Goal: Contribute content: Contribute content

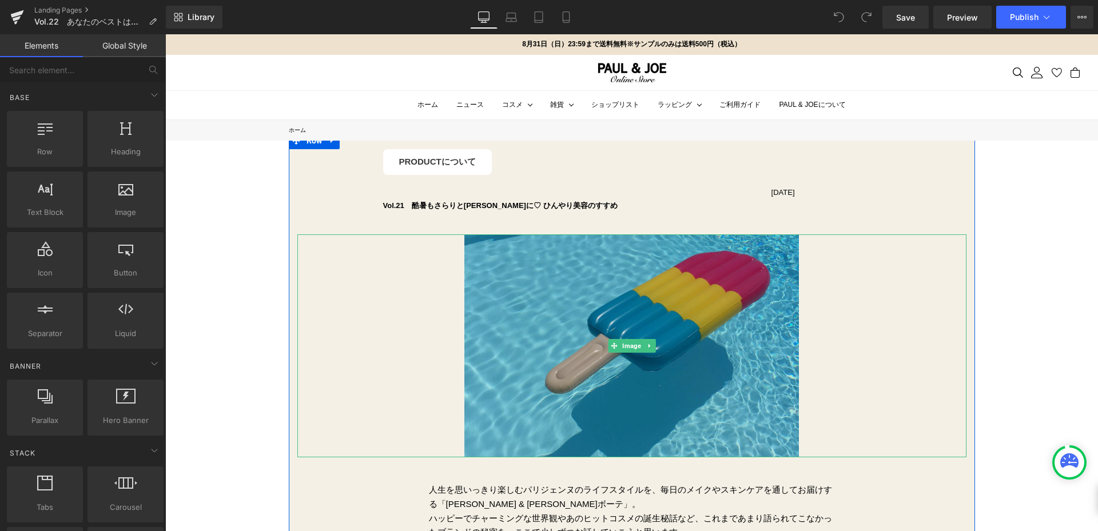
click at [600, 265] on img at bounding box center [632, 346] width 335 height 223
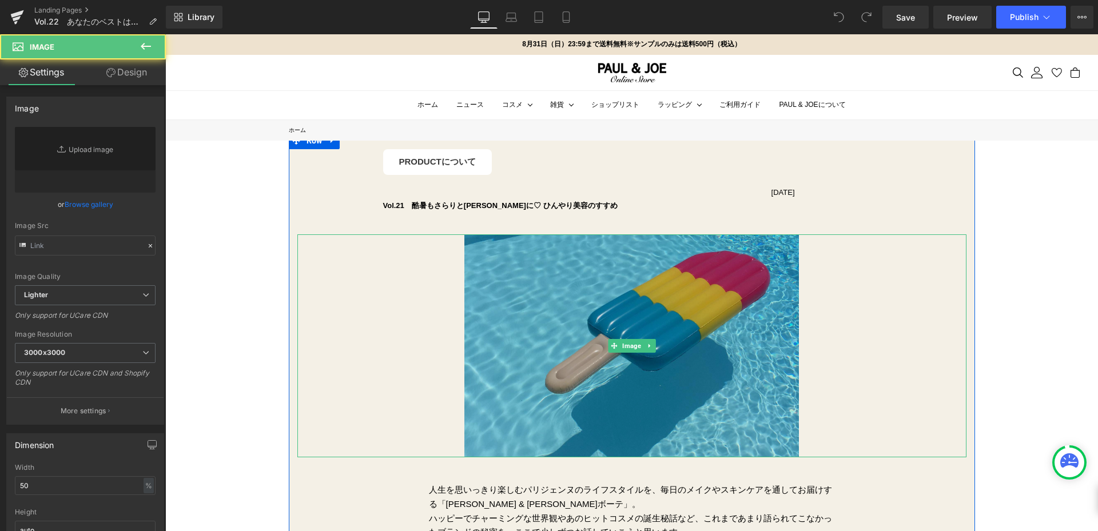
type input "[URL][DOMAIN_NAME]"
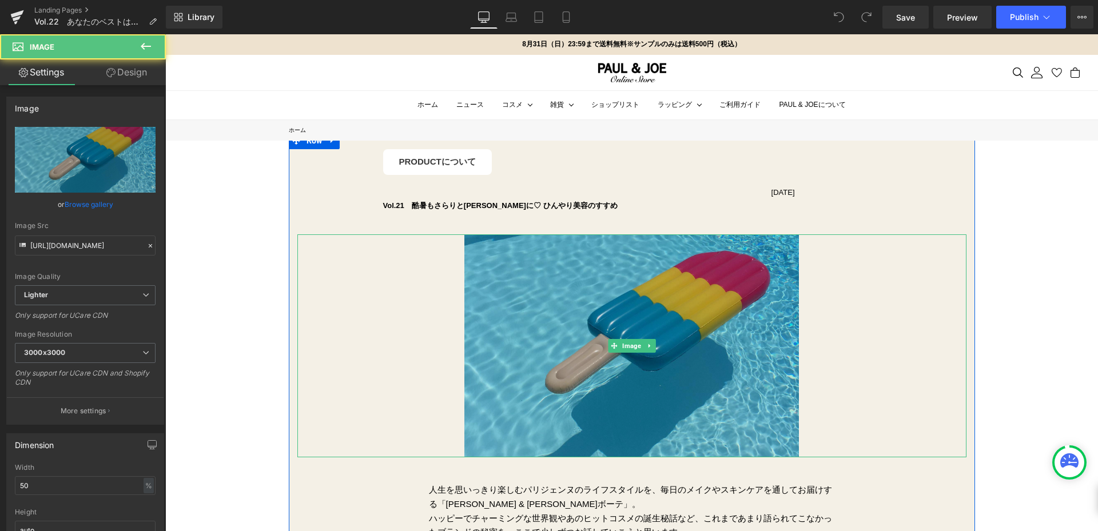
scroll to position [57, 0]
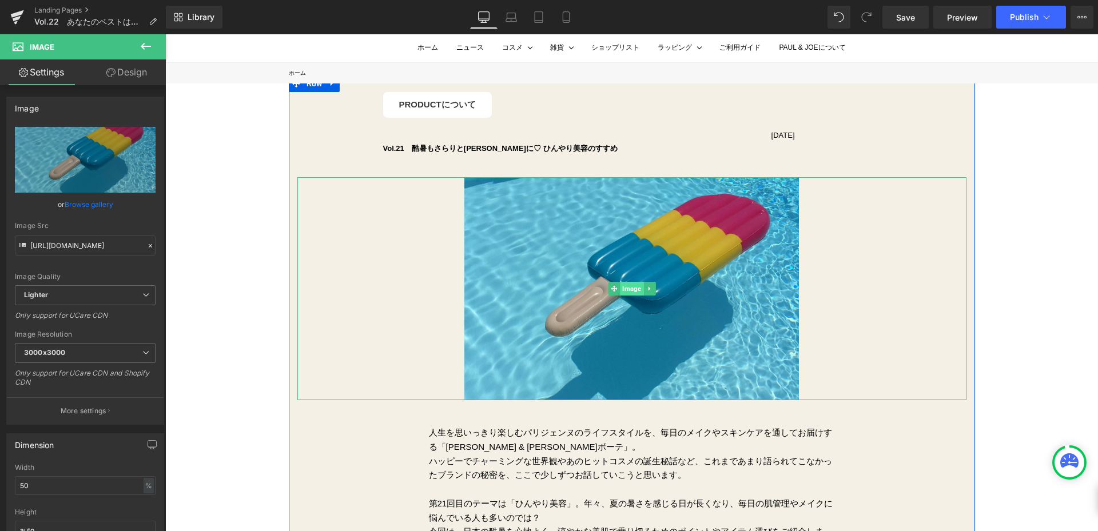
click at [624, 293] on span "Image" at bounding box center [631, 289] width 23 height 14
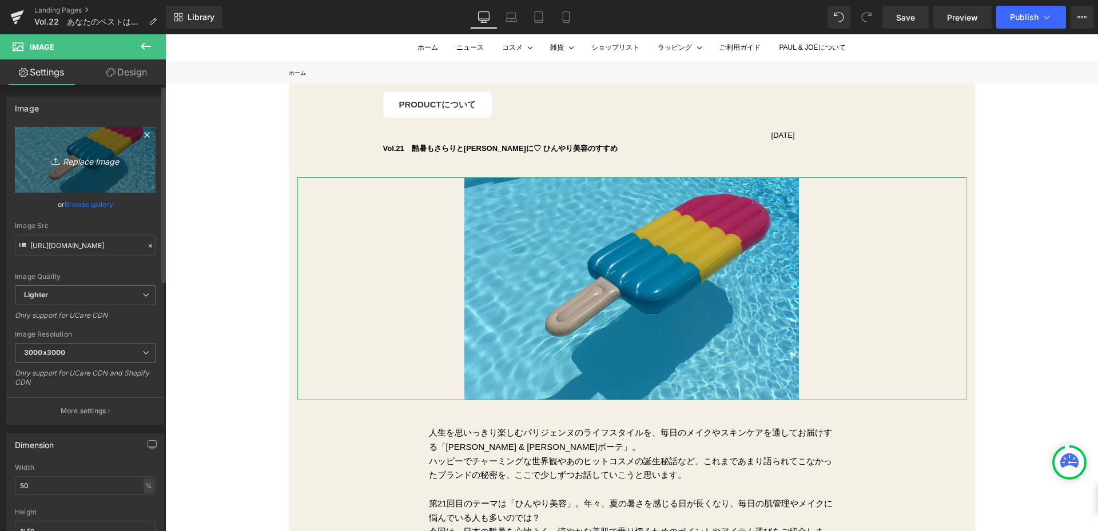
click at [94, 178] on link "Replace Image" at bounding box center [85, 160] width 141 height 66
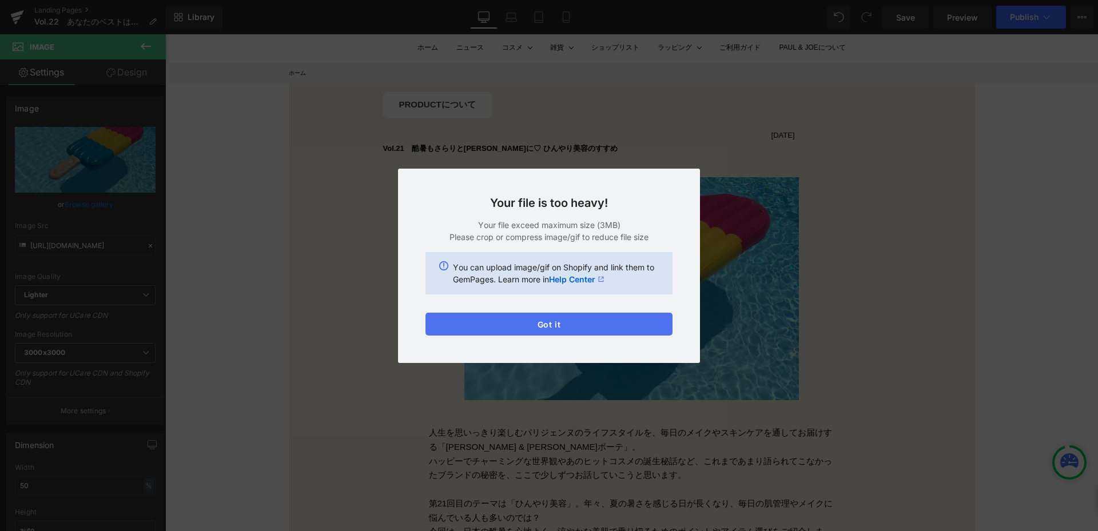
click at [628, 321] on button "Got it" at bounding box center [549, 324] width 247 height 23
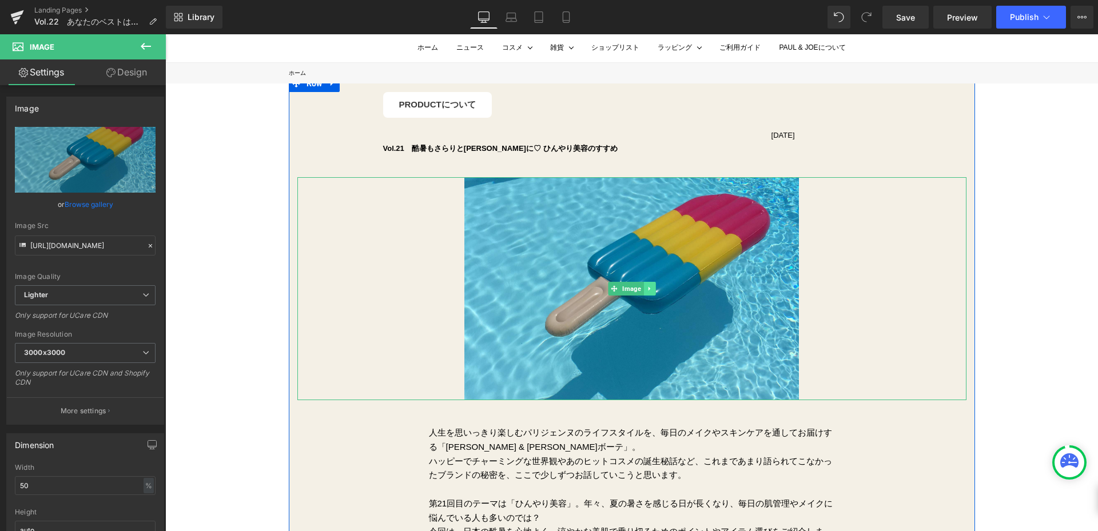
click at [648, 291] on icon at bounding box center [649, 288] width 6 height 7
click at [652, 290] on icon at bounding box center [655, 288] width 6 height 7
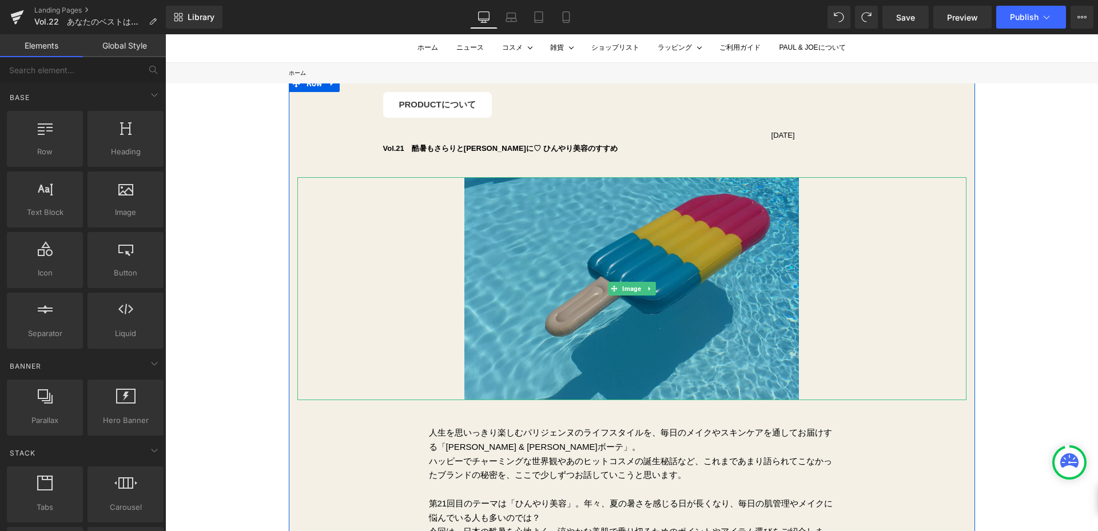
click at [578, 252] on img at bounding box center [632, 288] width 335 height 223
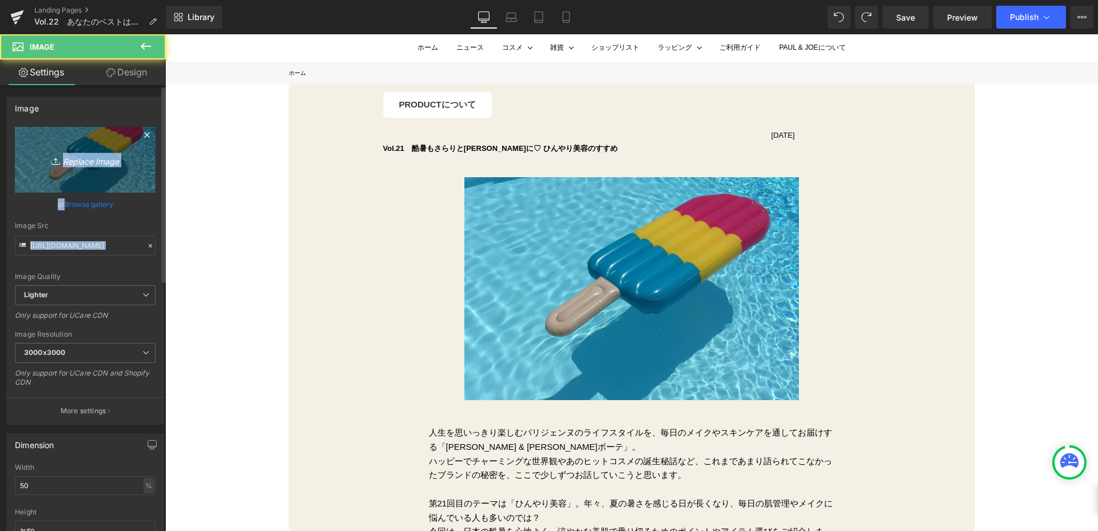
drag, startPoint x: 19, startPoint y: 165, endPoint x: 38, endPoint y: 165, distance: 19.5
click at [30, 170] on div "[URL][DOMAIN_NAME] Replace Image Upload image or Browse gallery Image Src [URL]…" at bounding box center [85, 275] width 157 height 297
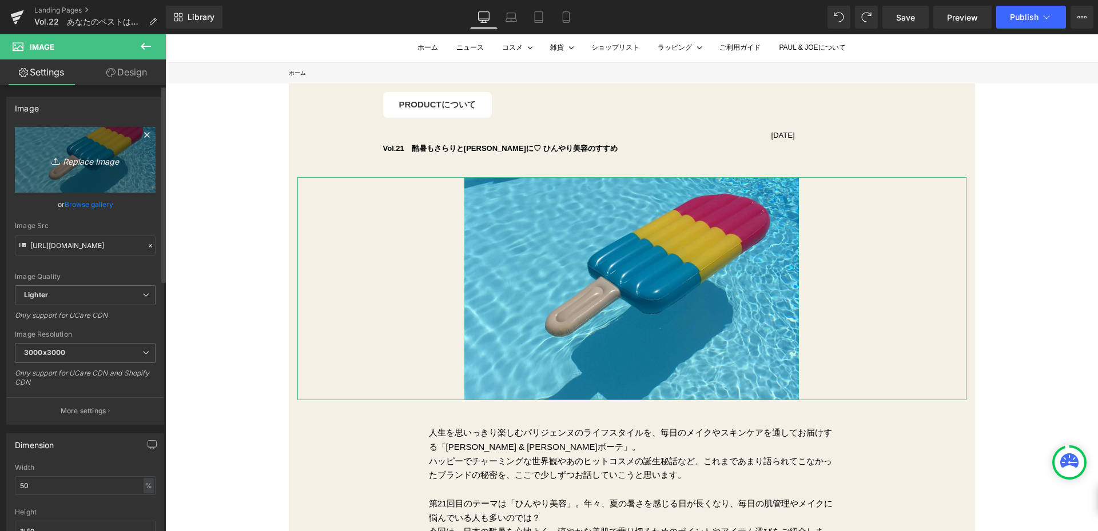
click at [43, 162] on icon "Replace Image" at bounding box center [85, 160] width 92 height 14
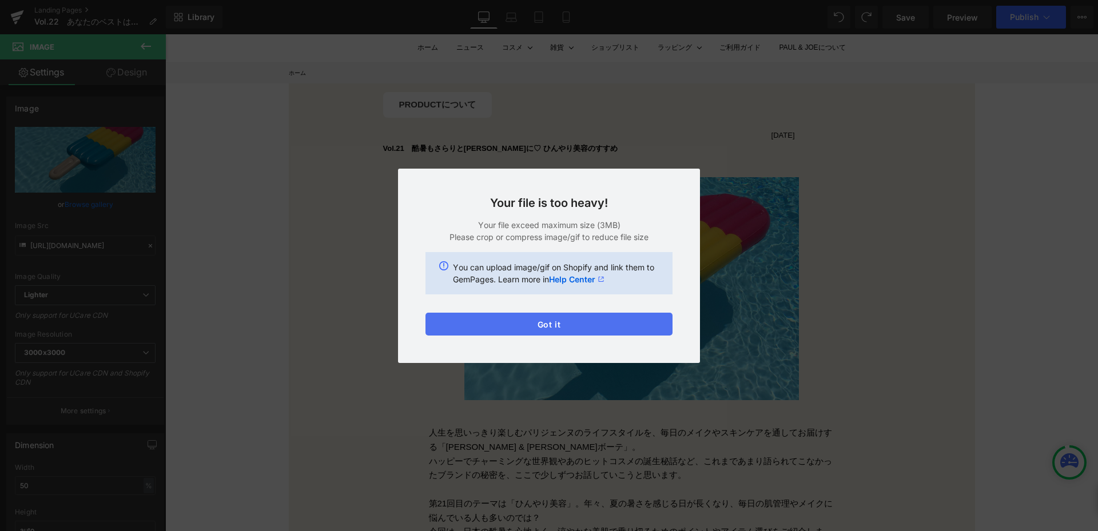
click at [564, 330] on button "Got it" at bounding box center [549, 324] width 247 height 23
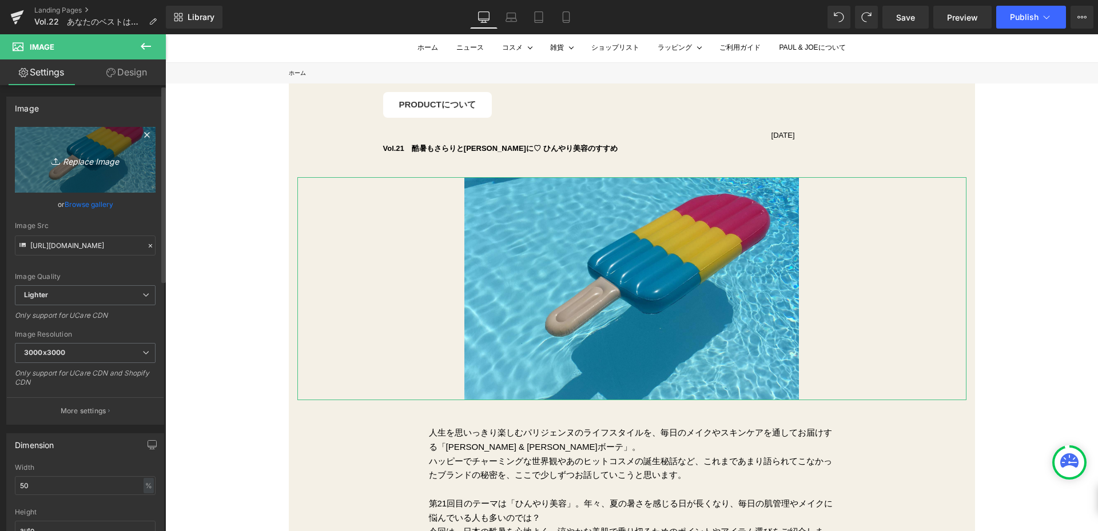
click at [99, 157] on icon "Replace Image" at bounding box center [85, 160] width 92 height 14
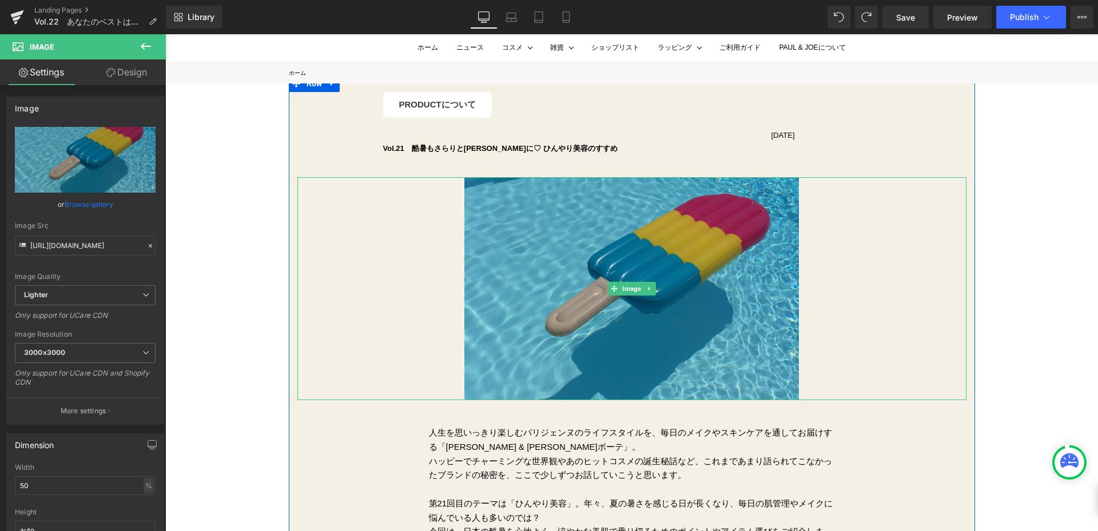
click at [612, 244] on img at bounding box center [632, 288] width 335 height 223
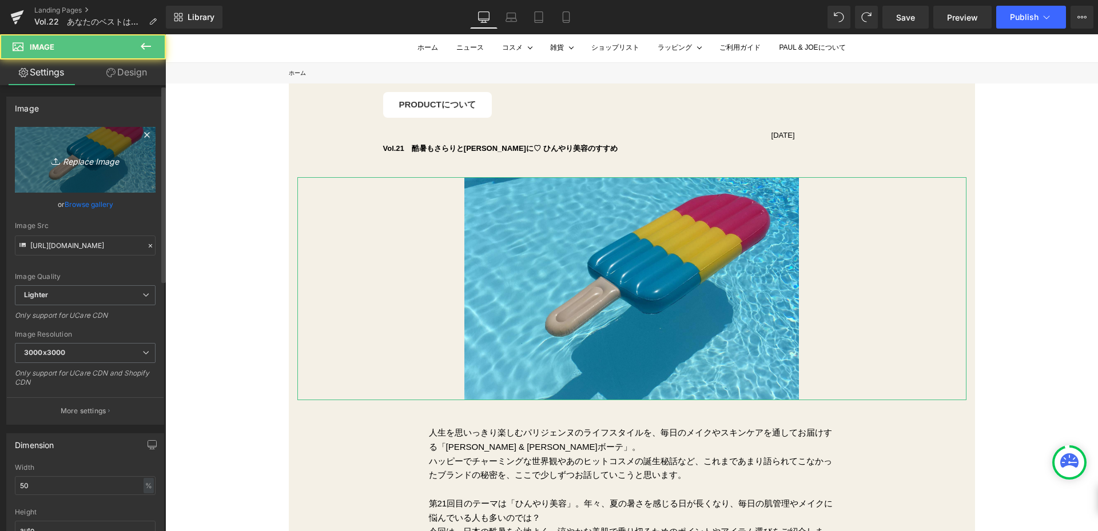
click at [61, 136] on link "Replace Image" at bounding box center [85, 160] width 141 height 66
type input "C:\fakepath\修正①250805_paul&joe_2025AU_CF_cutout.png"
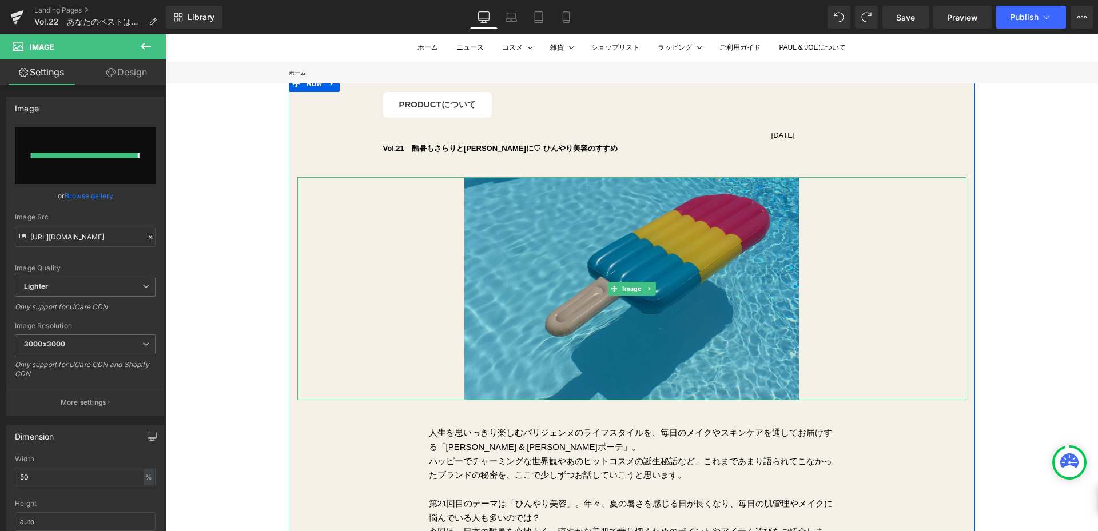
type input "[URL][DOMAIN_NAME][PERSON_NAME][PERSON_NAME]"
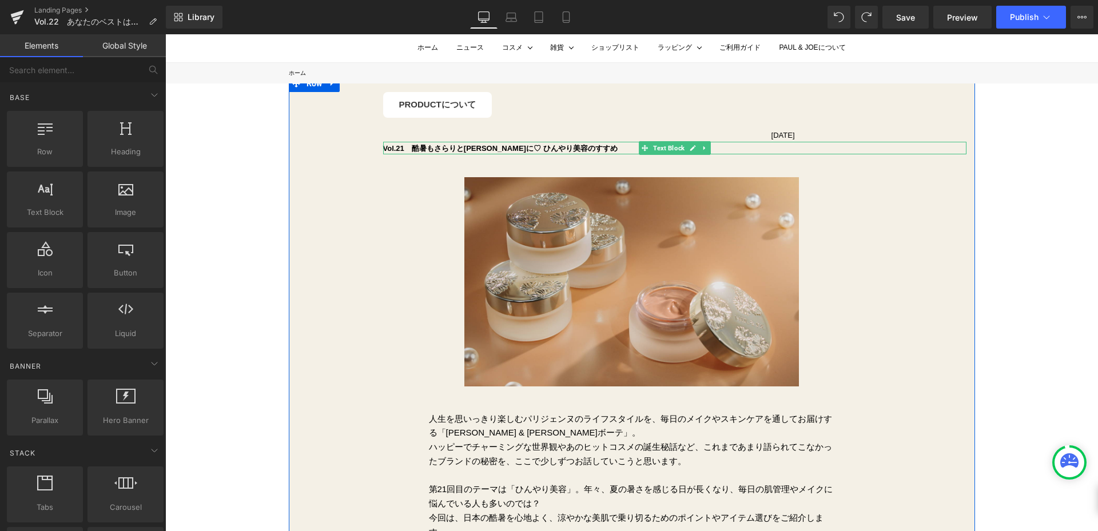
click at [419, 148] on b "Vol.21　酷暑もさらりと[PERSON_NAME]に♡ ひんやり美容のすすめ" at bounding box center [500, 148] width 235 height 9
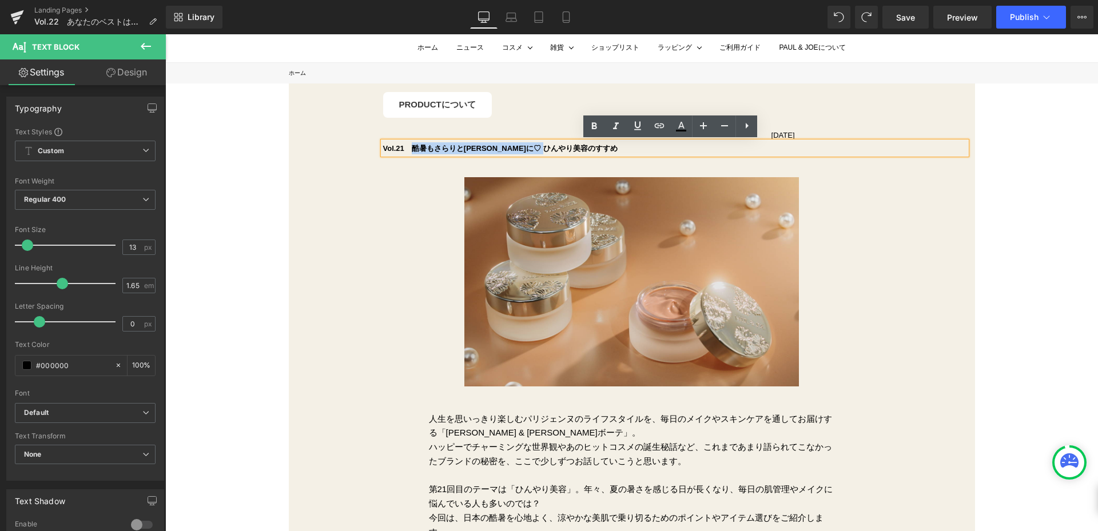
drag, startPoint x: 411, startPoint y: 147, endPoint x: 581, endPoint y: 150, distance: 169.9
click at [581, 150] on p "Vol.21　酷暑もさらりと[PERSON_NAME]に♡ ひんやり美容のすすめ" at bounding box center [675, 148] width 584 height 12
paste div
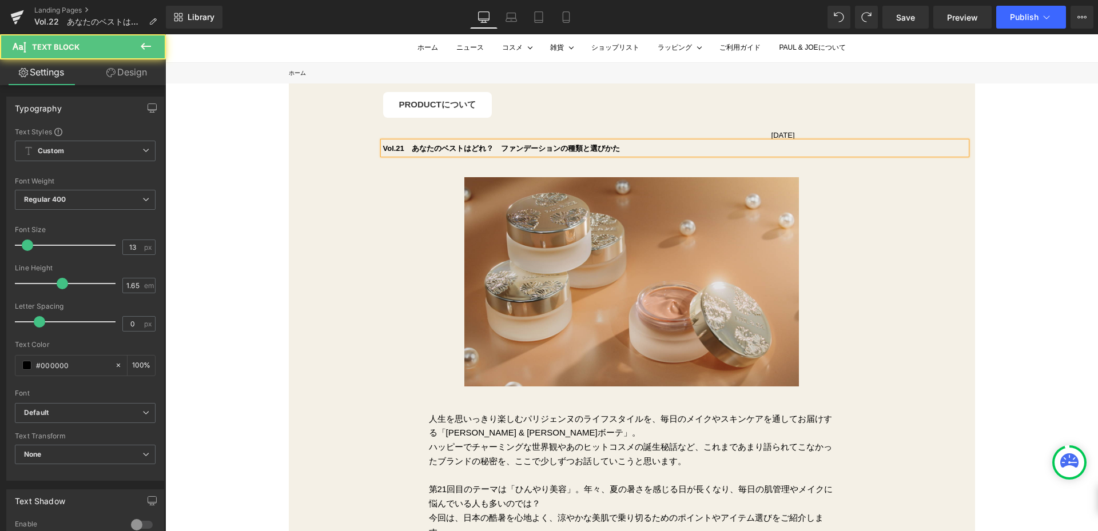
click at [504, 149] on b "Vol.21　あなたのベストはどれ？　ファンデーションの種類と選びかた" at bounding box center [501, 148] width 237 height 9
click at [404, 149] on b "Vol.21　あなたのベストはどれ？ ファンデーションの種類と選びかた" at bounding box center [499, 148] width 232 height 9
drag, startPoint x: 795, startPoint y: 133, endPoint x: 785, endPoint y: 133, distance: 9.7
click at [795, 133] on div "PRODUCTについて Button [DATE] Text Block Vol.22　あなたのベストはどれ？ ファンデーションの種類と選びかた Text B…" at bounding box center [632, 324] width 686 height 464
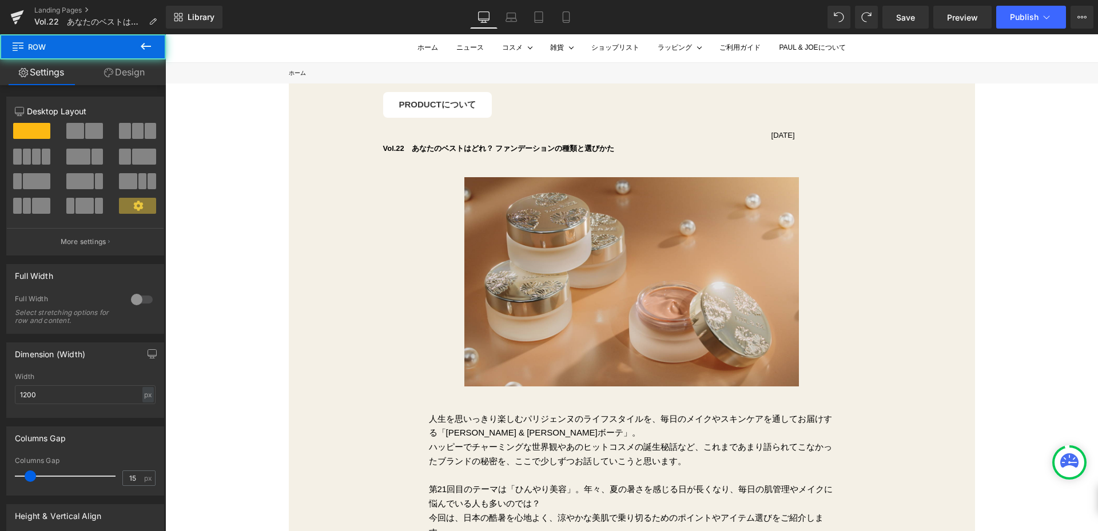
click at [785, 133] on p "[DATE]" at bounding box center [546, 135] width 498 height 12
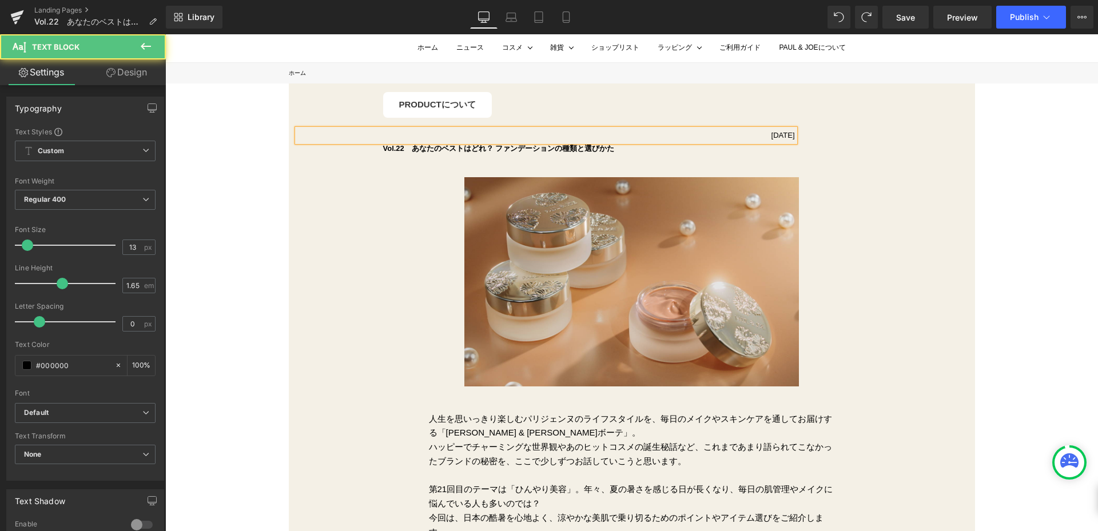
click at [785, 133] on p "[DATE]" at bounding box center [546, 135] width 498 height 12
click at [871, 131] on div "PRODUCTについて Button [DATE] Text Block Vol.22　あなたのベストはどれ？ ファンデーションの種類と選びかた Text B…" at bounding box center [632, 324] width 686 height 464
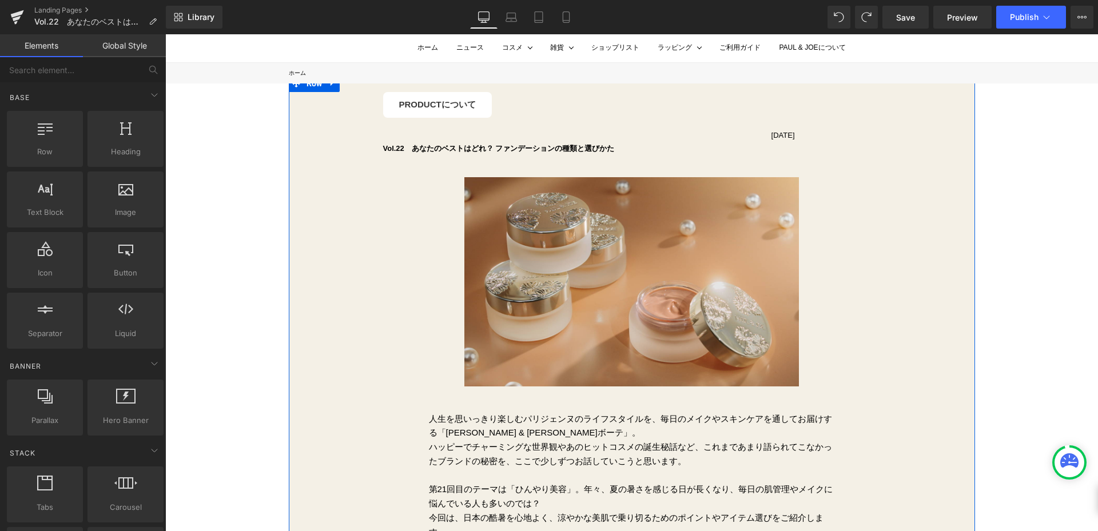
click at [165, 34] on div at bounding box center [165, 34] width 0 height 0
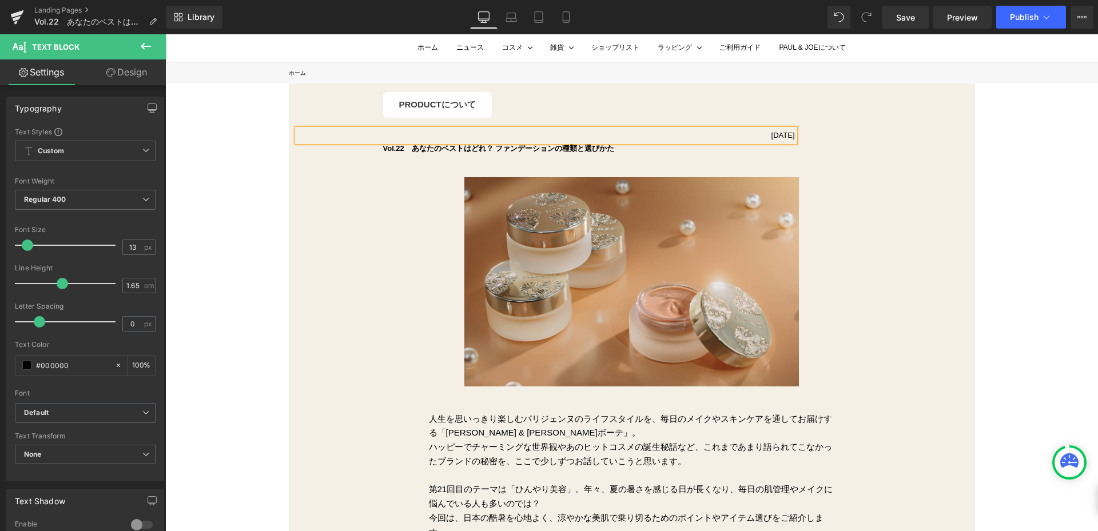
click at [789, 133] on p "[DATE]" at bounding box center [546, 135] width 498 height 12
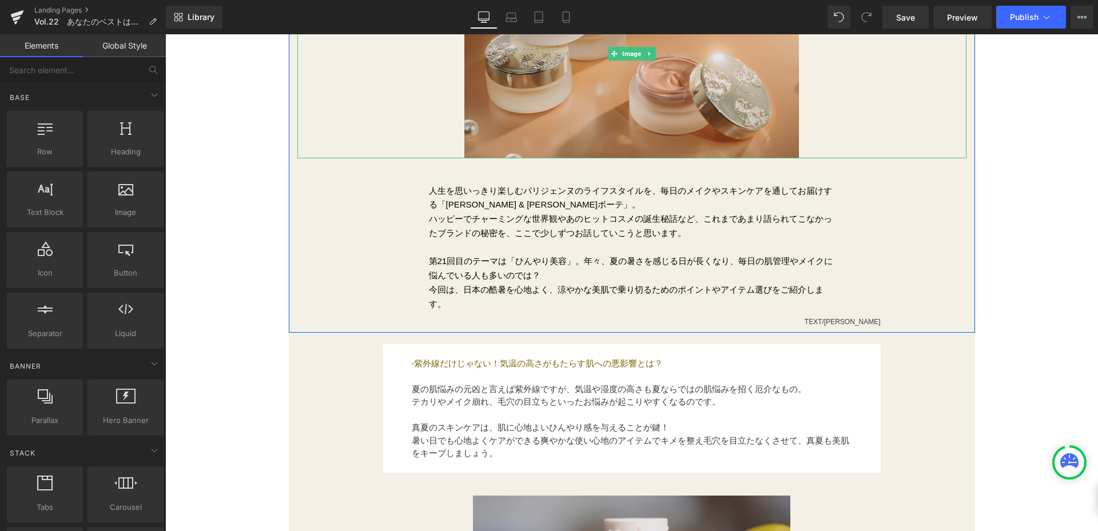
scroll to position [286, 0]
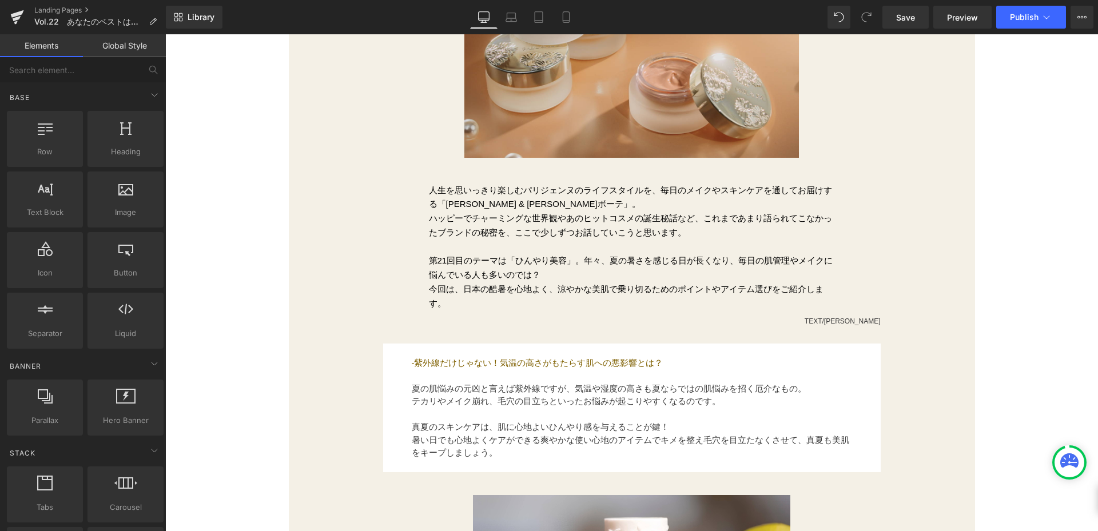
drag, startPoint x: 442, startPoint y: 265, endPoint x: 422, endPoint y: 260, distance: 21.1
click at [442, 265] on span "第21回目のテーマは「ひんやり美容」。年々、夏の暑さを感じる日が長くなり、毎日の肌管理やメイクに悩んでいる人も多いのでは？　 今回は、日本の酷暑を心地よく、涼…" at bounding box center [631, 282] width 404 height 52
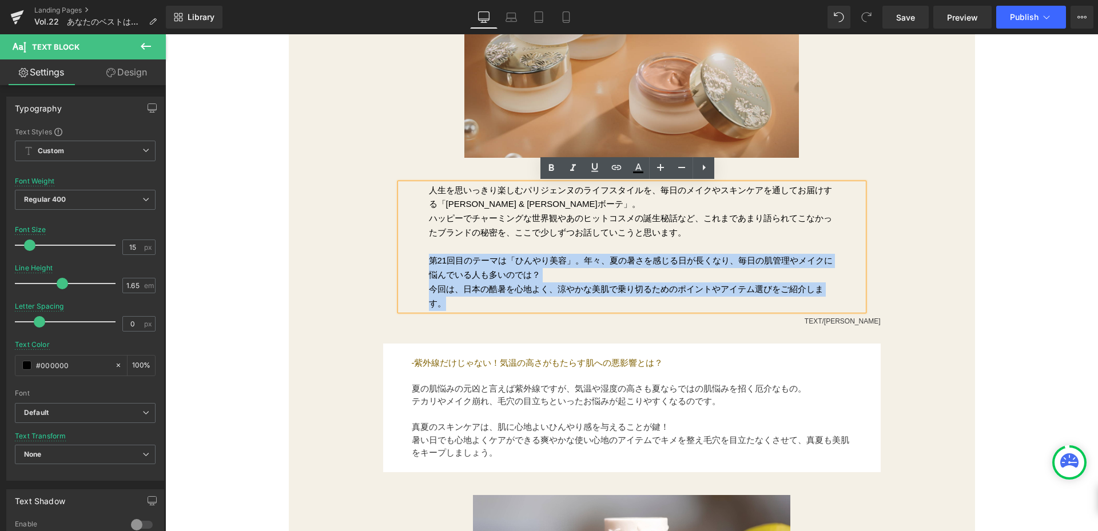
drag, startPoint x: 425, startPoint y: 260, endPoint x: 487, endPoint y: 301, distance: 75.0
click at [487, 301] on p "第21回目のテーマは「ひんやり美容」。年々、夏の暑さを感じる日が長くなり、毎日の肌管理やメイクに悩んでいる人も多いのでは？　 今回は、日本の酷暑を心地よく、涼…" at bounding box center [632, 275] width 406 height 71
paste div
drag, startPoint x: 423, startPoint y: 263, endPoint x: 455, endPoint y: 301, distance: 49.6
click at [455, 301] on div "人生を思いっきり楽しむパリジェンヌのライフスタイルを、毎日のメイクやスキンケアを通してお届けする「 [PERSON_NAME] & [PERSON_NAME]…" at bounding box center [631, 248] width 463 height 128
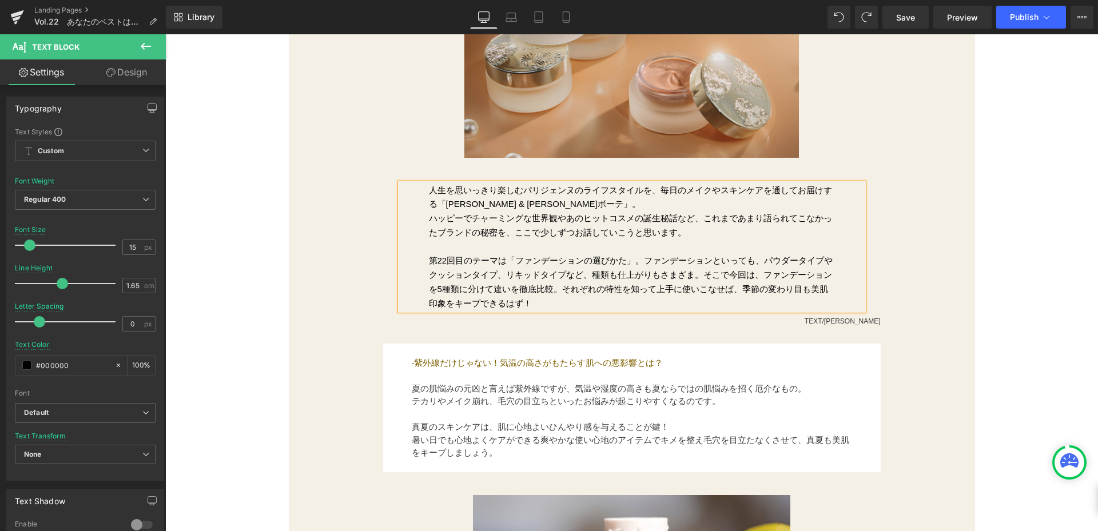
click at [761, 263] on span "第22回目のテーマは「ファンデーションの選びかた」。ファンデーションといっても、パウダータイプやクッションタイプ、リキッドタイプなど、種類も仕上がりもさまざま…" at bounding box center [631, 282] width 404 height 52
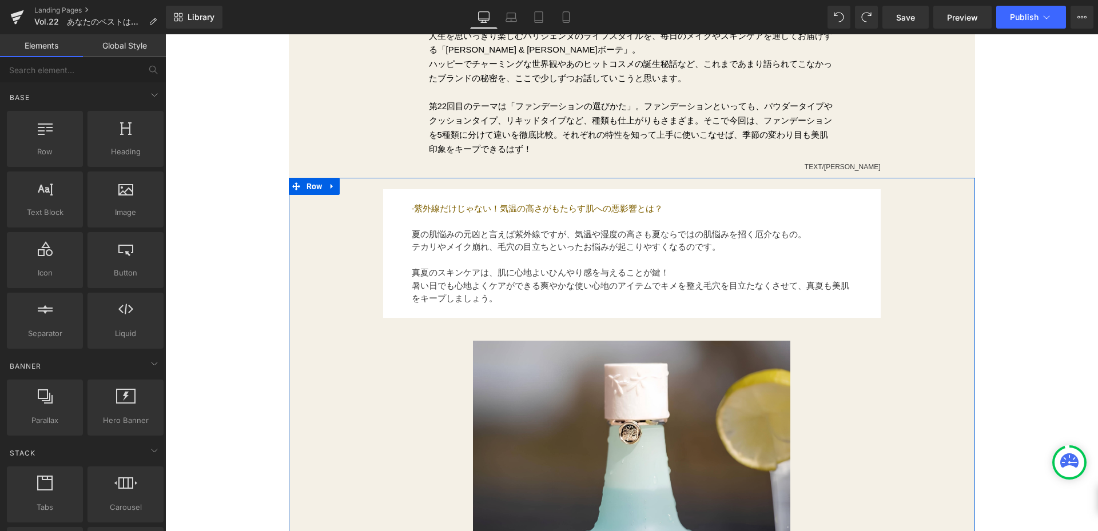
scroll to position [458, 0]
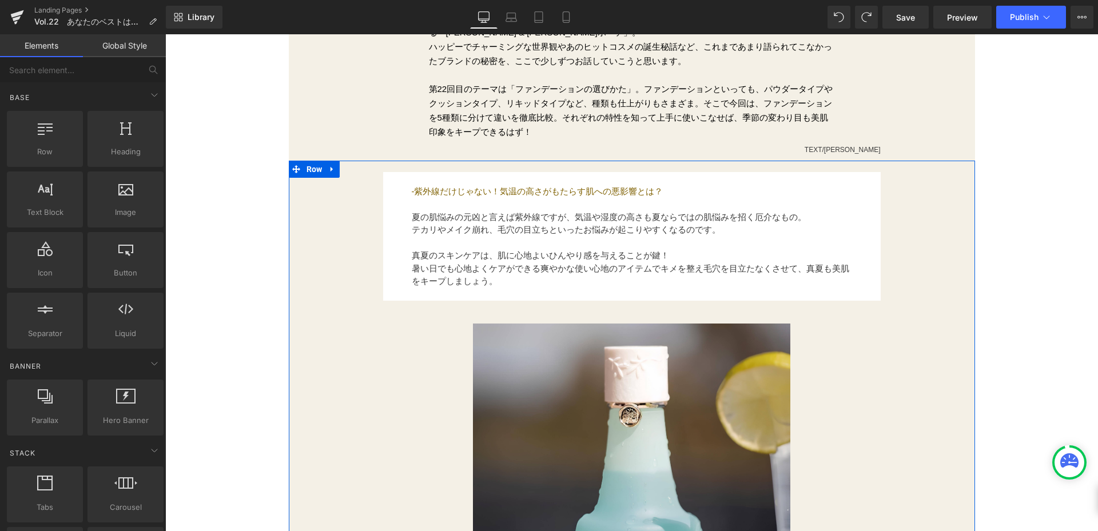
click at [412, 186] on span "-紫外線だけじゃない！気温の高さがもたらす肌への悪影響とは？" at bounding box center [538, 191] width 252 height 10
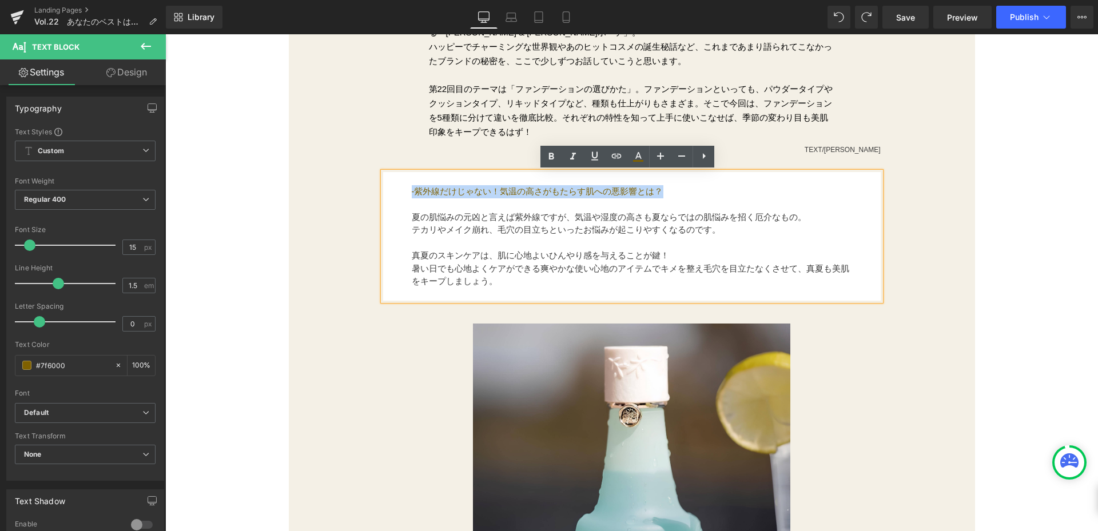
drag, startPoint x: 407, startPoint y: 188, endPoint x: 677, endPoint y: 189, distance: 269.5
click at [677, 189] on p "-紫外線だけじゃない！気温の高さがもたらす肌への悪影響とは？" at bounding box center [632, 191] width 441 height 13
paste div
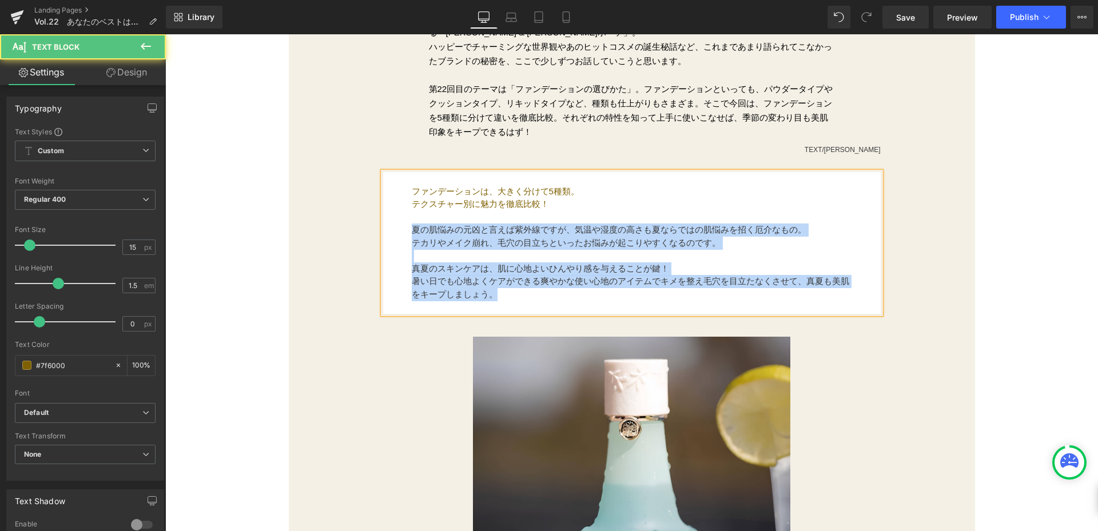
drag, startPoint x: 407, startPoint y: 232, endPoint x: 506, endPoint y: 297, distance: 118.8
click at [506, 297] on div "ファンデーションは、大きく分けて5種類。　 テクスチャー別に魅力を徹底比較！ 夏の肌悩みの元凶と言えば紫外線ですが、気温や湿度の高さも夏ならではの肌悩みを招…" at bounding box center [632, 243] width 498 height 142
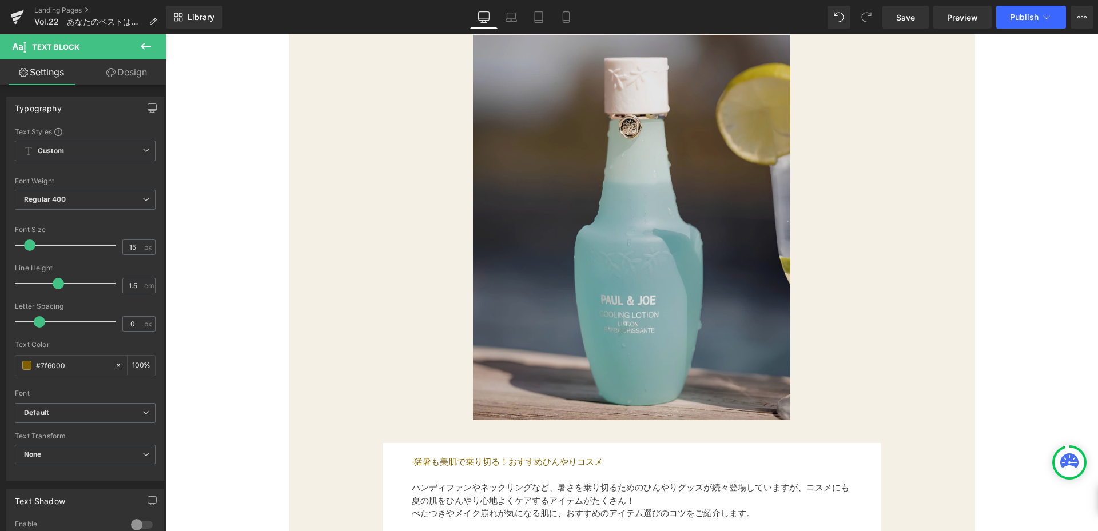
scroll to position [629, 0]
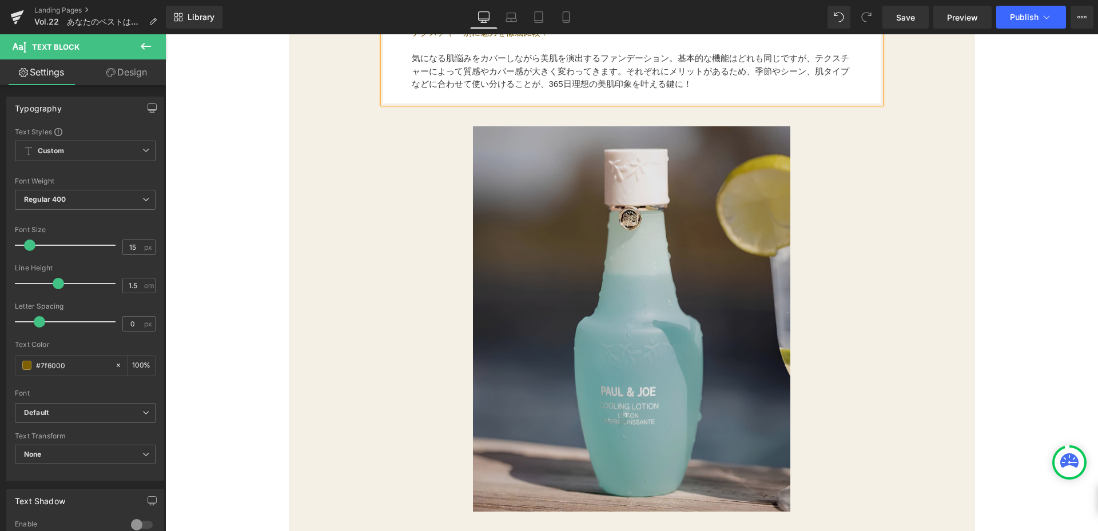
click at [763, 293] on img at bounding box center [632, 318] width 318 height 385
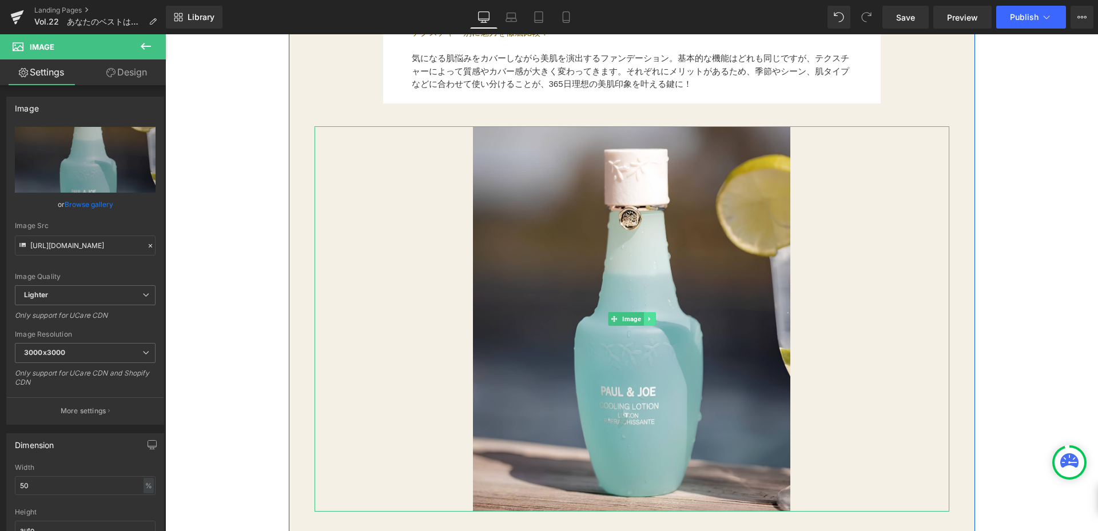
click at [647, 321] on icon at bounding box center [649, 319] width 6 height 7
click at [650, 321] on link at bounding box center [656, 319] width 12 height 14
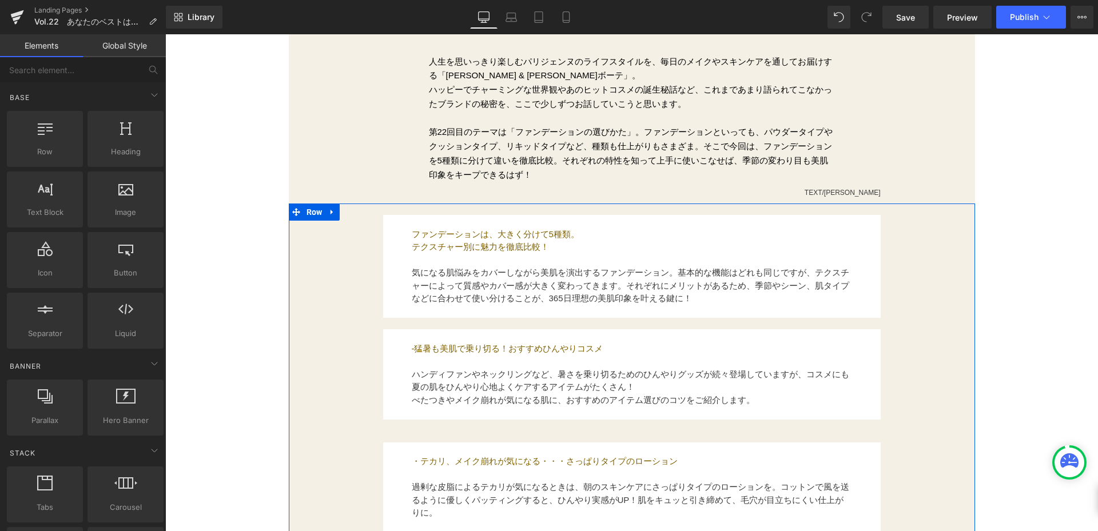
scroll to position [400, 0]
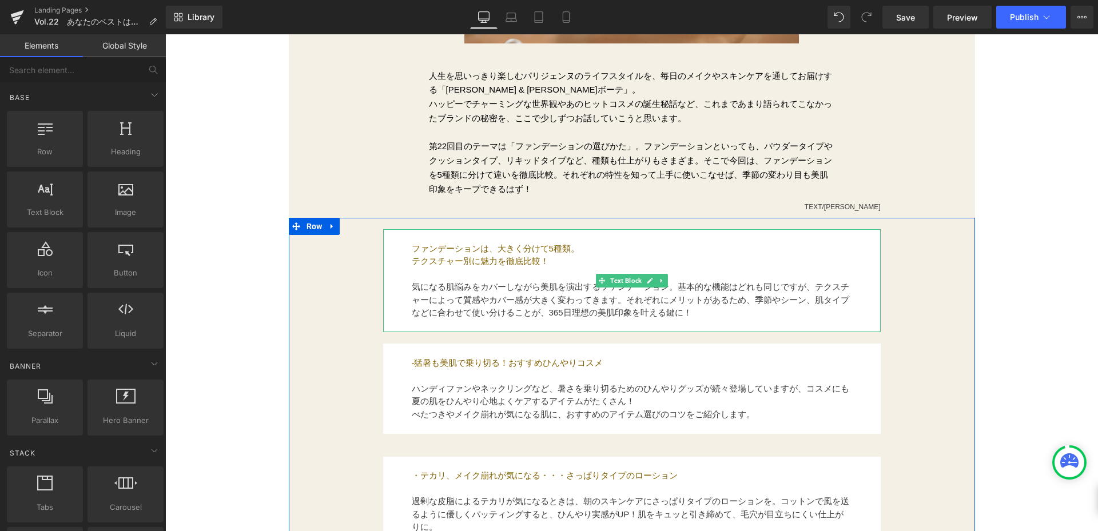
click at [705, 314] on p "気になる肌悩みをカバーしながら美肌を演出するファンデーション。基本的な機能はどれも同じですが、テクスチャーによって質感やカバー感が大きく変わってきます。それぞ…" at bounding box center [632, 300] width 441 height 39
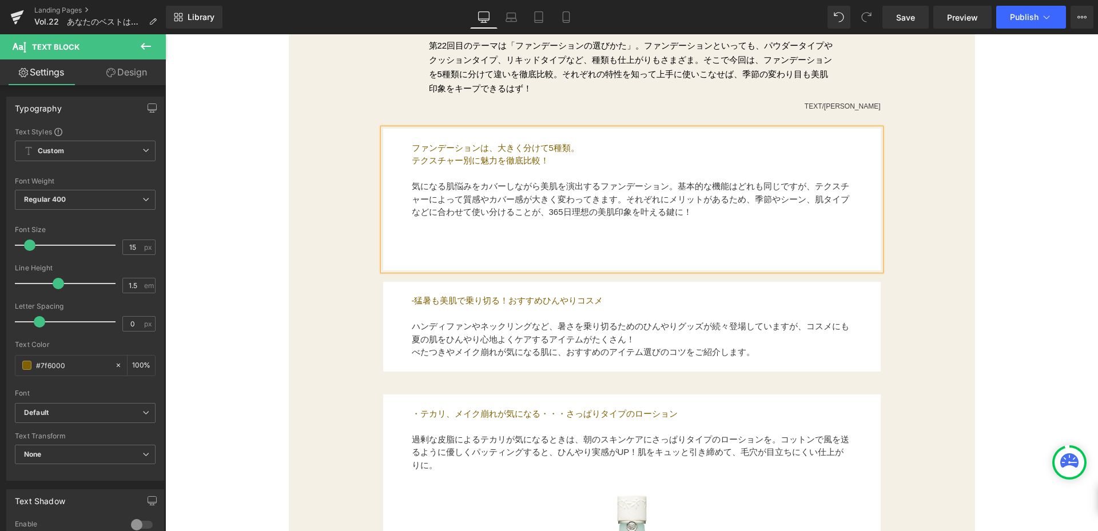
scroll to position [572, 0]
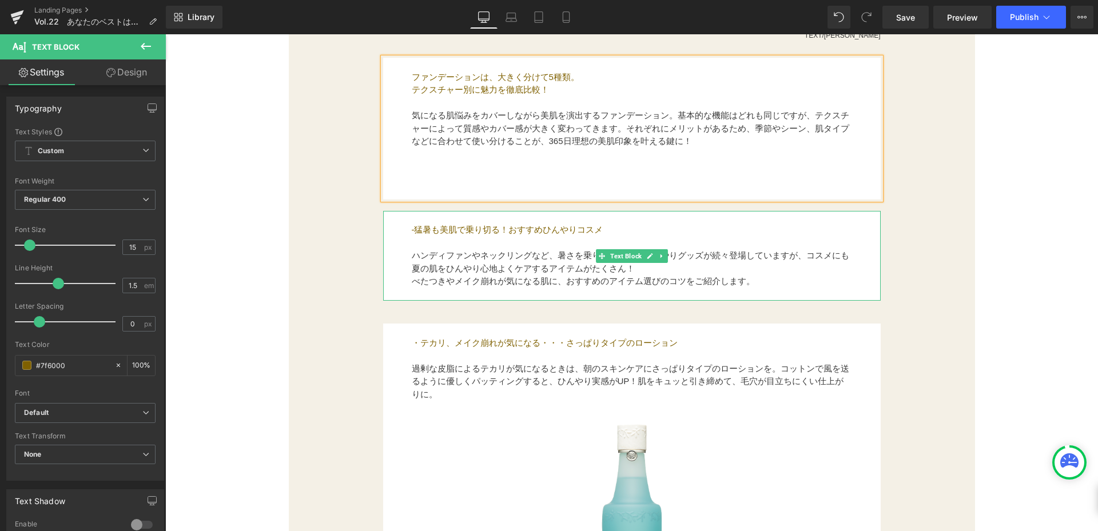
click at [811, 229] on p "-猛暑も美肌で乗り切る！おすすめひんやりコスメ" at bounding box center [632, 230] width 441 height 13
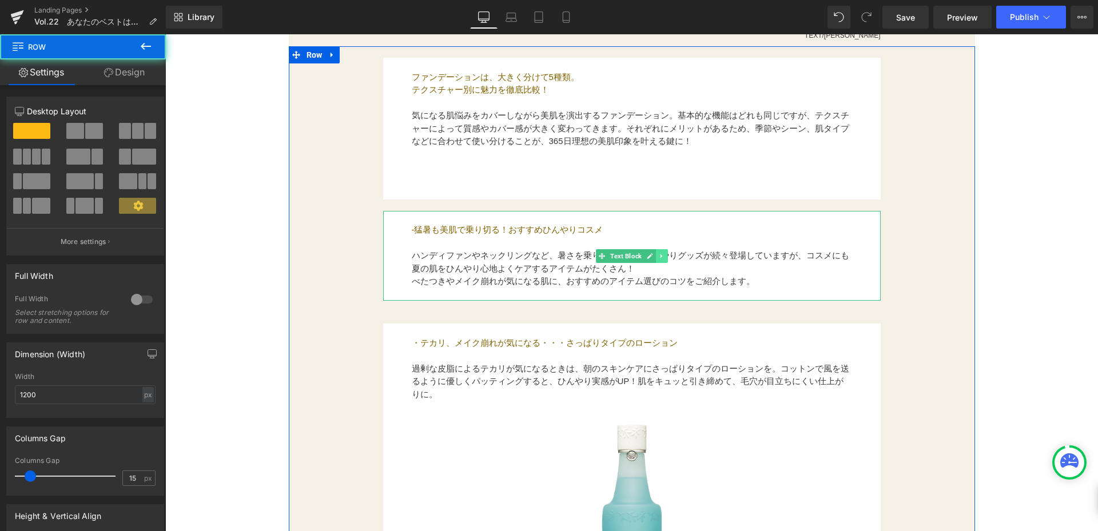
click at [658, 258] on icon at bounding box center [661, 256] width 6 height 7
click at [665, 257] on icon at bounding box center [668, 256] width 6 height 6
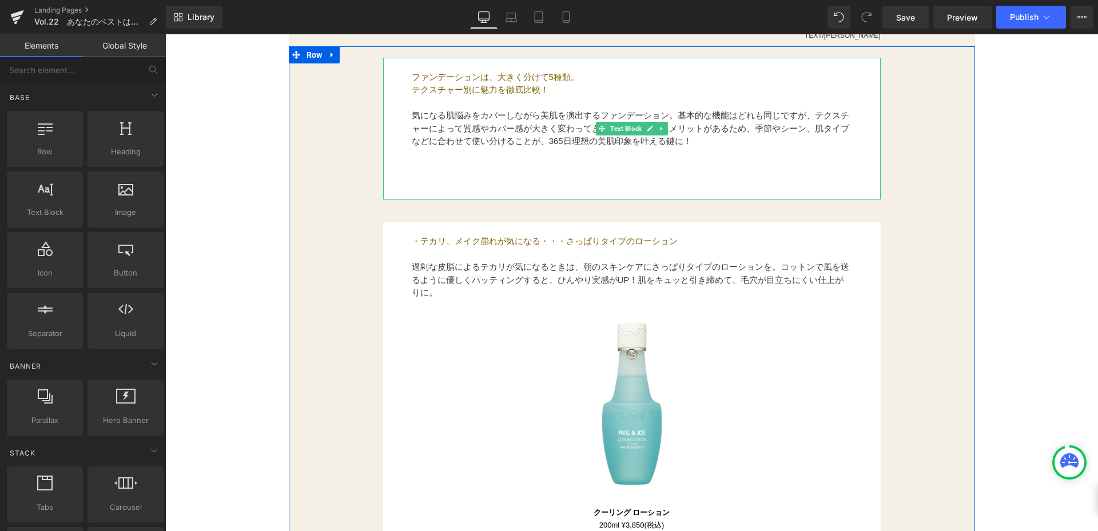
click at [712, 138] on p "気になる肌悩みをカバーしながら美肌を演出するファンデーション。基本的な機能はどれも同じですが、テクスチャーによって質感やカバー感が大きく変わってきます。それぞ…" at bounding box center [632, 128] width 441 height 39
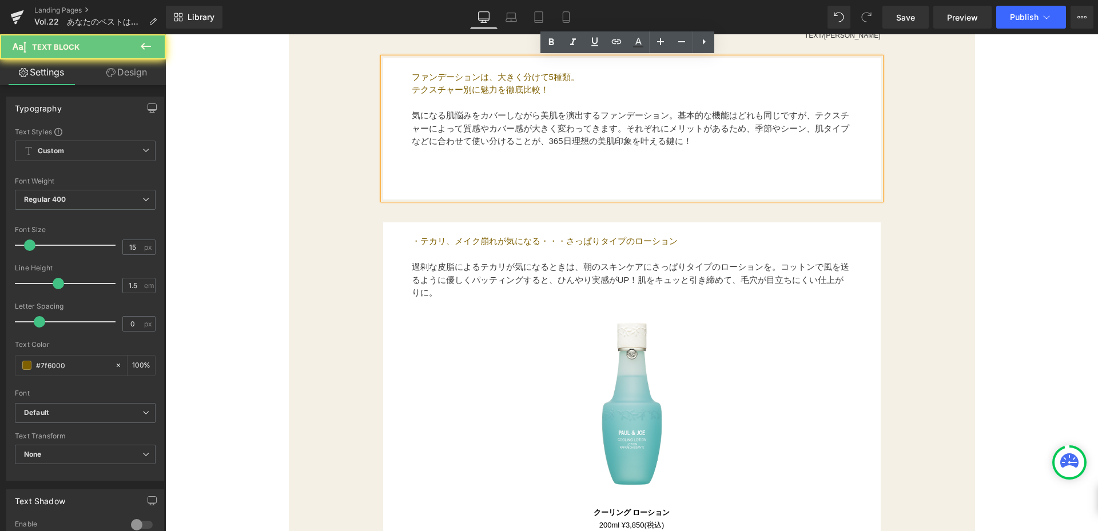
click at [708, 143] on p "気になる肌悩みをカバーしながら美肌を演出するファンデーション。基本的な機能はどれも同じですが、テクスチャーによって質感やカバー感が大きく変わってきます。それぞ…" at bounding box center [632, 128] width 441 height 39
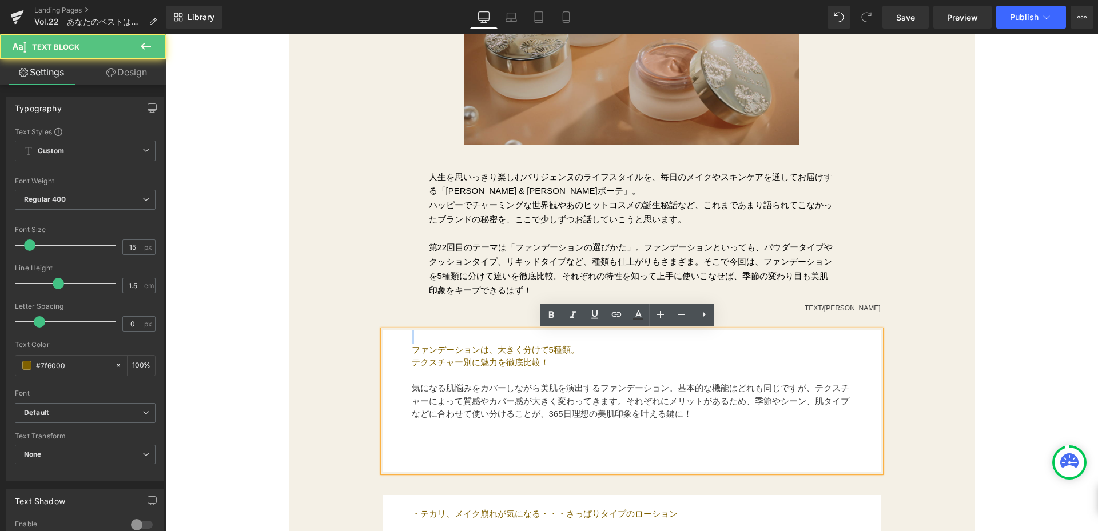
scroll to position [287, 0]
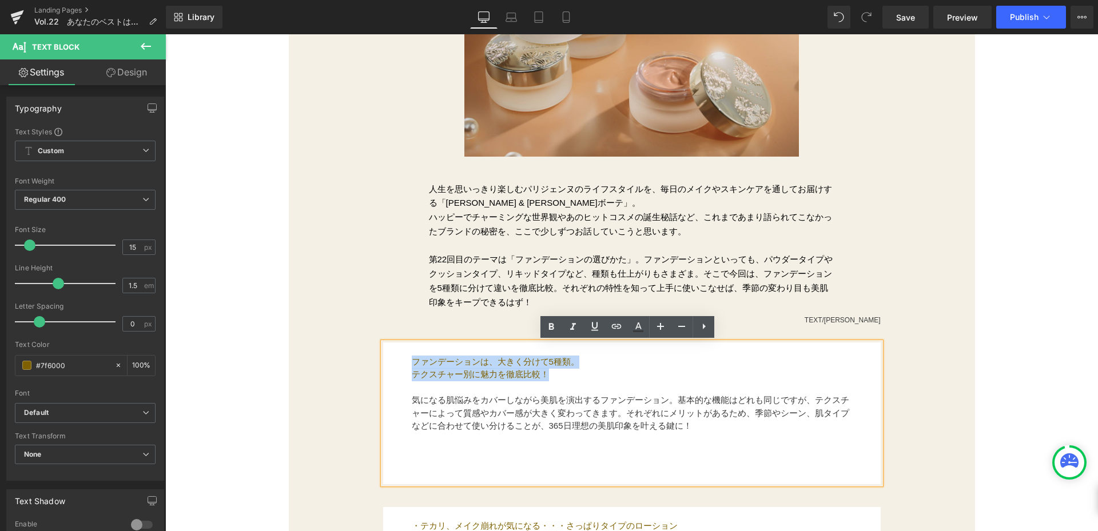
drag, startPoint x: 408, startPoint y: 80, endPoint x: 558, endPoint y: 373, distance: 329.3
click at [558, 373] on div "ファンデーションは、大きく分けて5種類。　 テクスチャー別に魅力を徹底比較！ 気になる肌悩みをカバーしながら美肌を演出するファンデーション。基本的な機能はど…" at bounding box center [632, 414] width 498 height 142
copy div "ファンデーションは、大きく分けて5種類。　 テクスチャー別に魅力を徹底比較！"
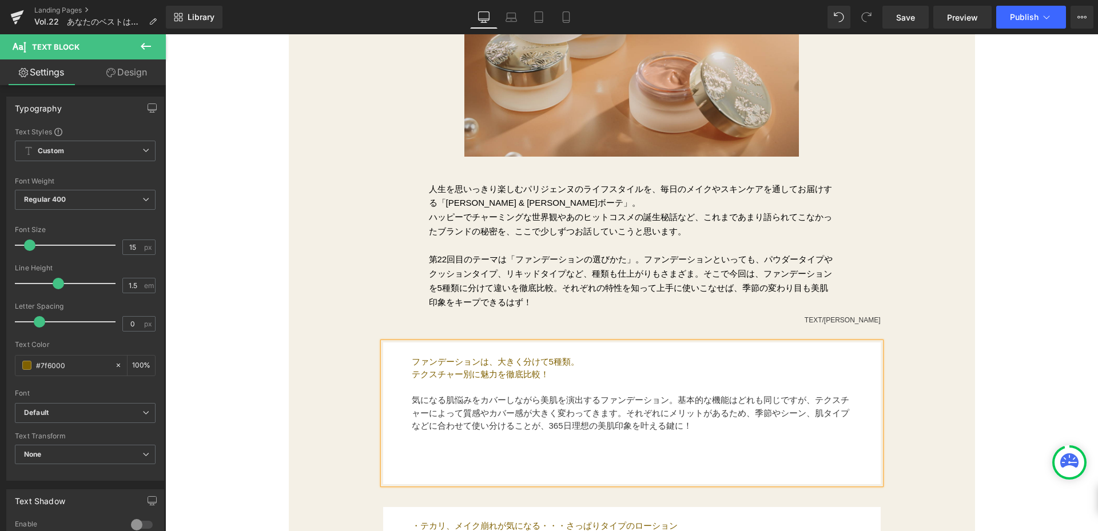
click at [483, 447] on p at bounding box center [632, 452] width 441 height 13
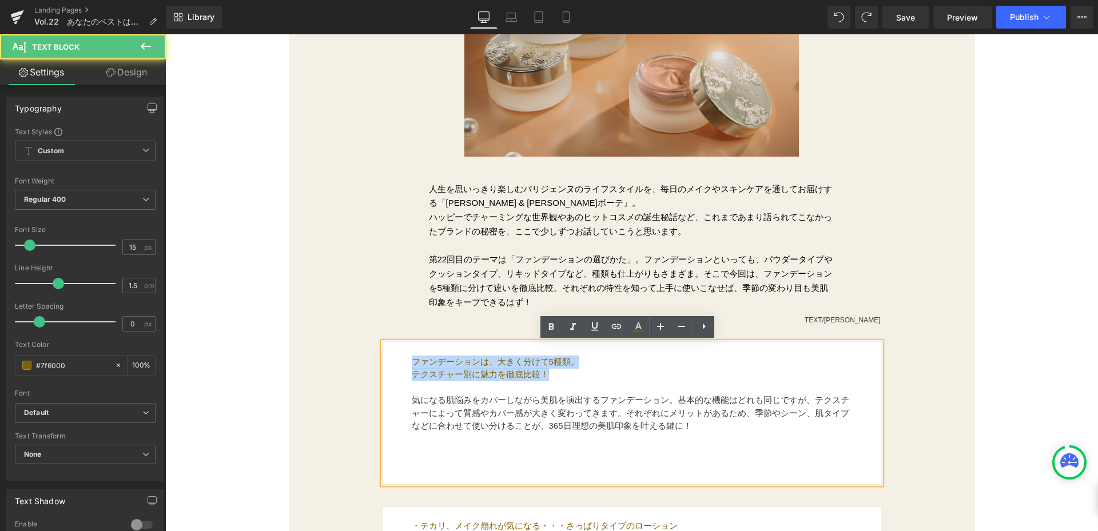
drag, startPoint x: 499, startPoint y: 368, endPoint x: 405, endPoint y: 356, distance: 95.2
click at [405, 356] on div "ファンデーションは、大きく分けて5種類。 テクスチャー別に魅力を徹底比較！ 気になる肌悩みをカバーしながら美肌を演出するファンデーション。基本的な機能はどれも…" at bounding box center [632, 414] width 498 height 142
copy div "ファンデーションは、大きく分けて5種類。 テクスチャー別に魅力を徹底比較！"
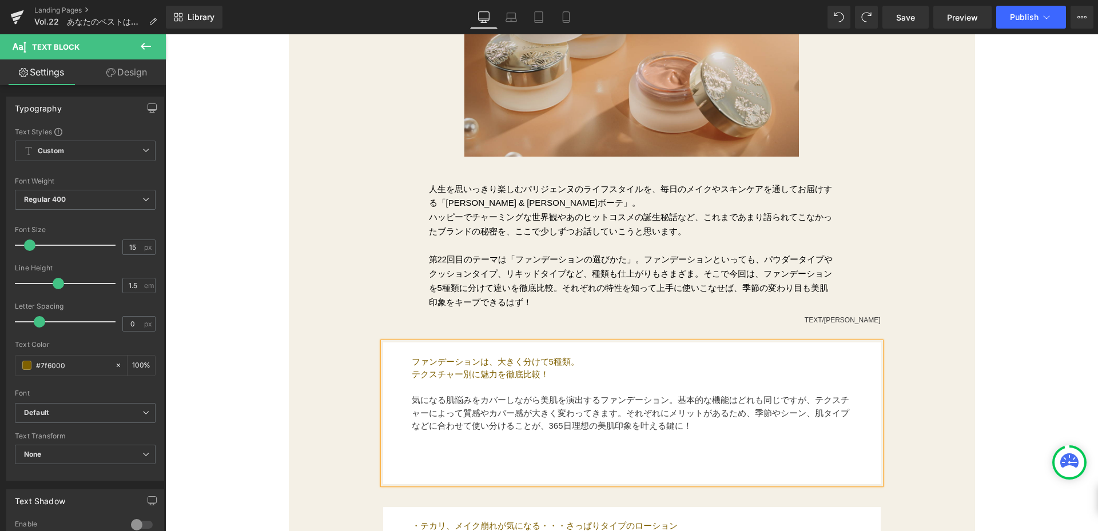
click at [445, 461] on p at bounding box center [632, 465] width 441 height 13
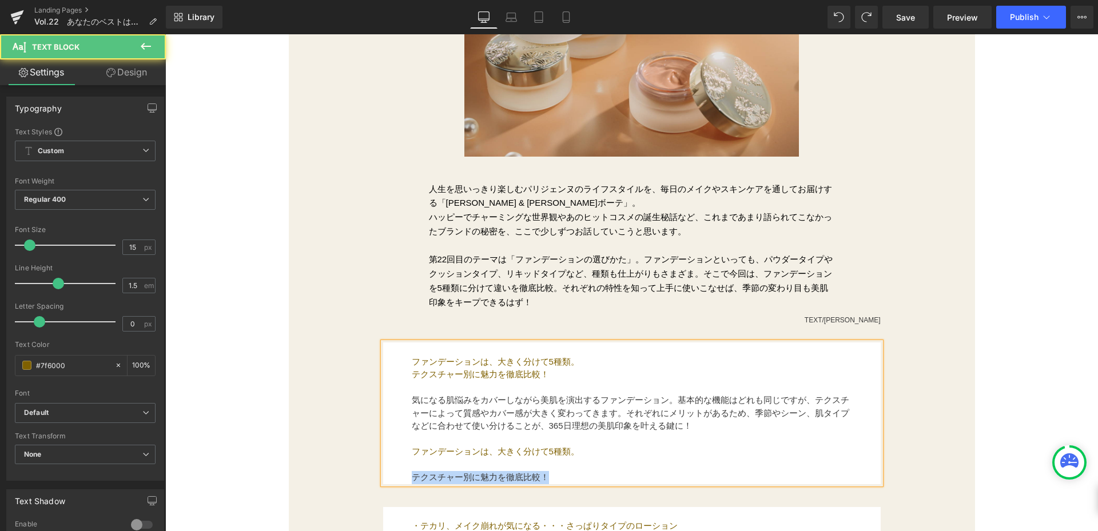
drag, startPoint x: 410, startPoint y: 477, endPoint x: 559, endPoint y: 478, distance: 149.9
click at [559, 478] on p "テクスチャー別に魅力を徹底比較！" at bounding box center [632, 477] width 441 height 13
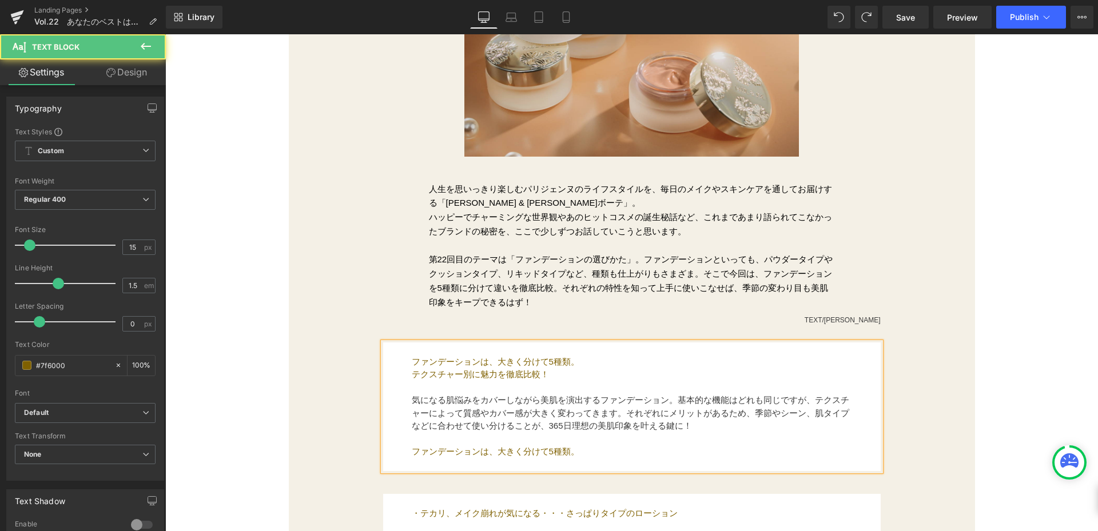
drag, startPoint x: 419, startPoint y: 450, endPoint x: 589, endPoint y: 447, distance: 170.5
click at [589, 447] on p "ファンデーションは、大きく分けて5種類。" at bounding box center [632, 452] width 441 height 13
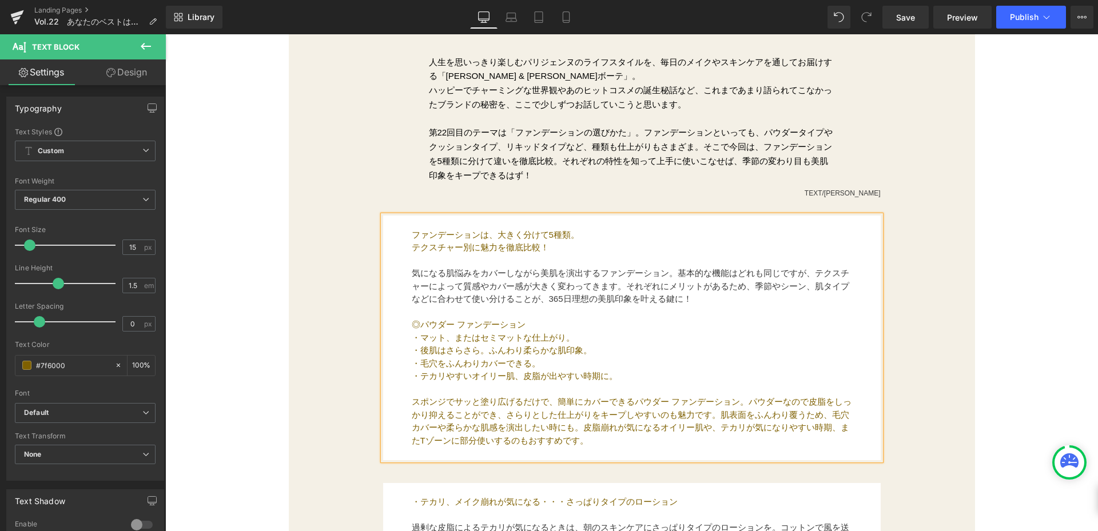
scroll to position [459, 0]
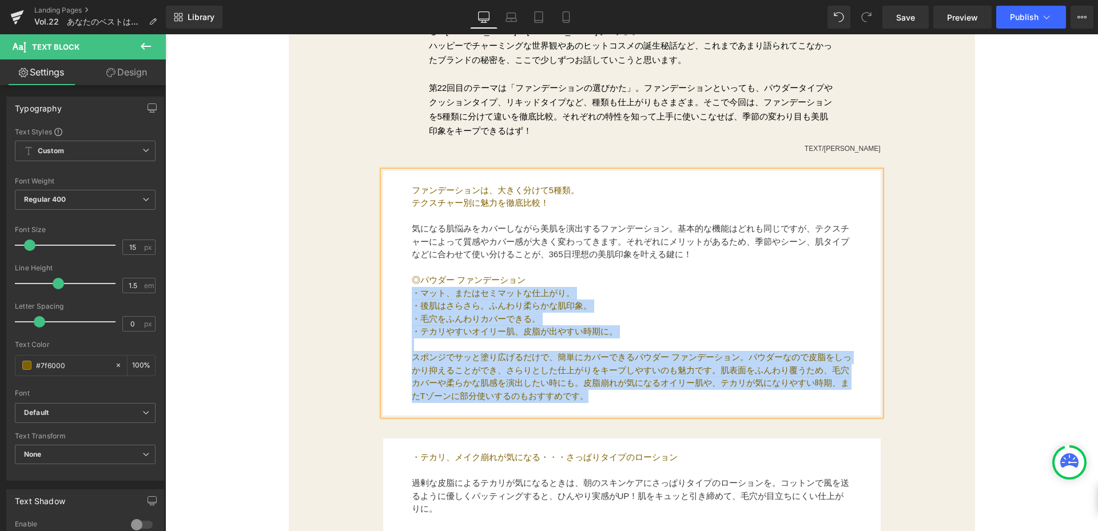
drag, startPoint x: 411, startPoint y: 291, endPoint x: 632, endPoint y: 397, distance: 245.4
click at [632, 397] on div "ファンデーションは、大きく分けて5種類。 テクスチャー別に魅力を徹底比較！ 気になる肌悩みをカバーしながら美肌を演出するファンデーション。基本的な機能はどれも…" at bounding box center [632, 293] width 498 height 245
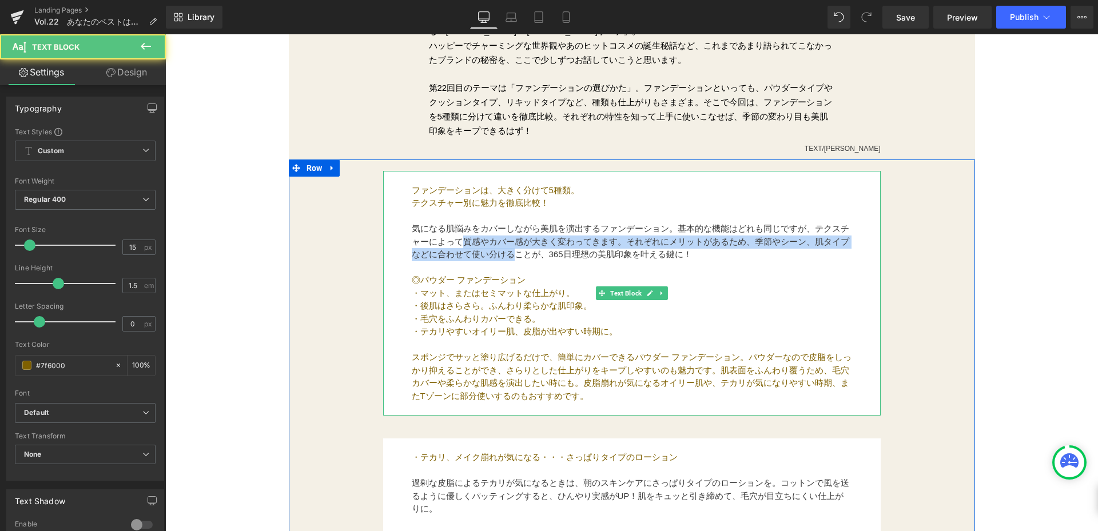
drag, startPoint x: 465, startPoint y: 240, endPoint x: 513, endPoint y: 252, distance: 50.0
click at [513, 252] on font "気になる肌悩みをカバーしながら美肌を演出するファンデーション。基本的な機能はどれも同じですが、テクスチャーによって質感やカバー感が大きく変わってきます。それぞ…" at bounding box center [631, 241] width 438 height 35
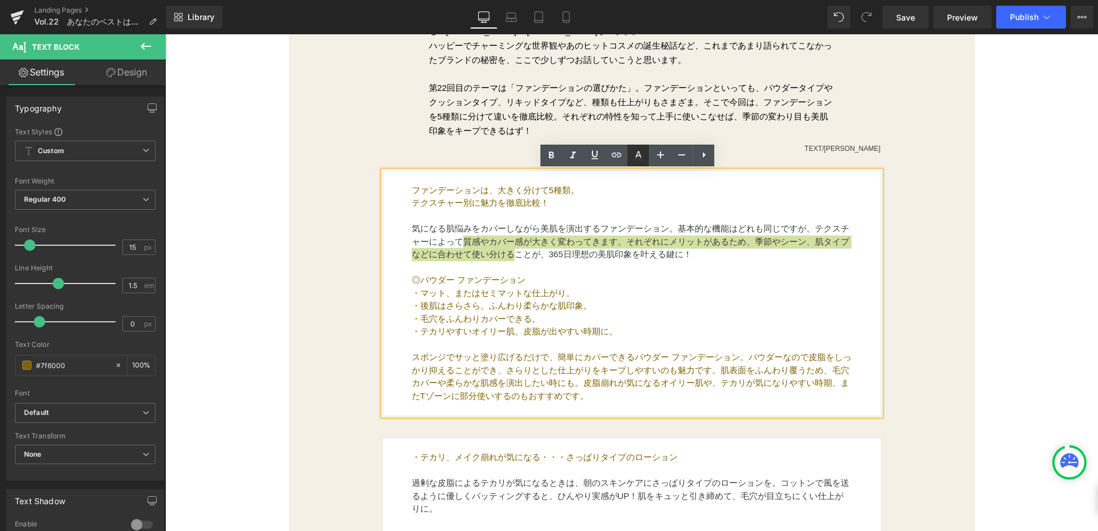
click at [646, 158] on link at bounding box center [639, 156] width 22 height 22
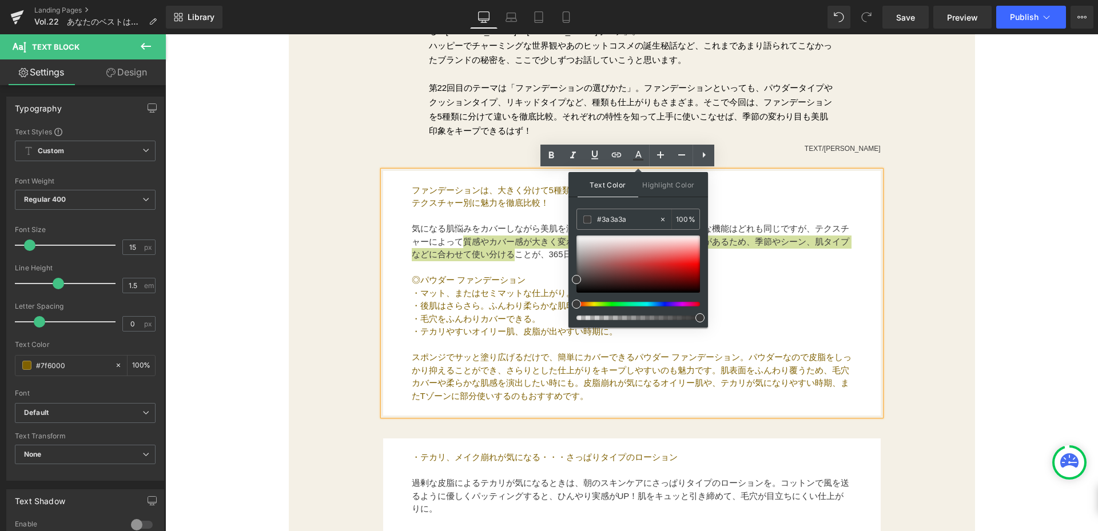
drag, startPoint x: 751, startPoint y: 253, endPoint x: 540, endPoint y: 222, distance: 212.8
click at [555, 351] on p "スポンジでサッと塗り広げるだけで、簡単にカバーできるパウダー ファンデーション。パウダーなので皮脂をしっかり抑えることができ、さらりとした仕上がりをキープしや…" at bounding box center [632, 376] width 441 height 51
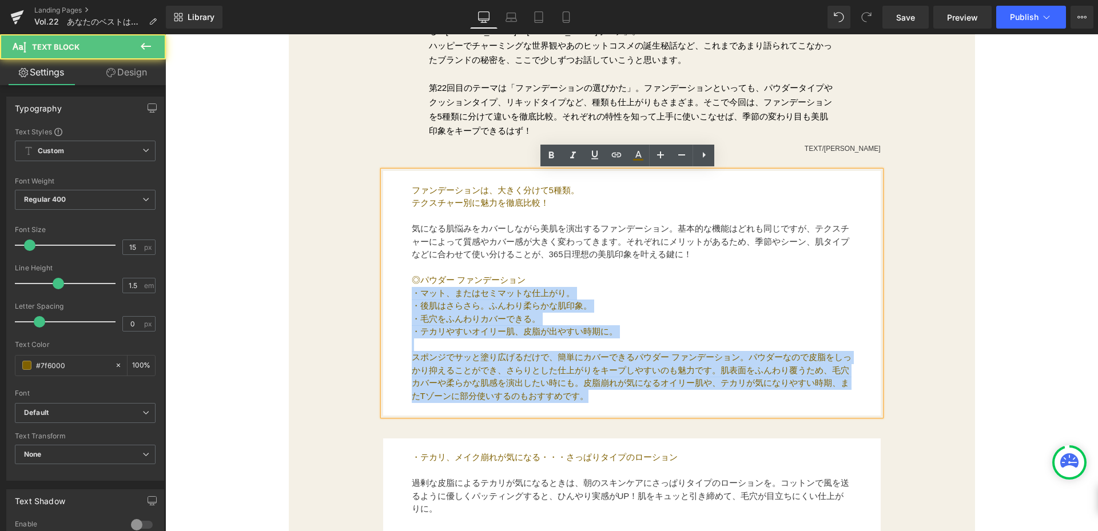
drag, startPoint x: 411, startPoint y: 289, endPoint x: 656, endPoint y: 391, distance: 265.2
click at [656, 391] on div "ファンデーションは、大きく分けて5種類。 テクスチャー別に魅力を徹底比較！ 気になる肌悩みをカバーしながら美肌を演出するファンデーション。基本的な機能はどれも…" at bounding box center [632, 293] width 498 height 245
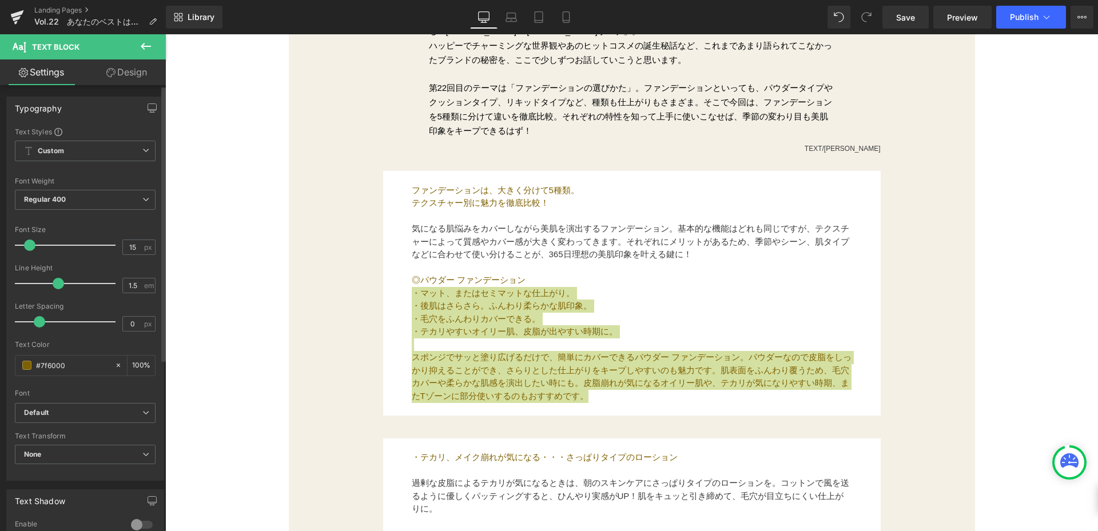
drag, startPoint x: 69, startPoint y: 364, endPoint x: 0, endPoint y: 368, distance: 69.3
click at [0, 368] on div "Typography Text Styles Custom Custom Setup Global Style Custom Setup Global Sty…" at bounding box center [85, 284] width 171 height 393
type input "#7f6000"
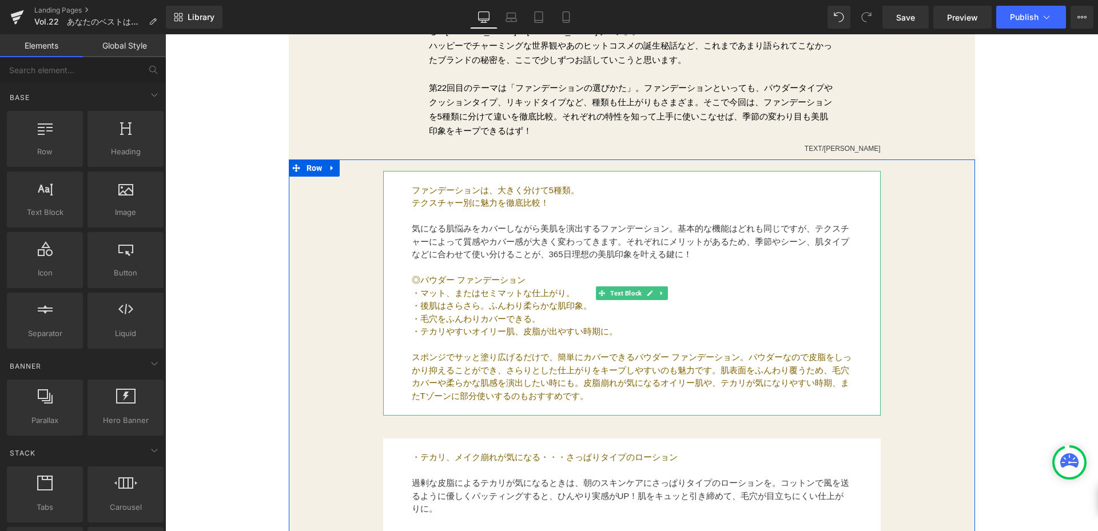
click at [496, 294] on p "・マット、またはセミマットな仕上がり。" at bounding box center [632, 293] width 441 height 13
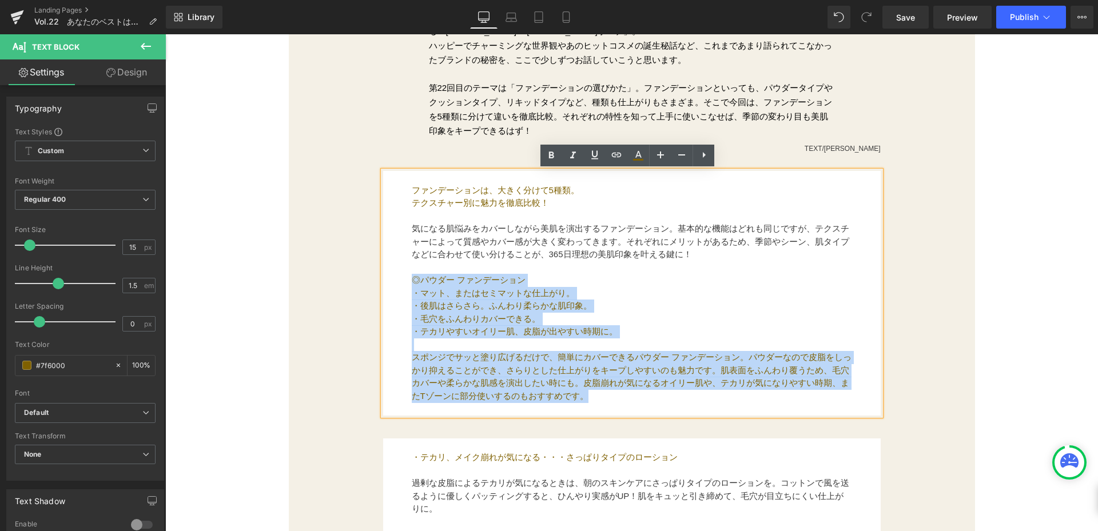
drag, startPoint x: 402, startPoint y: 281, endPoint x: 660, endPoint y: 400, distance: 284.1
click at [660, 400] on div "ファンデーションは、大きく分けて5種類。 テクスチャー別に魅力を徹底比較！ 気になる肌悩みをカバーしながら美肌を演出するファンデーション。基本的な機能はどれも…" at bounding box center [632, 293] width 498 height 245
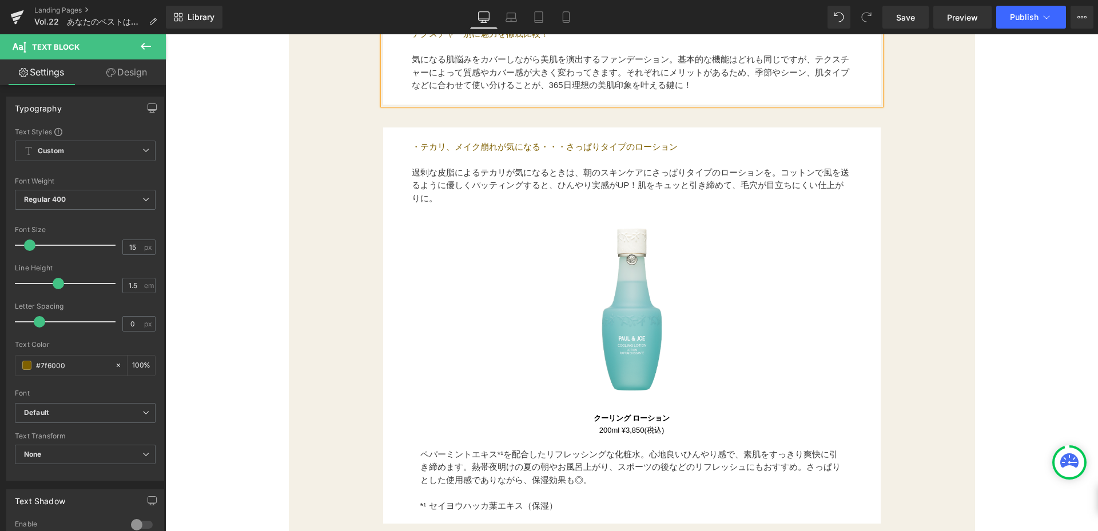
scroll to position [516, 0]
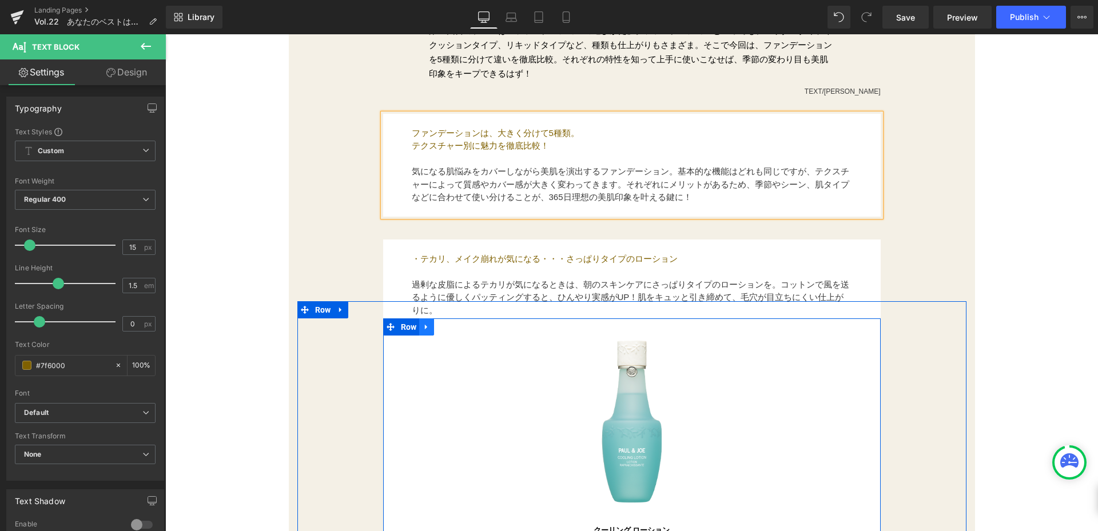
click at [426, 330] on icon at bounding box center [427, 327] width 8 height 9
click at [453, 327] on icon at bounding box center [457, 327] width 8 height 8
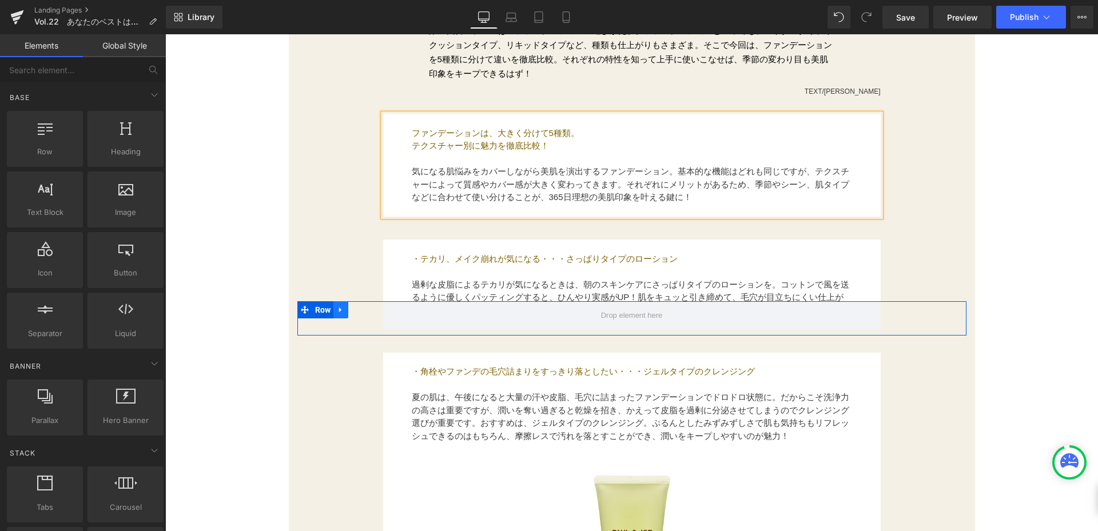
click at [337, 309] on icon at bounding box center [341, 309] width 8 height 9
click at [367, 311] on icon at bounding box center [371, 309] width 8 height 9
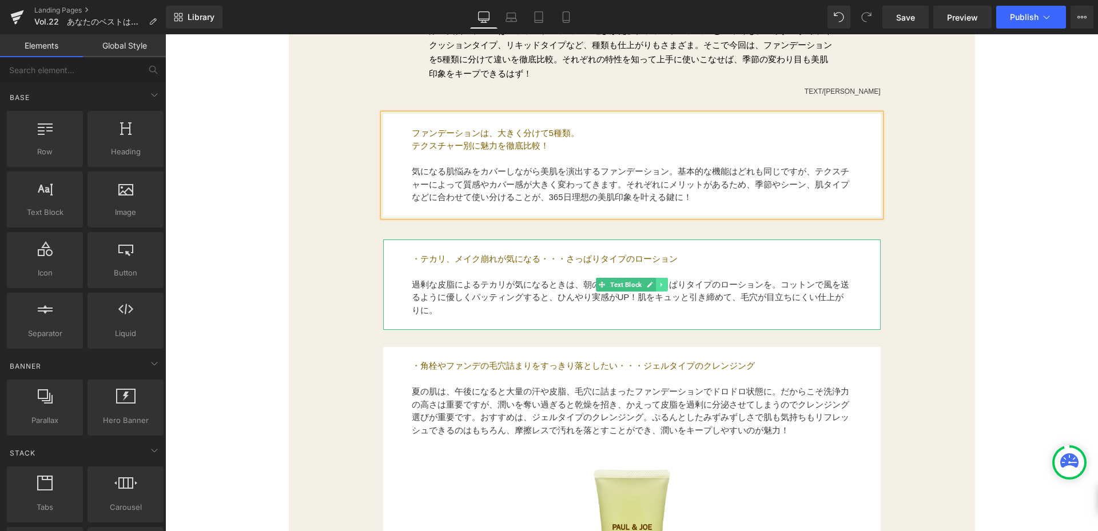
click at [659, 284] on icon at bounding box center [661, 284] width 6 height 7
click at [657, 261] on p "・テカリ、メイク崩れが気になる・・・さっぱりタイプのローション" at bounding box center [632, 259] width 441 height 13
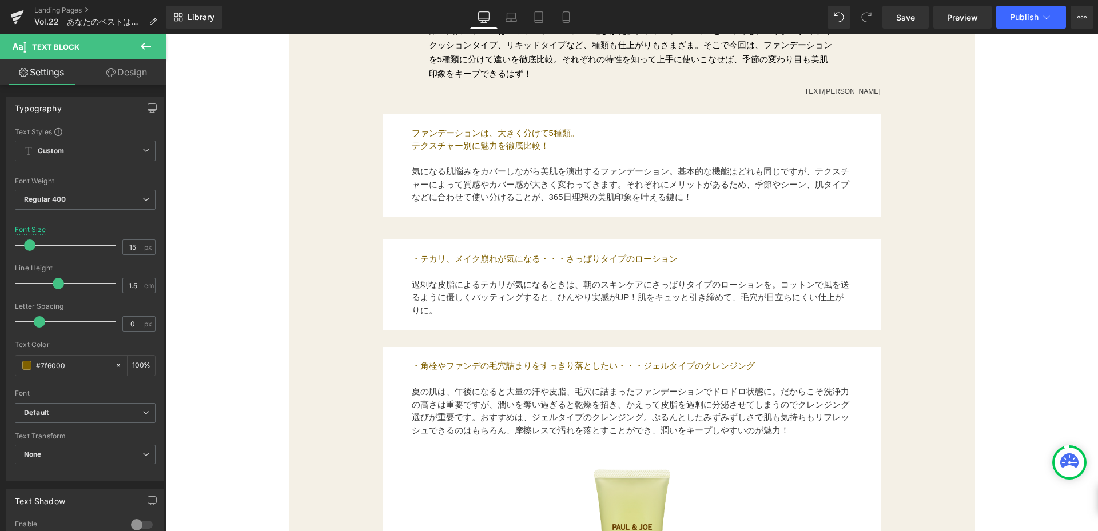
click at [131, 75] on link "Design" at bounding box center [126, 72] width 83 height 26
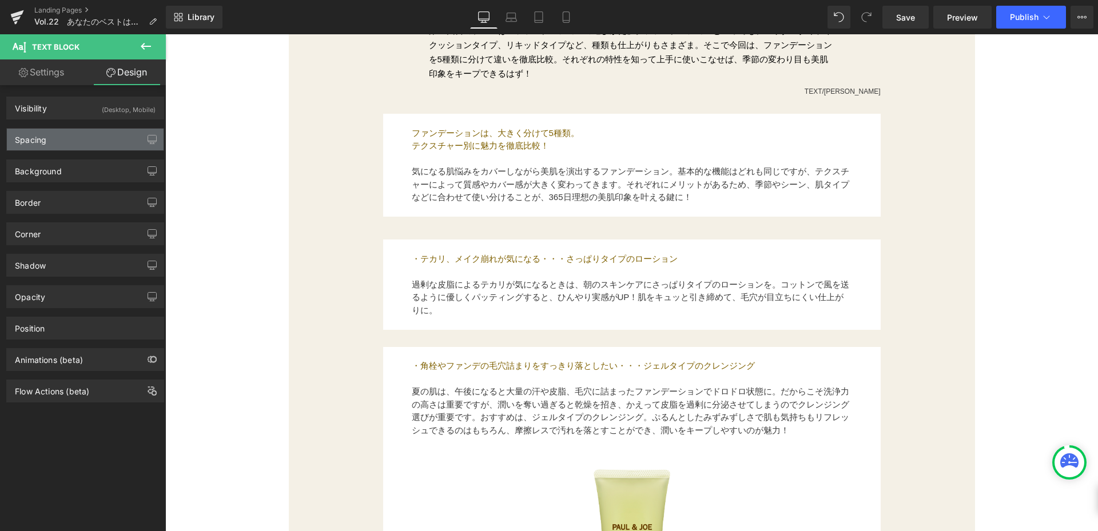
type input "30"
type input "150"
type input "0"
type input "150"
type input "0"
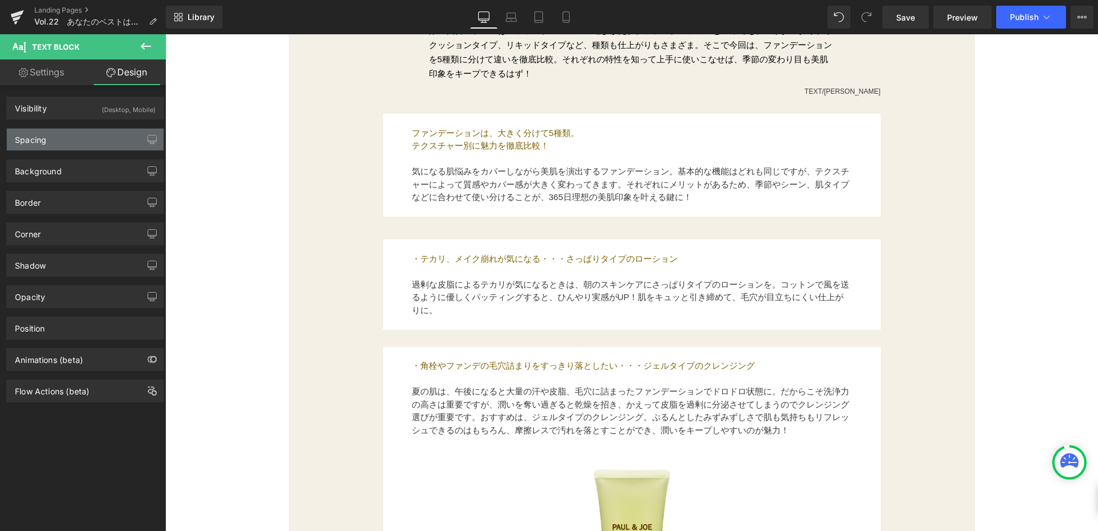
type input "50"
type input "0"
type input "50"
click at [109, 144] on div "Spacing" at bounding box center [85, 140] width 157 height 22
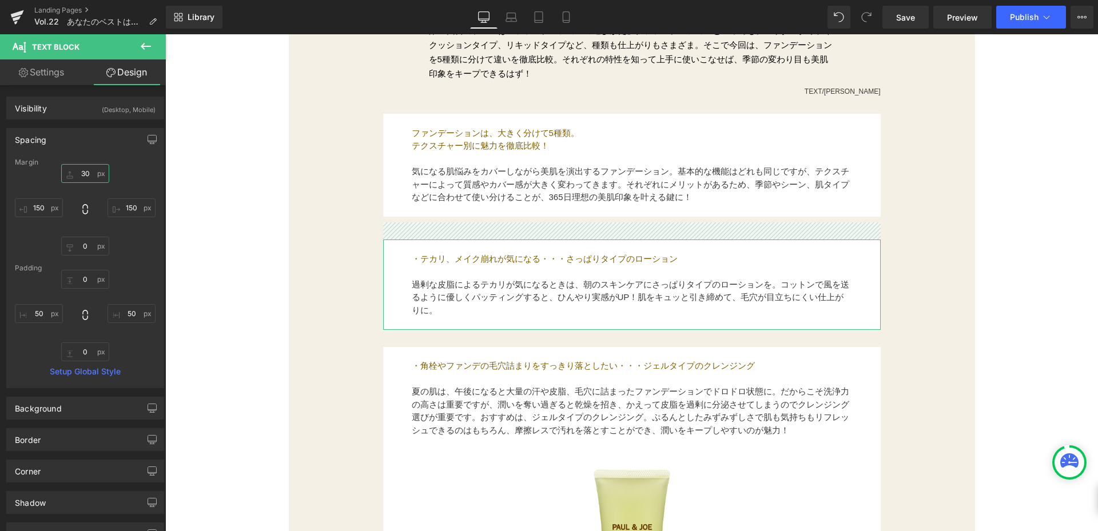
click at [90, 173] on input "30" at bounding box center [85, 173] width 48 height 19
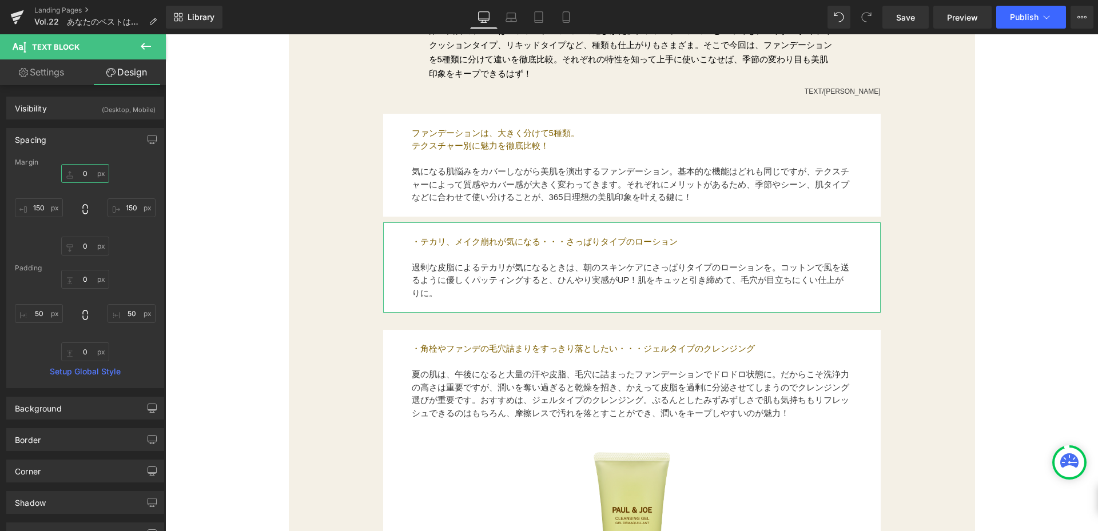
type input "ー"
type input "ー２"
type input "ー"
type input "-10"
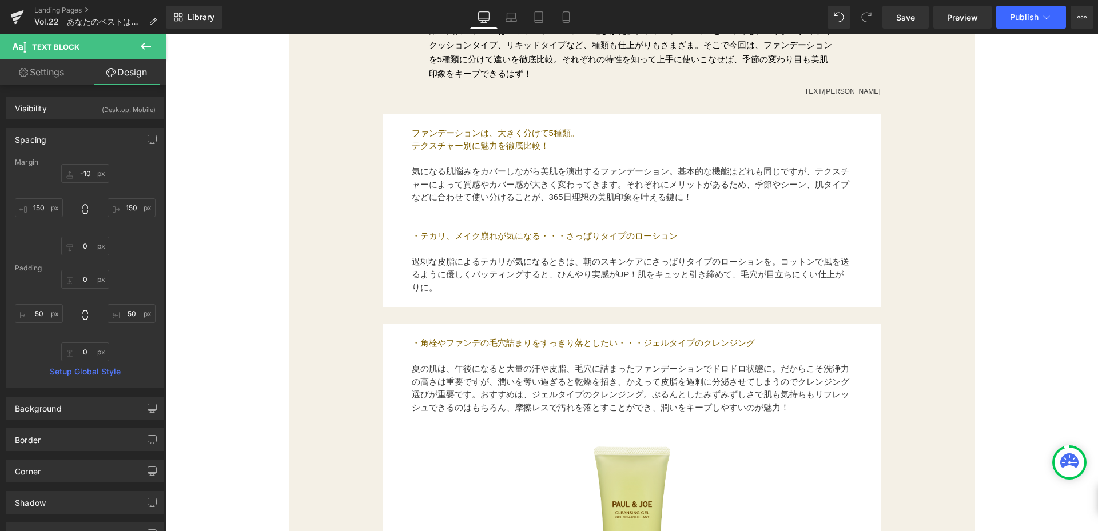
click at [475, 260] on font "過剰な皮脂によるテカリが気になるときは、朝のスキンケアにさっぱりタイプのローションを。コットンで風を送るように優しくパッティングすると、ひんやり実感がUP！肌…" at bounding box center [631, 274] width 438 height 35
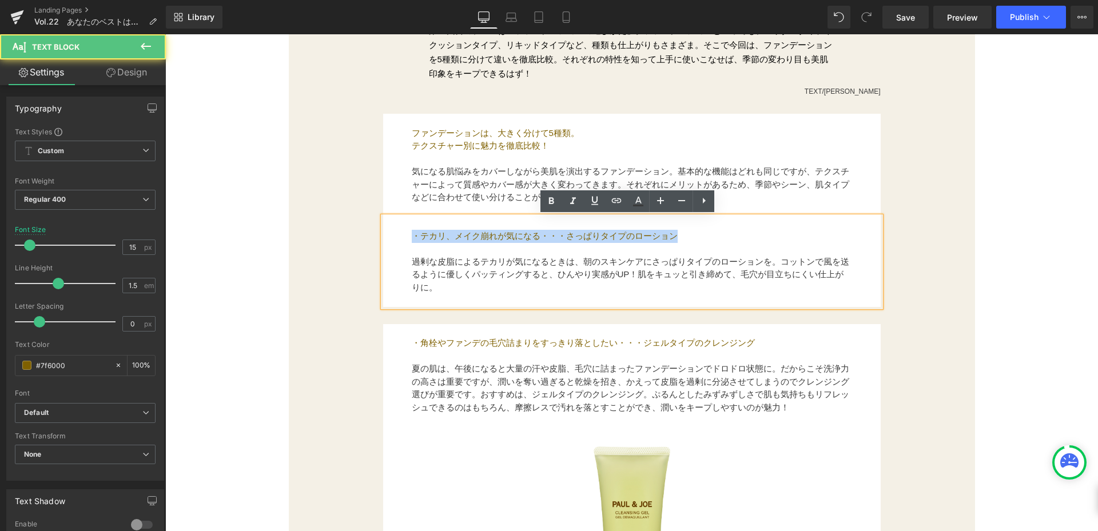
drag, startPoint x: 408, startPoint y: 233, endPoint x: 696, endPoint y: 240, distance: 287.8
click at [696, 240] on p "・テカリ、メイク崩れが気になる・・・さっぱりタイプのローション" at bounding box center [632, 236] width 441 height 13
paste div
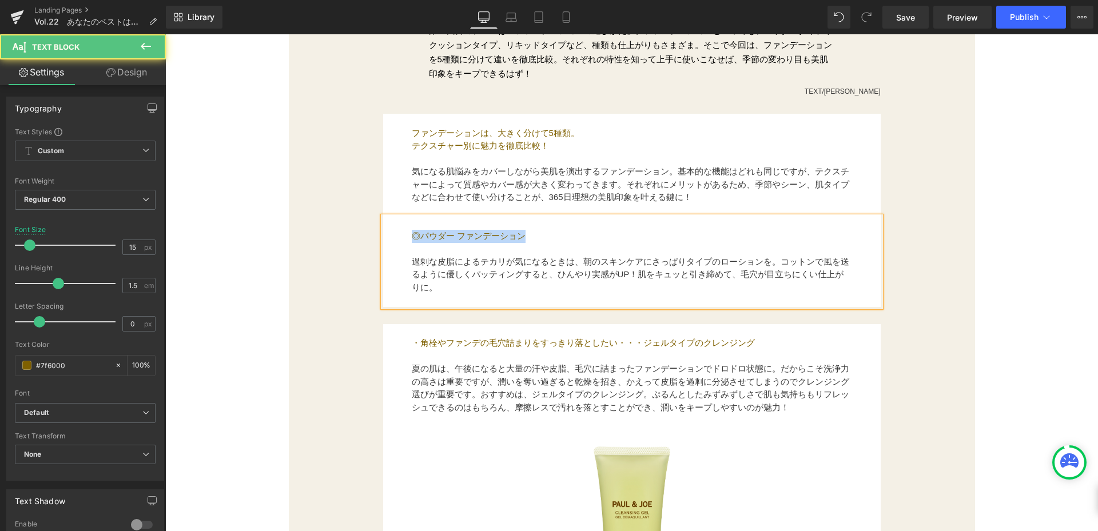
drag, startPoint x: 545, startPoint y: 230, endPoint x: 351, endPoint y: 231, distance: 193.9
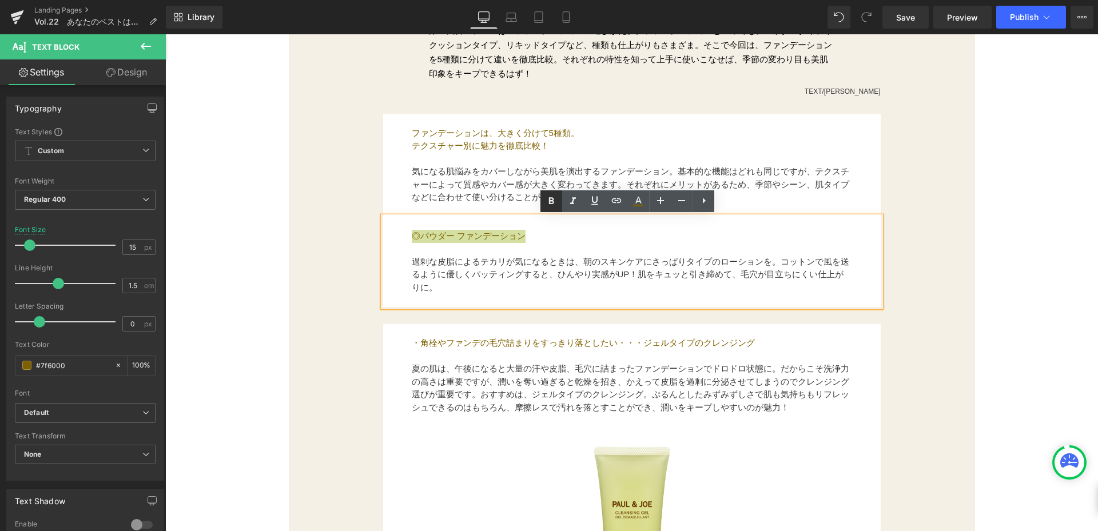
click at [0, 0] on icon at bounding box center [0, 0] width 0 height 0
click at [557, 271] on font "過剰な皮脂によるテカリが気になるときは、朝のスキンケアにさっぱりタイプのローションを。コットンで風を送るように優しくパッティングすると、ひんやり実感がUP！肌…" at bounding box center [631, 274] width 438 height 35
drag, startPoint x: 446, startPoint y: 268, endPoint x: 422, endPoint y: 261, distance: 25.2
click at [446, 268] on font "過剰な皮脂によるテカリが気になるときは、朝のスキンケアにさっぱりタイプのローションを。コットンで風を送るように優しくパッティングすると、ひんやり実感がUP！肌…" at bounding box center [631, 274] width 438 height 35
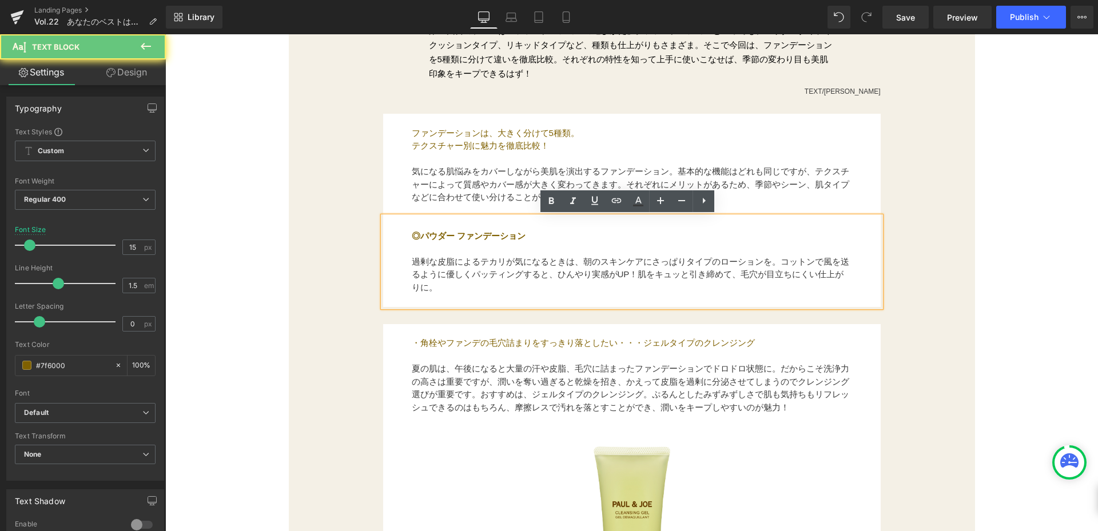
click at [414, 258] on font "過剰な皮脂によるテカリが気になるときは、朝のスキンケアにさっぱりタイプのローションを。コットンで風を送るように優しくパッティングすると、ひんやり実感がUP！肌…" at bounding box center [631, 274] width 438 height 35
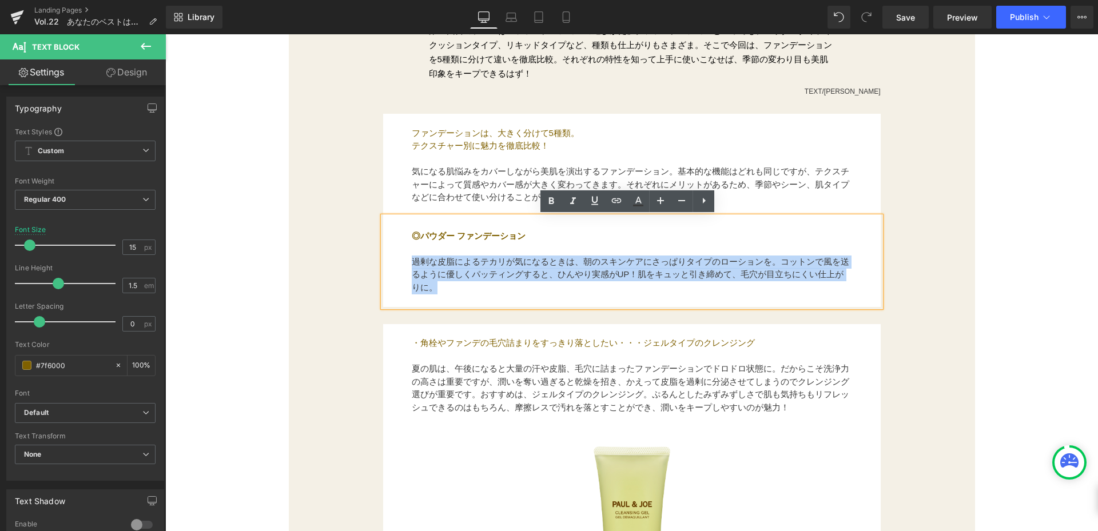
drag, startPoint x: 410, startPoint y: 260, endPoint x: 433, endPoint y: 283, distance: 32.0
click at [433, 283] on p "過剰な皮脂によるテカリが気になるときは、朝のスキンケアにさっぱりタイプのローションを。コットンで風を送るように優しくパッティングすると、ひんやり実感がUP！肌…" at bounding box center [632, 275] width 441 height 39
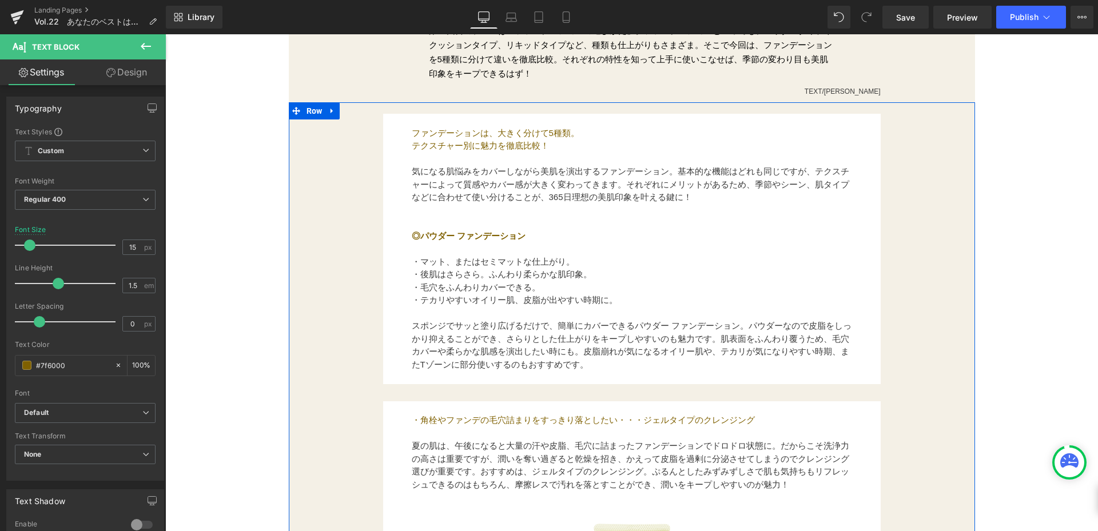
drag, startPoint x: 336, startPoint y: 268, endPoint x: 648, endPoint y: 269, distance: 311.8
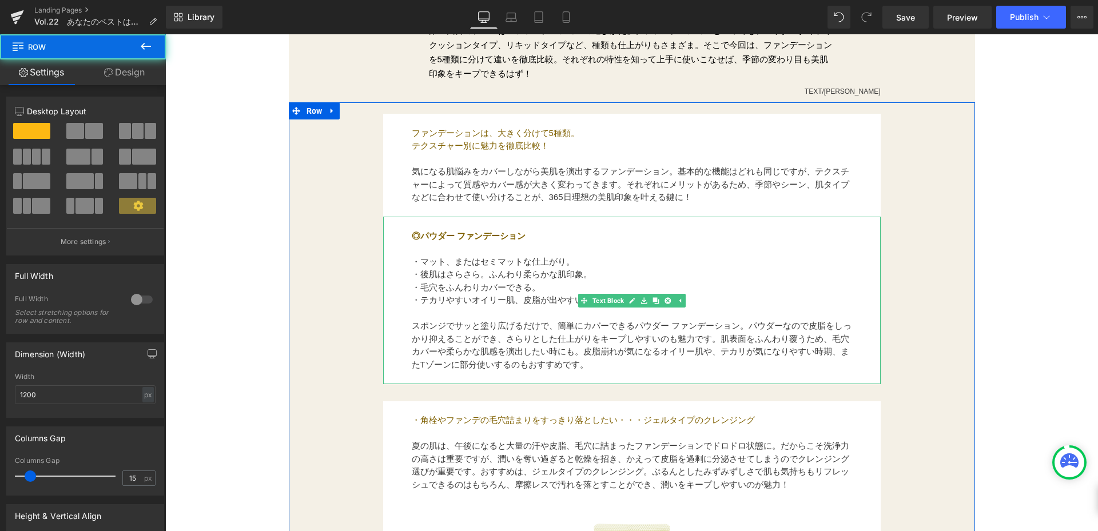
click at [673, 288] on p "・毛穴をふんわりカバーできる。" at bounding box center [632, 287] width 441 height 13
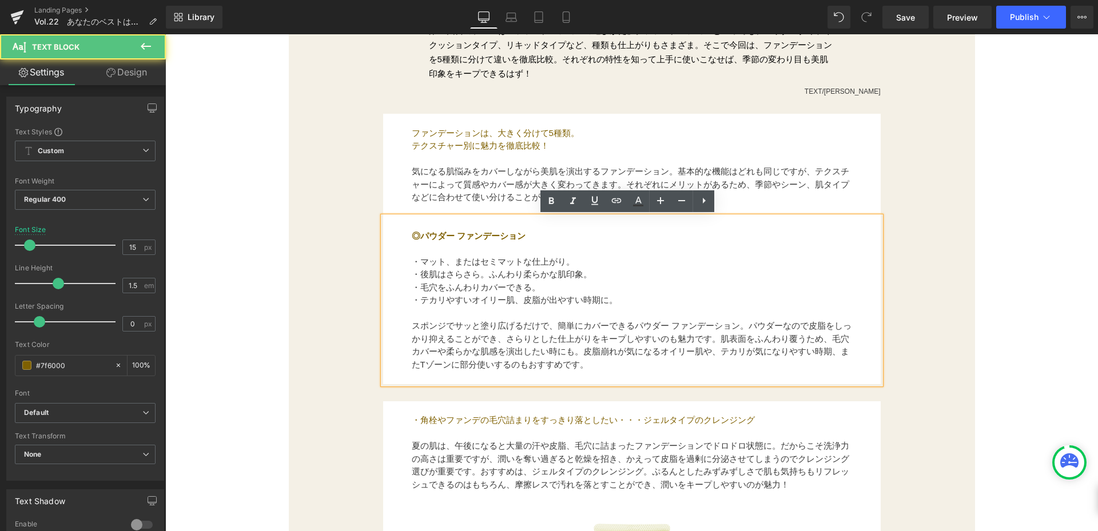
click at [678, 279] on p "・後肌はさらさら。ふんわり柔らかな肌印象。" at bounding box center [632, 274] width 441 height 13
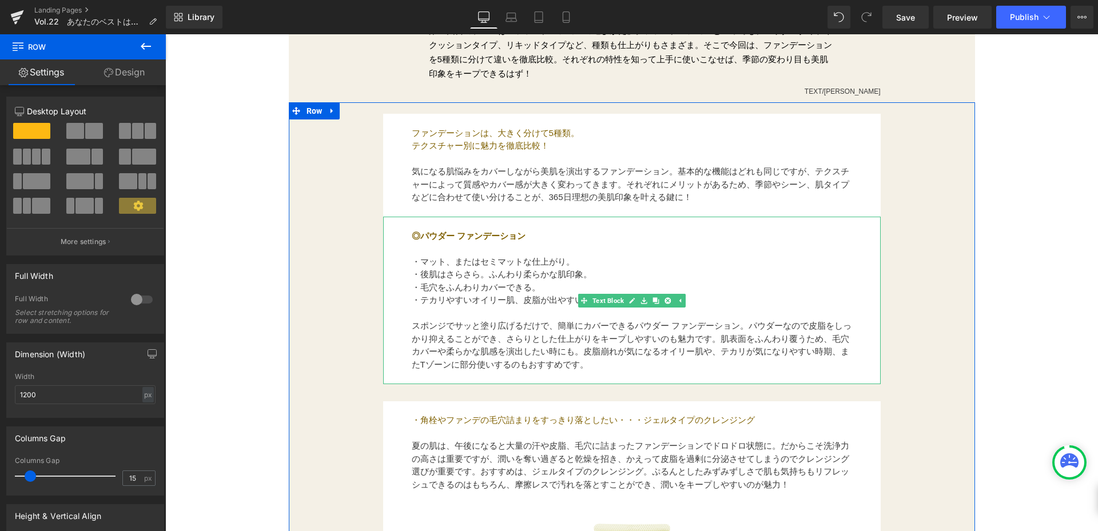
click at [413, 263] on font "・マット、またはセミマットな仕上がり。" at bounding box center [493, 262] width 163 height 10
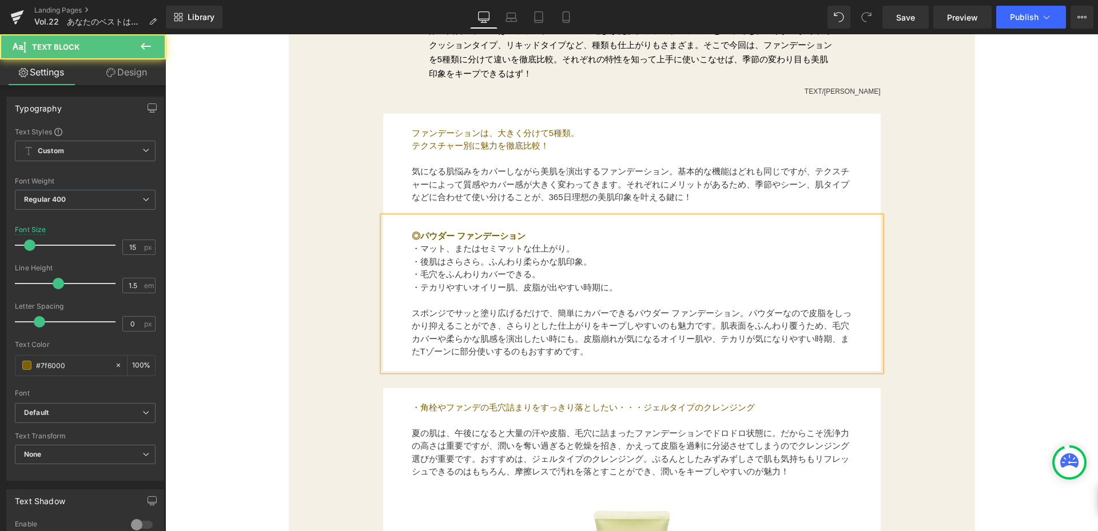
click at [708, 278] on p "・毛穴をふんわりカバーできる。" at bounding box center [632, 274] width 441 height 13
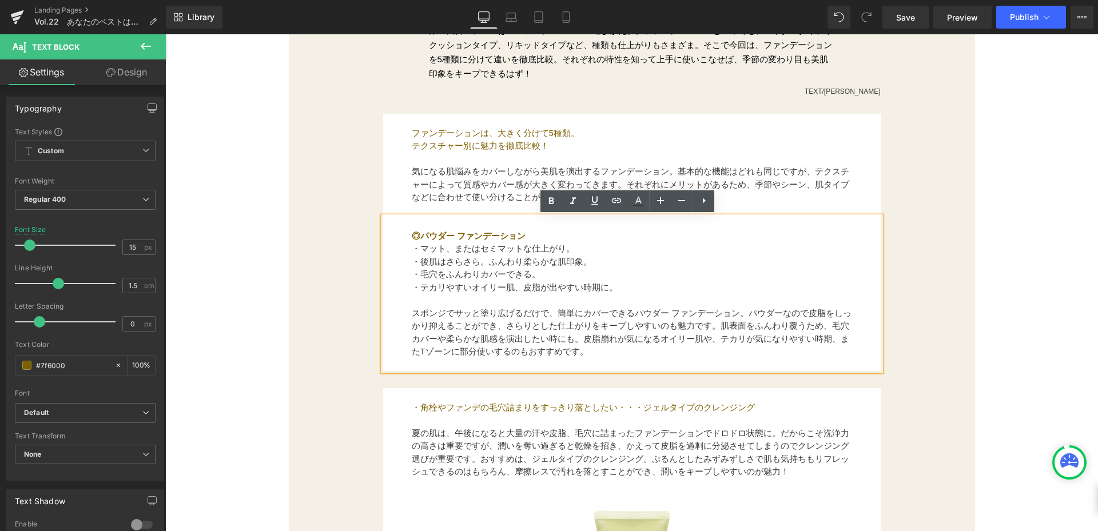
drag, startPoint x: 333, startPoint y: 317, endPoint x: 491, endPoint y: 310, distance: 158.0
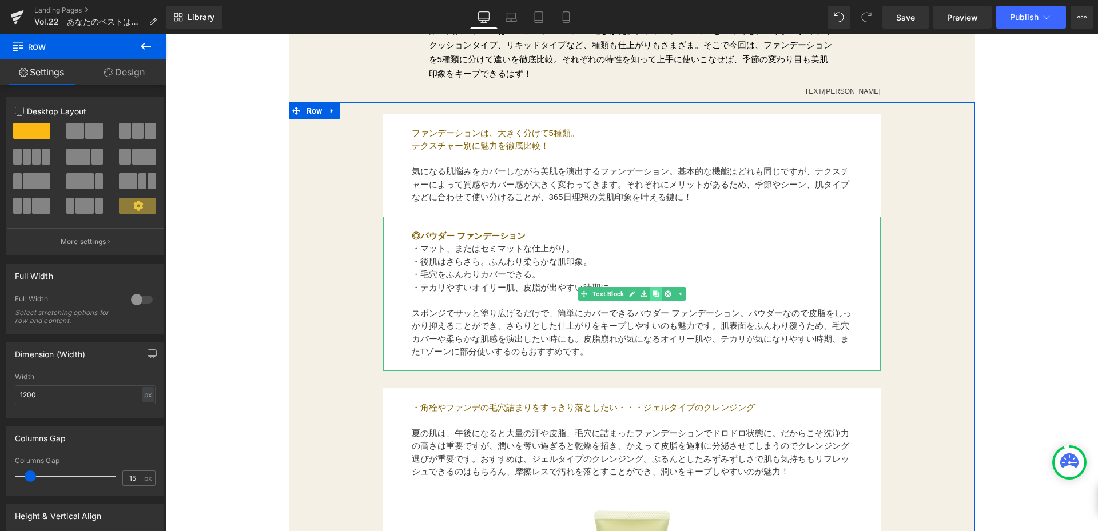
click at [654, 297] on icon at bounding box center [656, 294] width 6 height 6
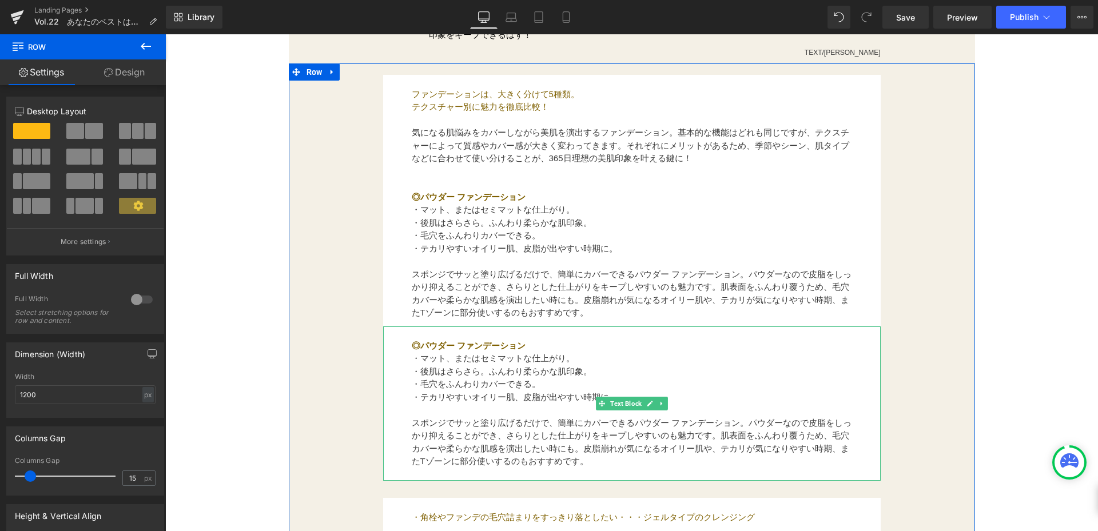
scroll to position [573, 0]
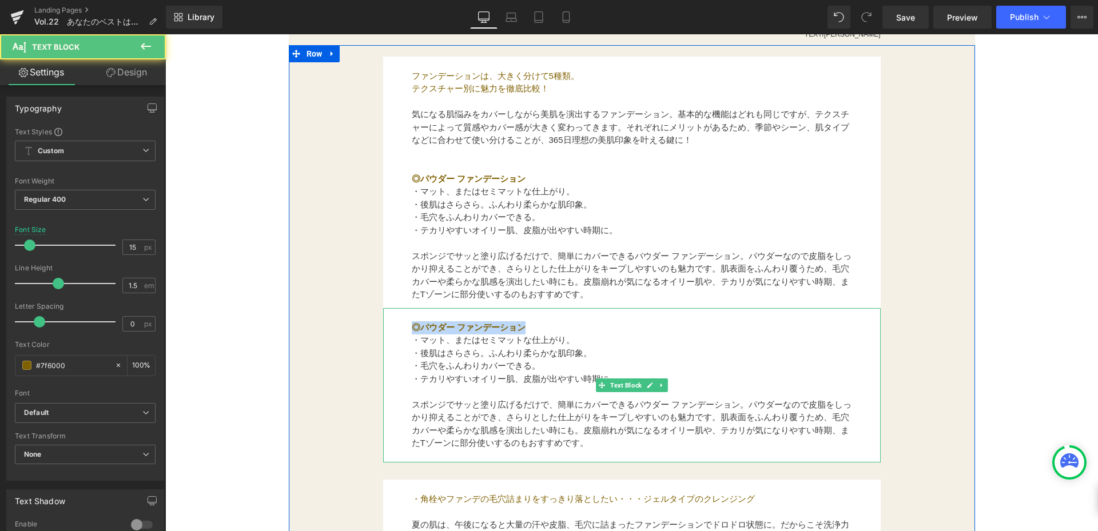
drag, startPoint x: 411, startPoint y: 326, endPoint x: 535, endPoint y: 328, distance: 124.2
click at [535, 328] on p "◎パウダー ファンデーション" at bounding box center [632, 328] width 441 height 13
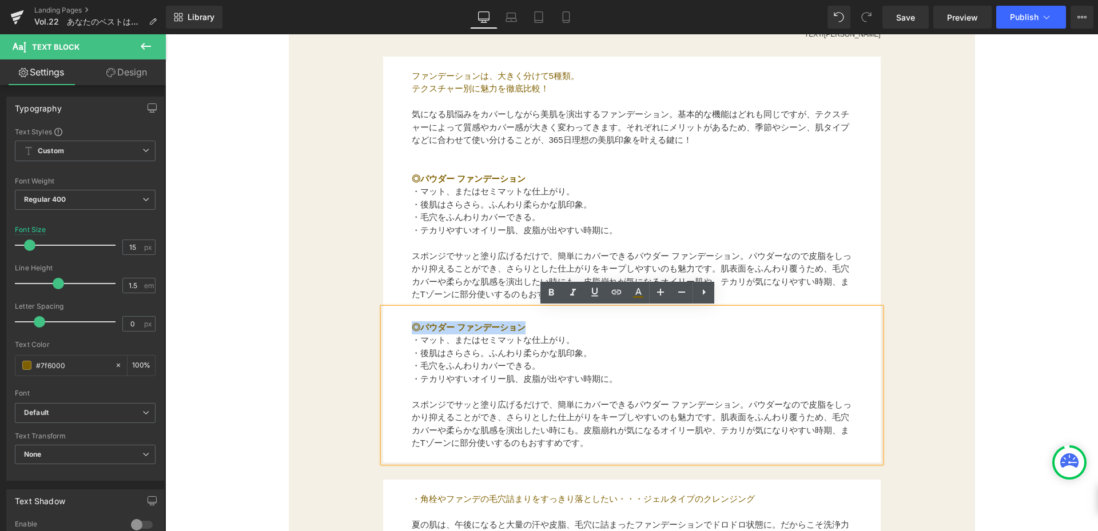
paste div
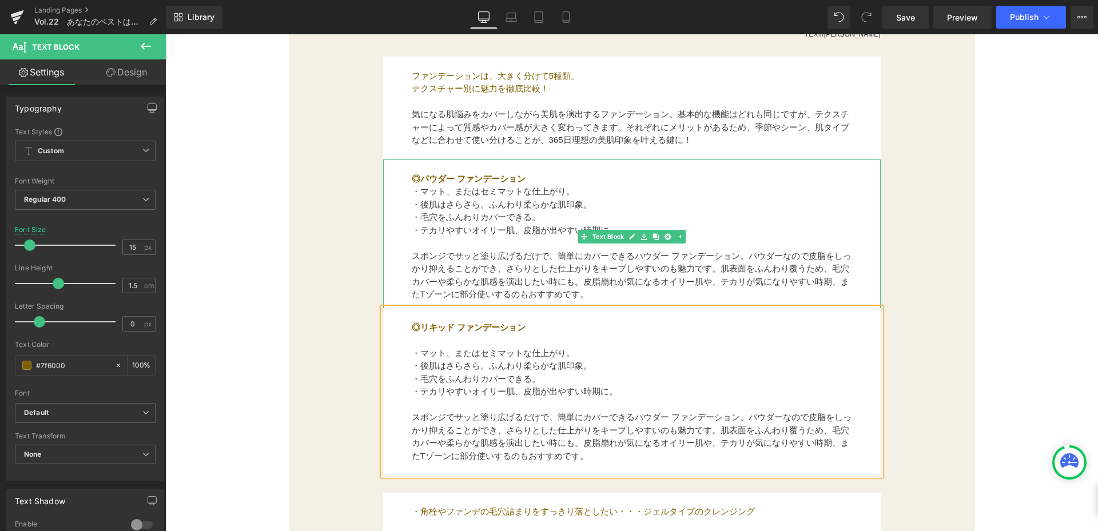
click at [412, 191] on span "・マット、またはセミマットな仕上がり。" at bounding box center [493, 191] width 163 height 10
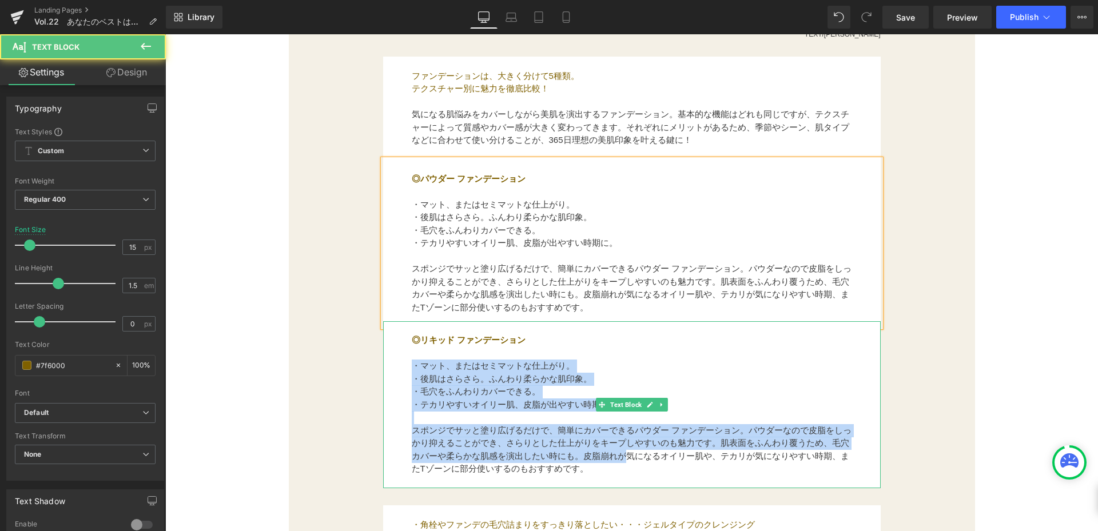
drag, startPoint x: 624, startPoint y: 442, endPoint x: 629, endPoint y: 452, distance: 11.0
click at [629, 452] on div "◎リキッド ファンデーション ・マット、またはセミマットな仕上がり。 ・後肌はさらさら。ふんわり柔らかな肌印象。 ・毛穴をふんわりカバーできる。 ・テカリや…" at bounding box center [632, 406] width 498 height 168
click at [629, 452] on font "スポンジでサッと塗り広げるだけで、簡単にカバーできるパウダー ファンデーション。パウダーなので皮脂をしっかり抑えることができ、さらりとした仕上がりをキープしや…" at bounding box center [632, 450] width 440 height 49
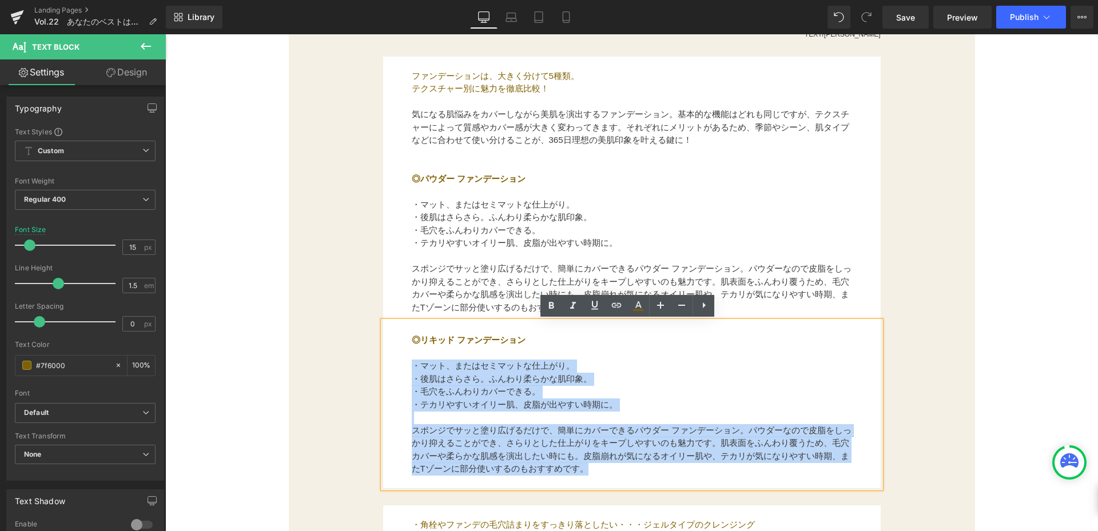
drag, startPoint x: 592, startPoint y: 470, endPoint x: 403, endPoint y: 371, distance: 213.4
click at [403, 371] on div "◎リキッド ファンデーション ・マット、またはセミマットな仕上がり。 ・後肌はさらさら。ふんわり柔らかな肌印象。 ・毛穴をふんわりカバーできる。 ・テカリや…" at bounding box center [632, 406] width 498 height 168
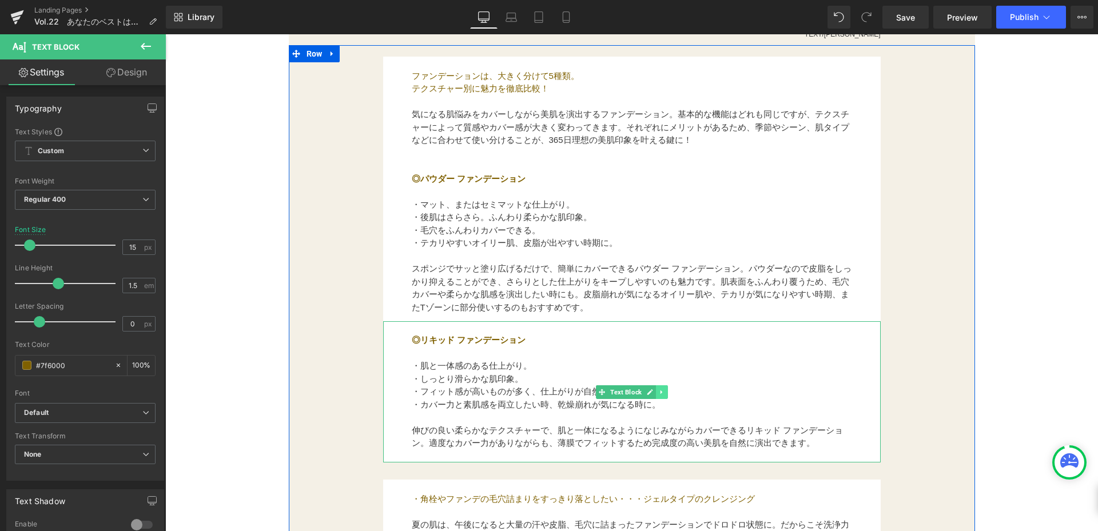
click at [660, 392] on icon at bounding box center [661, 392] width 2 height 4
click at [653, 394] on icon at bounding box center [656, 392] width 6 height 7
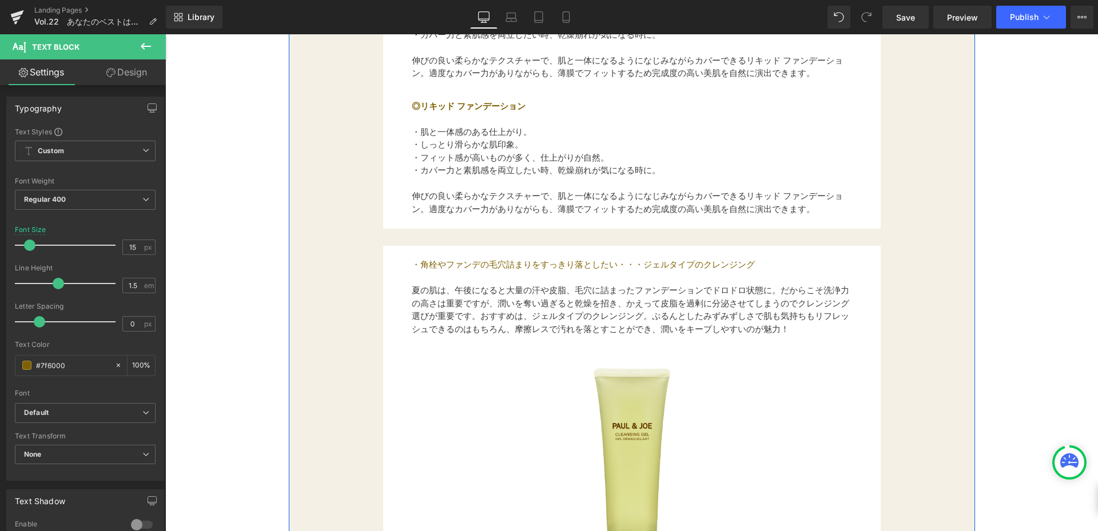
scroll to position [950, 0]
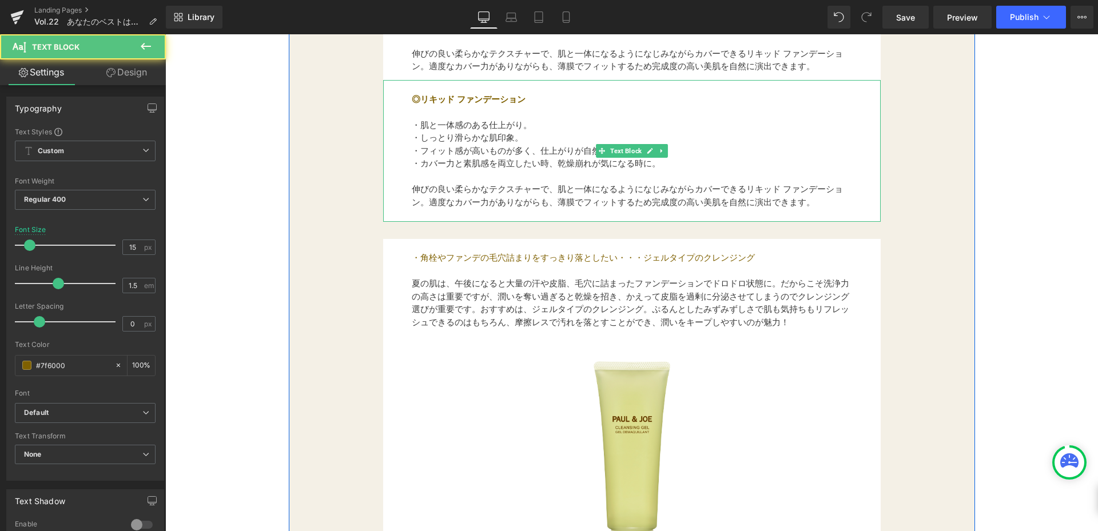
drag, startPoint x: 410, startPoint y: 97, endPoint x: 556, endPoint y: 98, distance: 145.9
click at [556, 98] on div "◎リキッド ファンデーション ・肌と一体感のある仕上がり。 ・しっとり滑らかな肌印象。 ・フィット感が高いものが多く、仕上がりが自然。 ・カバー力と素肌感を両…" at bounding box center [632, 151] width 498 height 142
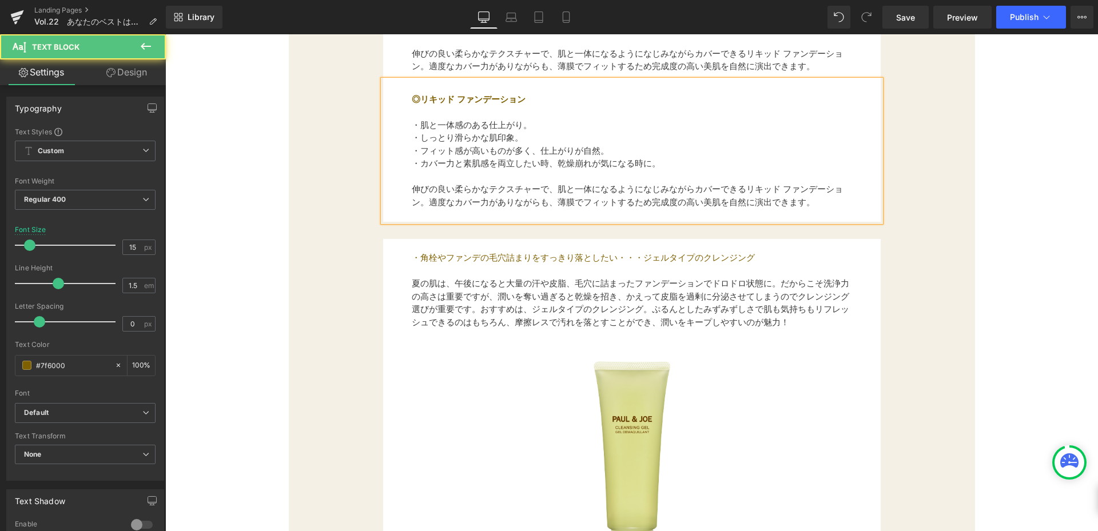
scroll to position [939, 0]
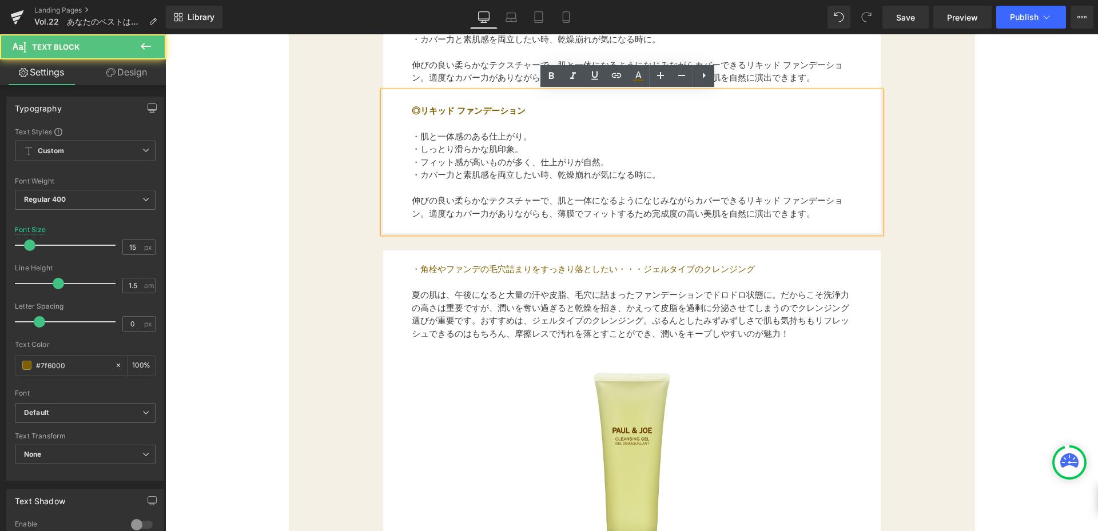
click at [529, 115] on p "◎リキッド ファンデーション" at bounding box center [632, 111] width 441 height 13
drag, startPoint x: 524, startPoint y: 110, endPoint x: 393, endPoint y: 112, distance: 131.0
click at [393, 112] on div "◎リキッド ファンデーション ・肌と一体感のある仕上がり。 ・しっとり滑らかな肌印象。 ・フィット感が高いものが多く、仕上がりが自然。 ・カバー力と素肌感を両…" at bounding box center [632, 163] width 498 height 142
paste div
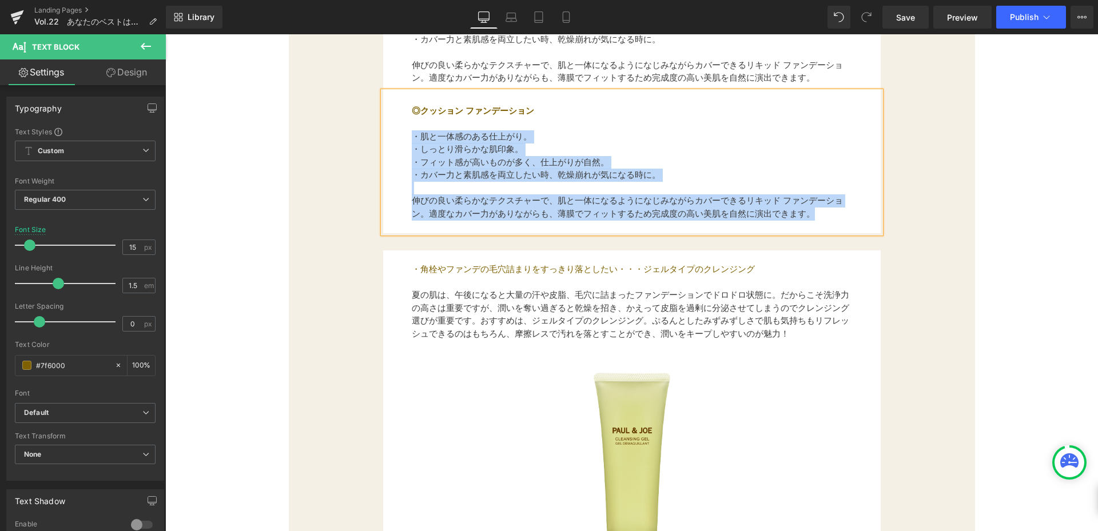
drag, startPoint x: 408, startPoint y: 133, endPoint x: 830, endPoint y: 210, distance: 428.1
click at [830, 210] on div "◎クッション ファンデーション ・肌と一体感のある仕上がり。 ・しっとり滑らかな肌印象。 ・フィット感が高いものが多く、仕上がりが自然。 ・カバー力と素肌感を…" at bounding box center [632, 163] width 498 height 142
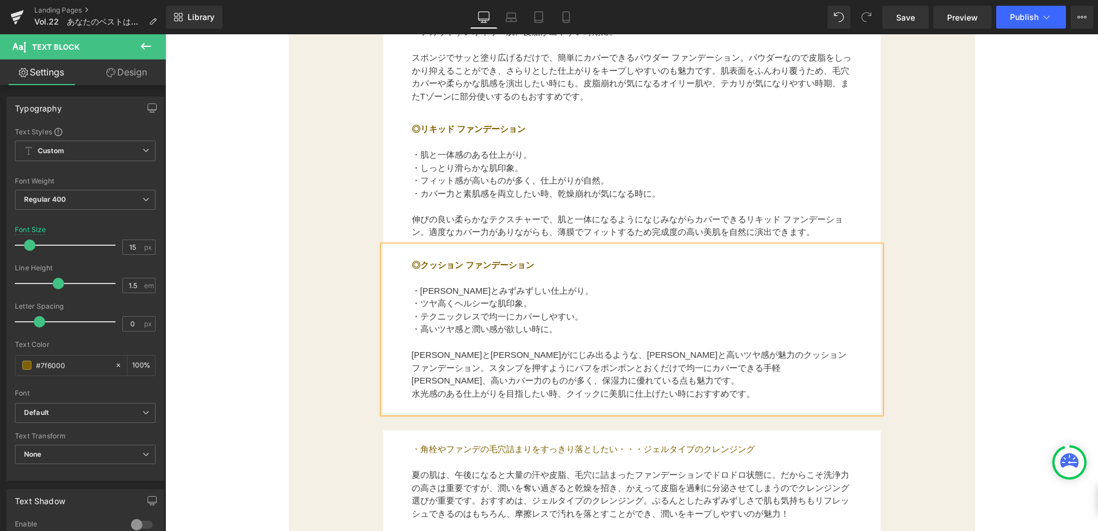
scroll to position [767, 0]
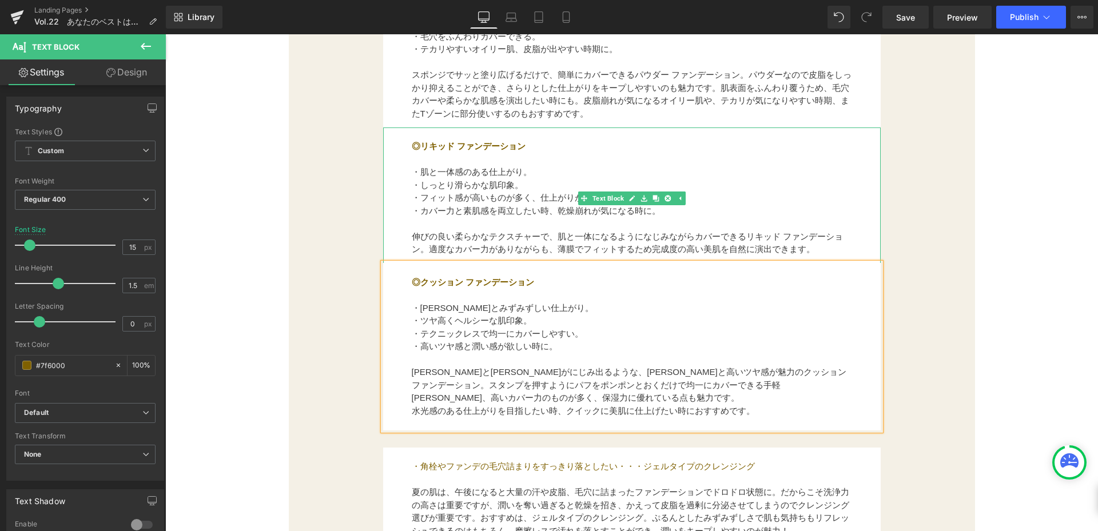
click at [405, 146] on div "◎リキッド ファンデーション ・肌と一体感のある仕上がり。 ・しっとり滑らかな肌印象。 ・フィット感が高いものが多く、仕上がりが自然。 ・カバー力と素…" at bounding box center [632, 199] width 498 height 142
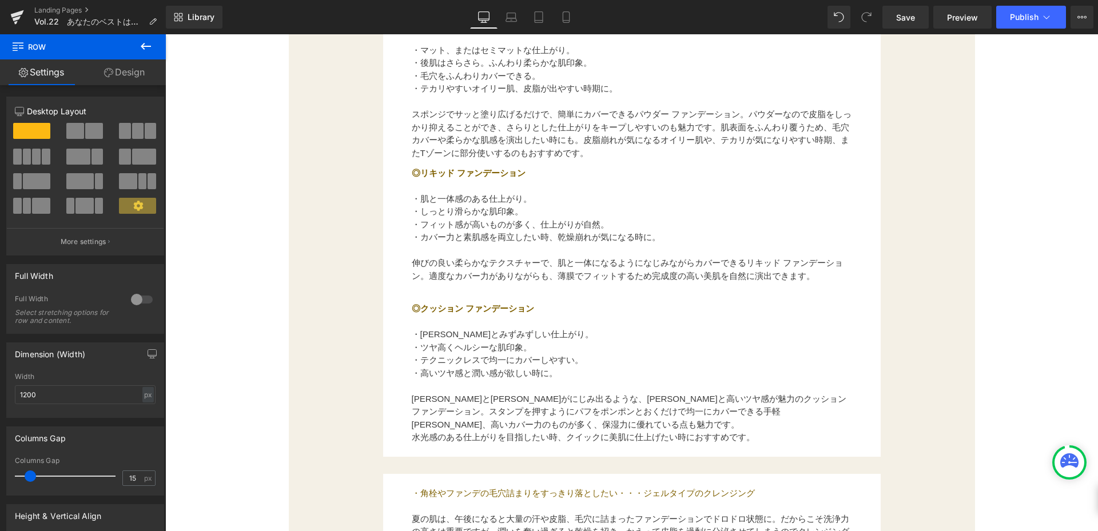
scroll to position [710, 0]
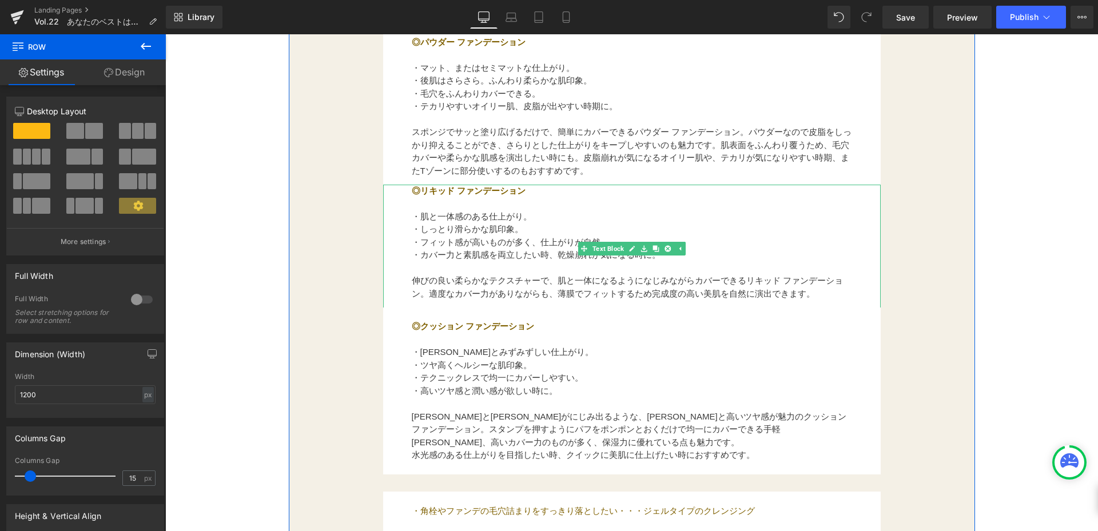
click at [412, 191] on b "◎リキッド ファンデーション" at bounding box center [469, 191] width 114 height 10
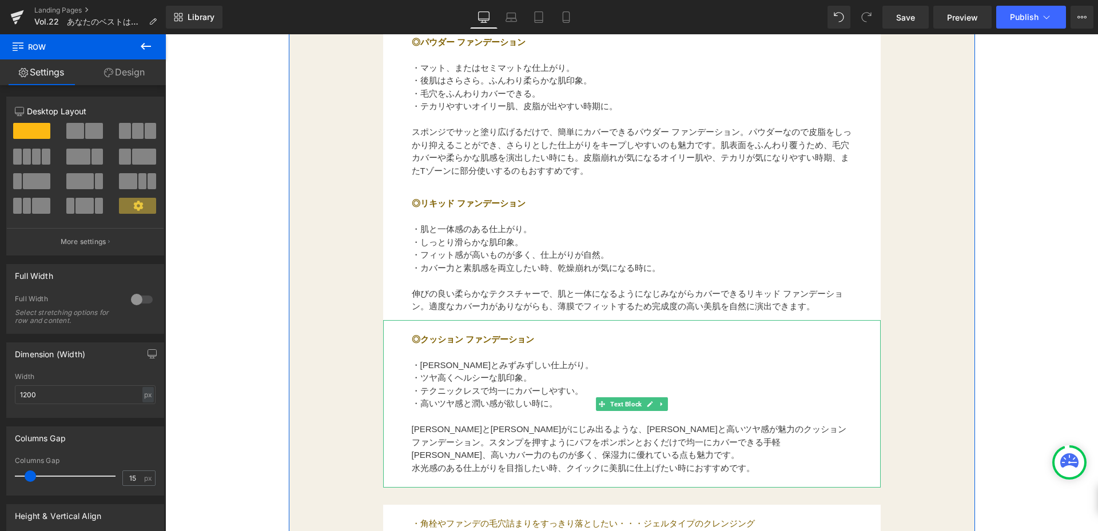
click at [407, 366] on div "◎クッション ファンデーション ・[PERSON_NAME]とみずみずしい仕上がり。 ・ツヤ高くヘルシーな肌印象。 ・テクニックレスで均一にカバーしやすい…" at bounding box center [632, 404] width 498 height 168
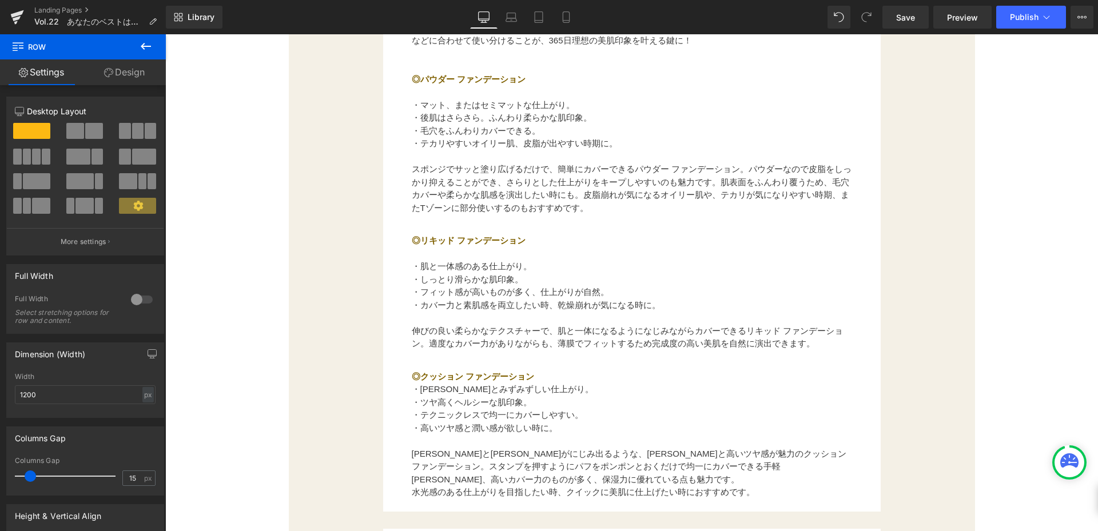
scroll to position [653, 0]
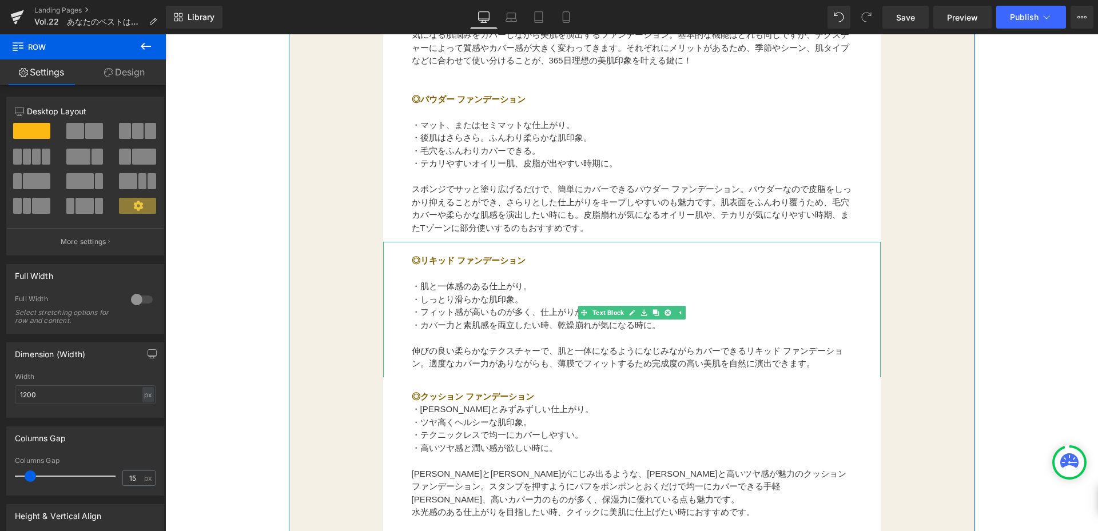
click at [412, 285] on font "・肌と一体感のある仕上がり。" at bounding box center [472, 286] width 120 height 10
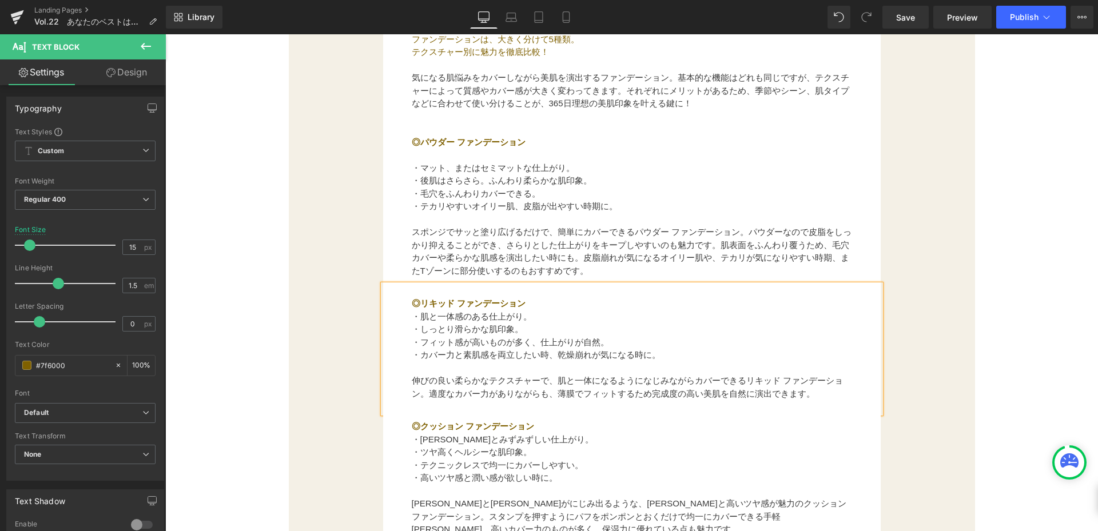
scroll to position [538, 0]
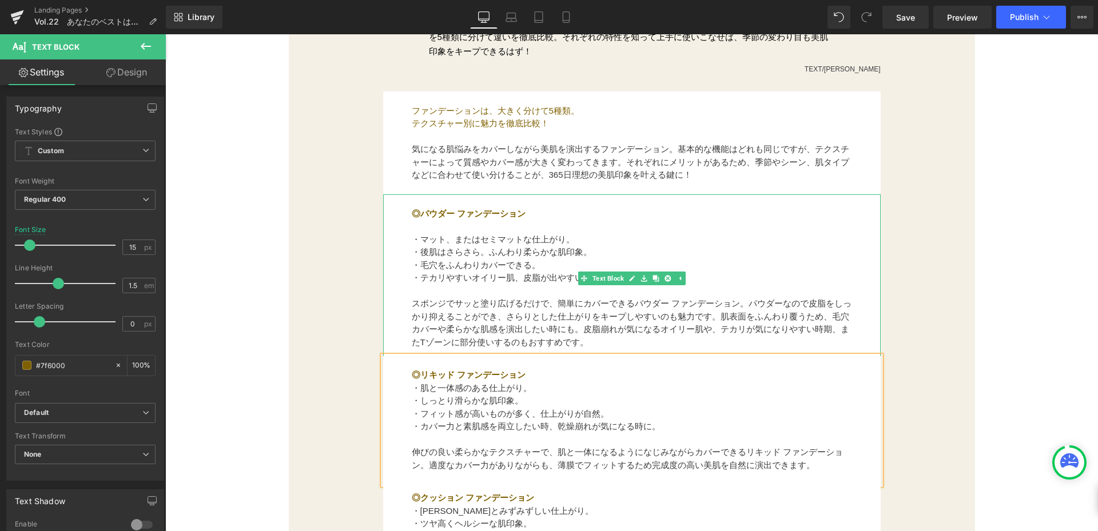
click at [401, 233] on div "◎パウダー ファンデーション ・マット、またはセミマットな仕上がり。 ・後肌はさらさら。ふんわり柔らかな肌印象。 ・毛穴をふんわりカバーできる。 ・テカリ…" at bounding box center [632, 279] width 498 height 168
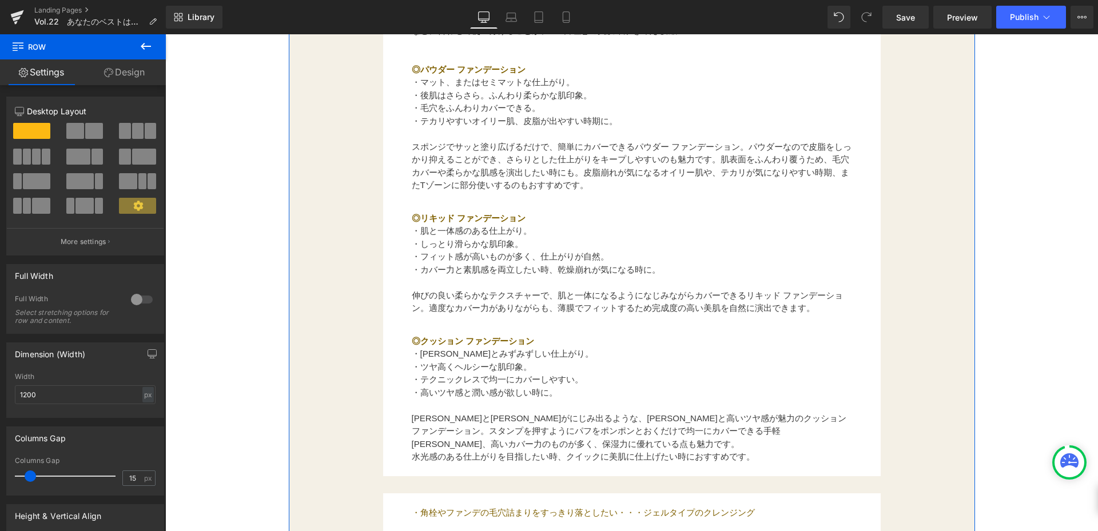
scroll to position [710, 0]
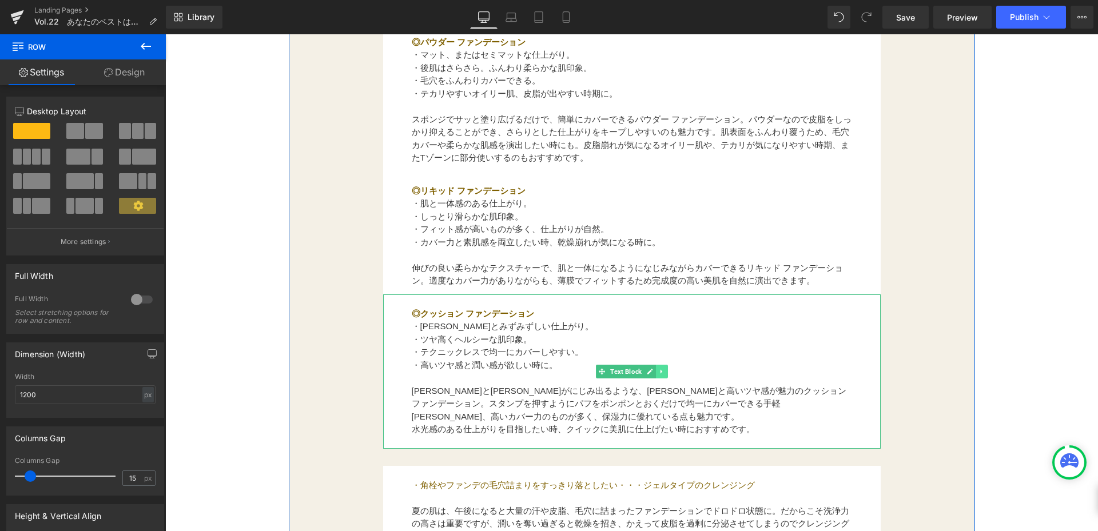
click at [658, 375] on link at bounding box center [662, 372] width 12 height 14
click at [653, 375] on icon at bounding box center [656, 371] width 6 height 7
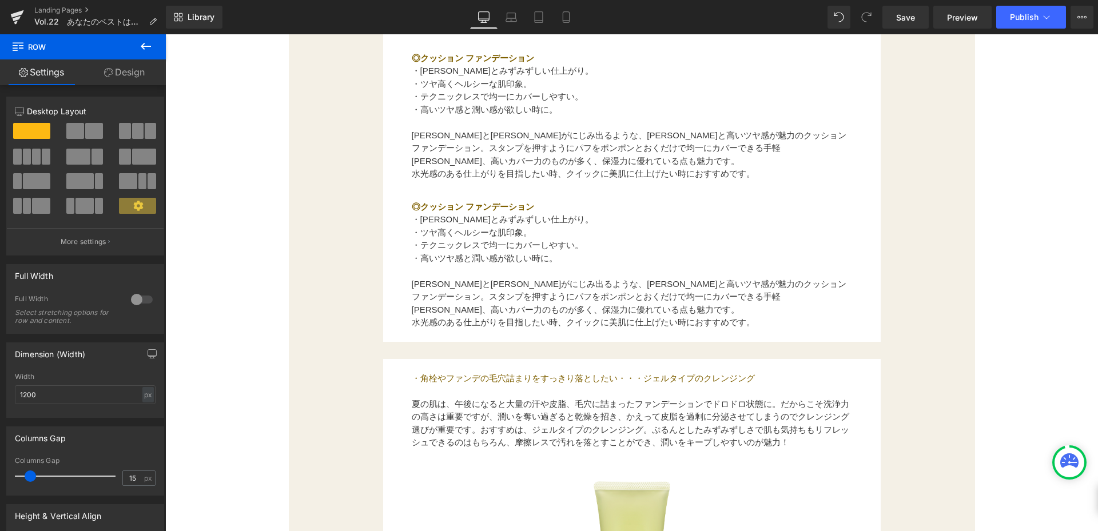
scroll to position [959, 0]
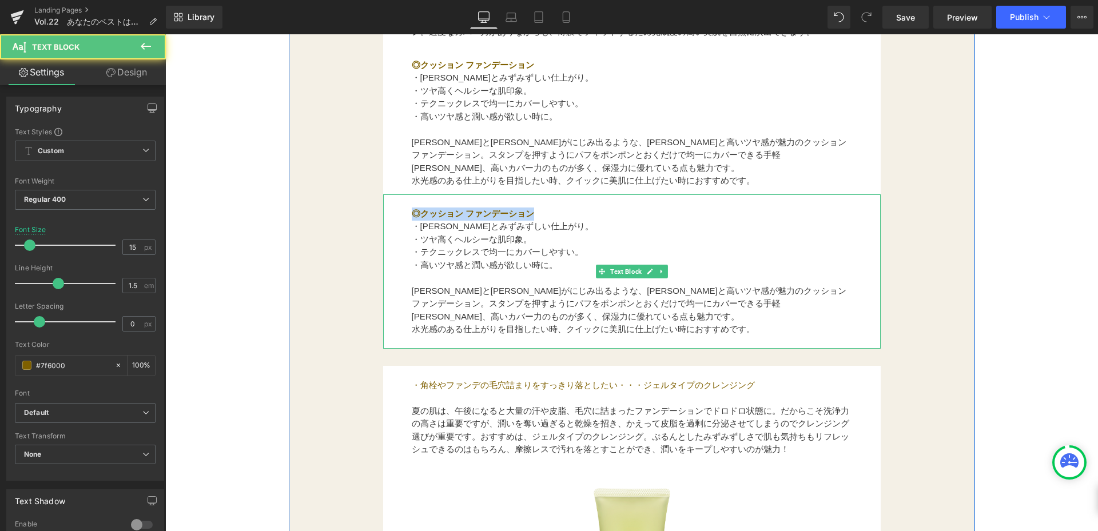
drag, startPoint x: 409, startPoint y: 215, endPoint x: 555, endPoint y: 215, distance: 146.5
click at [555, 215] on p "◎クッション ファンデーション" at bounding box center [632, 214] width 441 height 13
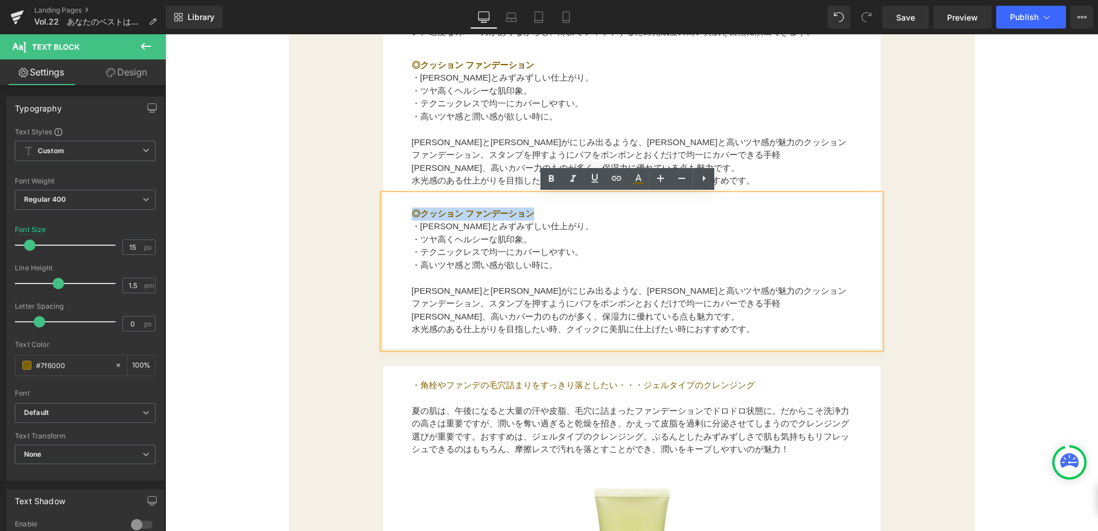
paste div
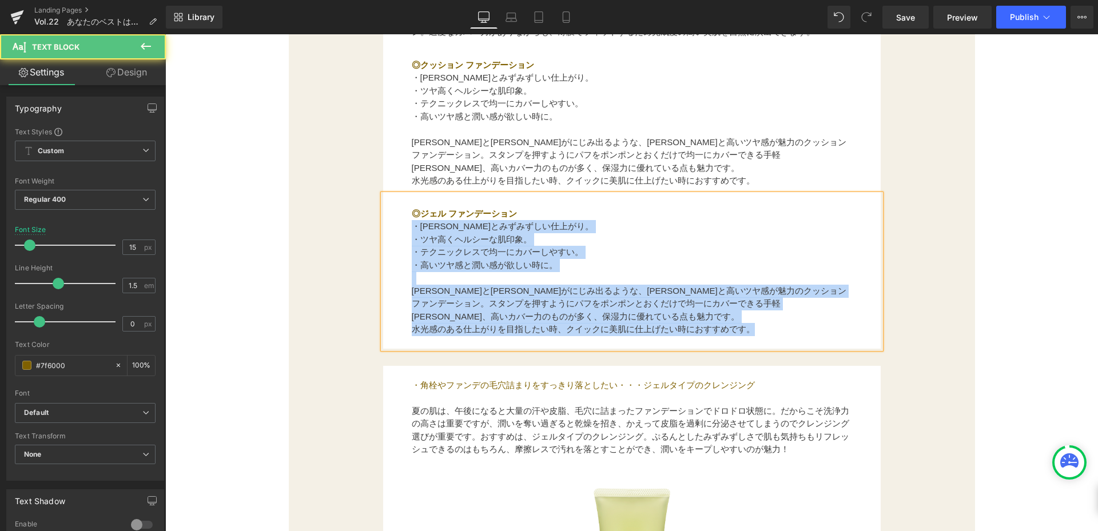
drag, startPoint x: 408, startPoint y: 228, endPoint x: 770, endPoint y: 328, distance: 375.2
click at [770, 328] on div "◎ジェル ファンデーション　 ・[PERSON_NAME]とみずみずしい仕上がり。 ・ツヤ高くヘルシーな肌印象。 ・テクニックレスで均一にカバーしやすい。 ・…" at bounding box center [632, 272] width 498 height 154
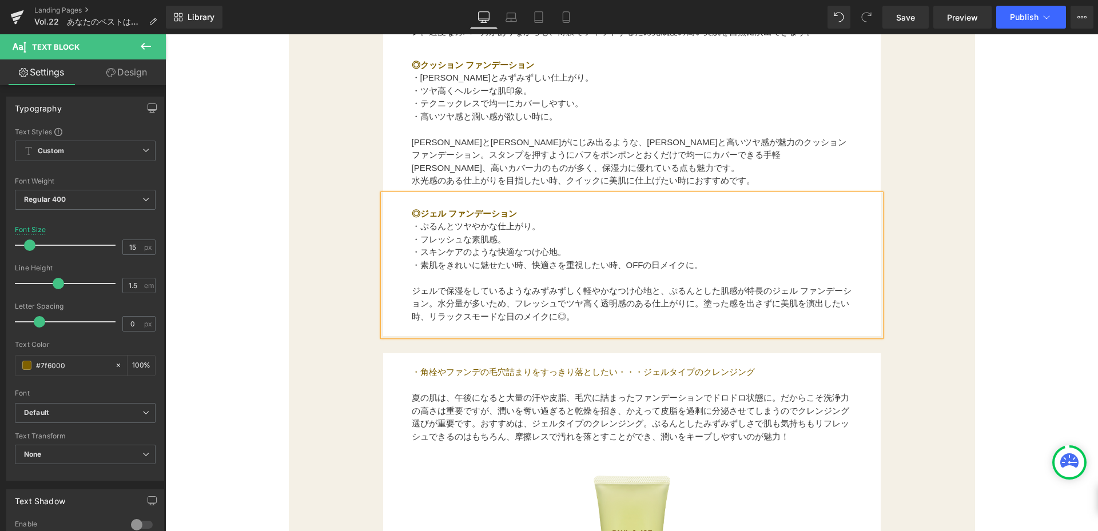
click at [920, 260] on div "ファンデーションは、大きく分けて5種類。 テクスチャー別に魅力を徹底比較！ 気になる肌悩みをカバーしながら美肌を演出するファンデーション。基本的な機能はどれも…" at bounding box center [632, 468] width 686 height 1582
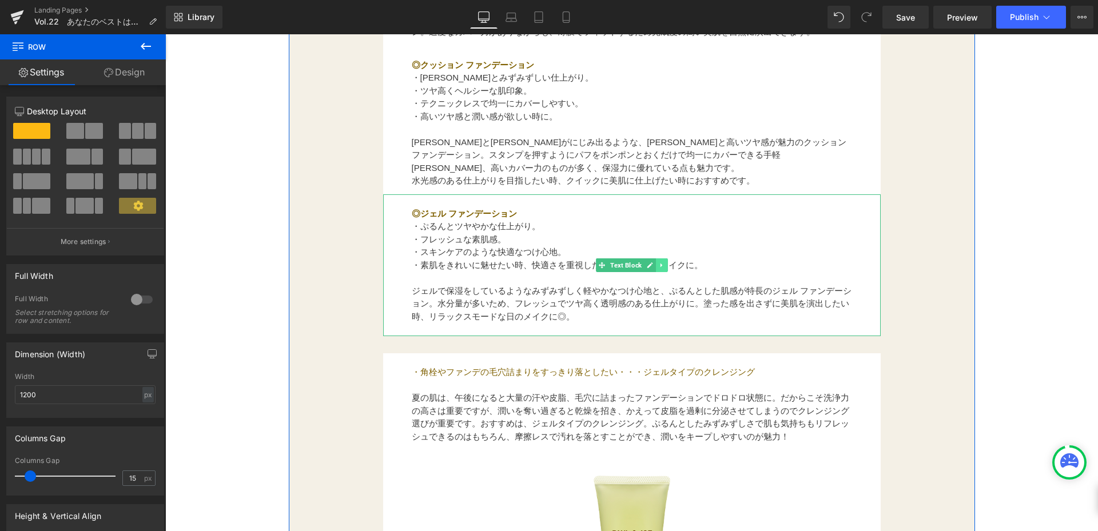
click at [656, 268] on link at bounding box center [662, 266] width 12 height 14
click at [653, 268] on icon at bounding box center [656, 266] width 6 height 6
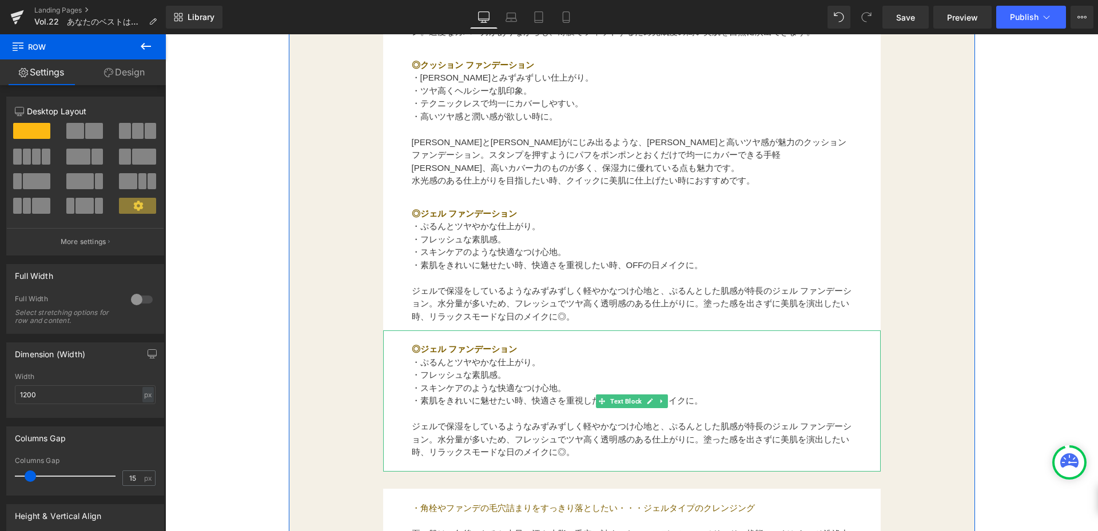
click at [404, 347] on div "◎ジェル ファンデーション　 ・ぷるんとツヤやかな仕上がり。 ・フレッシュな素肌感。 ・スキンケアのような快適なつけ心地。 ・素肌をきれいに魅せたい時、快適さ…" at bounding box center [632, 402] width 498 height 142
click at [412, 347] on b "◎ジェル ファンデーション" at bounding box center [464, 349] width 105 height 10
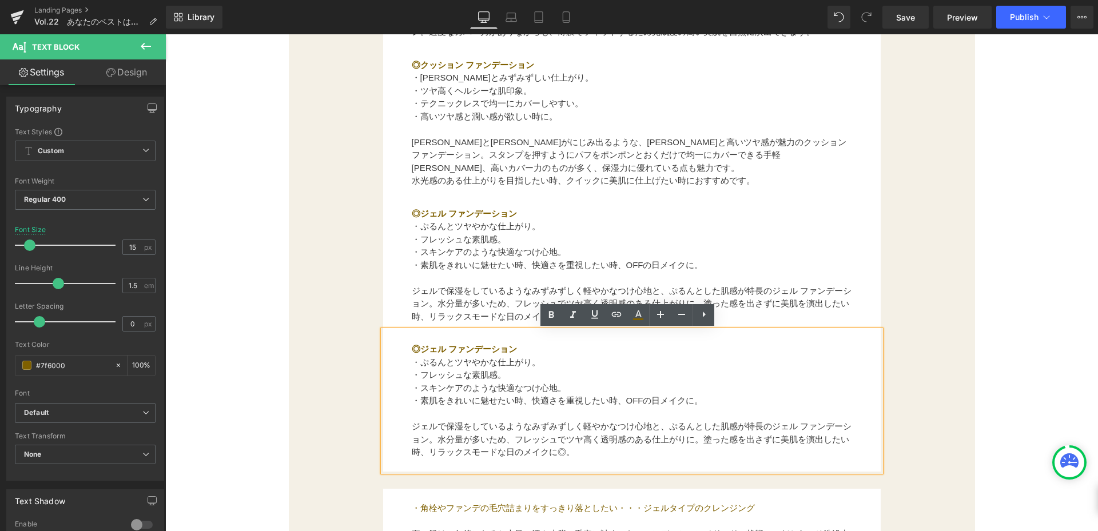
drag, startPoint x: 402, startPoint y: 347, endPoint x: 523, endPoint y: 346, distance: 120.7
click at [523, 346] on div "◎ジェル ファンデーション　 ・ぷるんとツヤやかな仕上がり。 ・フレッシュな素肌感。 ・スキンケアのような快適なつけ心地。 ・素肌をきれいに魅せたい時、快適さ…" at bounding box center [632, 402] width 498 height 142
paste div
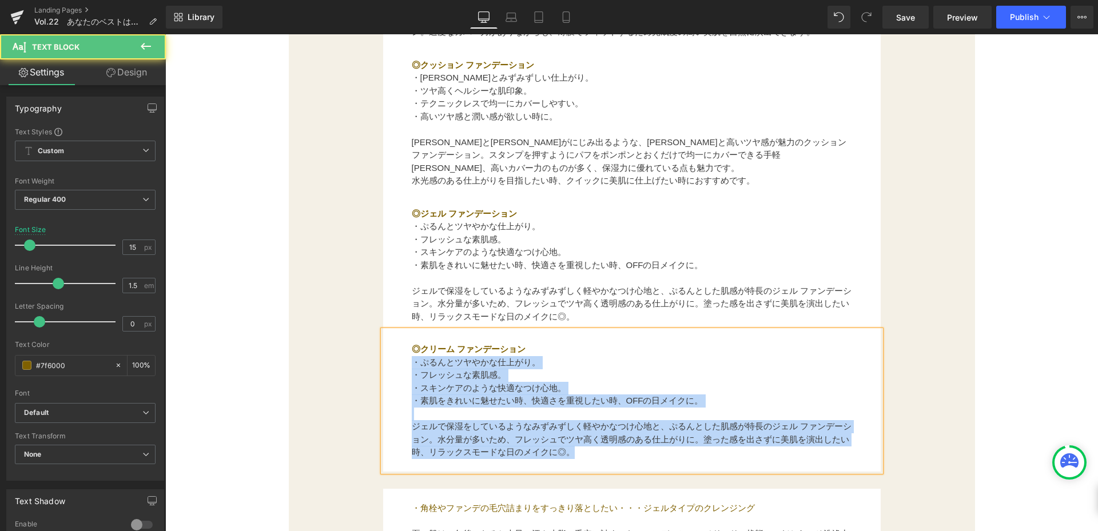
drag, startPoint x: 411, startPoint y: 364, endPoint x: 628, endPoint y: 452, distance: 234.0
click at [628, 452] on div "◎クリーム ファンデーション ・ぷるんとツヤやかな仕上がり。 ・フレッシュな素肌感。 ・スキンケアのような快適なつけ心地。 ・素肌をきれいに魅せたい時、快適さ…" at bounding box center [632, 402] width 498 height 142
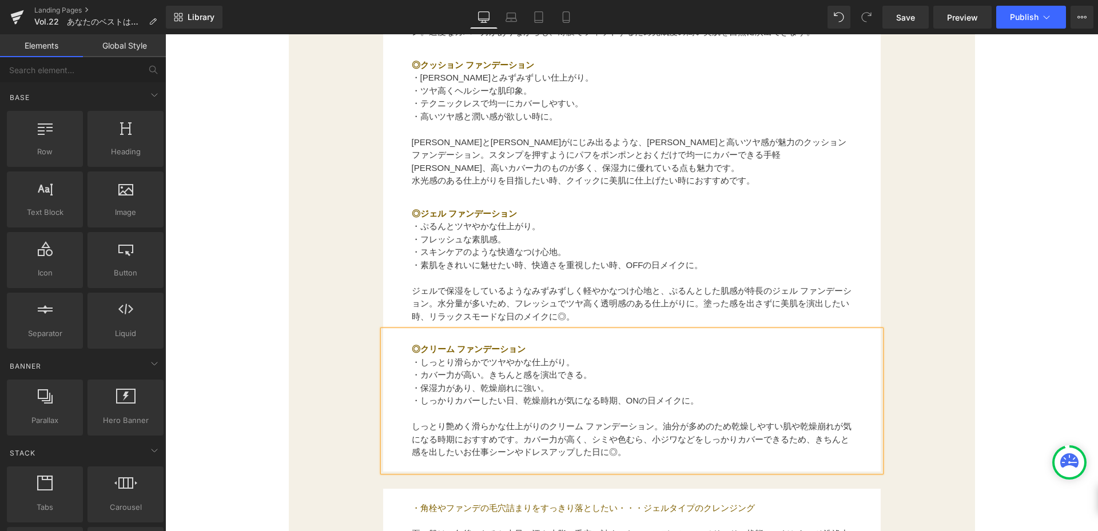
click at [987, 333] on div "PRODUCTについて Button 2025.8. Text Block Vol.22　あなたのベストはどれ？ ファンデーションの種類と選びかた Text …" at bounding box center [631, 372] width 933 height 2381
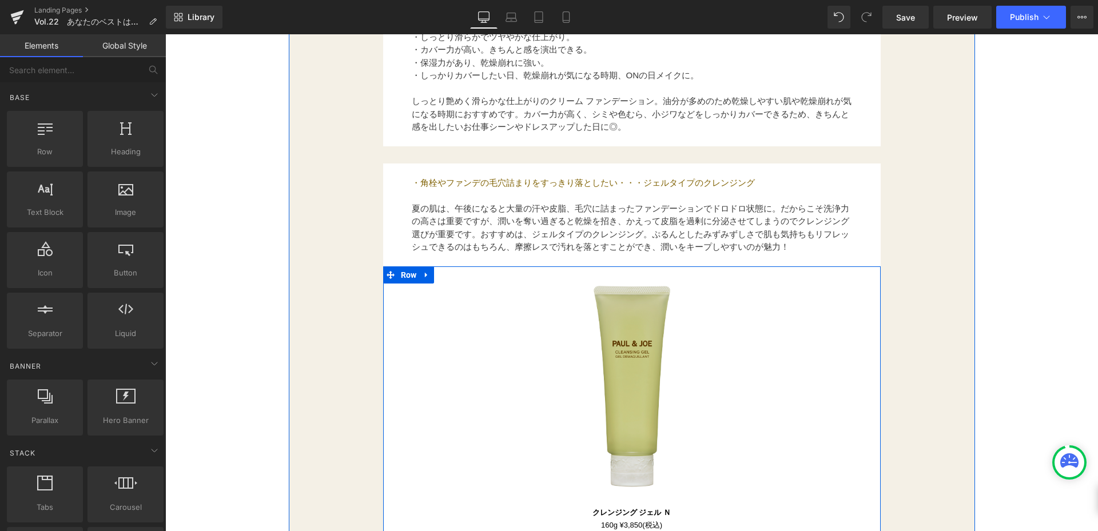
scroll to position [1428, 0]
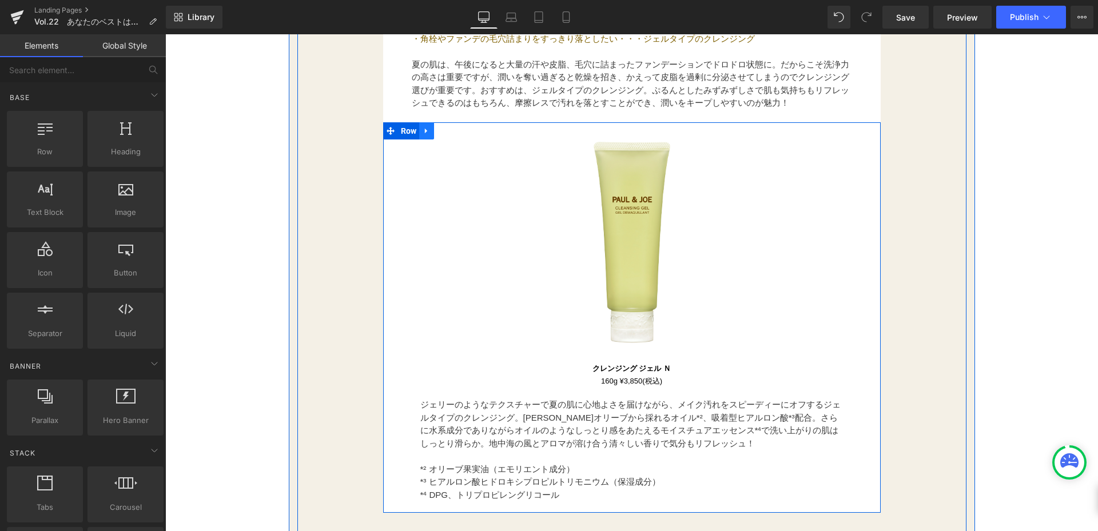
click at [423, 129] on icon at bounding box center [427, 131] width 8 height 9
click at [453, 132] on icon at bounding box center [457, 131] width 8 height 8
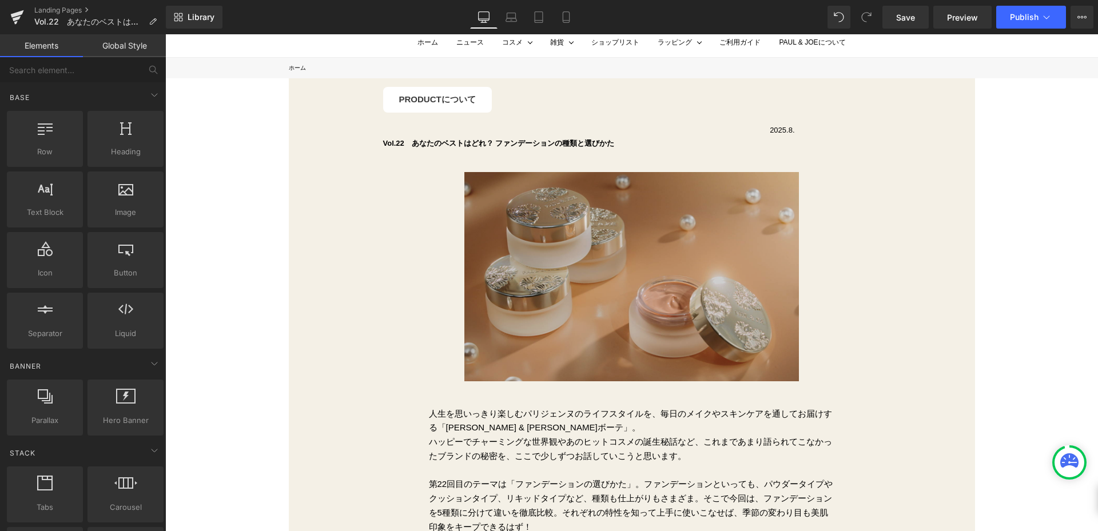
scroll to position [0, 0]
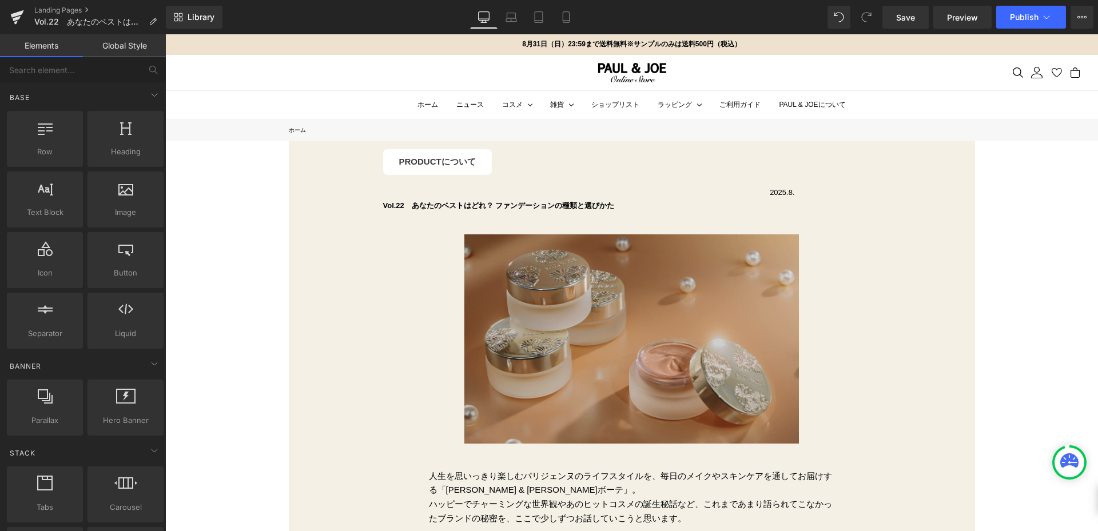
click at [696, 330] on img at bounding box center [632, 339] width 335 height 209
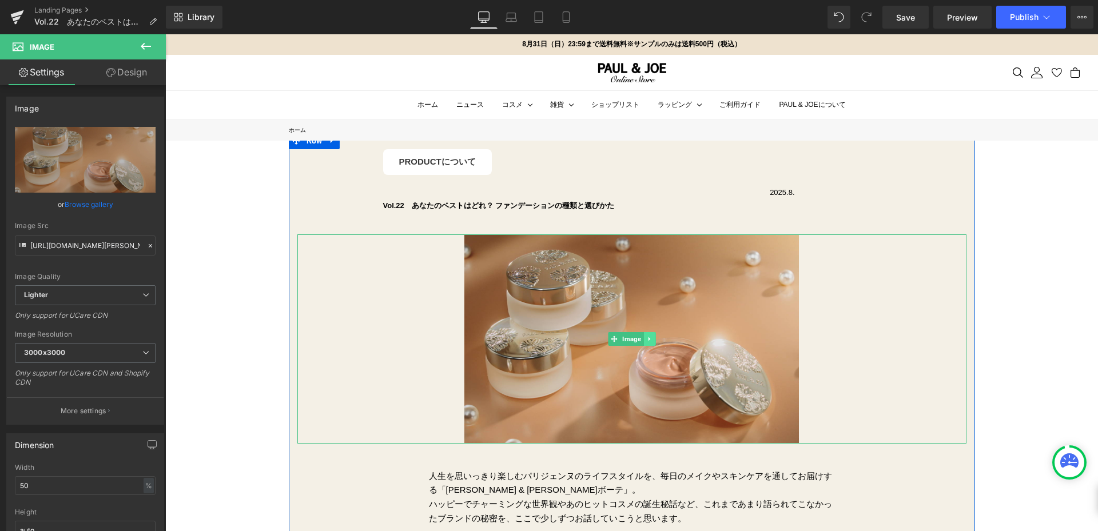
click at [649, 337] on link at bounding box center [650, 339] width 12 height 14
click at [641, 337] on icon at bounding box center [644, 339] width 6 height 6
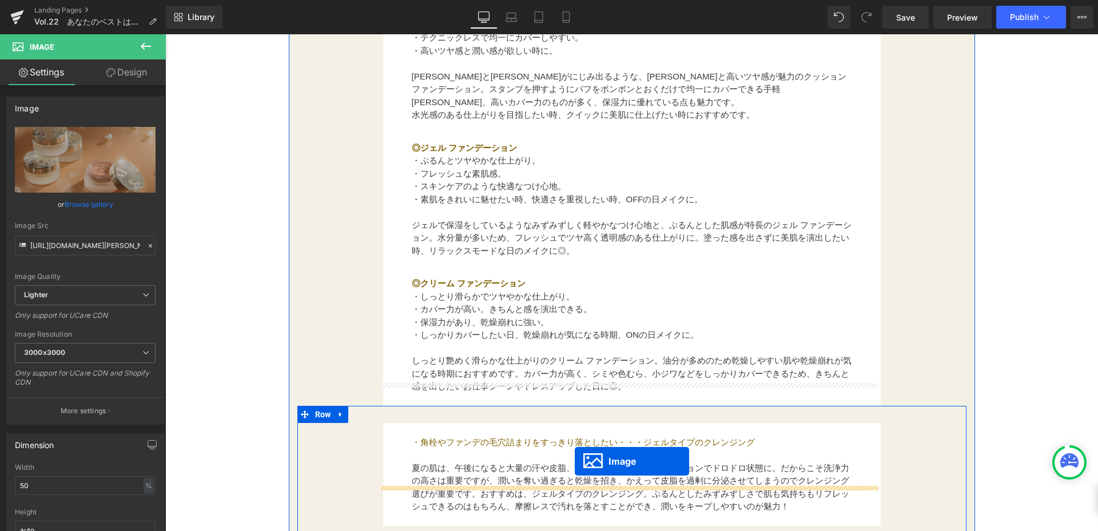
scroll to position [1108, 0]
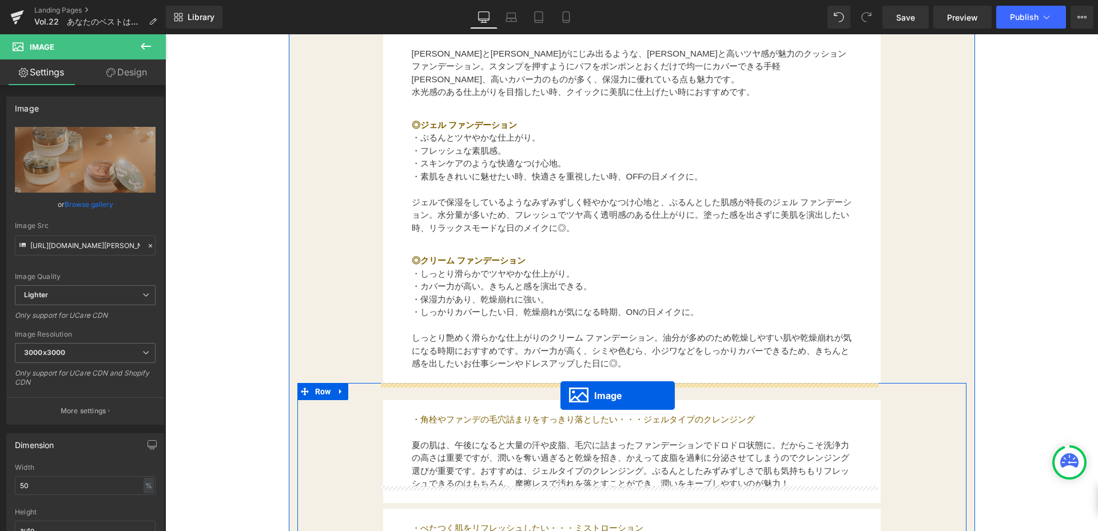
drag, startPoint x: 624, startPoint y: 181, endPoint x: 561, endPoint y: 396, distance: 223.7
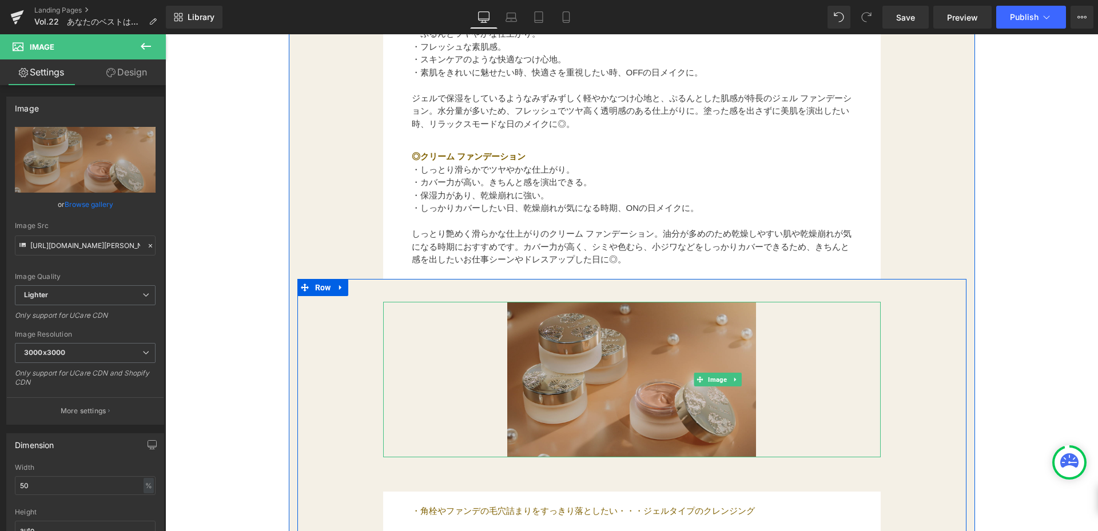
scroll to position [1219, 0]
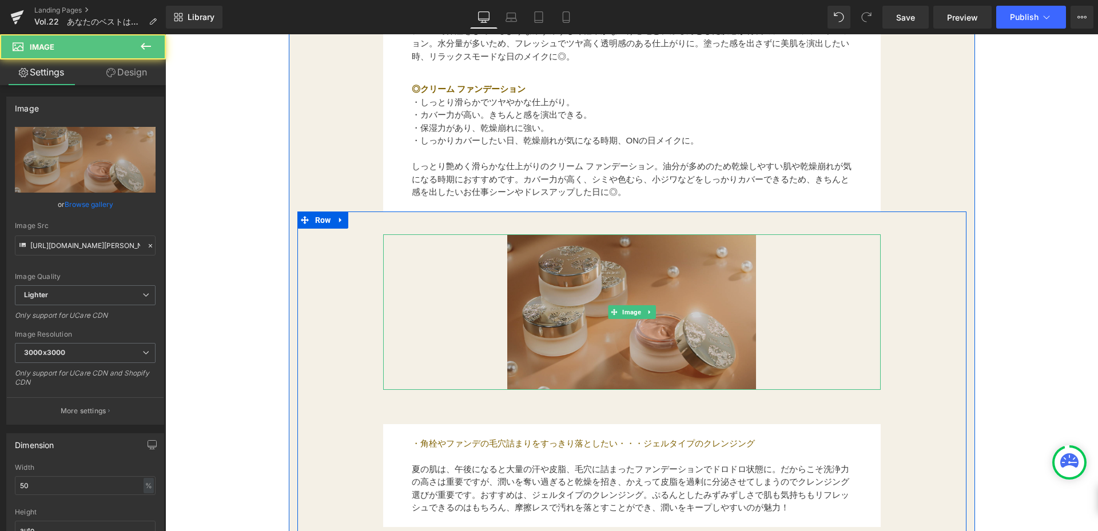
click at [581, 346] on img at bounding box center [631, 313] width 249 height 156
click at [622, 255] on img at bounding box center [631, 313] width 249 height 156
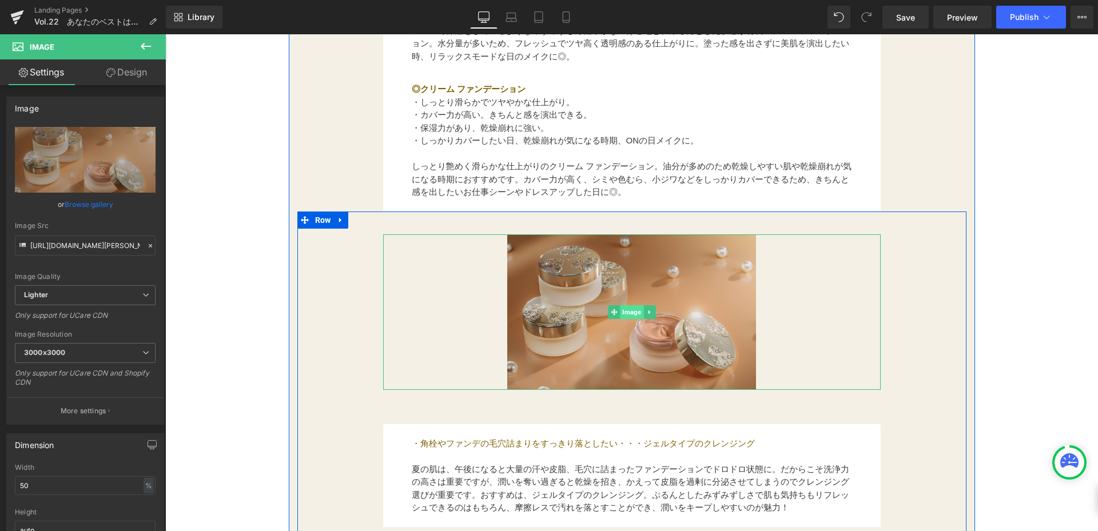
click at [625, 312] on span "Image" at bounding box center [631, 312] width 23 height 14
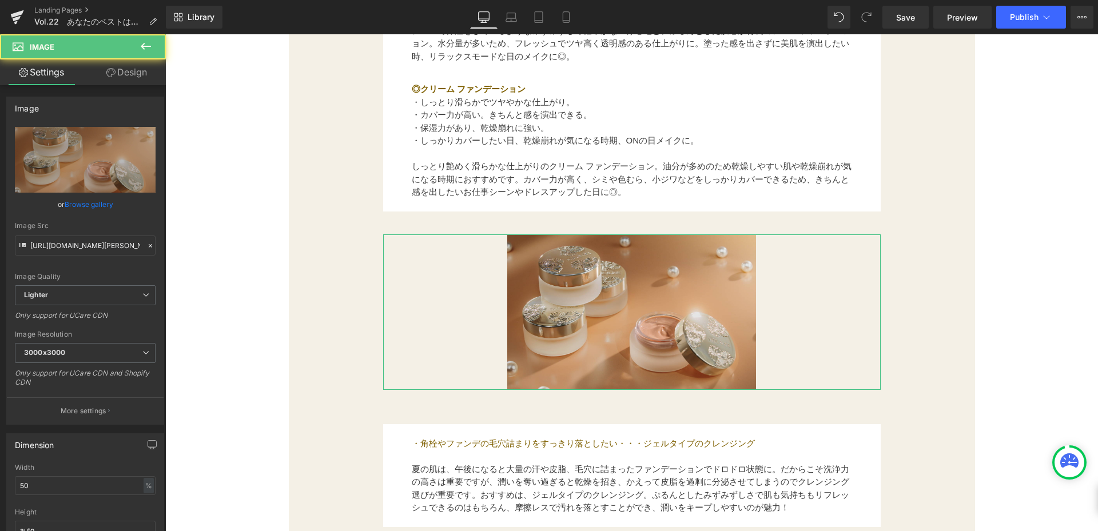
click at [125, 76] on link "Design" at bounding box center [126, 72] width 83 height 26
click at [0, 0] on div "Spacing" at bounding box center [0, 0] width 0 height 0
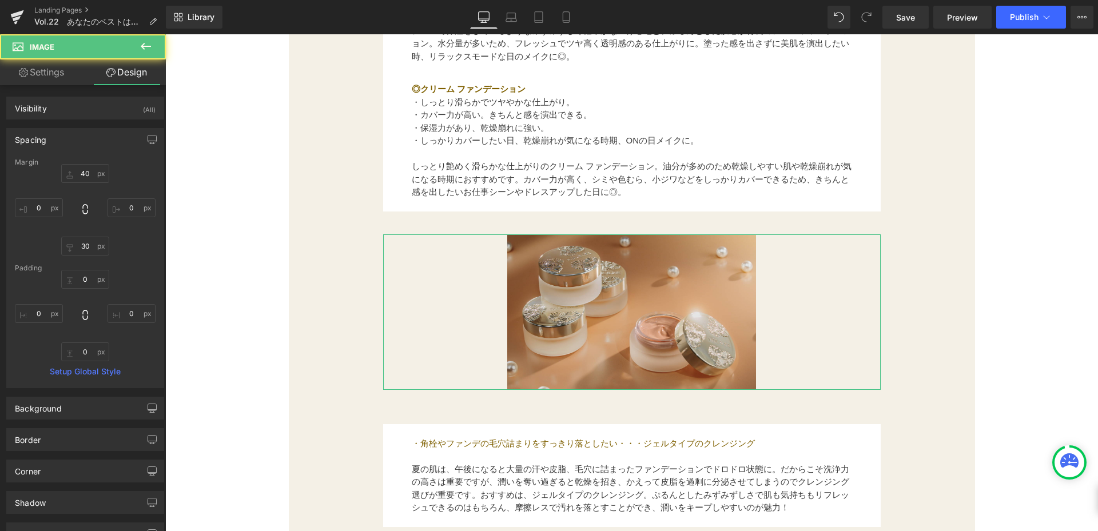
type input "40"
type input "0"
type input "30"
type input "0"
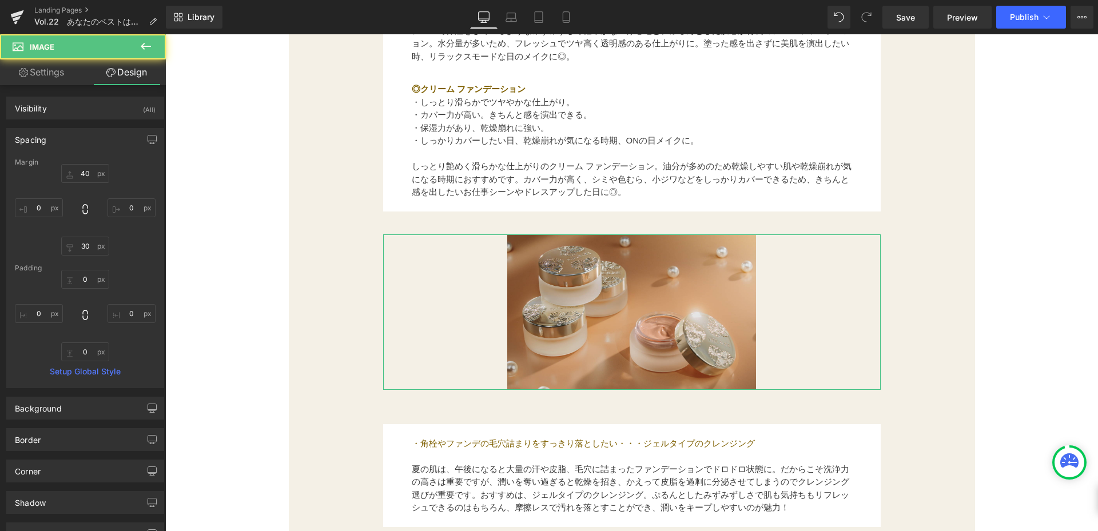
type input "0"
click at [54, 205] on input "0" at bounding box center [39, 208] width 48 height 19
type input "１０"
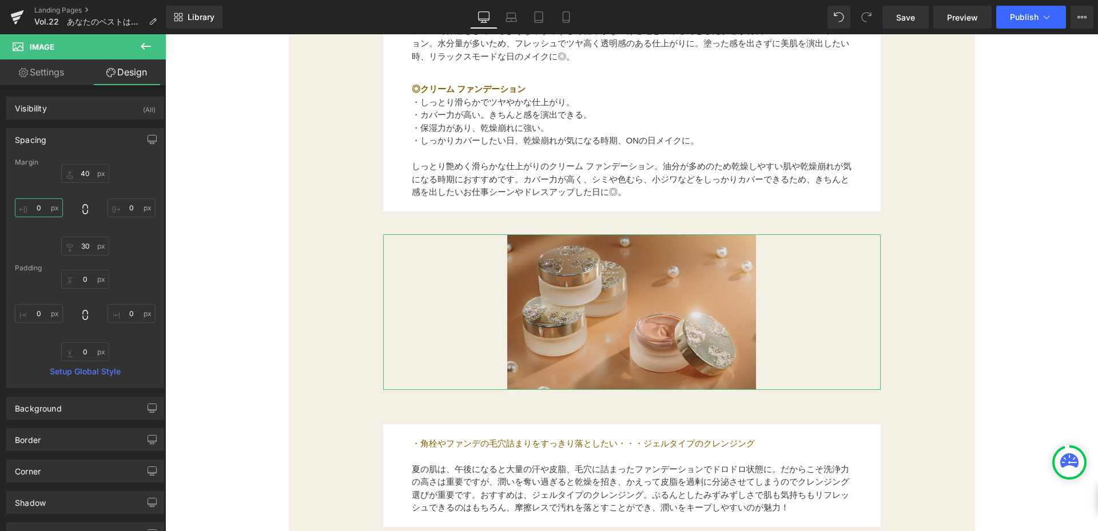
type input "１００"
type input "１０"
type input "１"
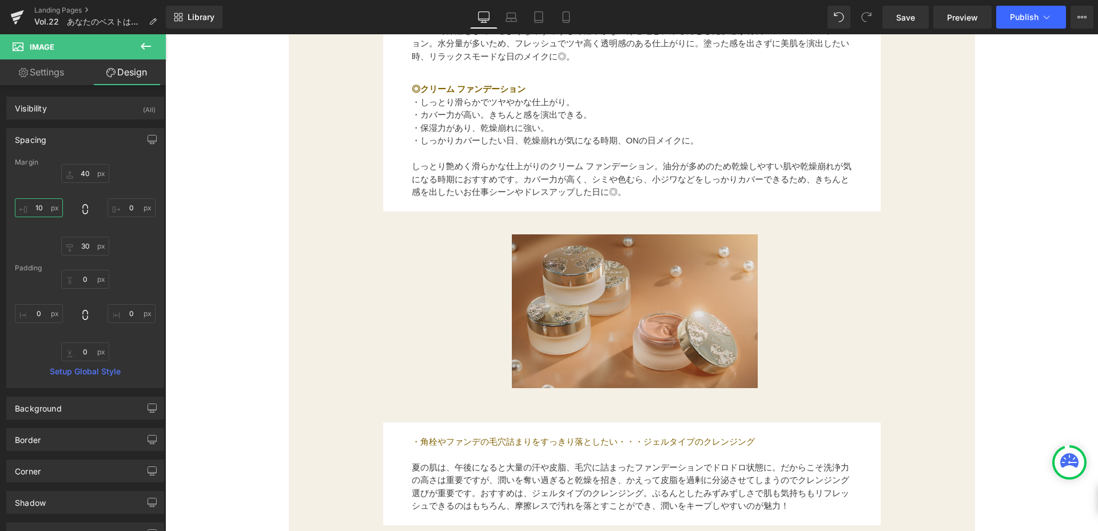
type input "1"
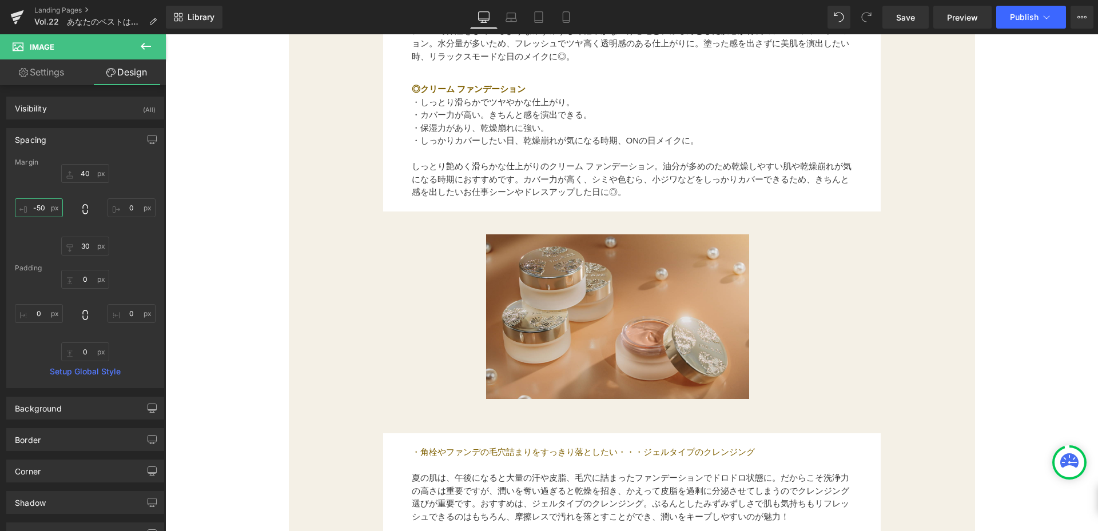
type input "-50"
type input "0"
click at [140, 205] on input "0" at bounding box center [132, 208] width 48 height 19
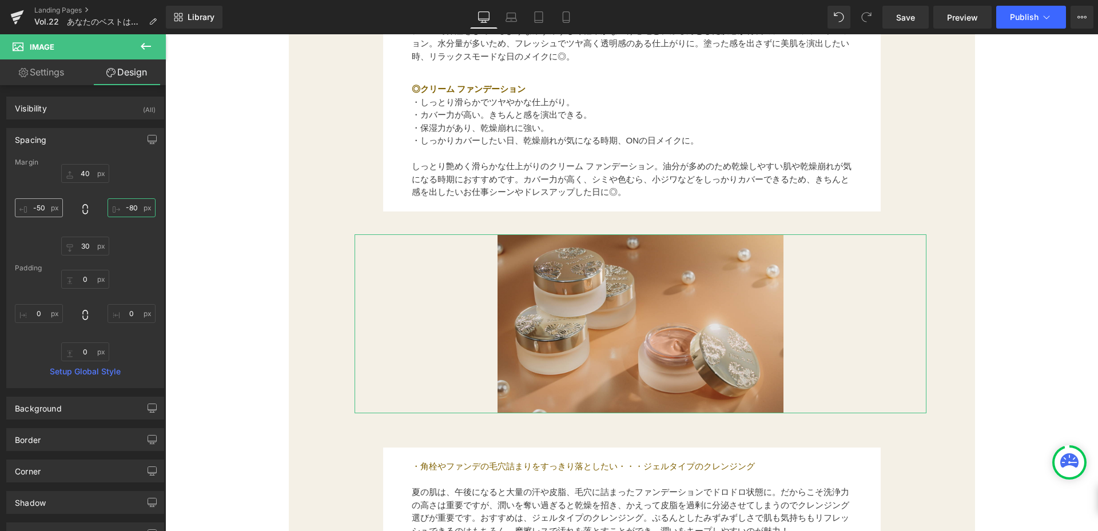
type input "-80"
click at [46, 206] on input "-50" at bounding box center [39, 208] width 48 height 19
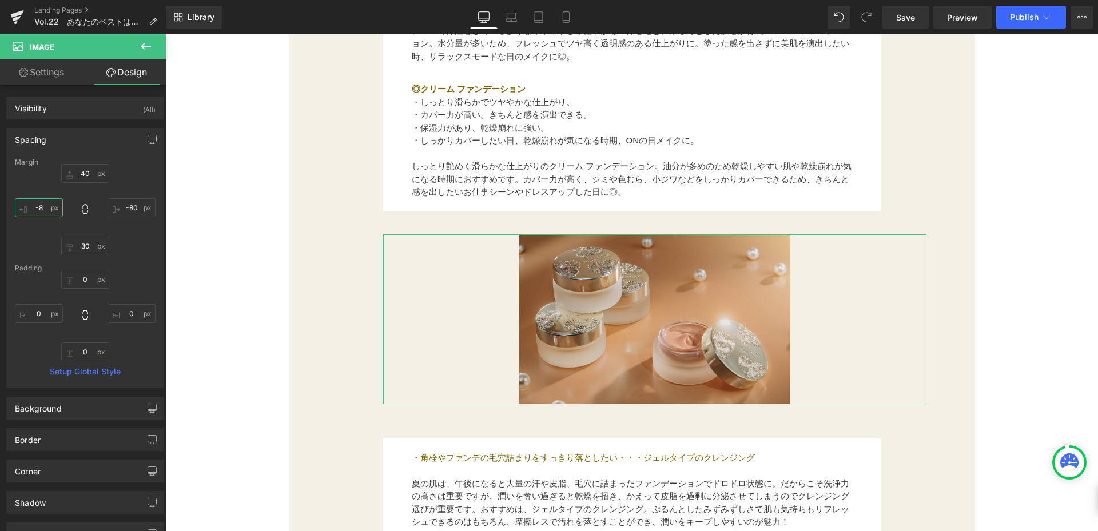
type input "-80"
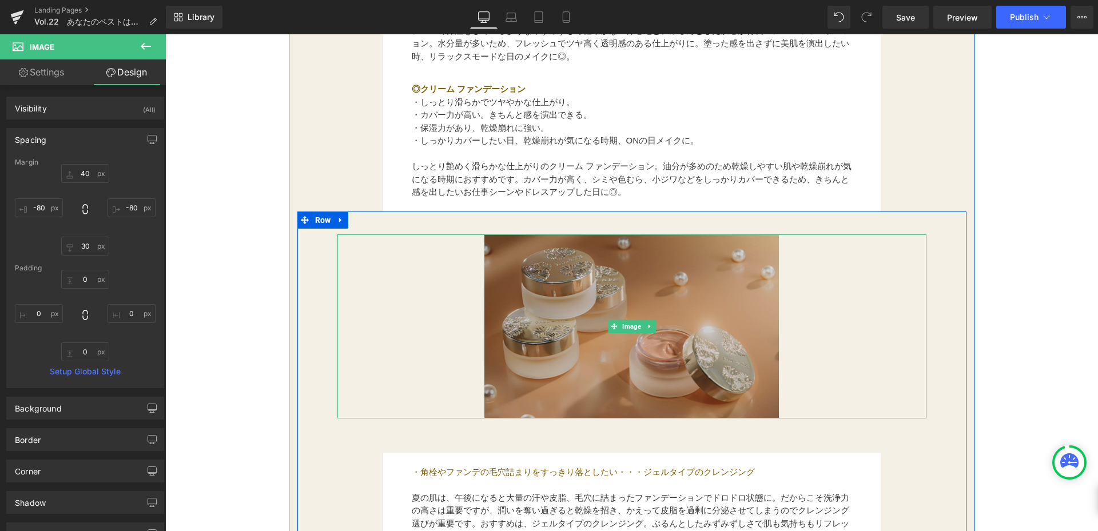
click at [571, 339] on img at bounding box center [632, 327] width 295 height 184
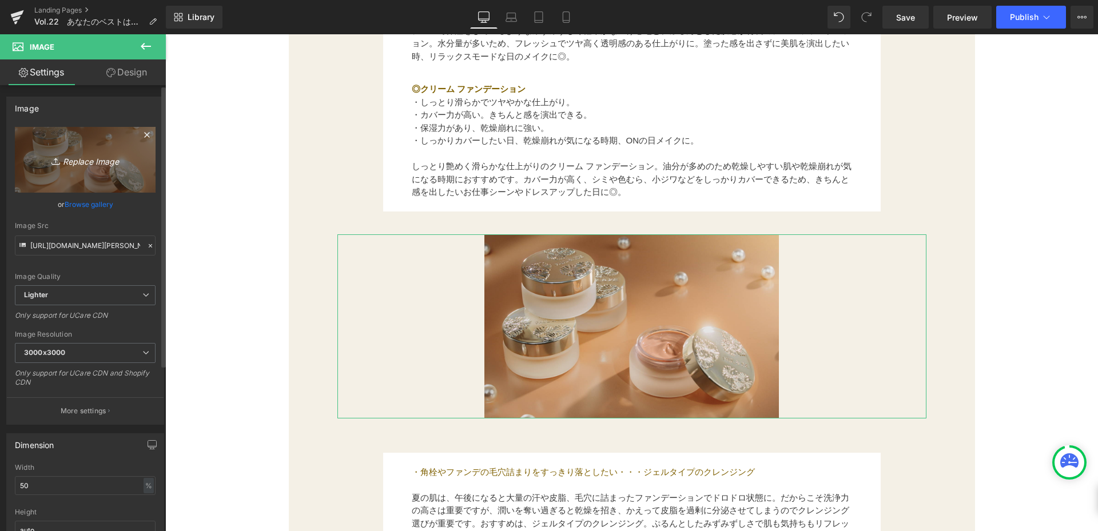
click at [89, 169] on link "Replace Image" at bounding box center [85, 160] width 141 height 66
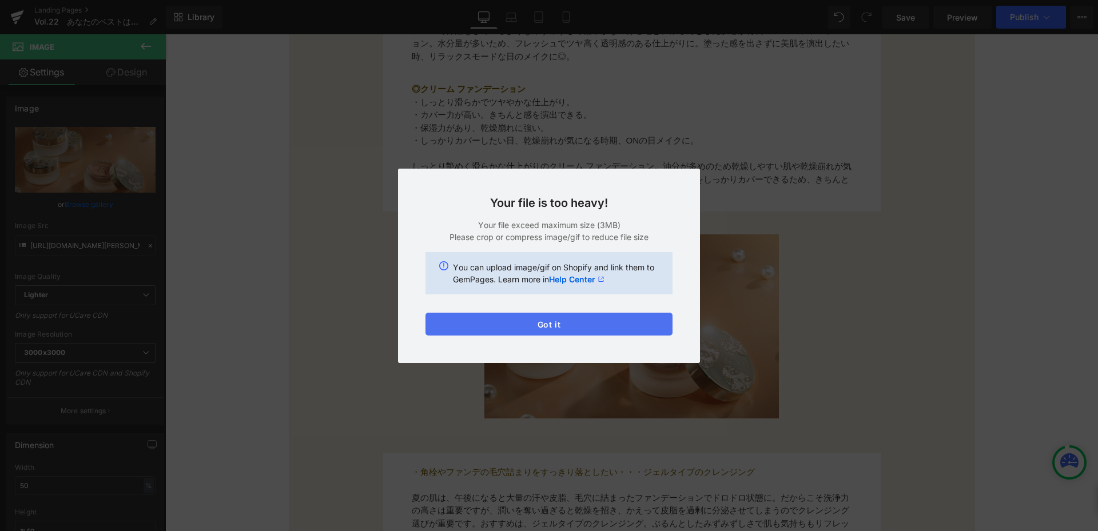
click at [554, 322] on button "Got it" at bounding box center [549, 324] width 247 height 23
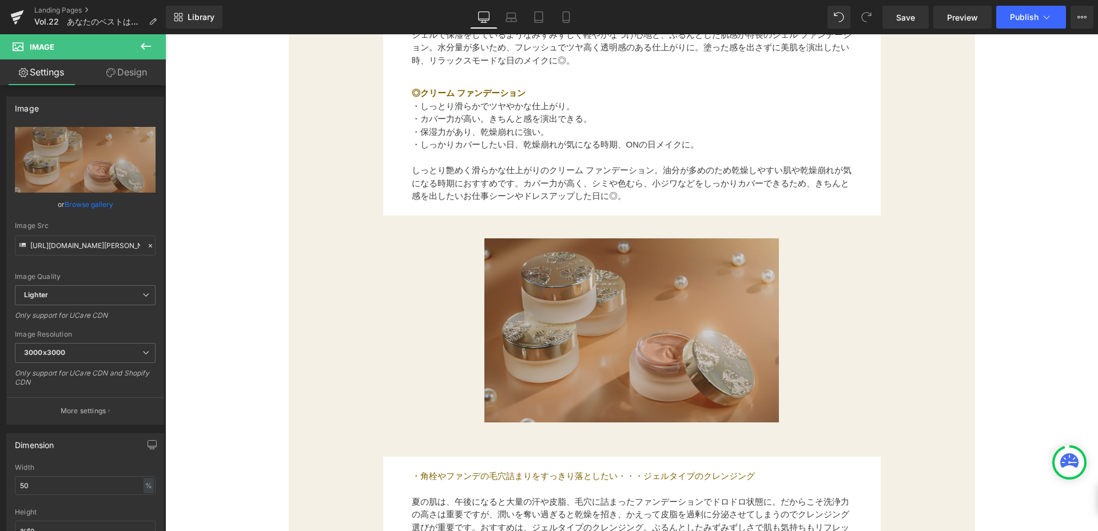
scroll to position [1219, 0]
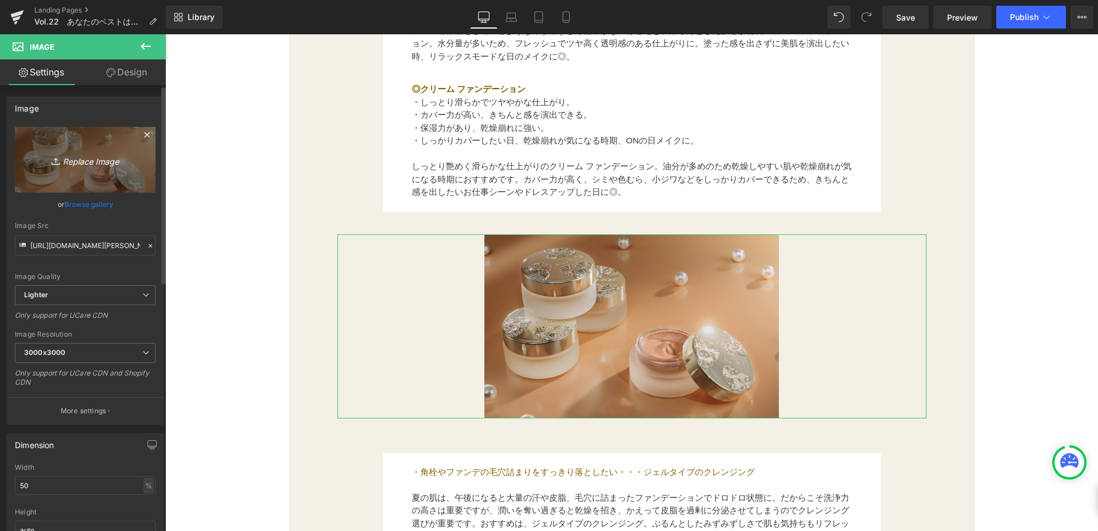
click at [66, 176] on link "Replace Image" at bounding box center [85, 160] width 141 height 66
type input "C:\fakepath\コラム用_creamfoudation_paris.png"
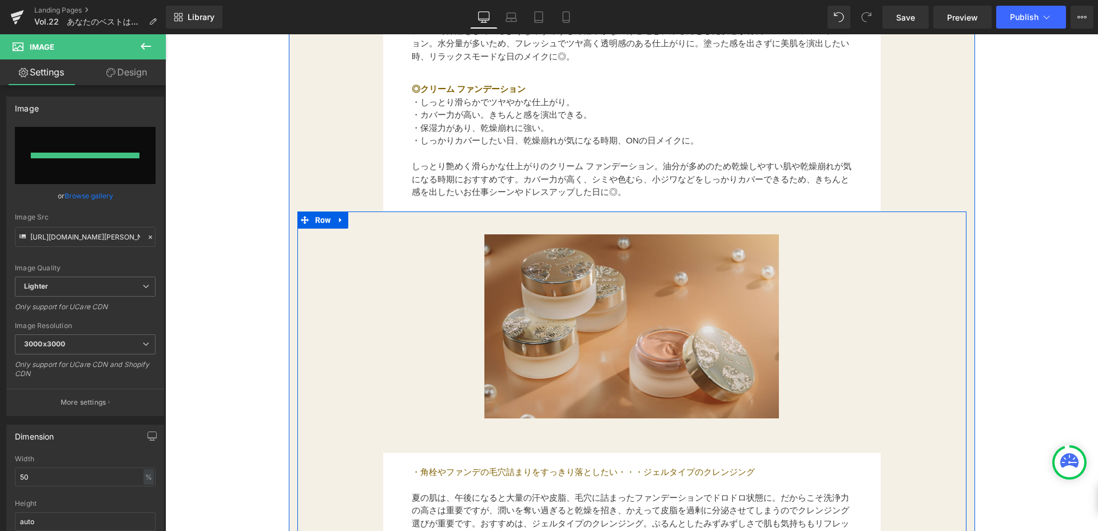
type input "[URL][DOMAIN_NAME]"
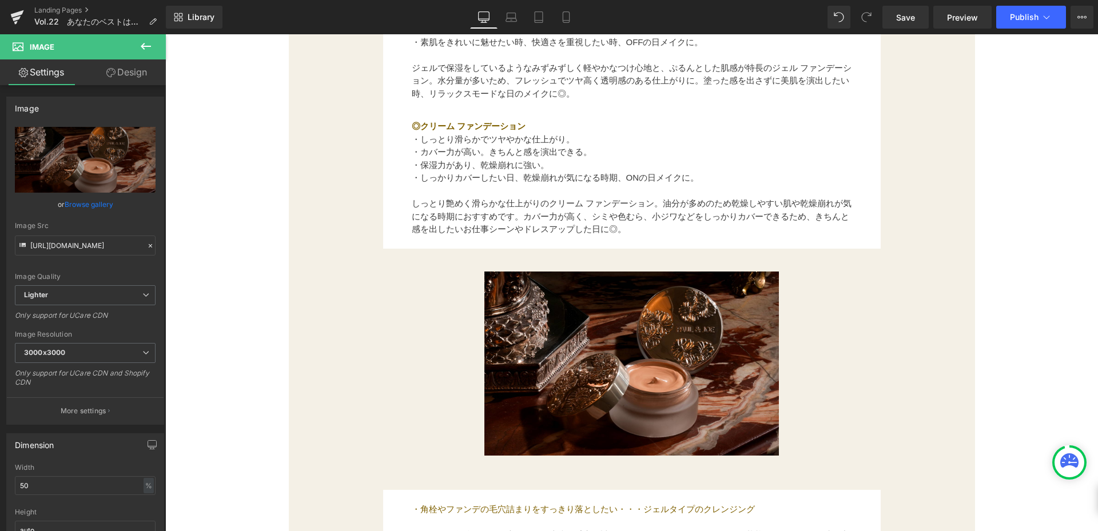
scroll to position [1316, 0]
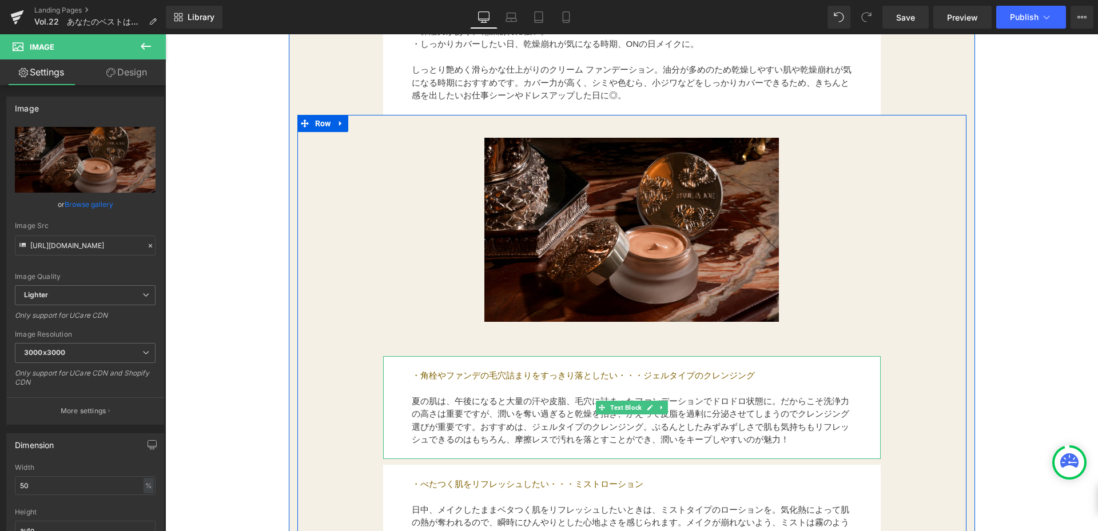
click at [533, 386] on p at bounding box center [632, 388] width 441 height 13
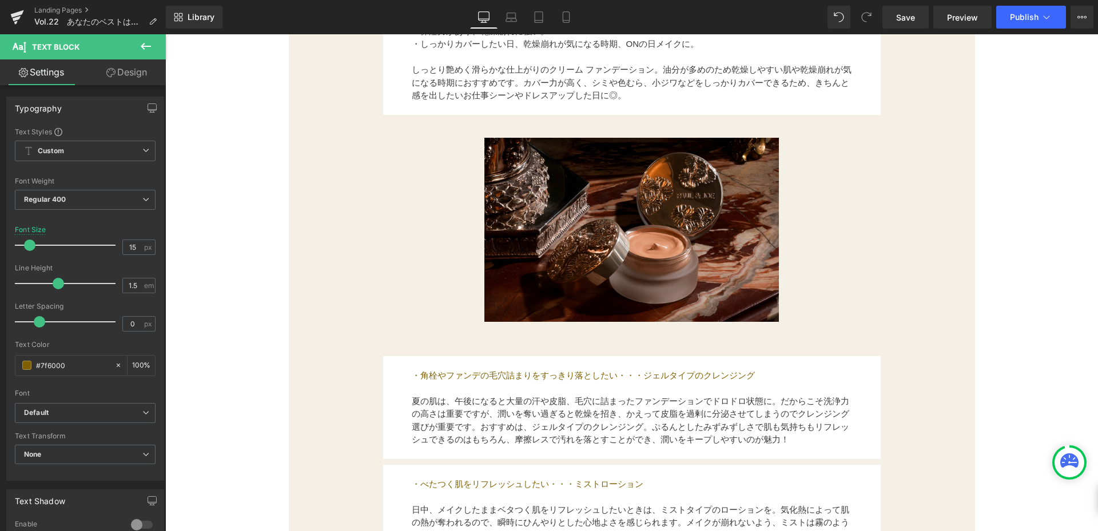
drag, startPoint x: 121, startPoint y: 76, endPoint x: 670, endPoint y: 257, distance: 578.4
click at [121, 76] on link "Design" at bounding box center [126, 72] width 83 height 26
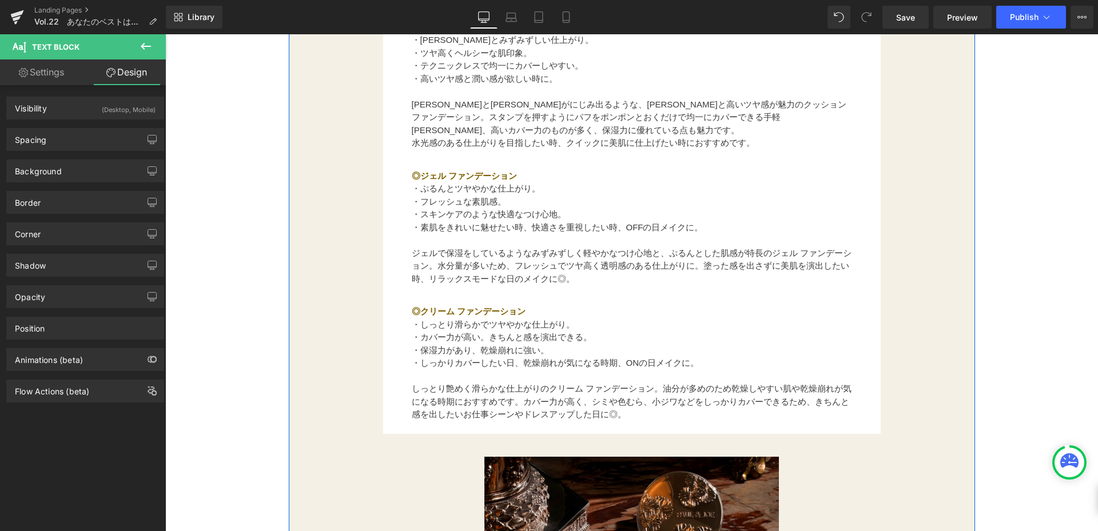
scroll to position [1087, 0]
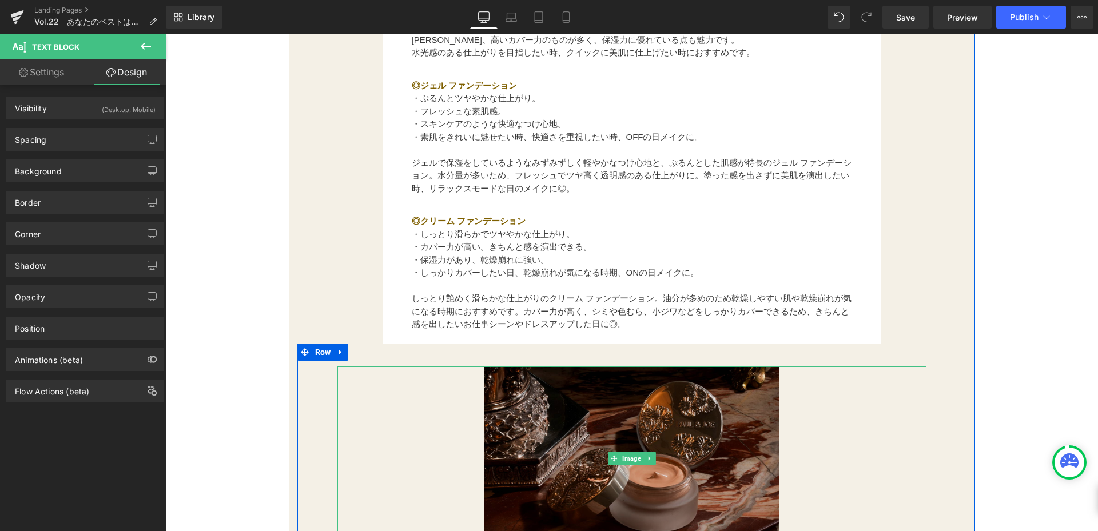
click at [580, 402] on img at bounding box center [632, 459] width 295 height 184
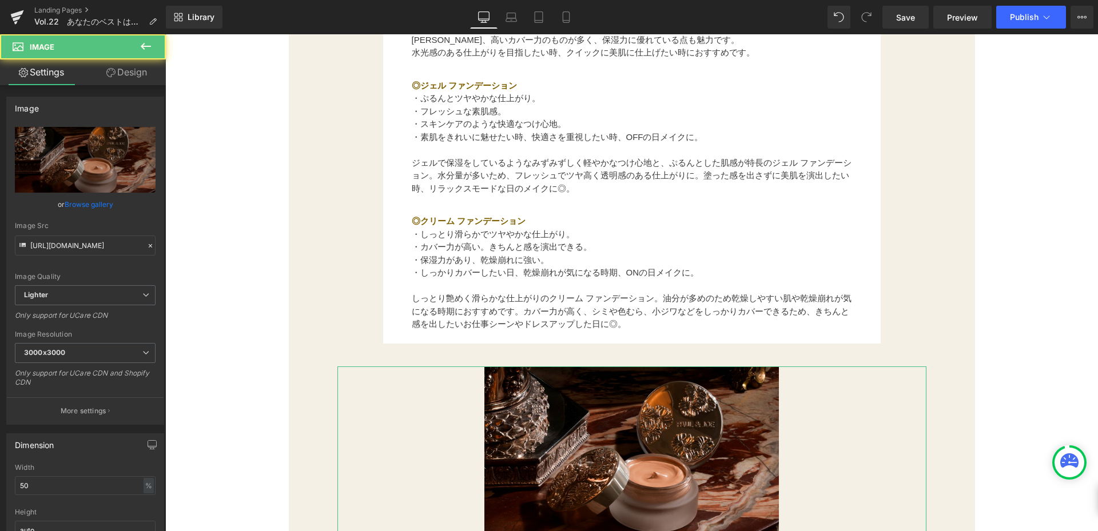
click at [137, 82] on link "Design" at bounding box center [126, 72] width 83 height 26
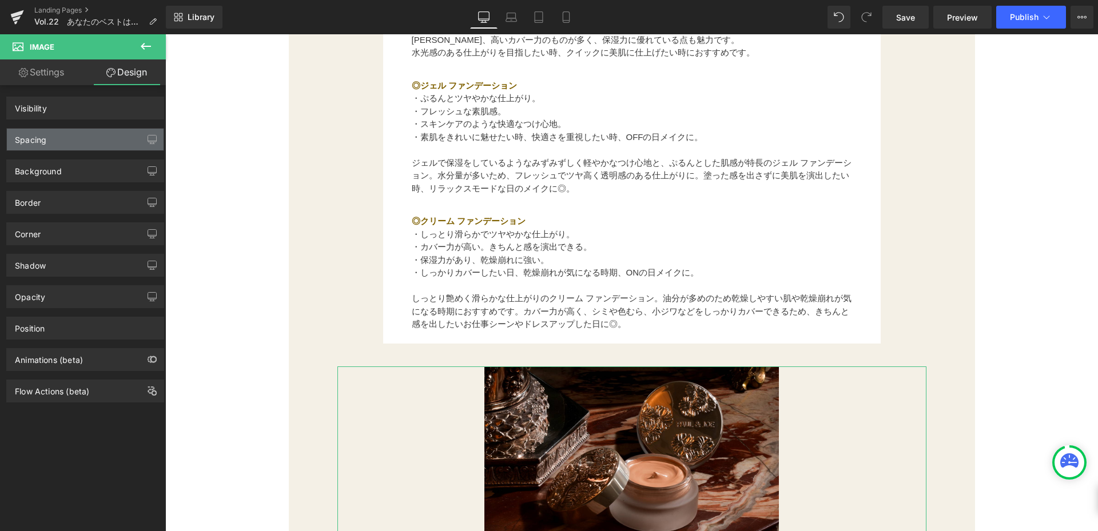
click at [79, 145] on div "Spacing" at bounding box center [85, 140] width 157 height 22
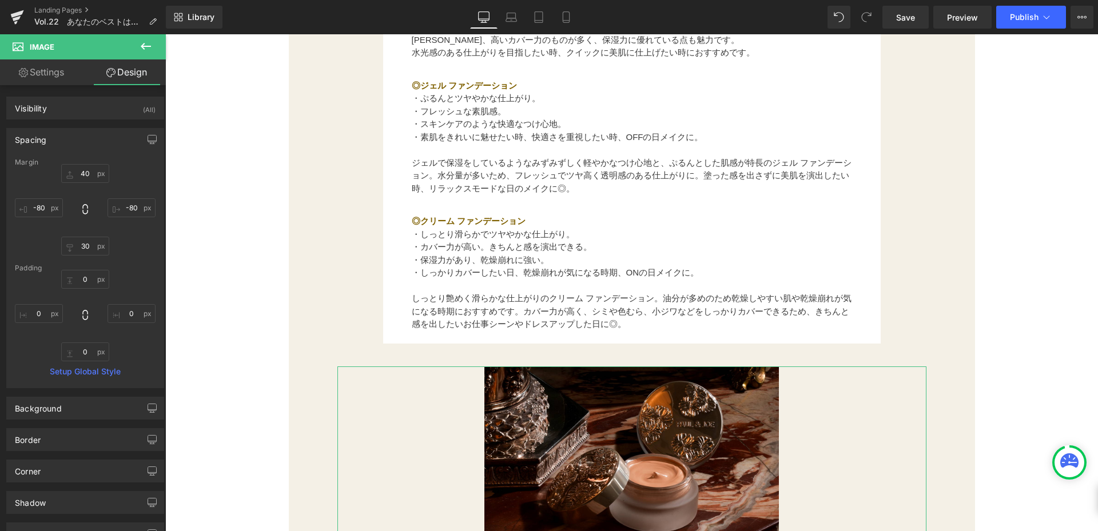
type input "40"
type input "-80"
type input "30"
type input "-80"
type input "0"
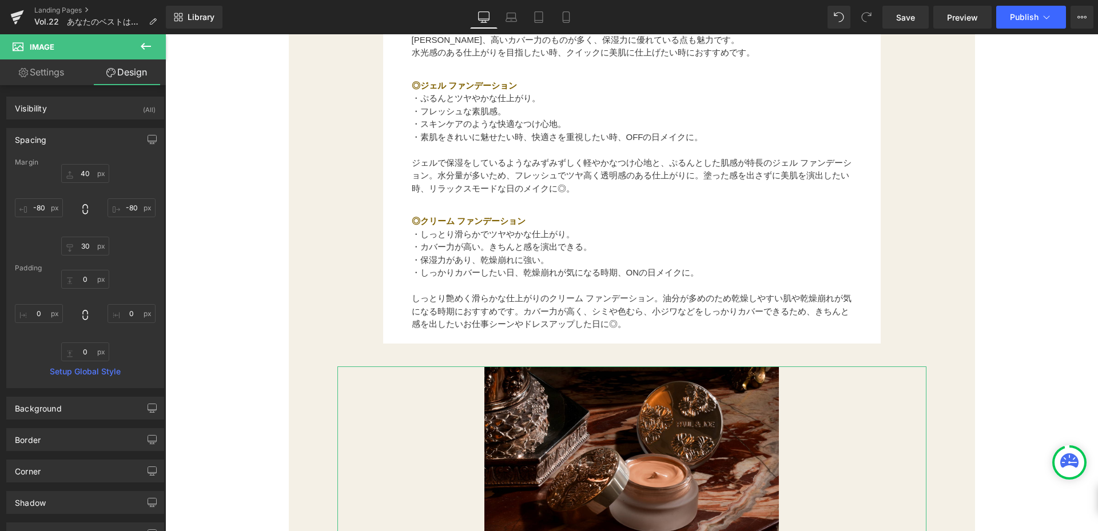
type input "0"
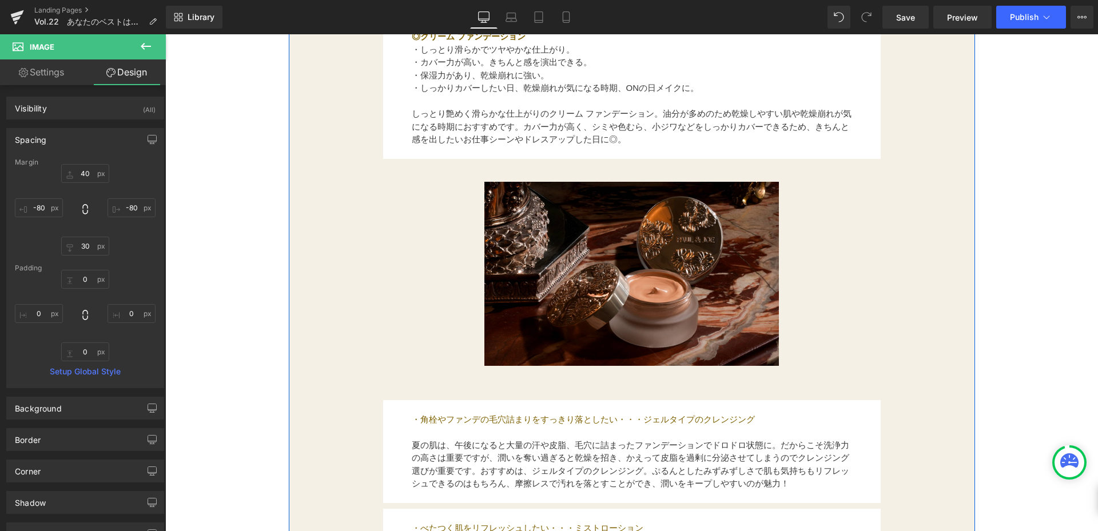
scroll to position [1316, 0]
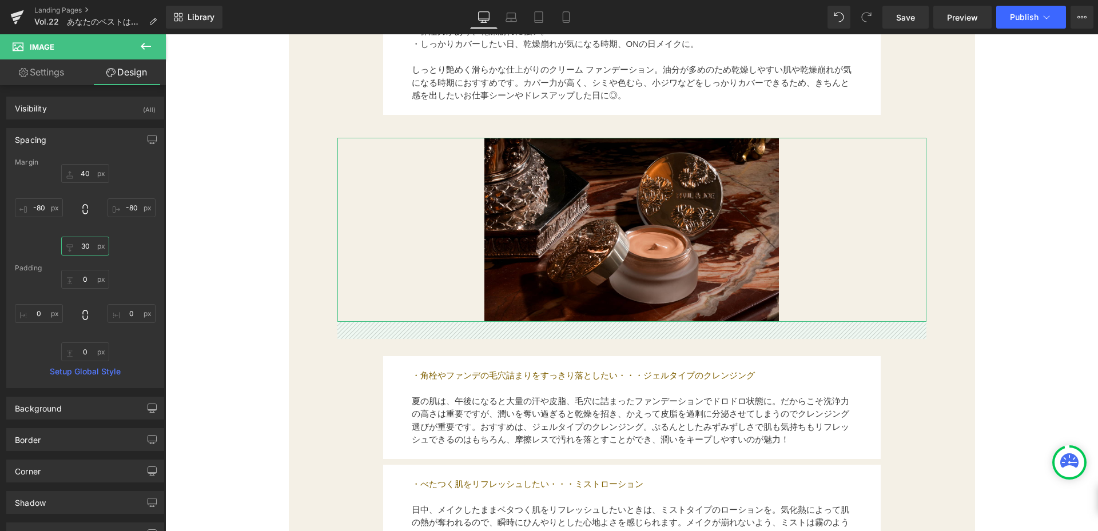
click at [88, 246] on input "30" at bounding box center [85, 246] width 48 height 19
type input "3"
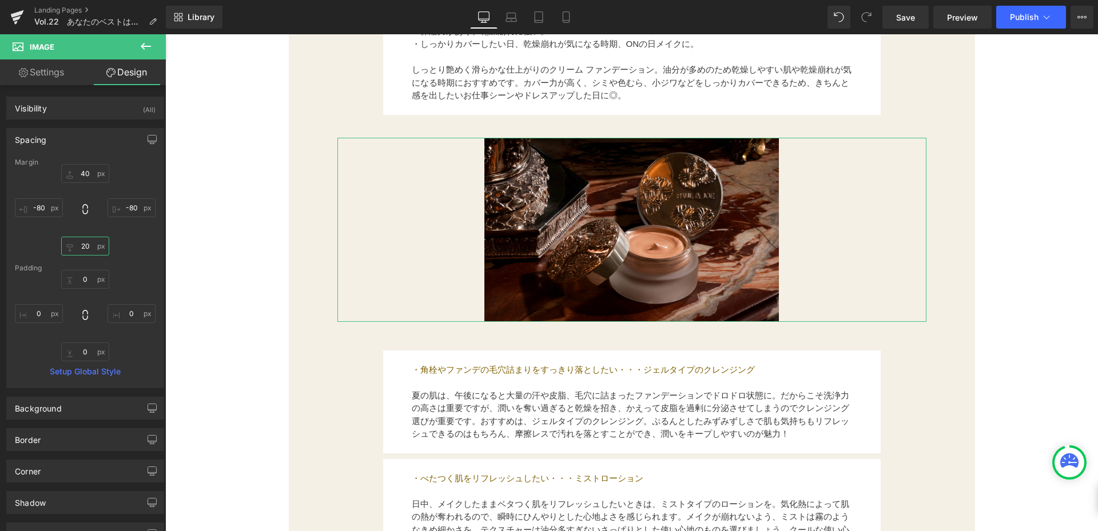
type input "2"
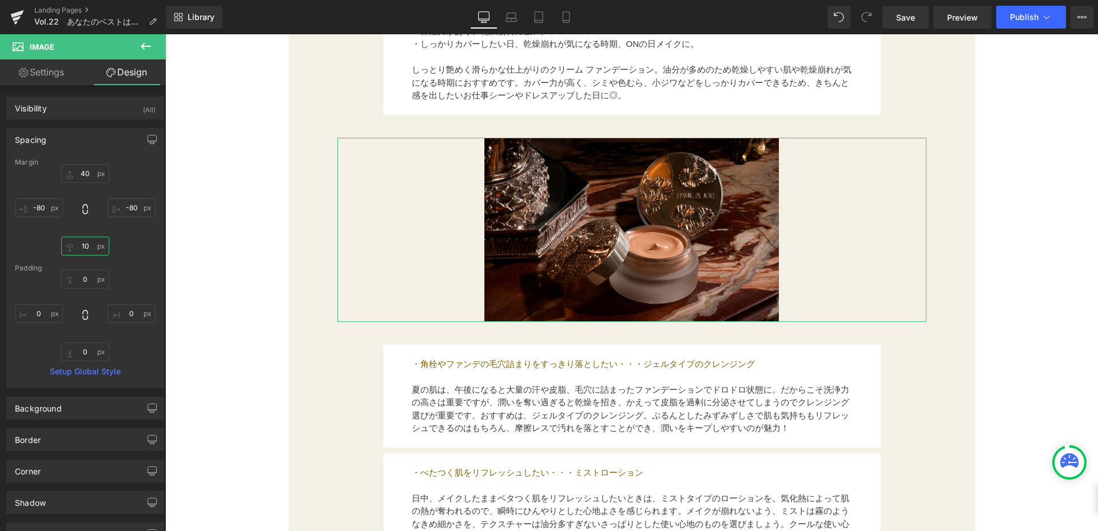
type input "1"
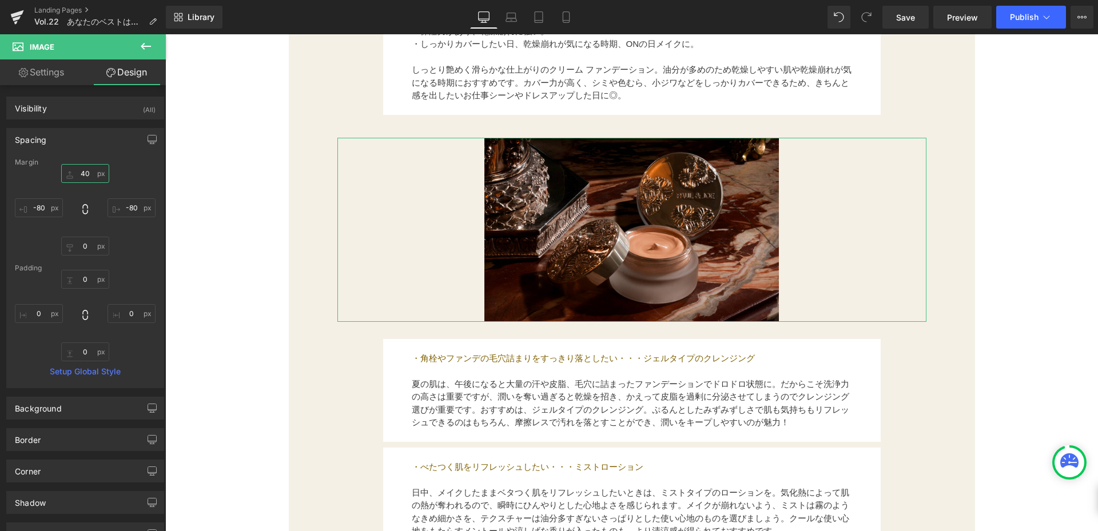
click at [94, 171] on input "40" at bounding box center [85, 173] width 48 height 19
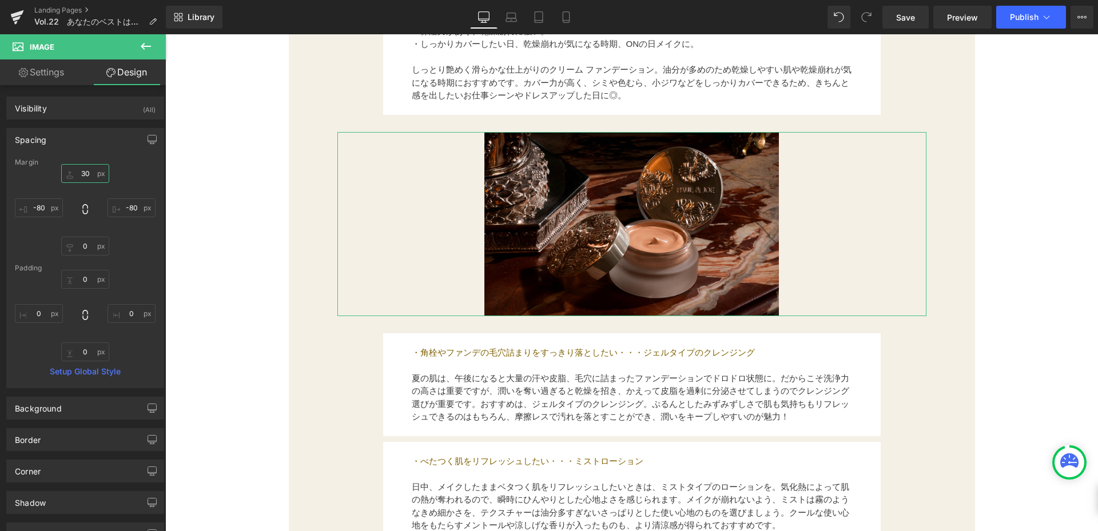
type input "3"
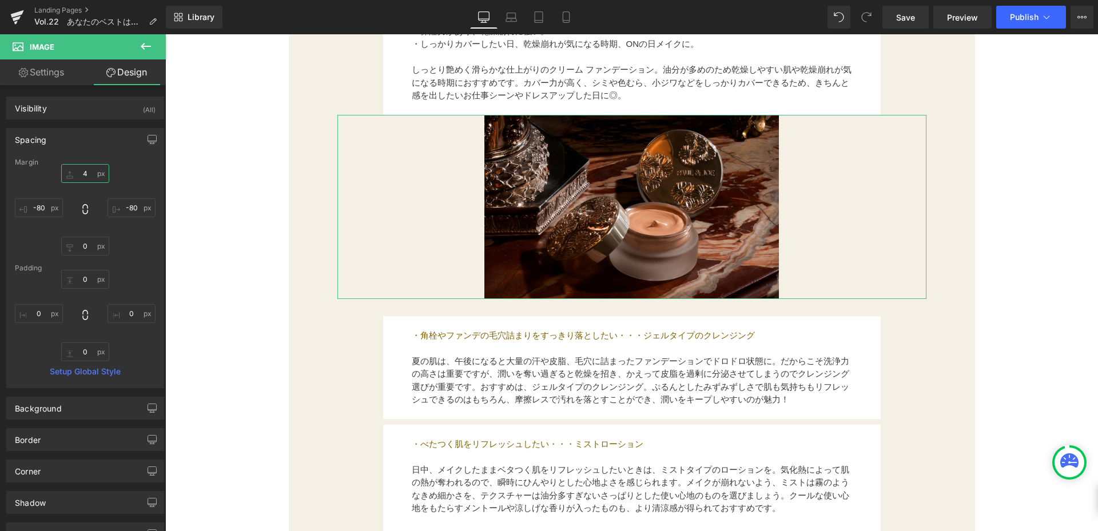
type input "40"
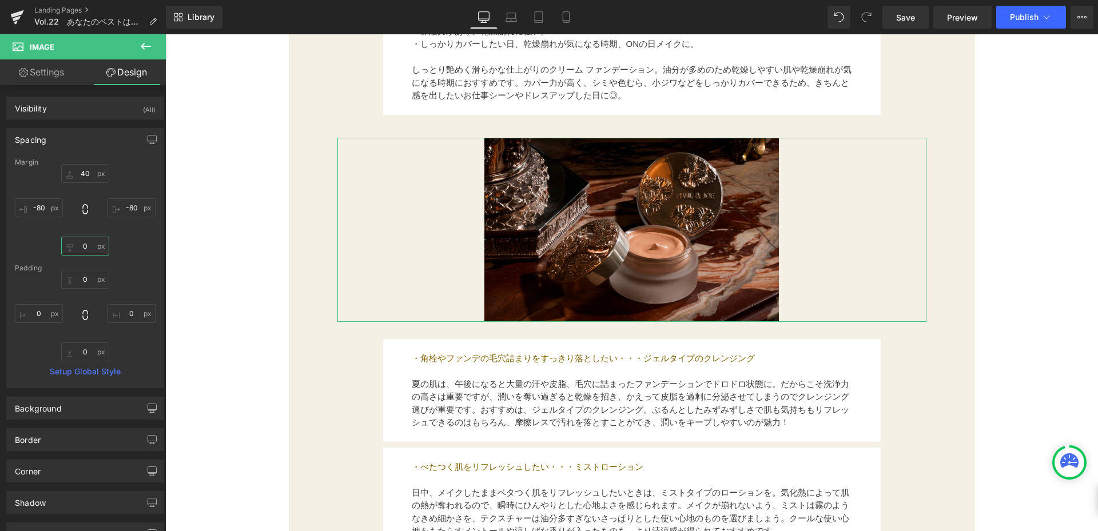
click at [96, 244] on input "text" at bounding box center [85, 246] width 48 height 19
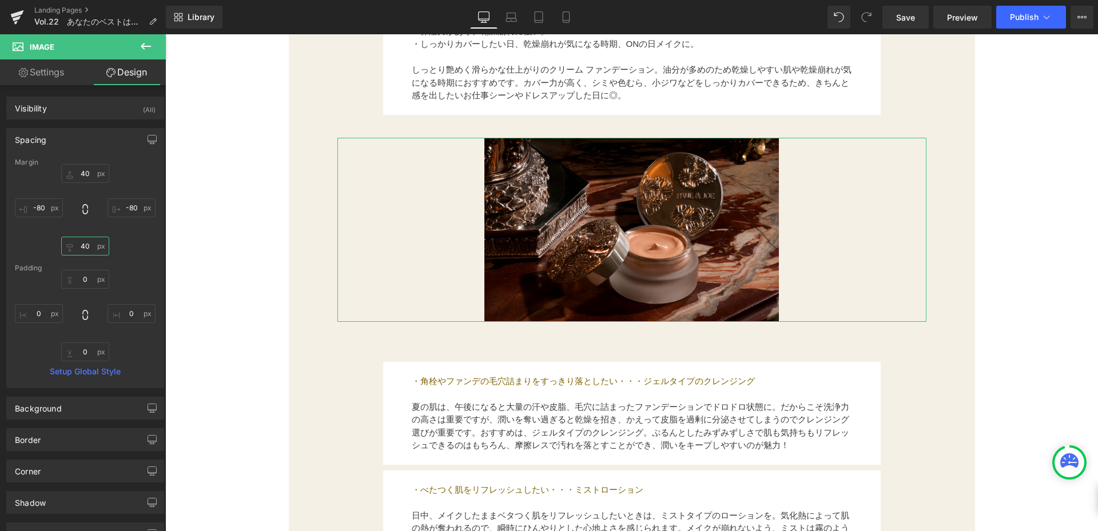
type input "4"
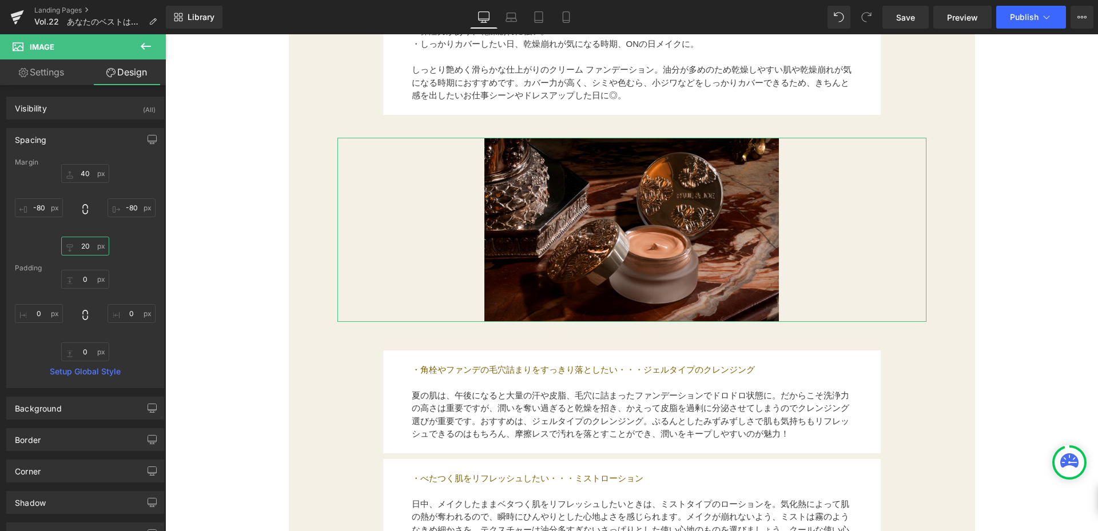
type input "2"
type input "10"
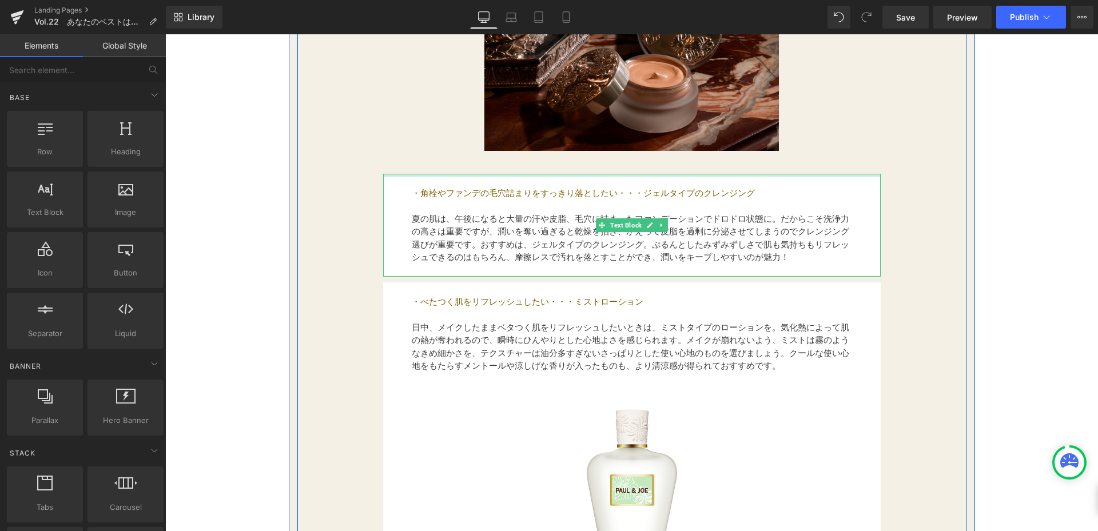
scroll to position [1487, 0]
drag, startPoint x: 411, startPoint y: 189, endPoint x: 659, endPoint y: 221, distance: 250.3
click at [432, 189] on p "・角栓やファンデの毛穴詰まりをすっきり落としたい・・・ジェルタイプのクレンジング" at bounding box center [632, 192] width 441 height 13
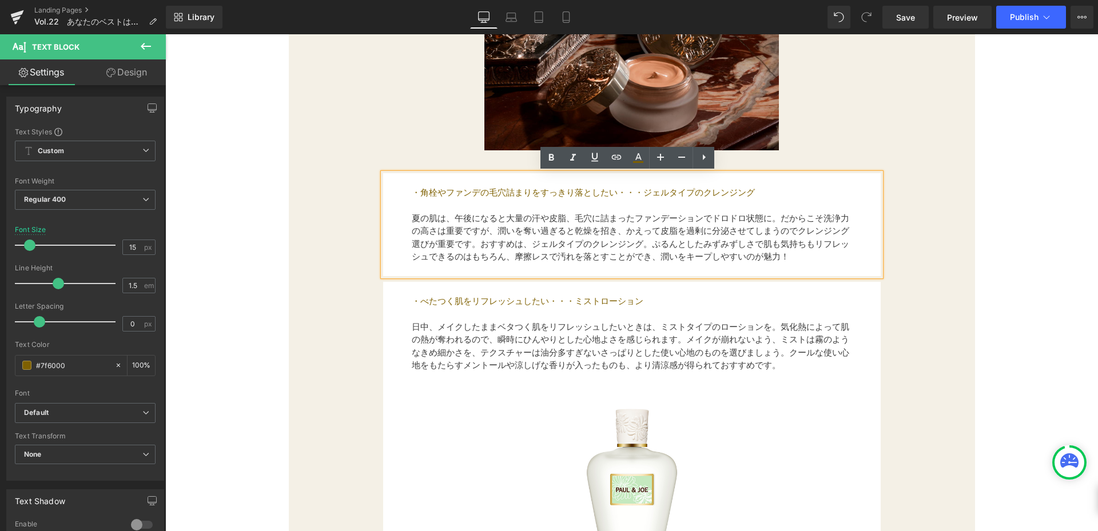
click at [656, 236] on font "夏の肌は、午後になると大量の汗や皮脂、毛穴に詰まったファンデーションでドロドロ状態に。だからこそ洗浄力の高さは重要ですが、潤いを奪い過ぎると乾燥を招き、かえっ…" at bounding box center [631, 237] width 438 height 49
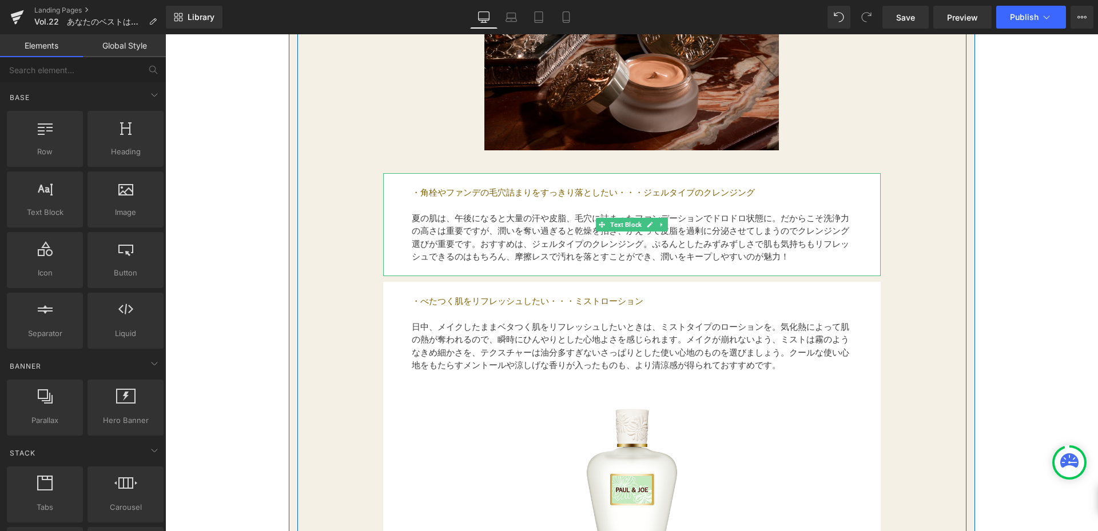
click at [658, 228] on icon at bounding box center [661, 224] width 6 height 7
click at [665, 227] on icon at bounding box center [668, 224] width 6 height 7
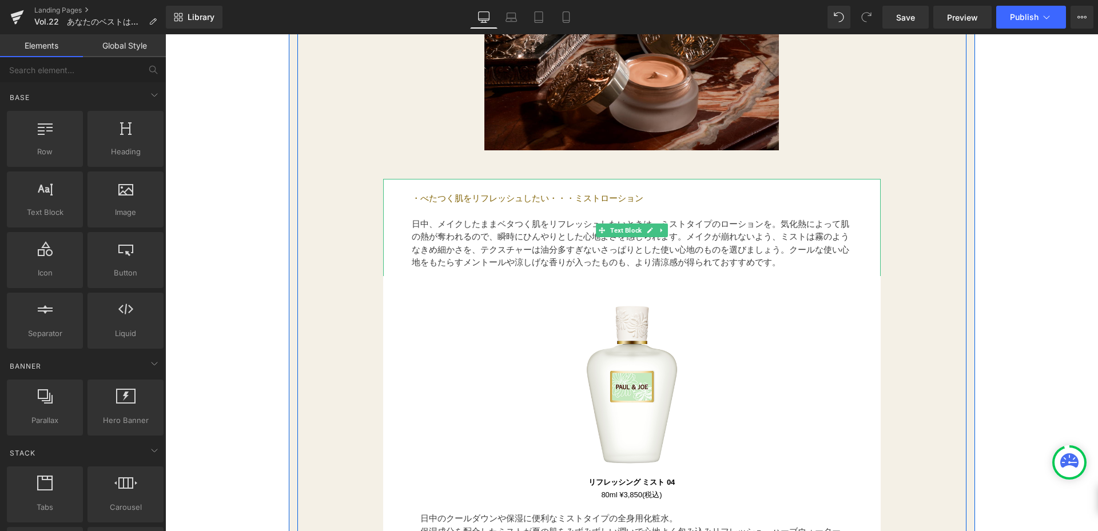
click at [404, 196] on div "・べたつく肌をリフレッシュしたい・・・ミストローション 日中、メイクしたままベタつく肌をリフレッシュしたいときは、ミストタイプのローションを。気化熱によって肌…" at bounding box center [632, 230] width 498 height 103
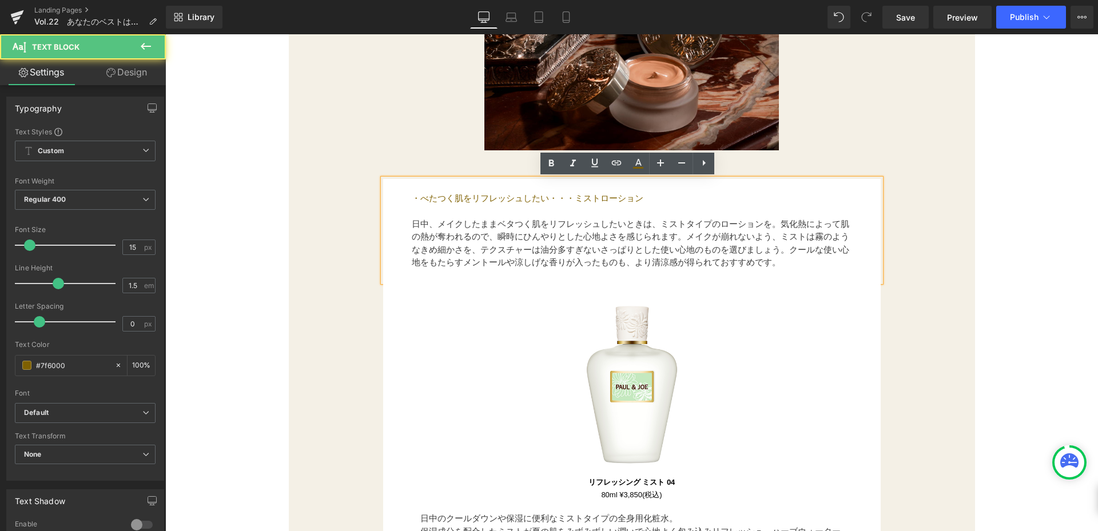
click at [429, 199] on p "・べたつく肌をリフレッシュしたい・・・ミストローション" at bounding box center [632, 198] width 441 height 13
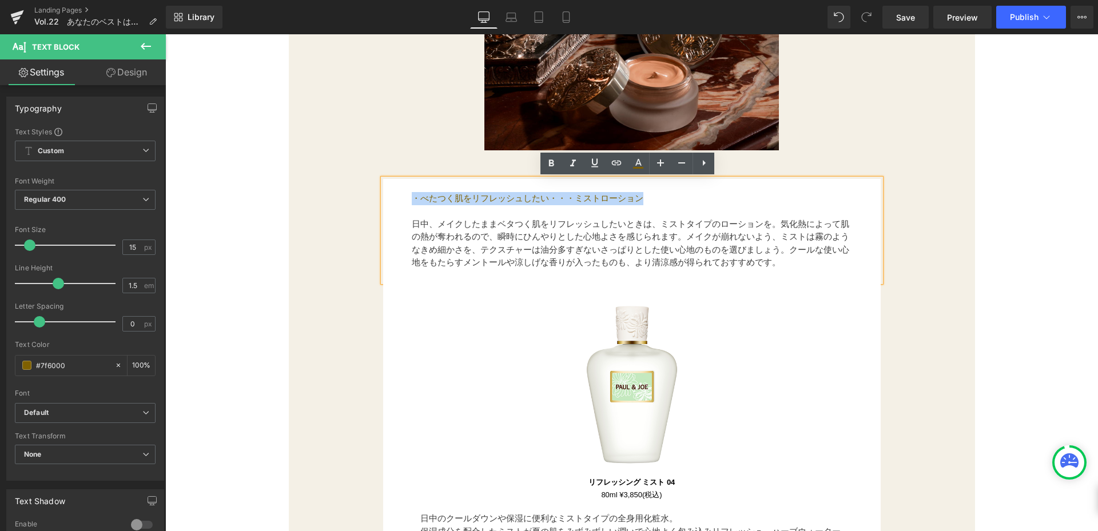
drag, startPoint x: 392, startPoint y: 195, endPoint x: 747, endPoint y: 199, distance: 355.3
click at [747, 199] on div "・べたつく肌をリフレッシュしたい・・・ミストローション 日中、メイクしたままベタつく肌をリフレッシュしたいときは、ミストタイプのローションを。気化熱によって肌…" at bounding box center [632, 230] width 498 height 103
paste div
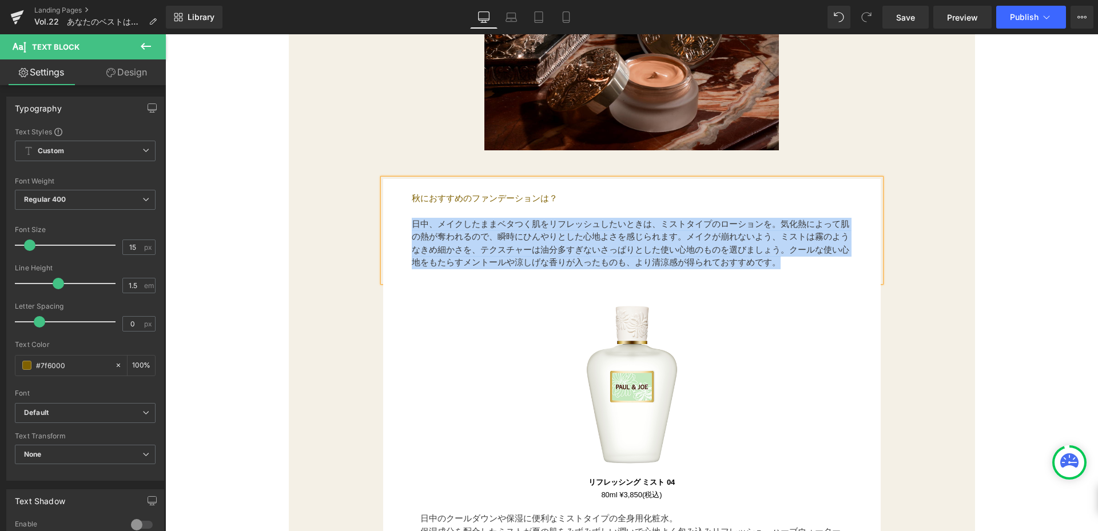
drag, startPoint x: 403, startPoint y: 225, endPoint x: 794, endPoint y: 269, distance: 393.8
click at [794, 269] on div "秋におすすめのファンデーションは？ 日中、メイクしたままベタつく肌をリフレッシュしたいときは、ミストタイプのローションを。気化熱によって肌の熱が奪われるので、…" at bounding box center [632, 230] width 498 height 103
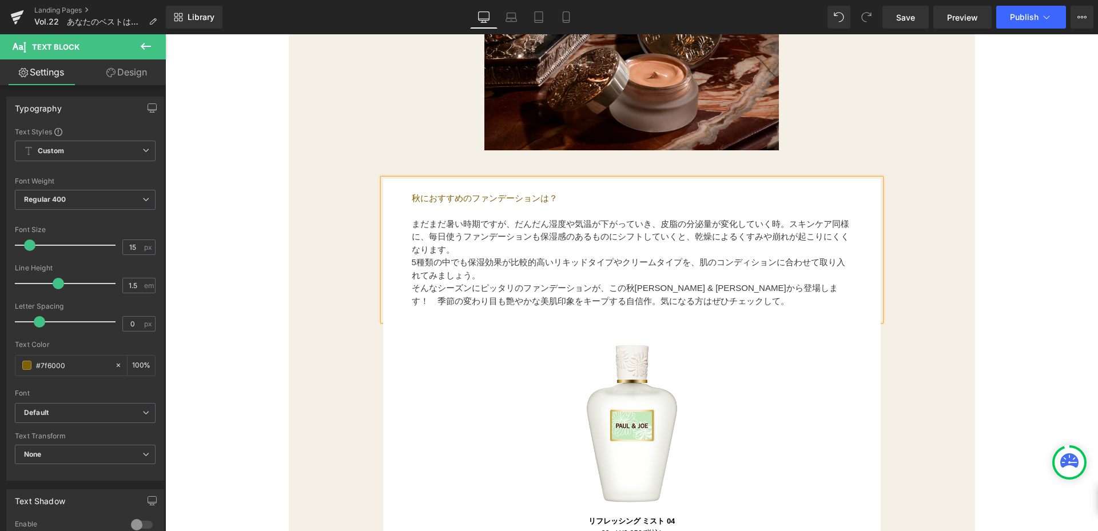
click at [407, 287] on div "秋におすすめのファンデーションは？ まだまだ暑い時期ですが、だんだん湿度や気温が下がっていき、皮脂の分泌量が変化していく時。スキンケア同様に、毎日使うファンデ…" at bounding box center [632, 250] width 498 height 142
click at [412, 286] on font "そんなシーズンにピッタリのファンデーションが、この秋[PERSON_NAME] & [PERSON_NAME]から登場します！　季節の変わり目も艶やかな美肌印…" at bounding box center [625, 294] width 426 height 23
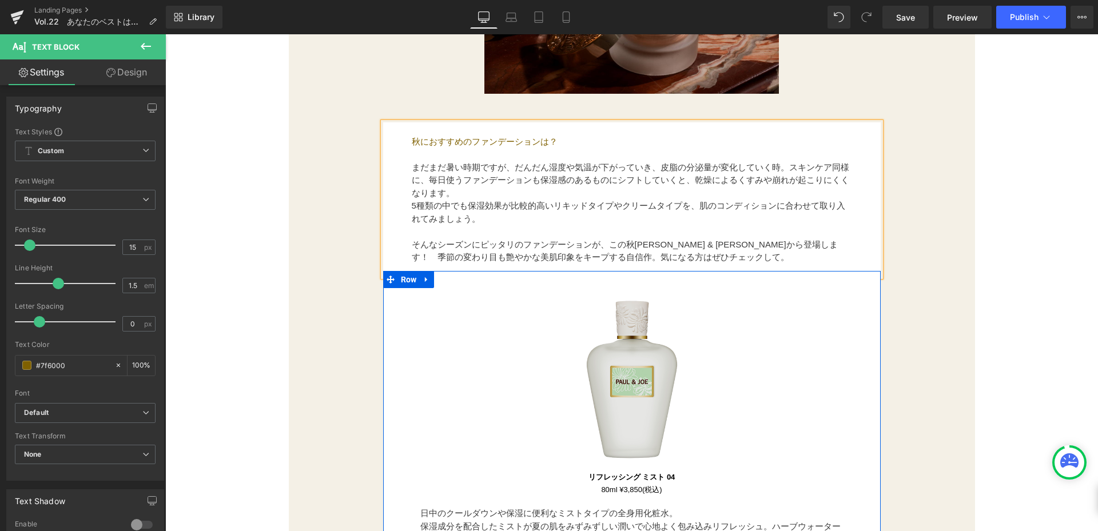
scroll to position [1545, 0]
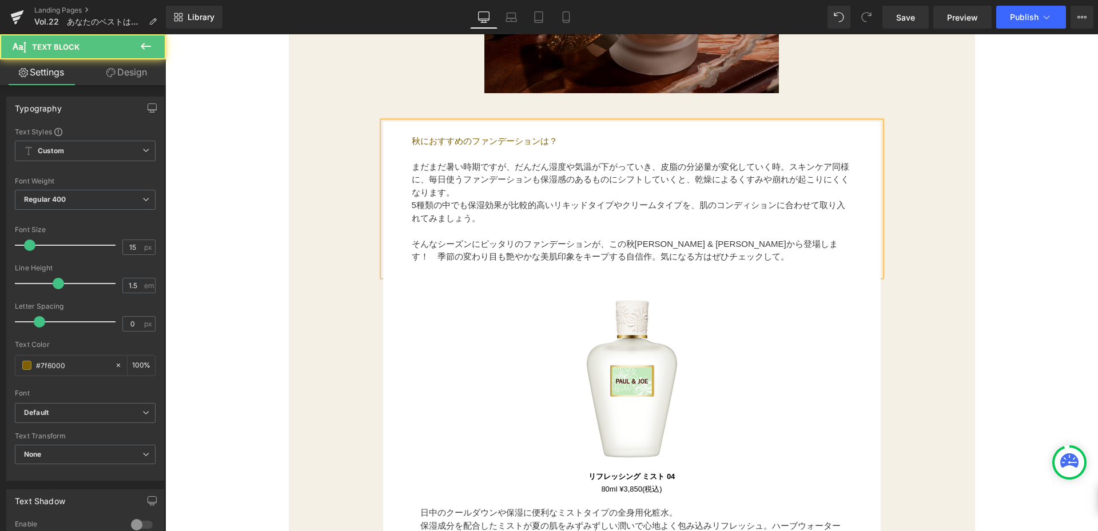
click at [789, 255] on p "そんなシーズンにピッタリのファンデーションが、この秋[PERSON_NAME] & [PERSON_NAME]から登場します！　季節の変わり目も艶やかな美肌印…" at bounding box center [632, 251] width 441 height 26
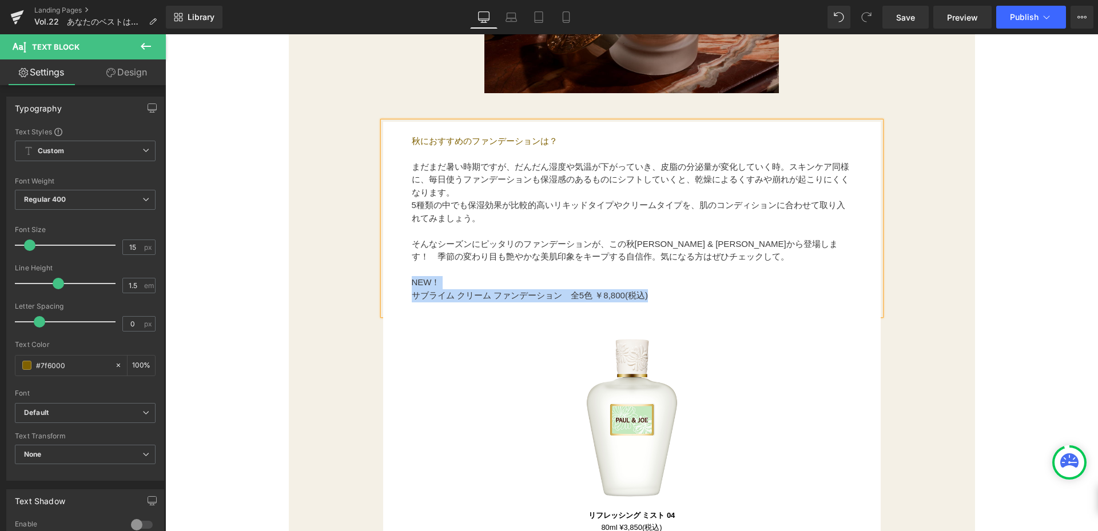
drag, startPoint x: 661, startPoint y: 292, endPoint x: 400, endPoint y: 284, distance: 261.5
click at [400, 284] on div "秋におすすめのファンデーションは？ まだまだ暑い時期ですが、だんだん湿度や気温が下がっていき、皮脂の分泌量が変化していく時。スキンケア同様に、毎日使うファンデ…" at bounding box center [632, 218] width 498 height 193
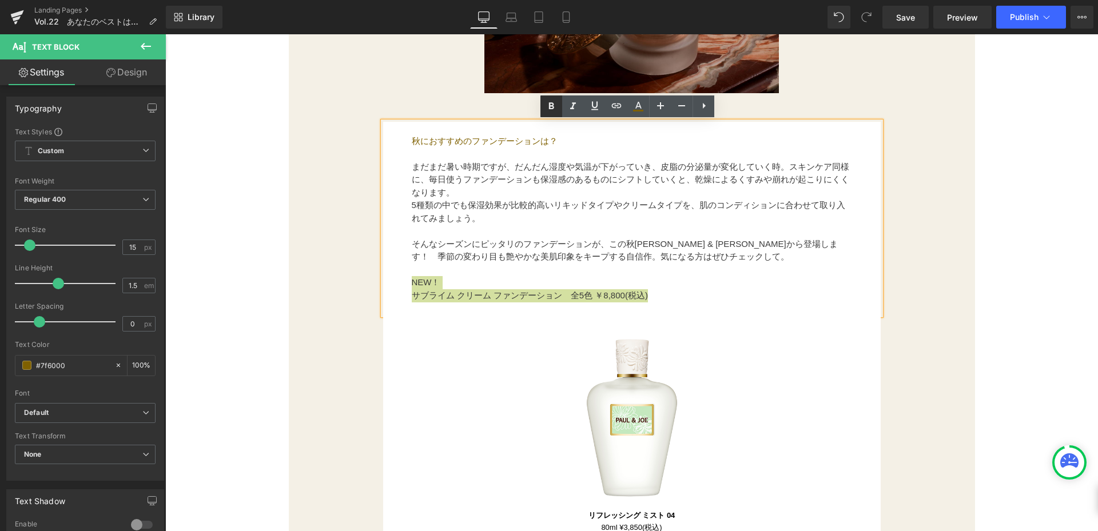
click at [0, 0] on icon at bounding box center [0, 0] width 0 height 0
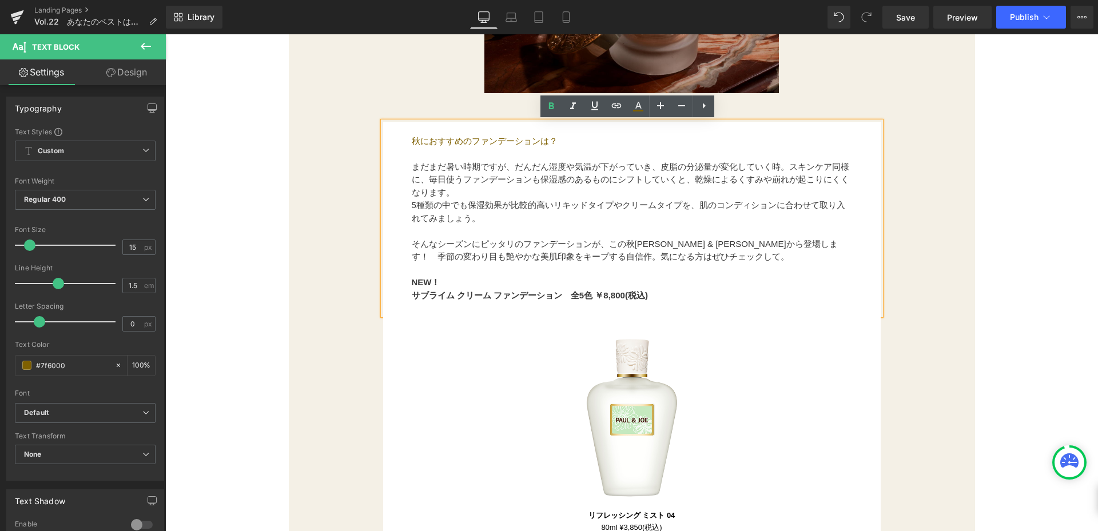
click at [646, 271] on p at bounding box center [632, 270] width 441 height 13
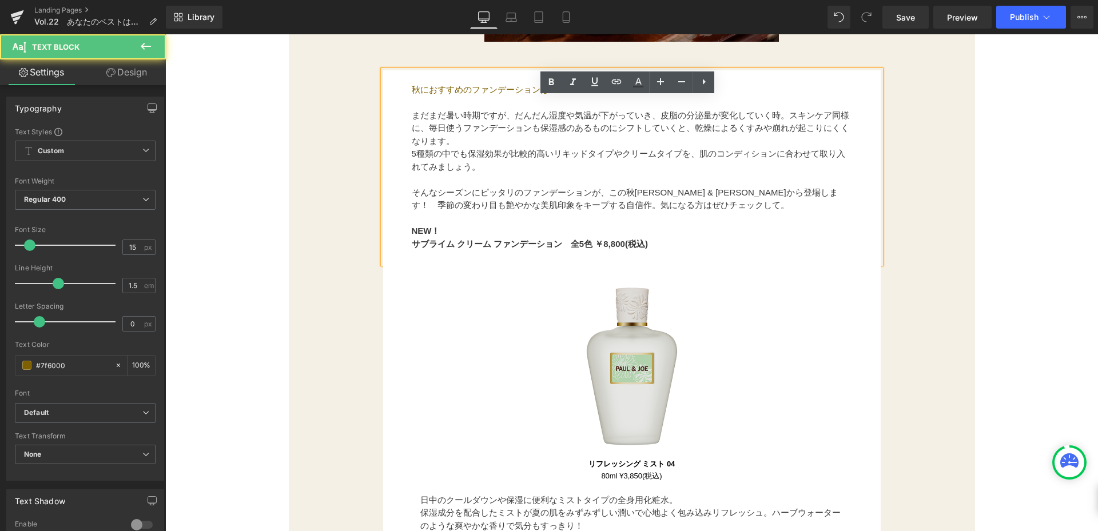
scroll to position [1659, 0]
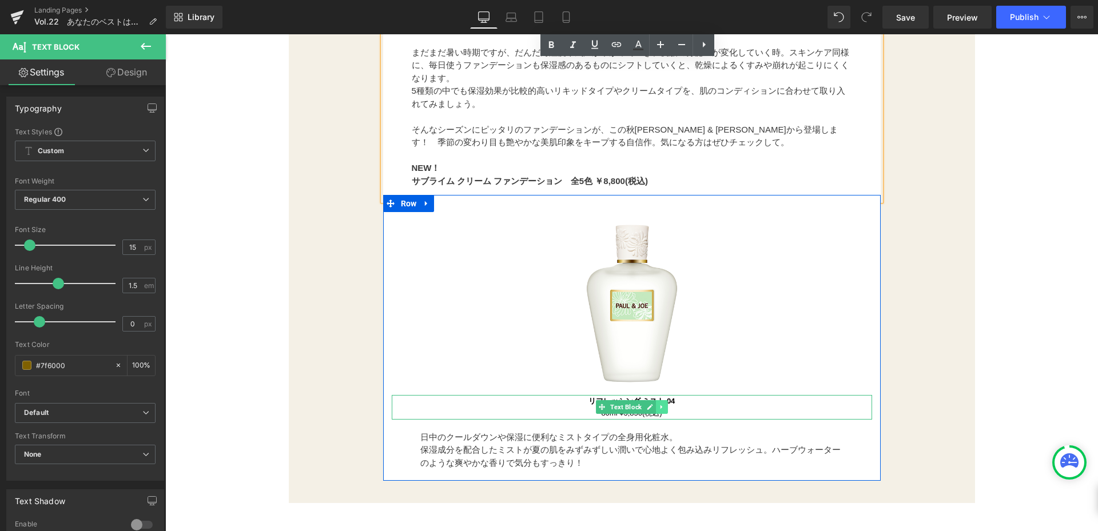
click at [658, 407] on icon at bounding box center [661, 407] width 6 height 7
click at [665, 409] on icon at bounding box center [668, 407] width 6 height 6
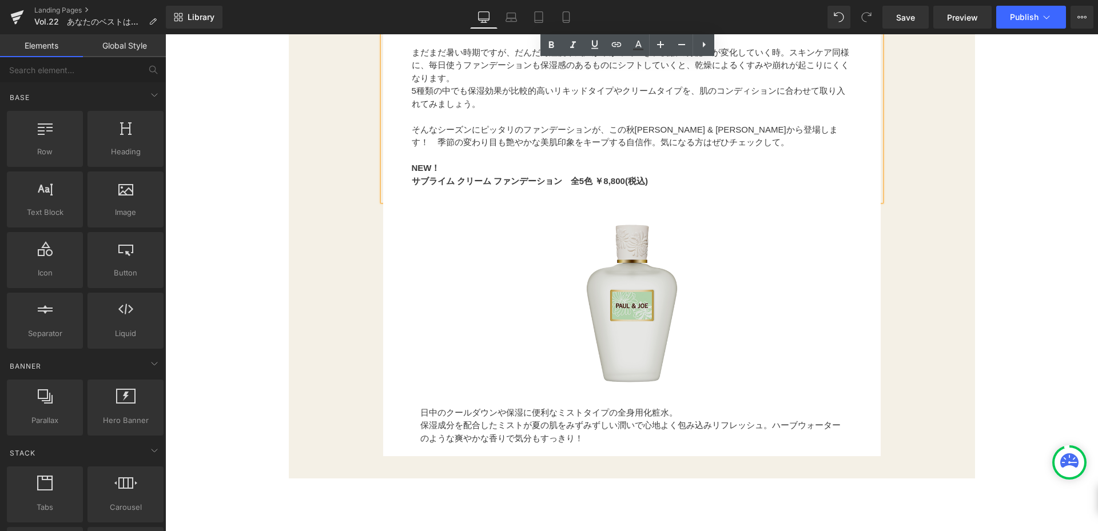
click at [649, 331] on img at bounding box center [632, 304] width 195 height 195
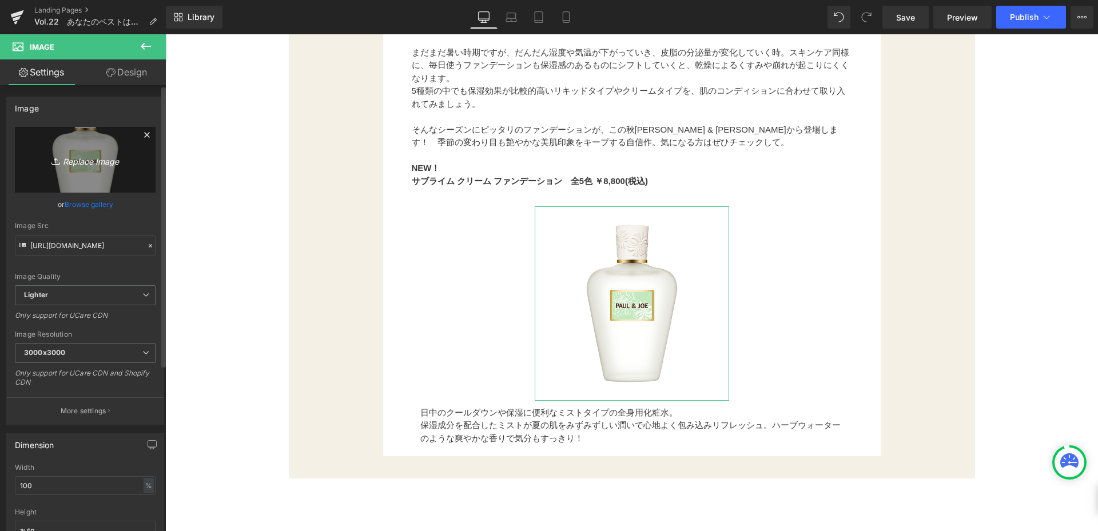
click at [97, 158] on icon "Replace Image" at bounding box center [85, 160] width 92 height 14
type input "C:\fakepath\FDopen (1).png"
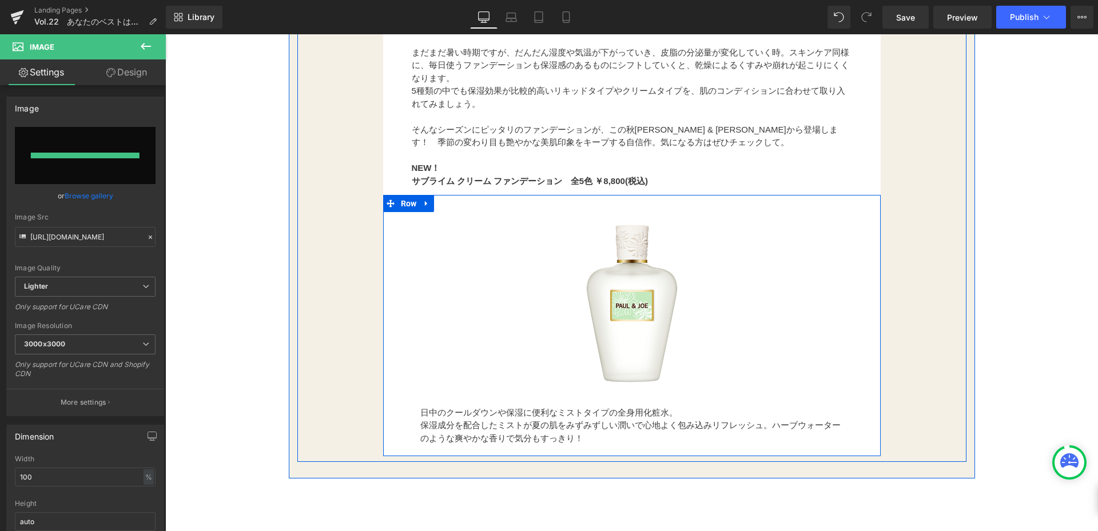
type input "[URL][DOMAIN_NAME]"
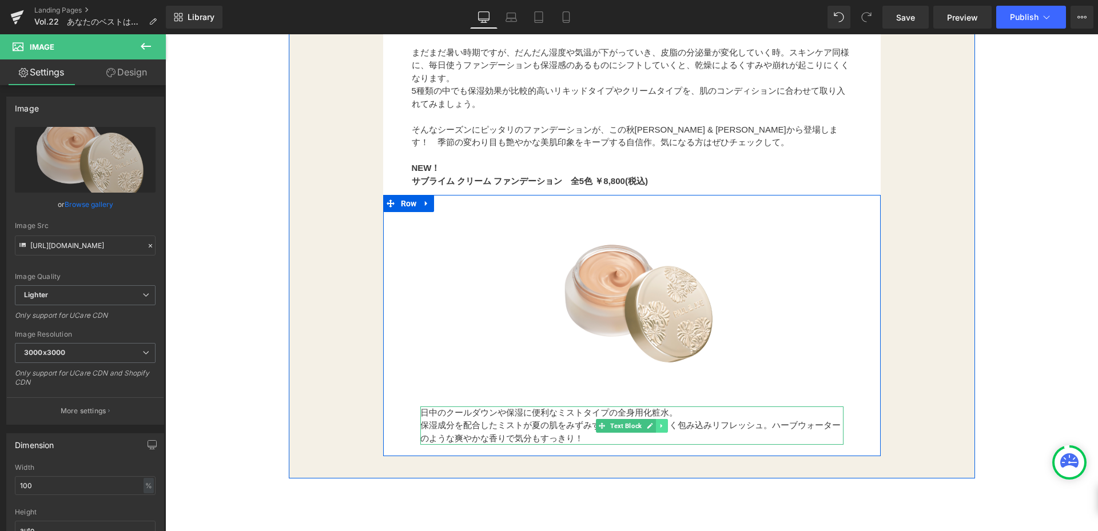
click at [658, 427] on icon at bounding box center [661, 426] width 6 height 7
click at [665, 427] on icon at bounding box center [668, 426] width 6 height 6
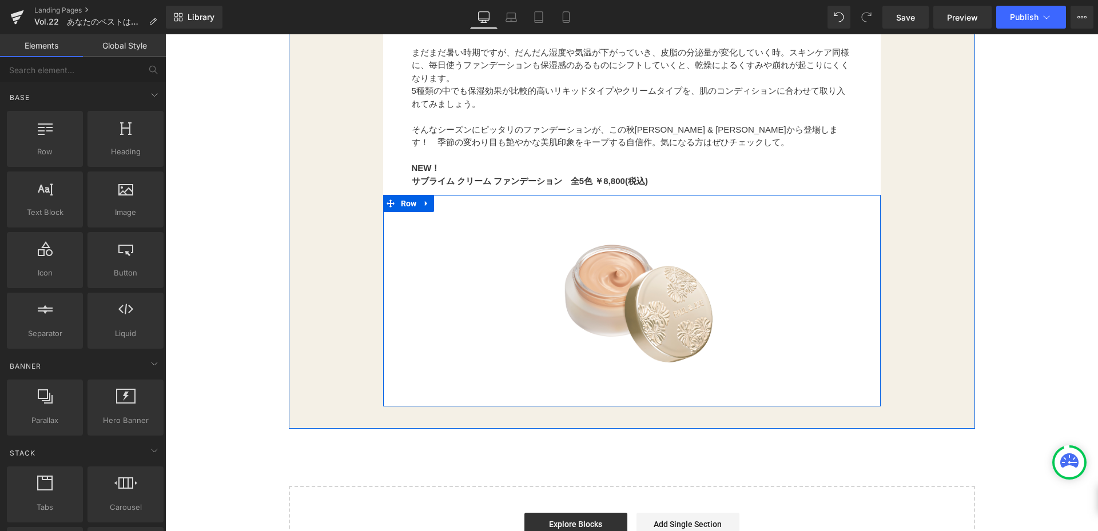
click at [445, 382] on div "Image" at bounding box center [632, 298] width 498 height 206
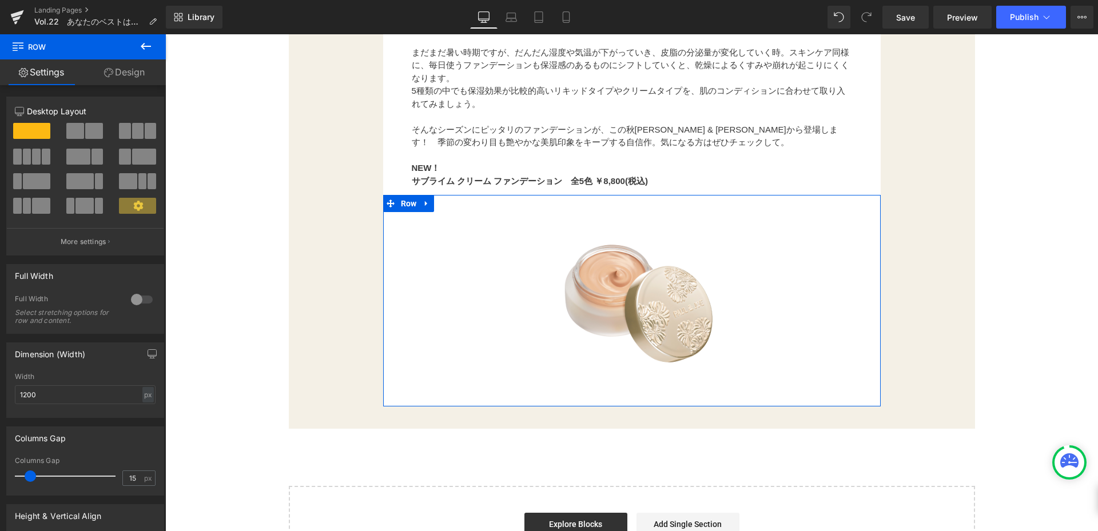
click at [129, 75] on link "Design" at bounding box center [124, 72] width 83 height 26
click at [0, 0] on div "Spacing" at bounding box center [0, 0] width 0 height 0
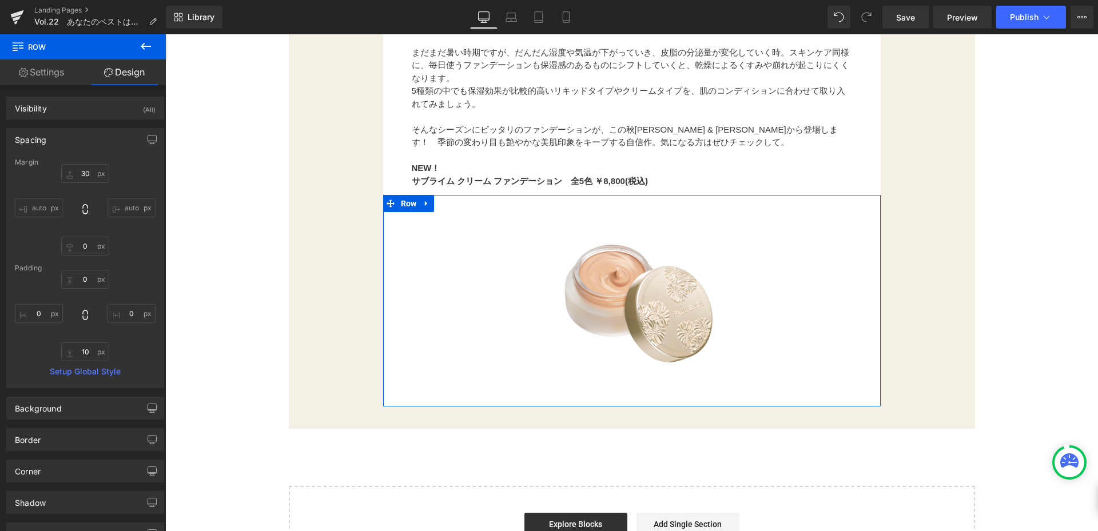
type input "30"
type input "0"
type input "10"
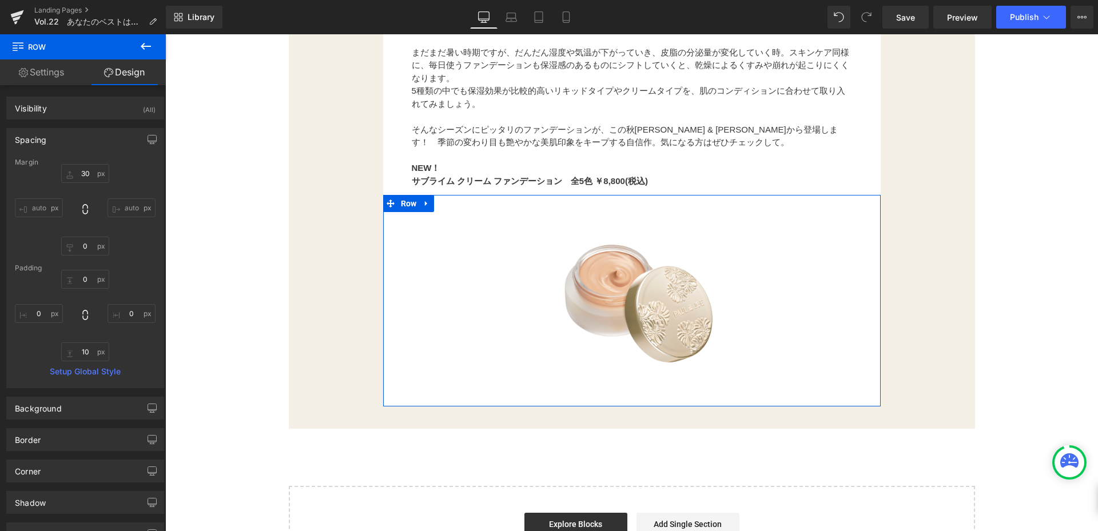
type input "0"
click at [93, 173] on input "30" at bounding box center [85, 173] width 48 height 19
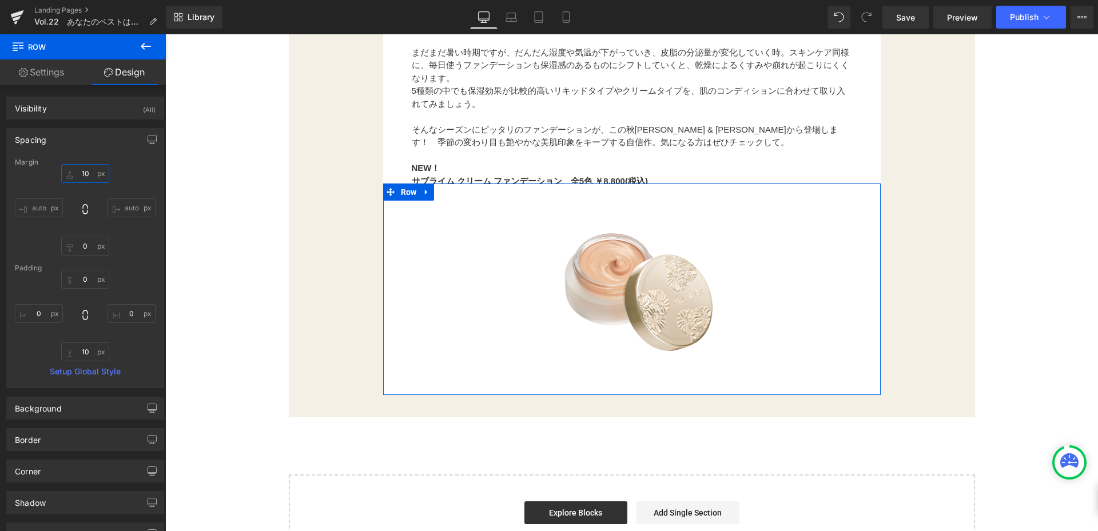
type input "1"
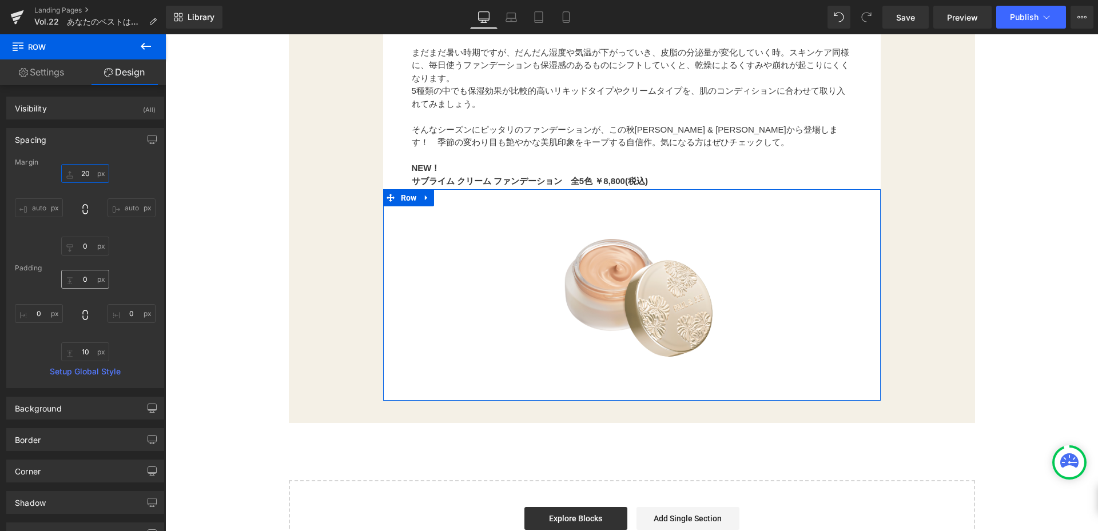
type input "20"
click at [96, 281] on input "0" at bounding box center [85, 279] width 48 height 19
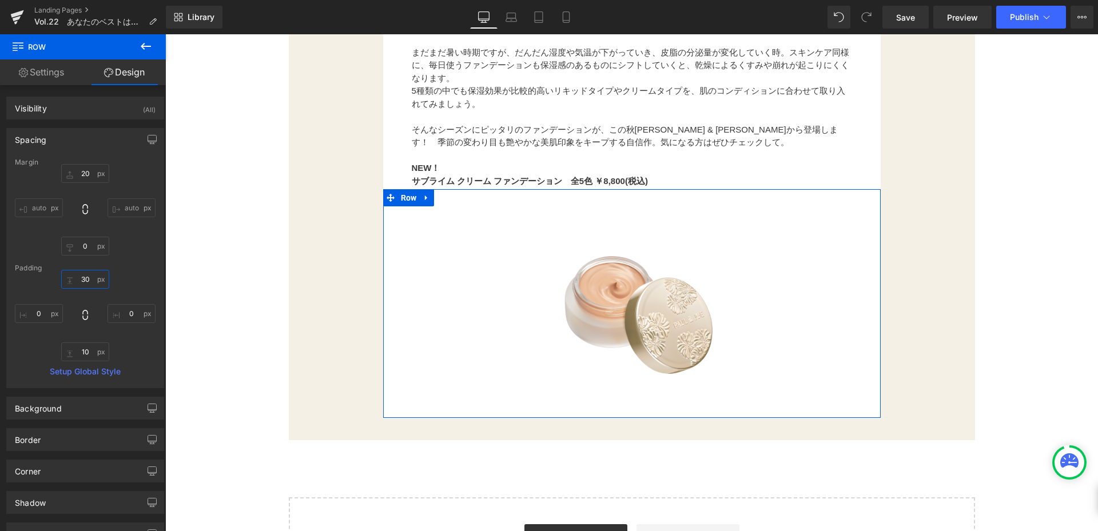
type input "3"
click at [90, 251] on input "0" at bounding box center [85, 246] width 48 height 19
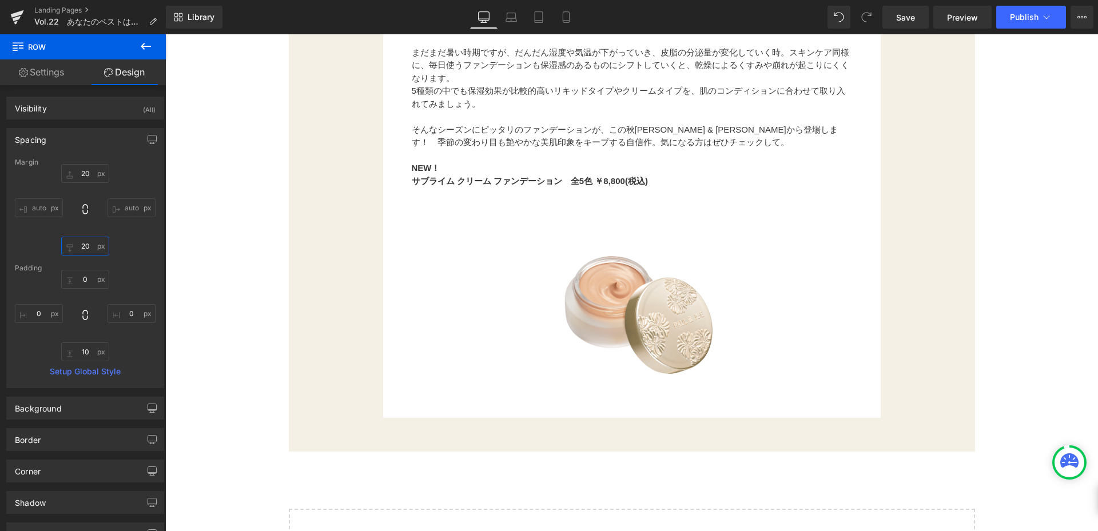
type input "2"
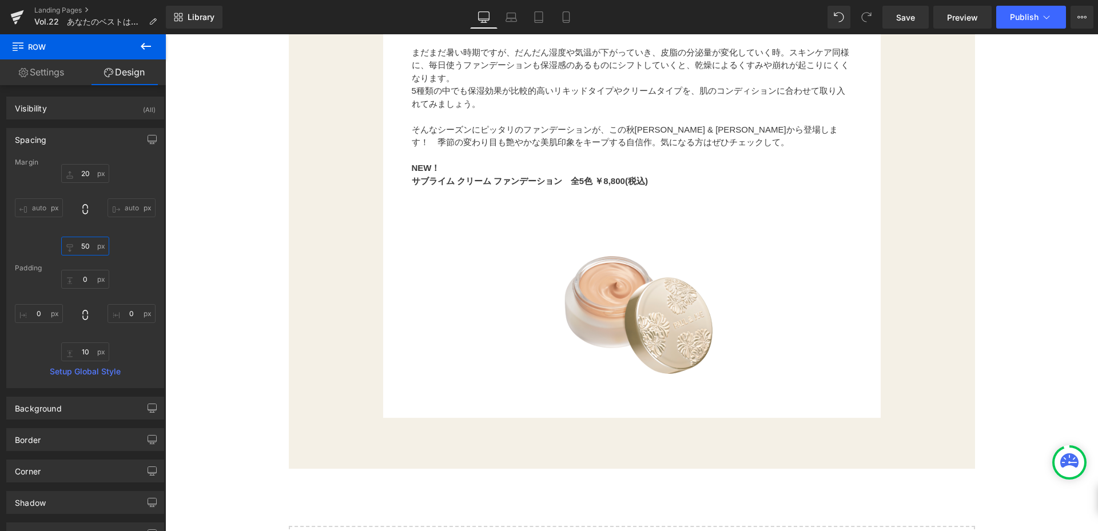
type input "5"
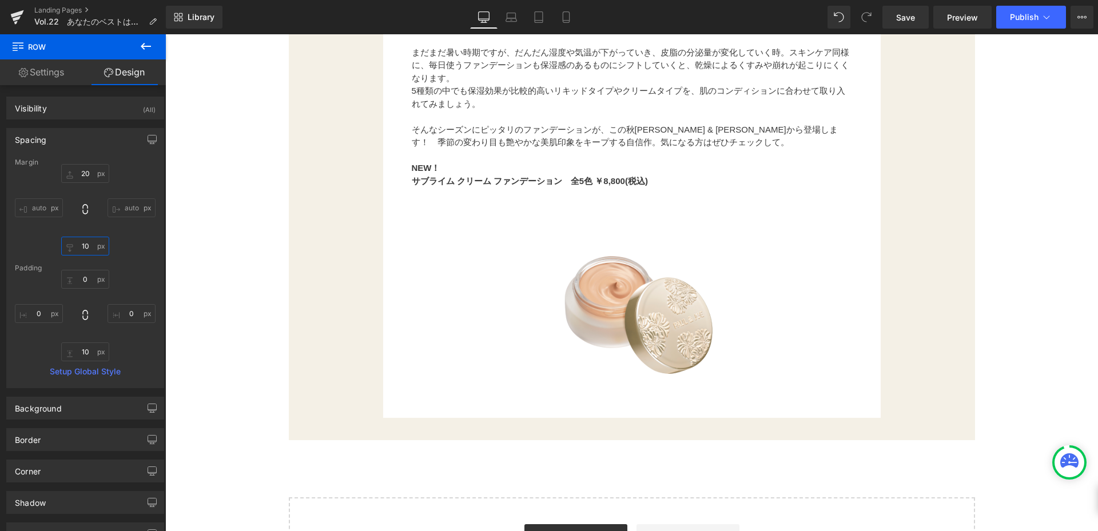
type input "100"
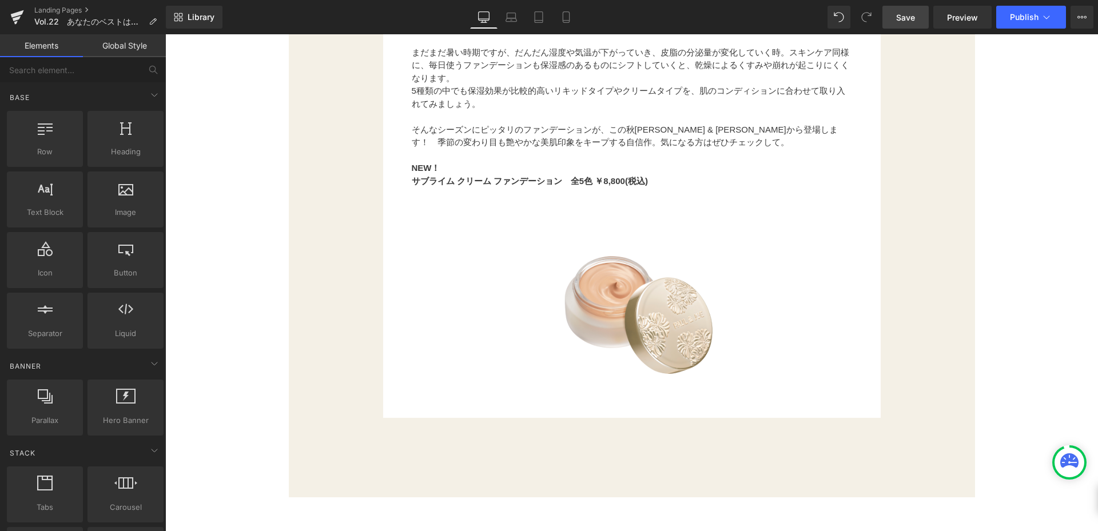
click at [906, 19] on span "Save" at bounding box center [905, 17] width 19 height 12
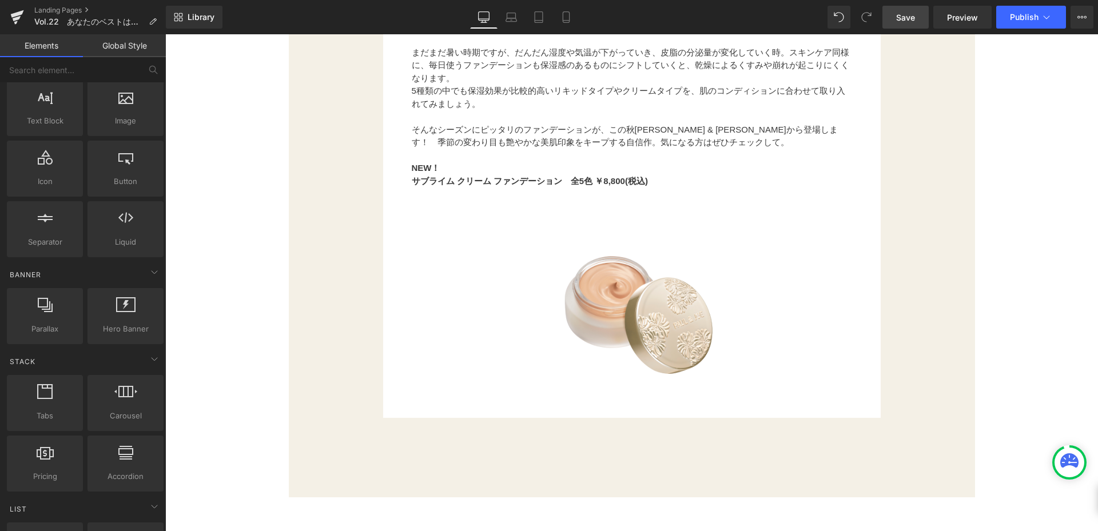
scroll to position [57, 0]
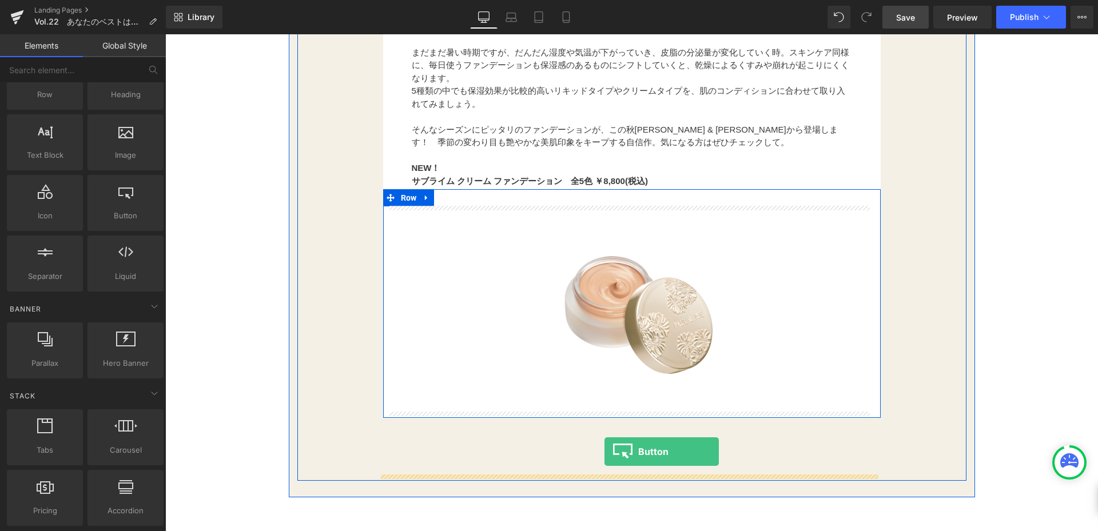
drag, startPoint x: 279, startPoint y: 245, endPoint x: 605, endPoint y: 452, distance: 385.8
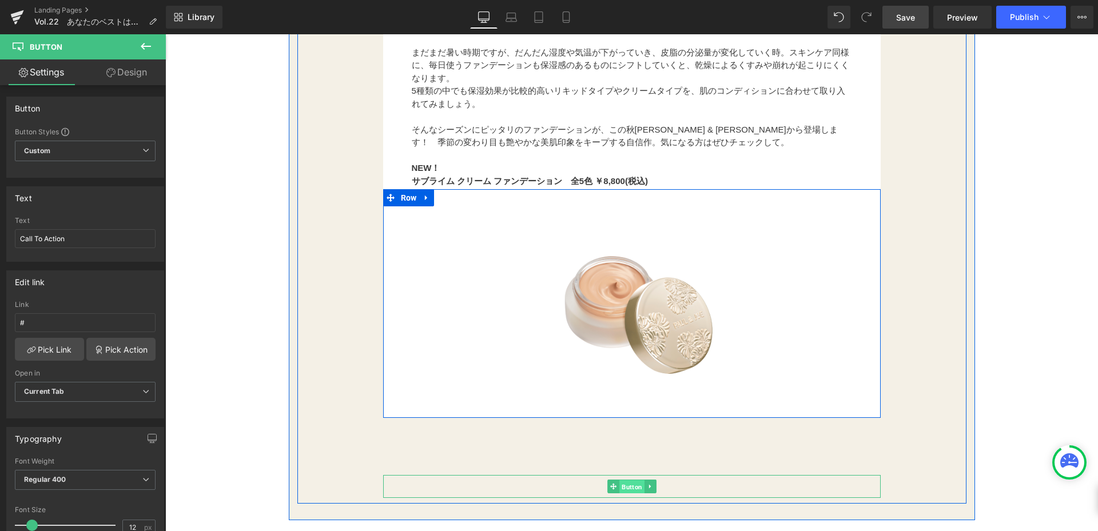
click at [628, 486] on span "Button" at bounding box center [632, 488] width 25 height 14
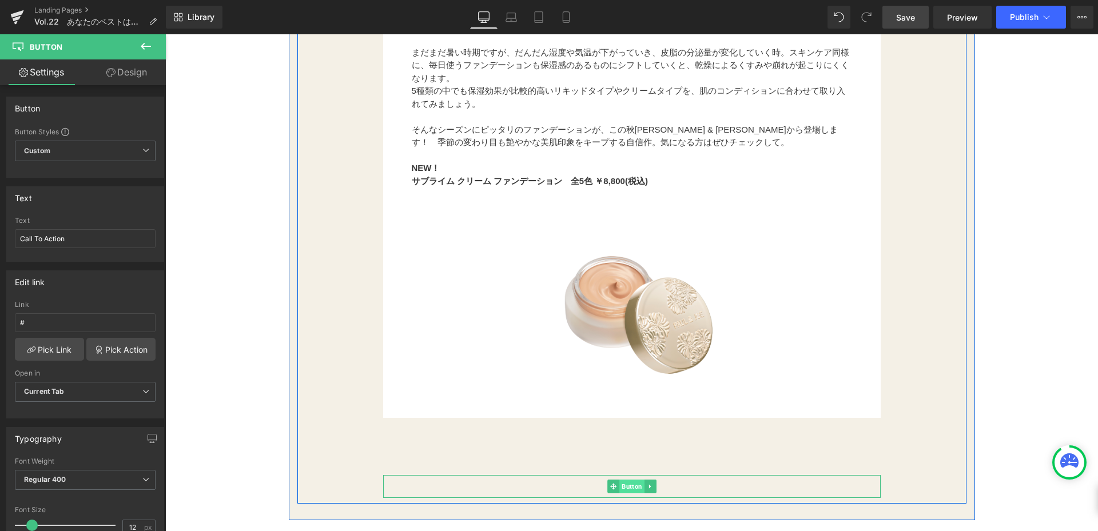
click at [628, 483] on span "Button" at bounding box center [632, 487] width 25 height 14
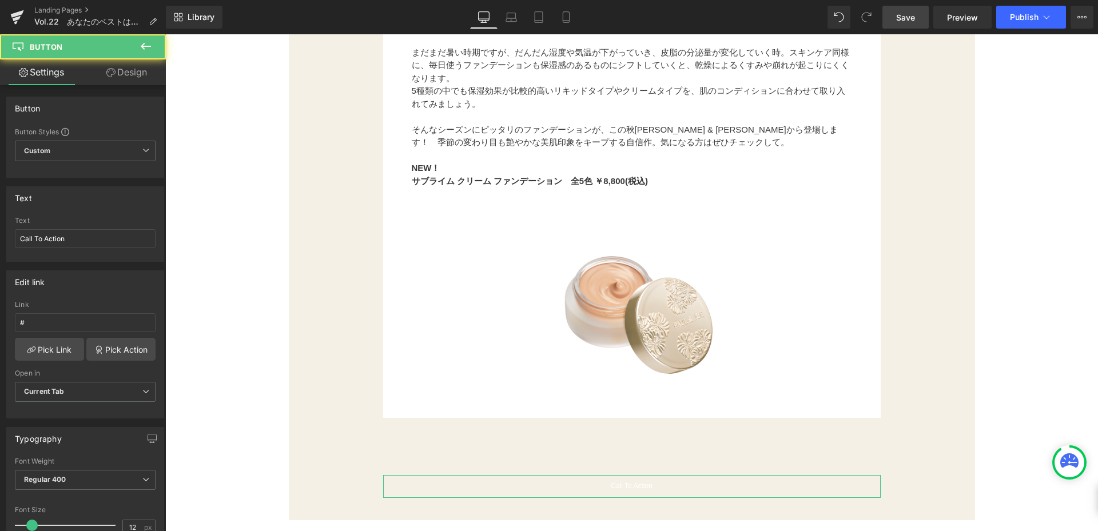
click at [153, 77] on link "Design" at bounding box center [126, 72] width 83 height 26
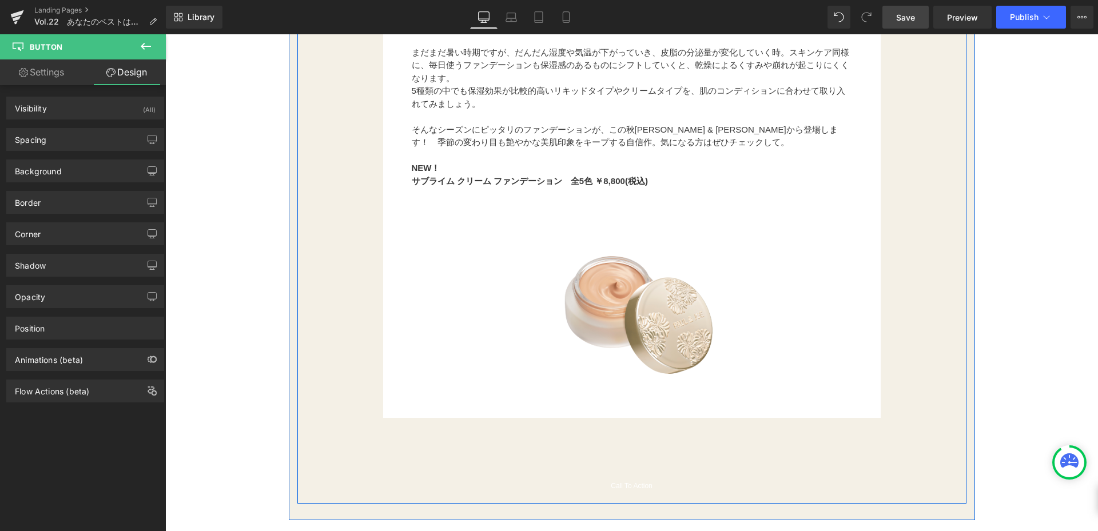
click at [623, 486] on span "Button" at bounding box center [632, 487] width 25 height 14
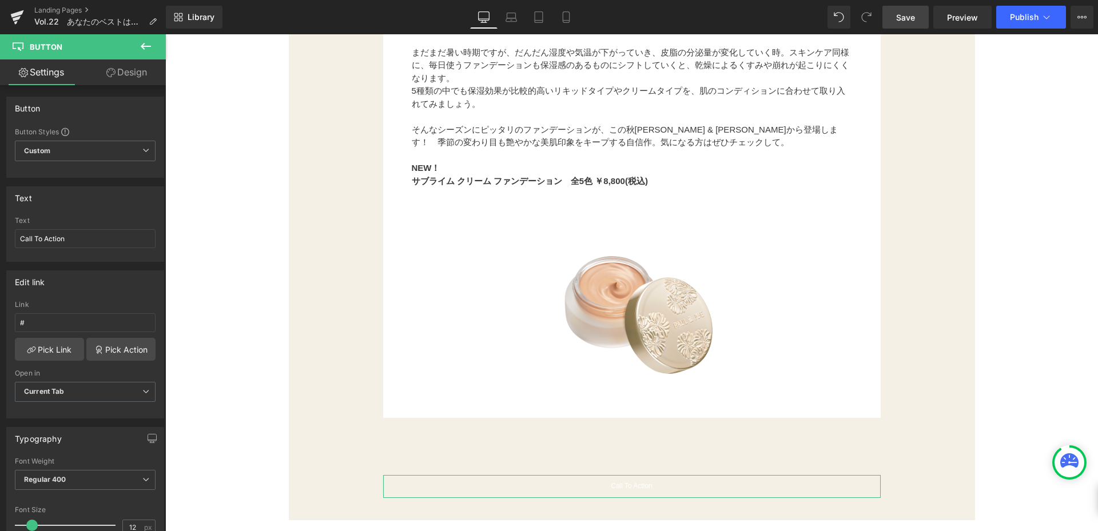
click at [138, 73] on link "Design" at bounding box center [126, 72] width 83 height 26
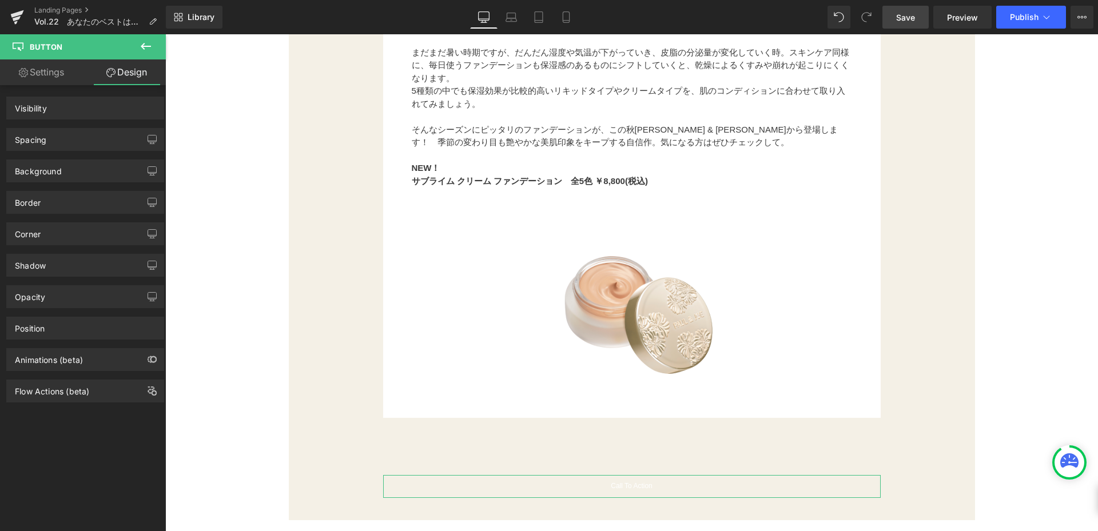
click at [92, 173] on div "Background" at bounding box center [85, 171] width 157 height 22
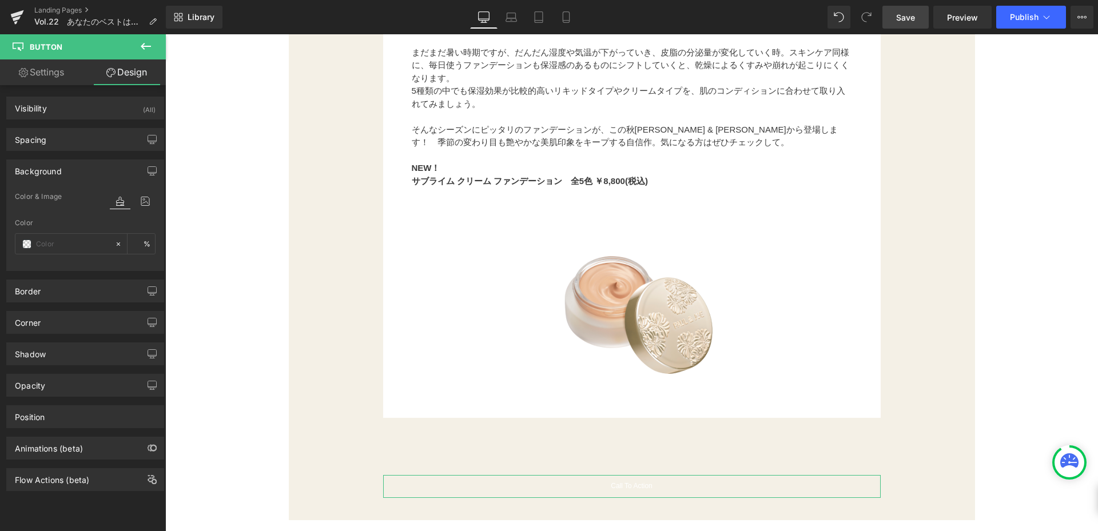
type input "transparent"
type input "0"
paste input "#c0902e"
type input "#c0902e"
type input "100"
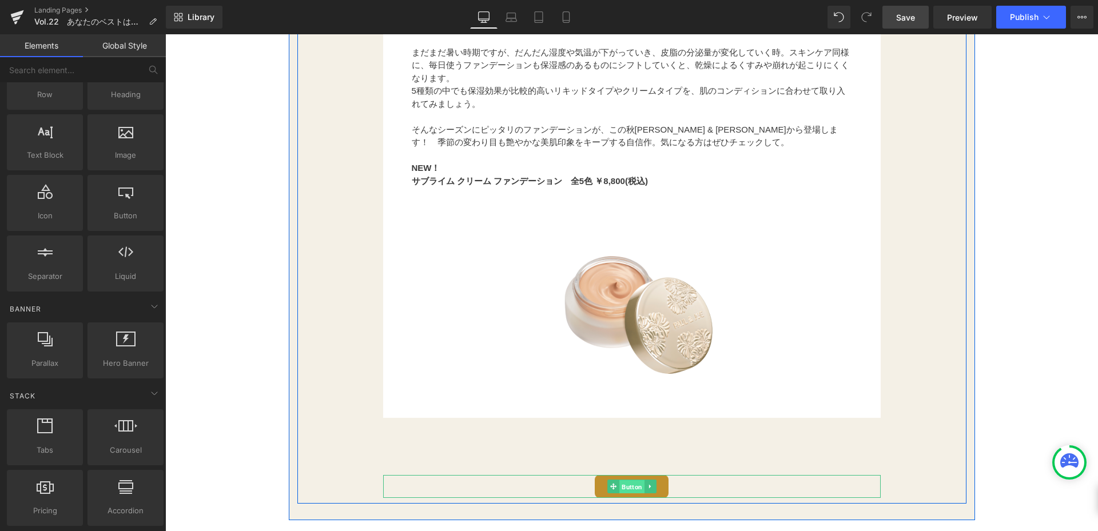
click at [622, 486] on span "Button" at bounding box center [632, 488] width 25 height 14
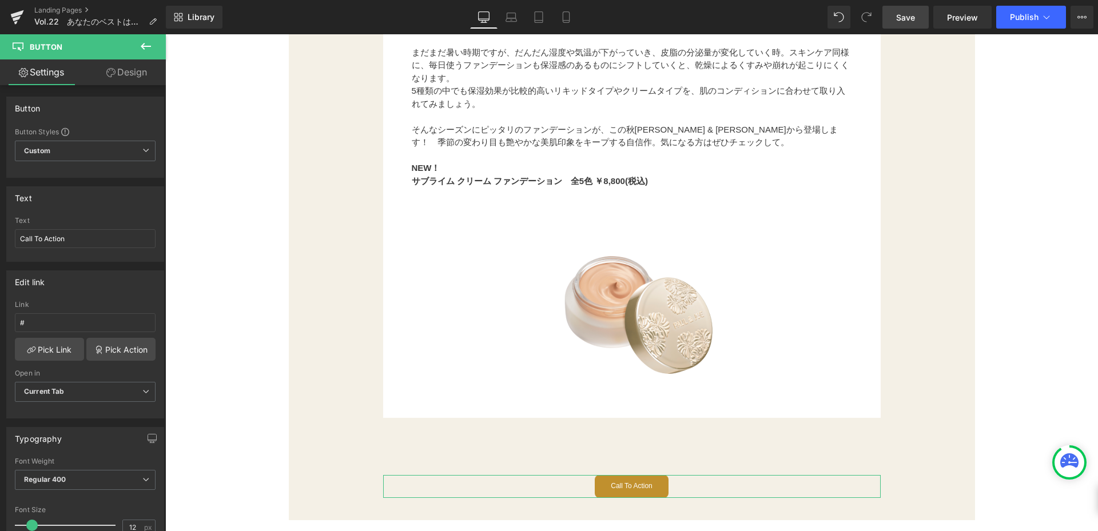
click at [138, 70] on link "Design" at bounding box center [126, 72] width 83 height 26
click at [0, 0] on div "Spacing" at bounding box center [0, 0] width 0 height 0
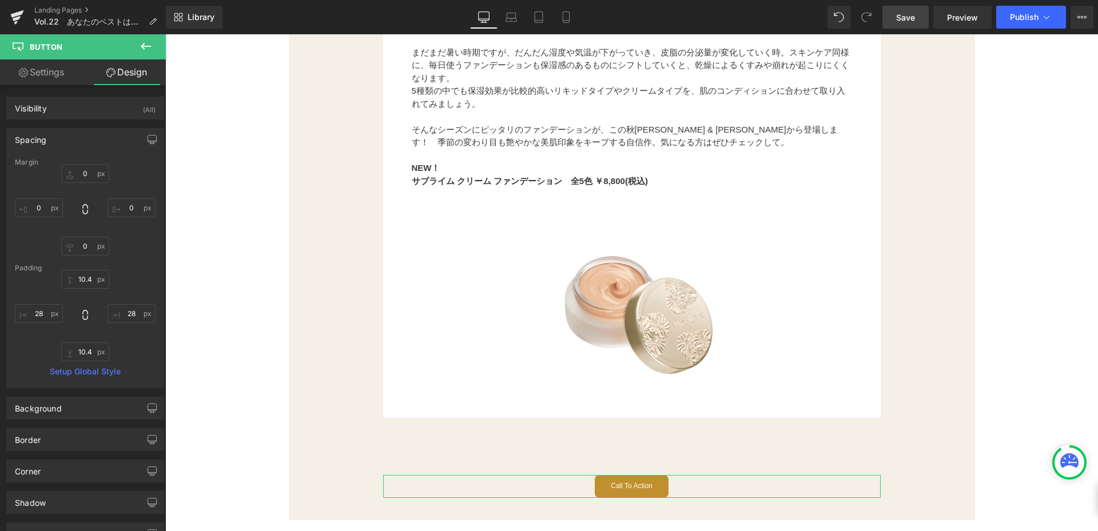
type input "0"
type input "10.4"
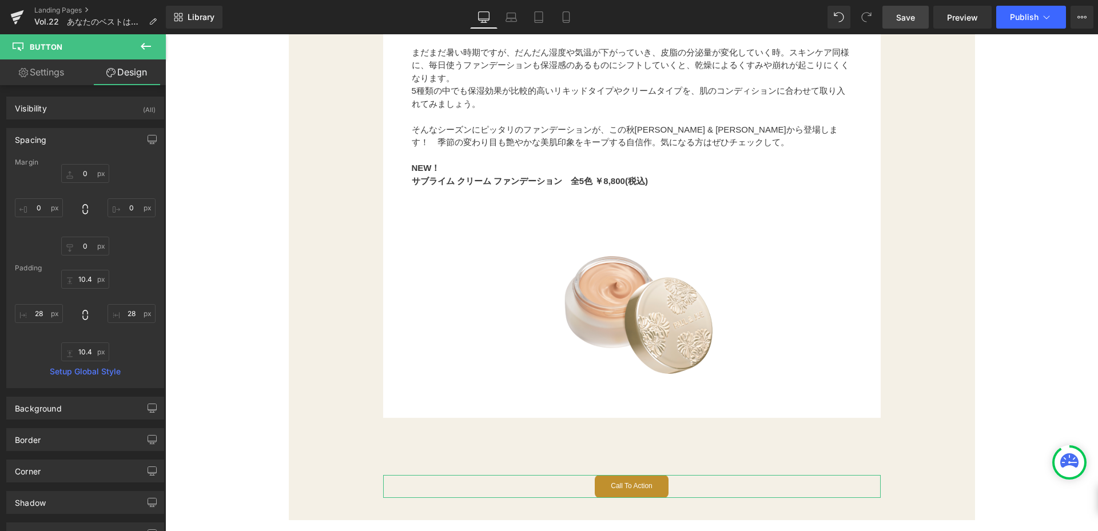
type input "28"
type input "10.4"
type input "28"
click at [95, 168] on input "0" at bounding box center [85, 173] width 48 height 19
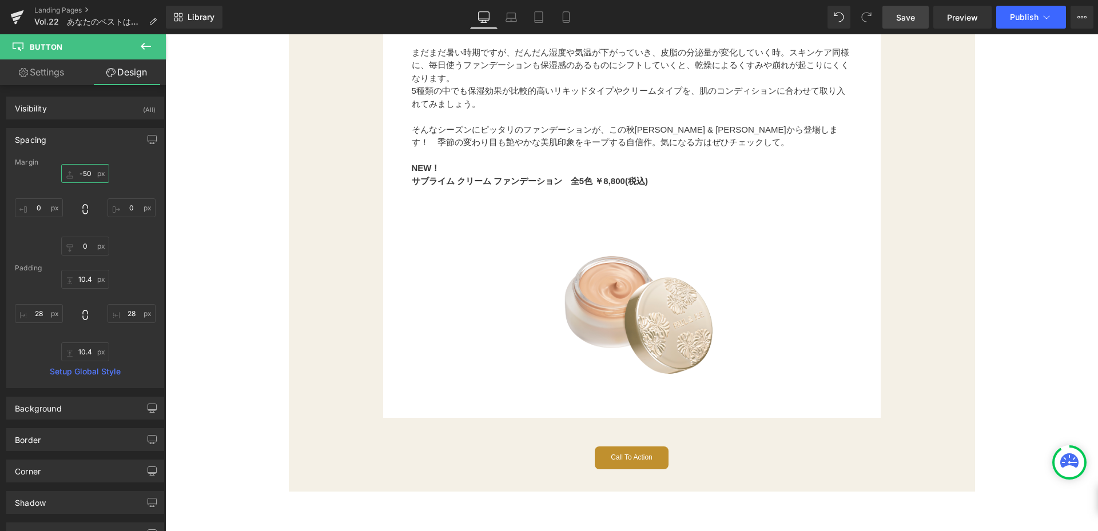
type input "-50"
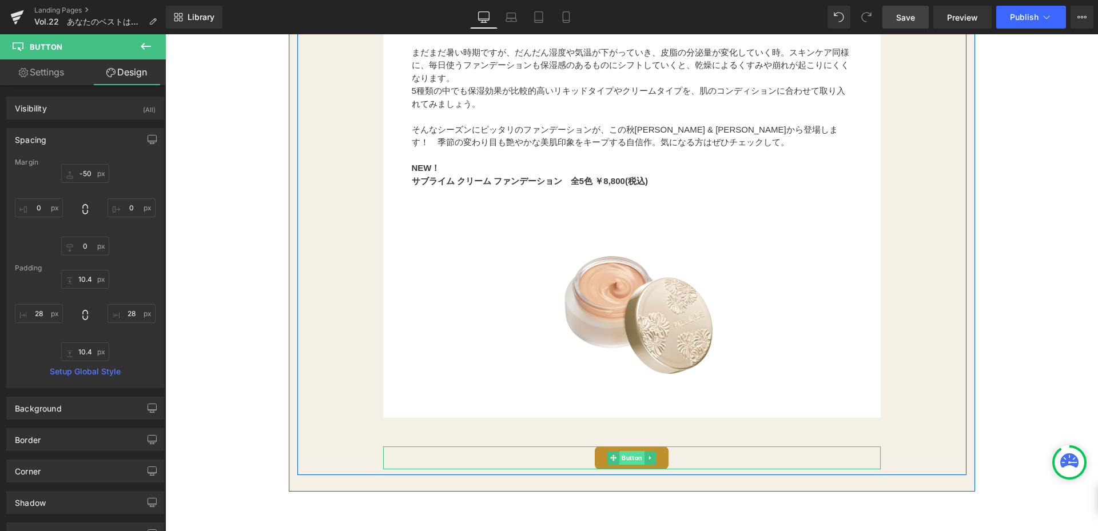
click at [624, 461] on span "Button" at bounding box center [632, 458] width 25 height 14
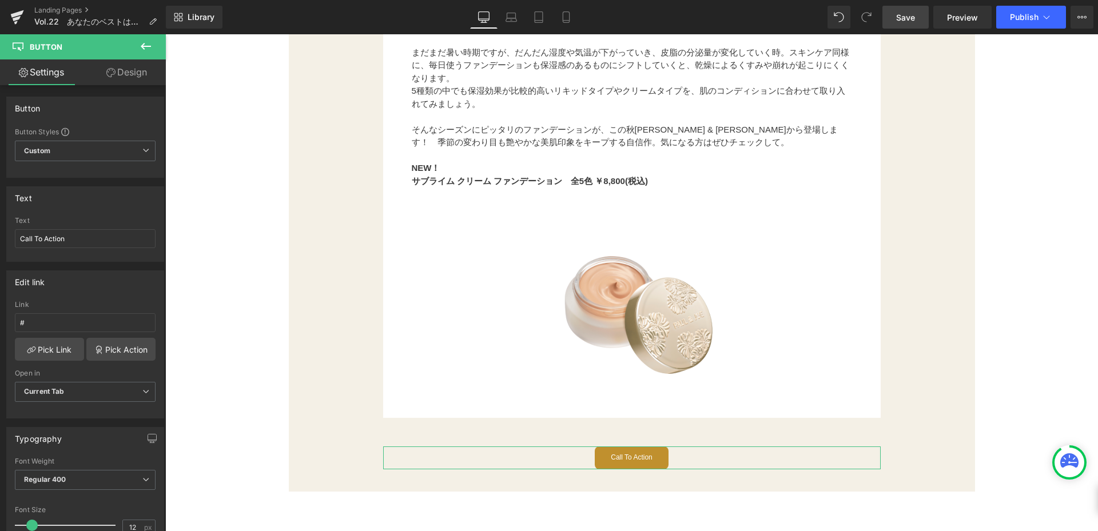
click at [128, 70] on link "Design" at bounding box center [126, 72] width 83 height 26
click at [0, 0] on div "Spacing" at bounding box center [0, 0] width 0 height 0
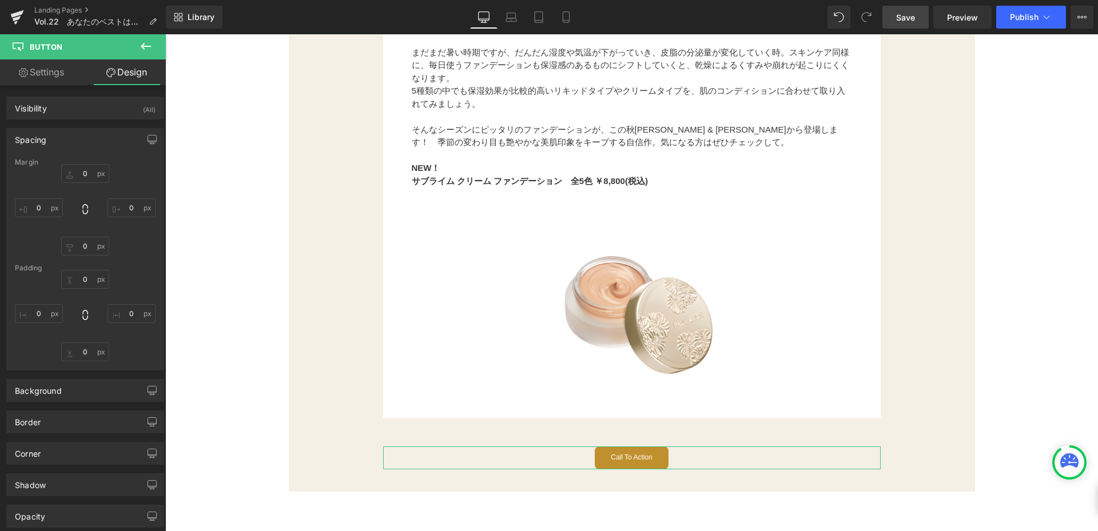
type input "-50"
type input "0"
type input "10.4"
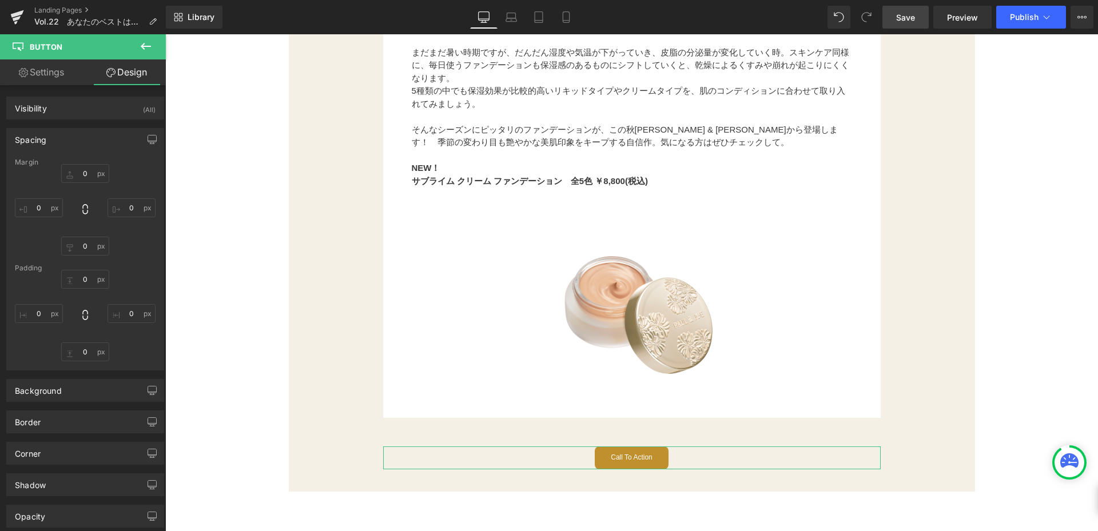
type input "28"
type input "10.4"
type input "28"
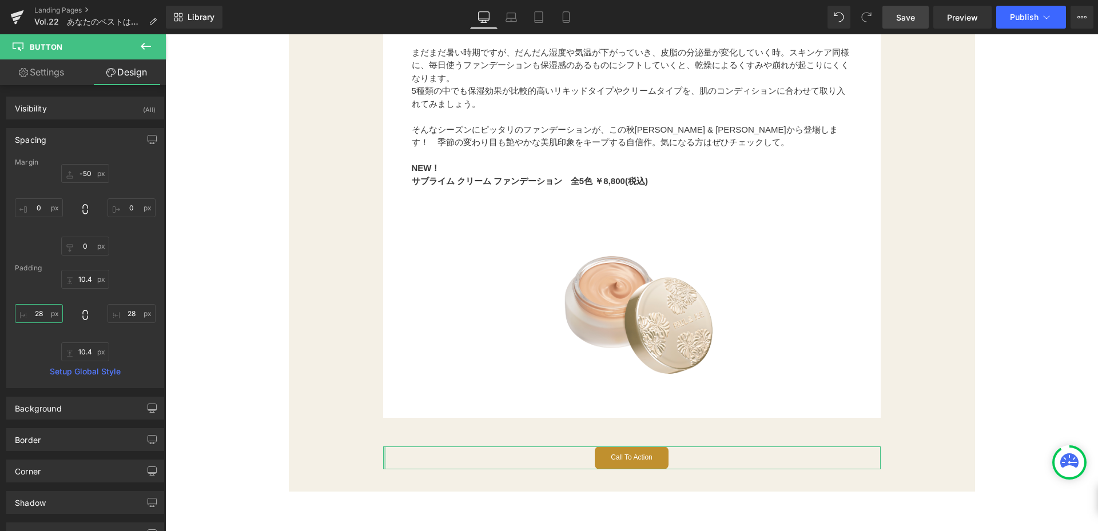
click at [50, 320] on input "28" at bounding box center [39, 313] width 48 height 19
type input "3"
type input "50"
click at [140, 314] on input "28" at bounding box center [132, 313] width 48 height 19
type input "50"
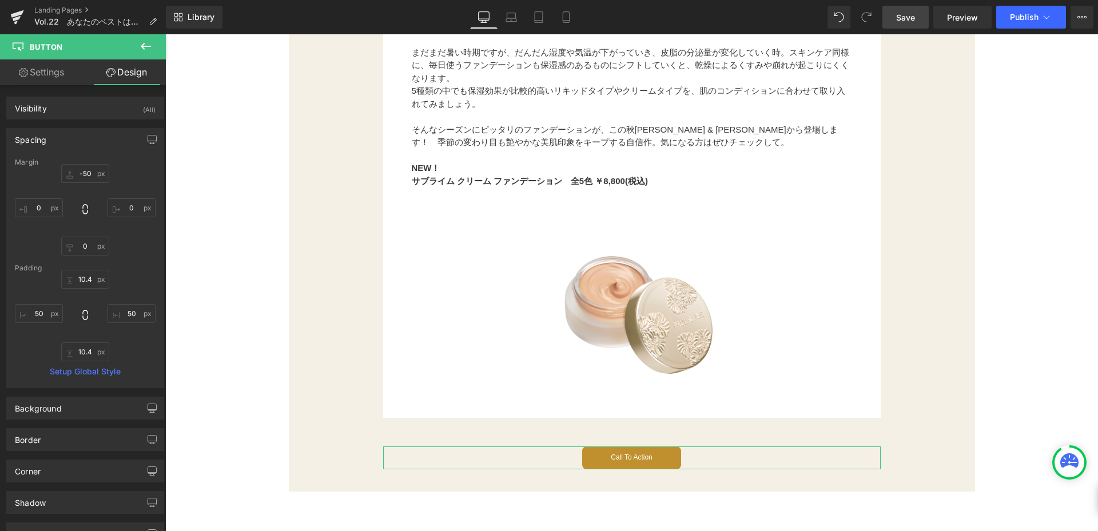
click at [54, 75] on link "Settings" at bounding box center [41, 72] width 83 height 26
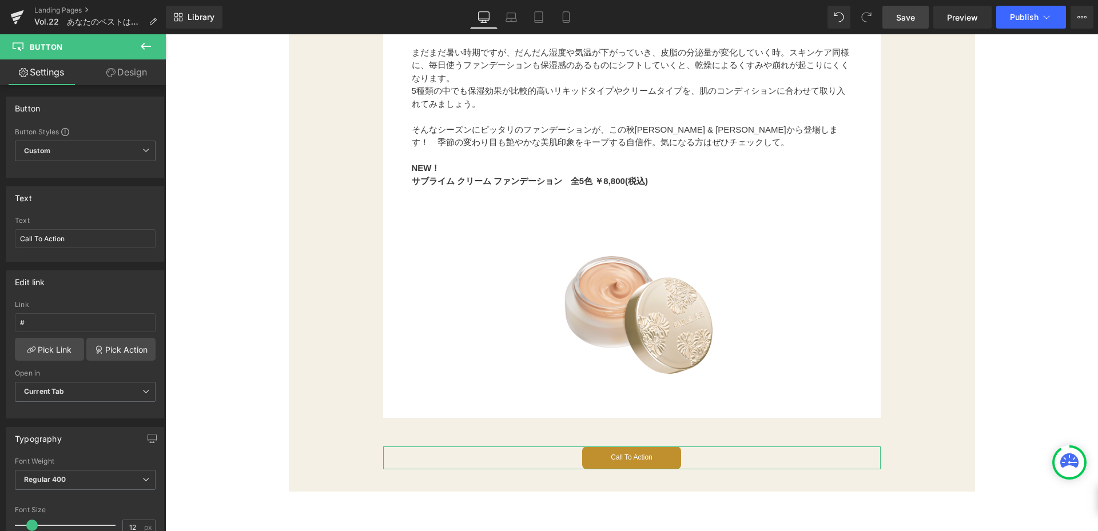
type input "100"
drag, startPoint x: 85, startPoint y: 239, endPoint x: 0, endPoint y: 240, distance: 85.2
click at [0, 244] on div "Text Call To Action Text Call To Action" at bounding box center [85, 220] width 171 height 84
type input "s"
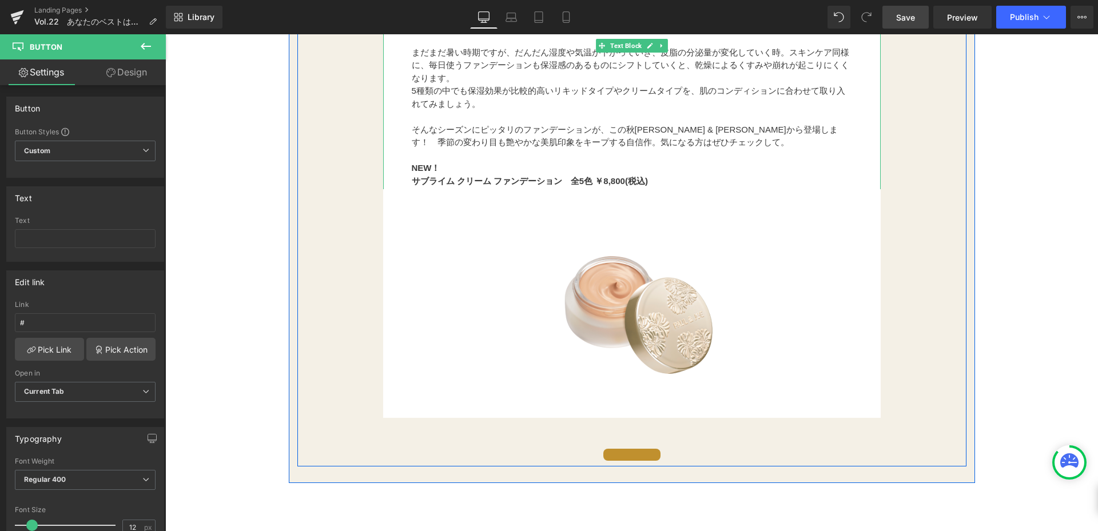
click at [435, 176] on strong "サブライム クリーム ファンデーション　全5色 ￥8,800(税込)" at bounding box center [530, 181] width 236 height 10
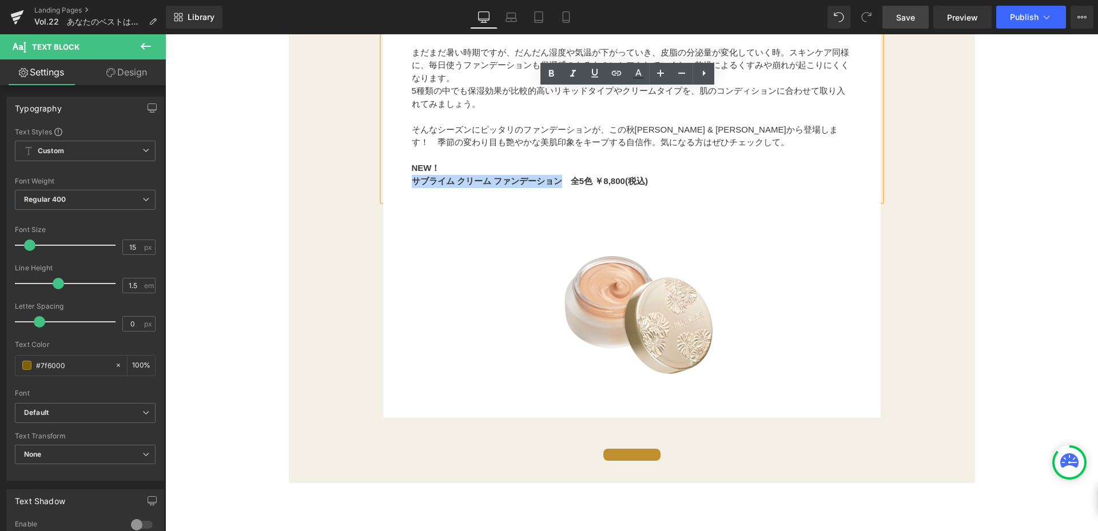
drag, startPoint x: 544, startPoint y: 181, endPoint x: 556, endPoint y: 182, distance: 12.1
click at [556, 182] on strong "サブライム クリーム ファンデーション　全5色 ￥8,800(税込)" at bounding box center [530, 181] width 236 height 10
copy strong "サブライム クリーム ファンデーション"
click at [636, 453] on span "Button" at bounding box center [632, 454] width 25 height 14
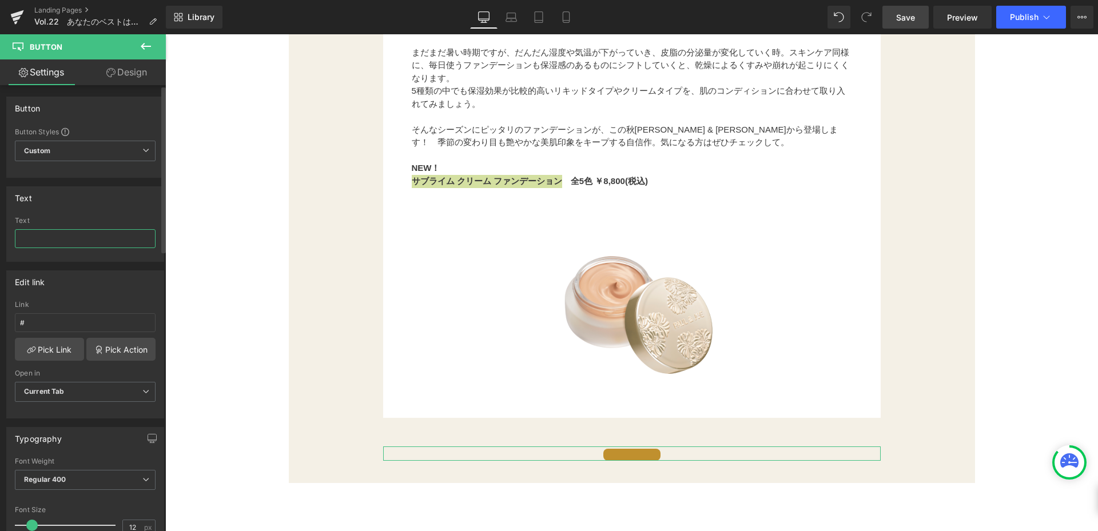
click at [104, 241] on input "text" at bounding box center [85, 238] width 141 height 19
paste input "サブライム クリーム ファンデーション"
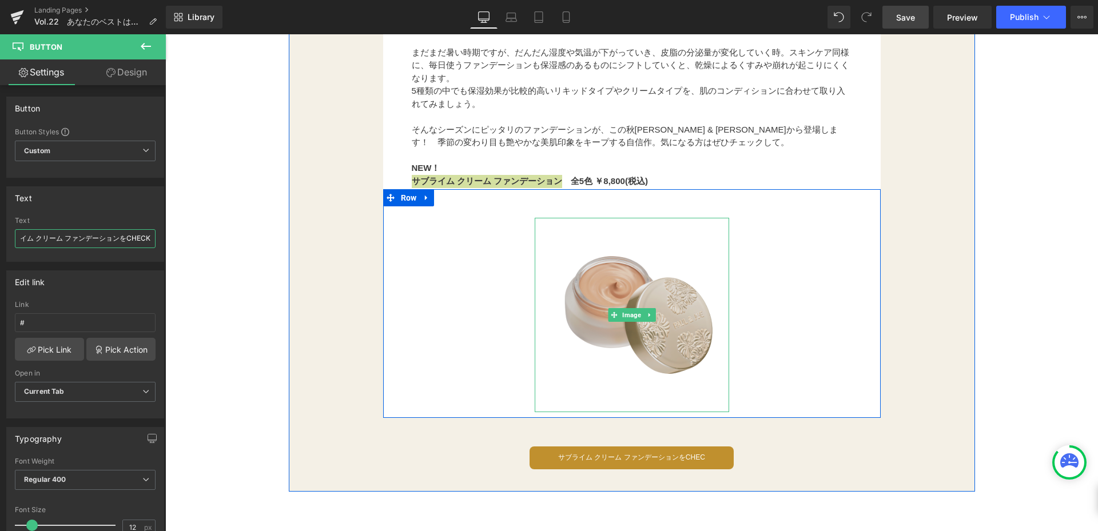
scroll to position [0, 25]
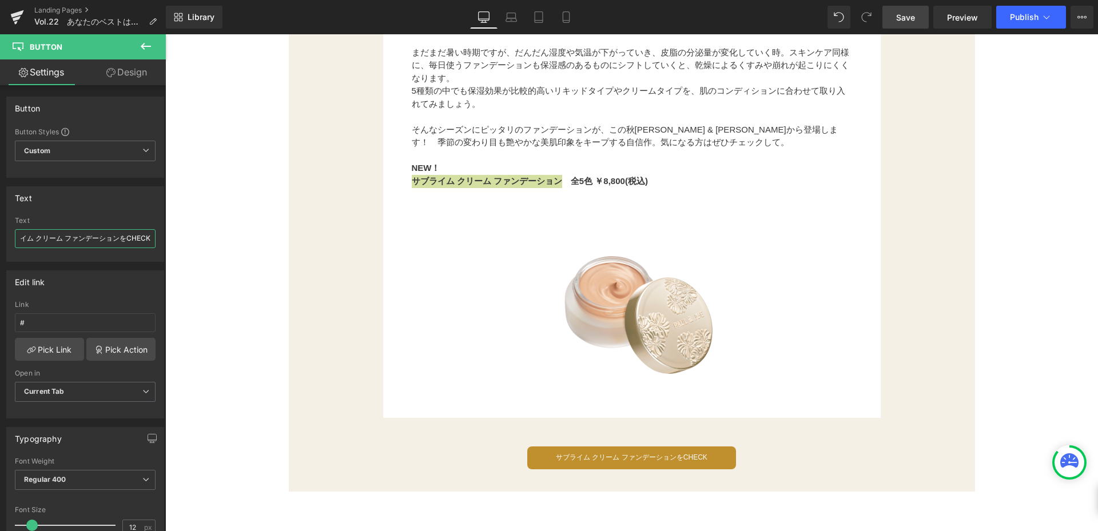
type input "サブライム クリーム ファンデーションをCHECK"
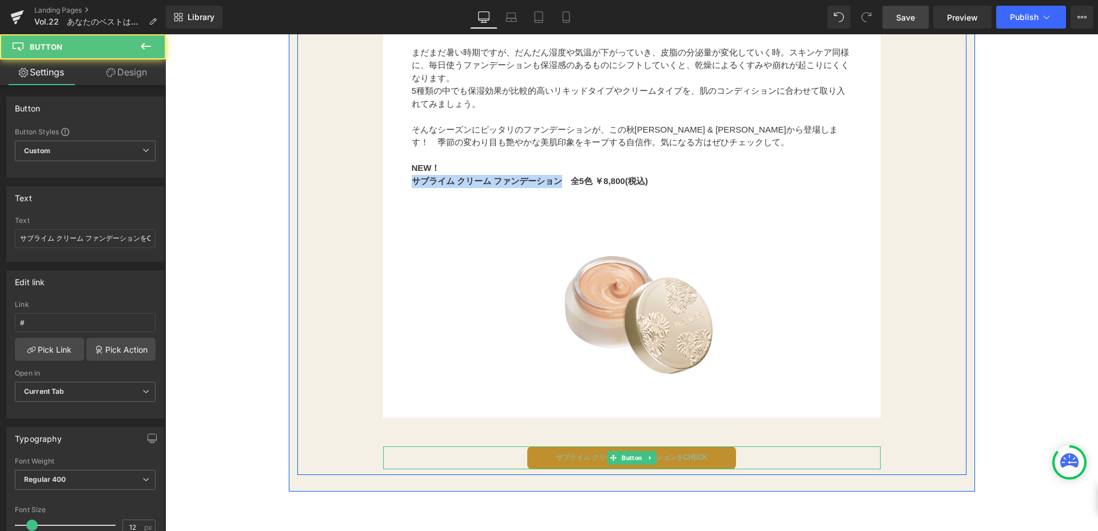
click at [569, 461] on span "サブライム クリーム ファンデーションをCHECK" at bounding box center [632, 458] width 152 height 11
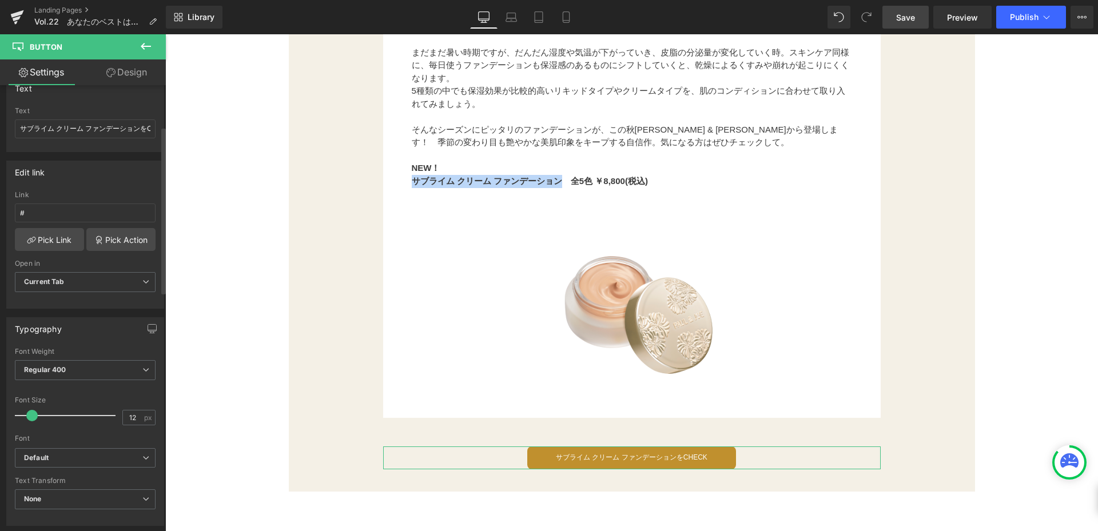
scroll to position [114, 0]
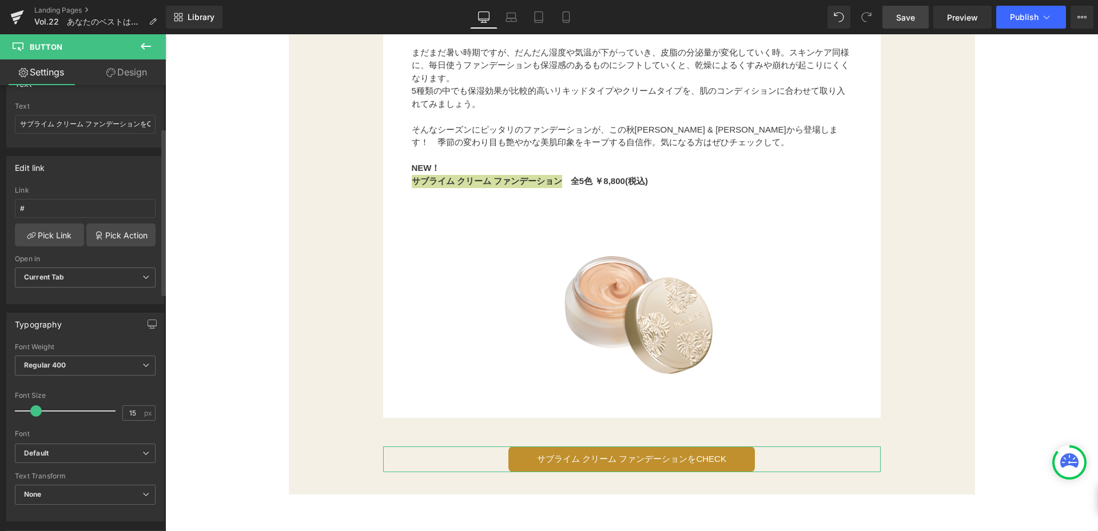
type input "16"
click at [33, 412] on span at bounding box center [35, 411] width 11 height 11
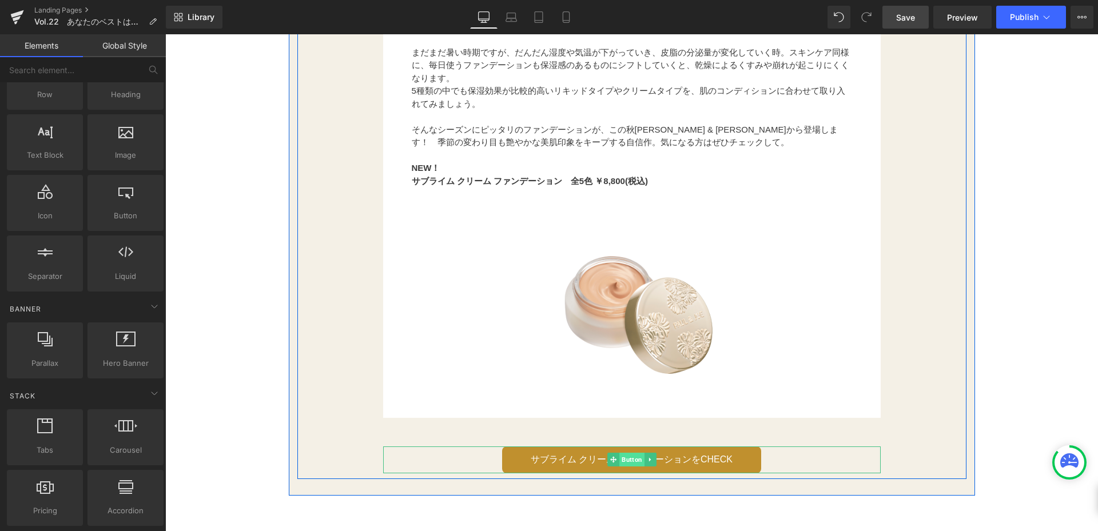
click at [620, 458] on span "Button" at bounding box center [632, 460] width 25 height 14
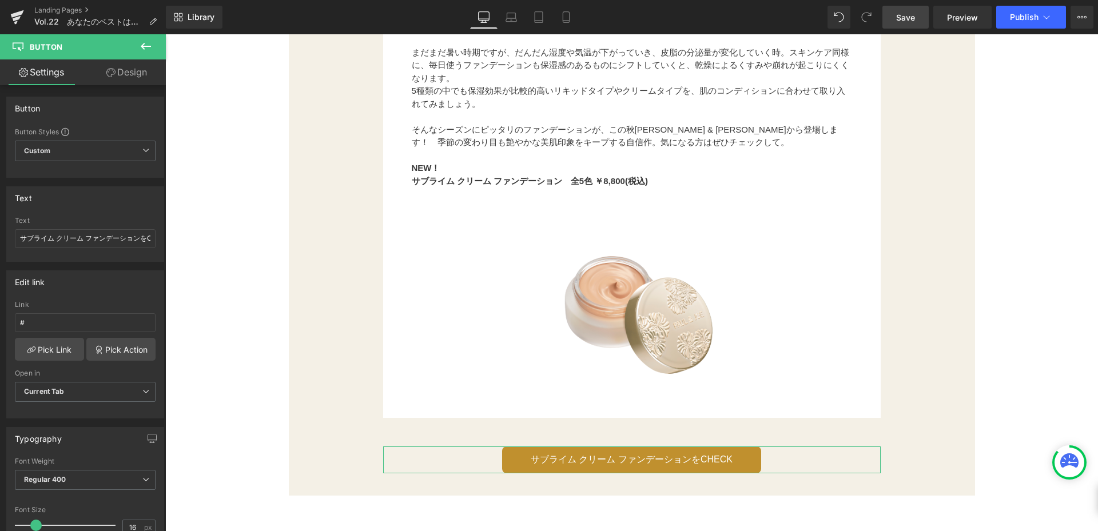
click at [134, 77] on link "Design" at bounding box center [126, 72] width 83 height 26
click at [0, 0] on div "Spacing" at bounding box center [0, 0] width 0 height 0
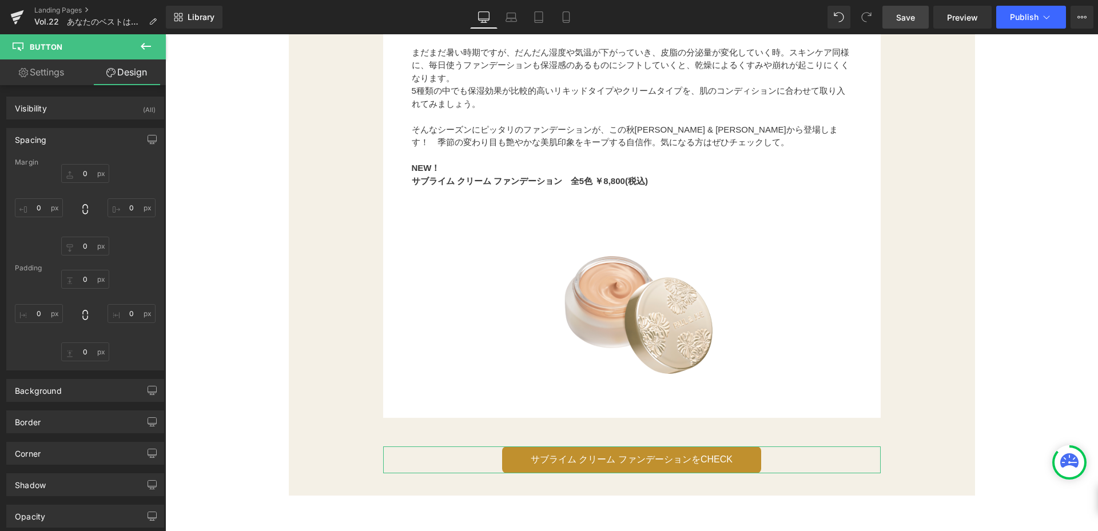
type input "-50"
type input "0"
type input "10.4"
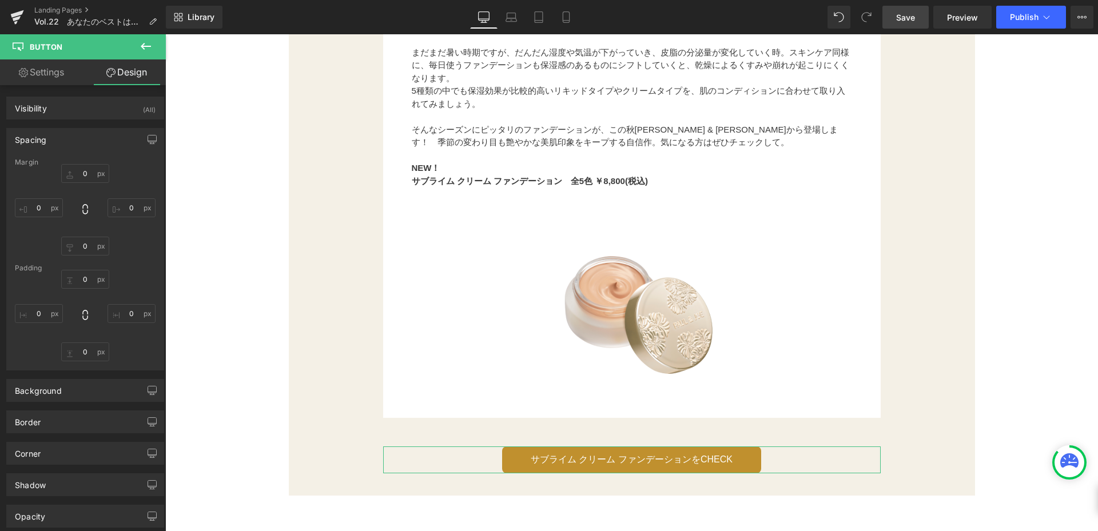
type input "50"
type input "10.4"
type input "50"
click at [88, 243] on input "0" at bounding box center [85, 246] width 48 height 19
type input "４０"
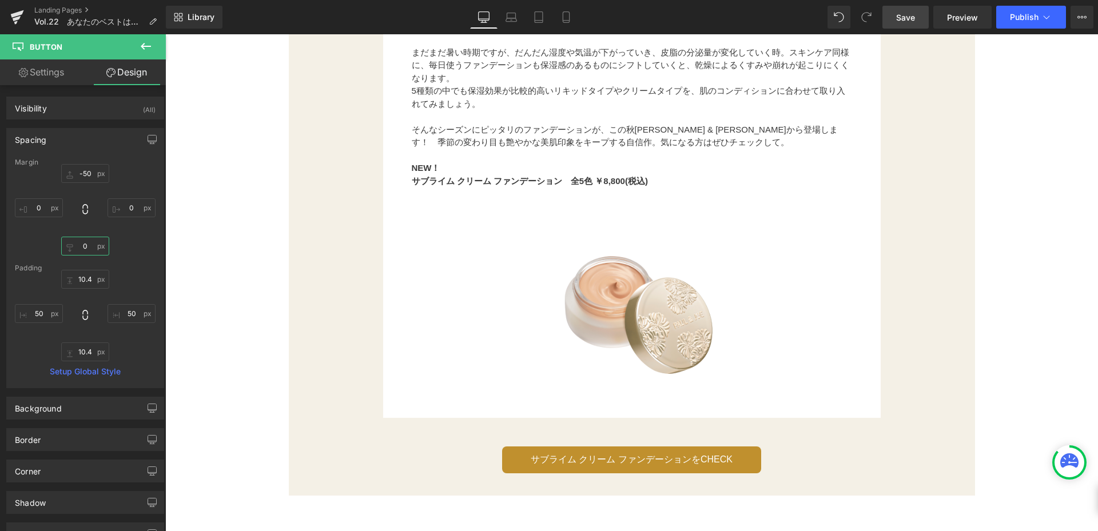
type input "４"
type input "50"
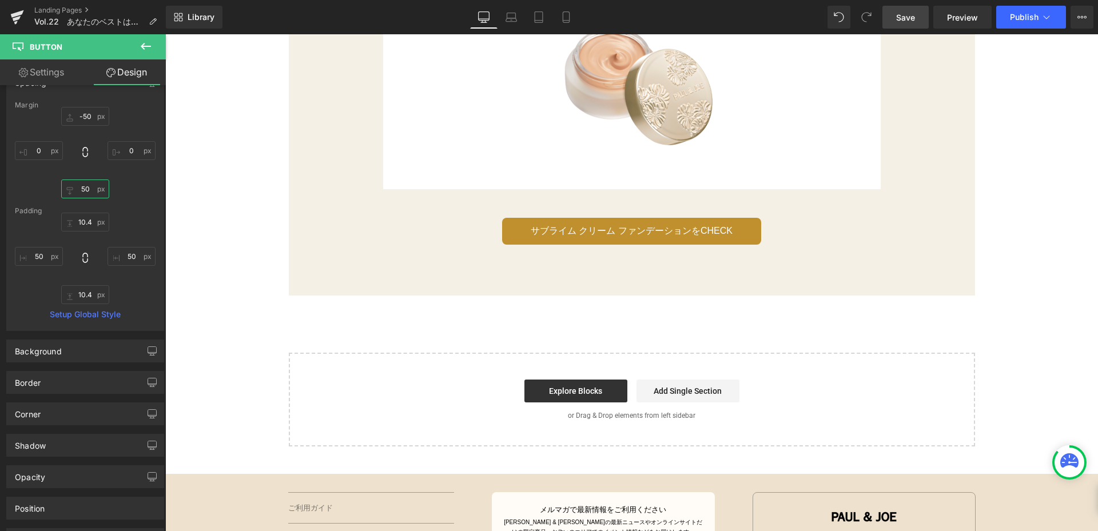
scroll to position [1773, 0]
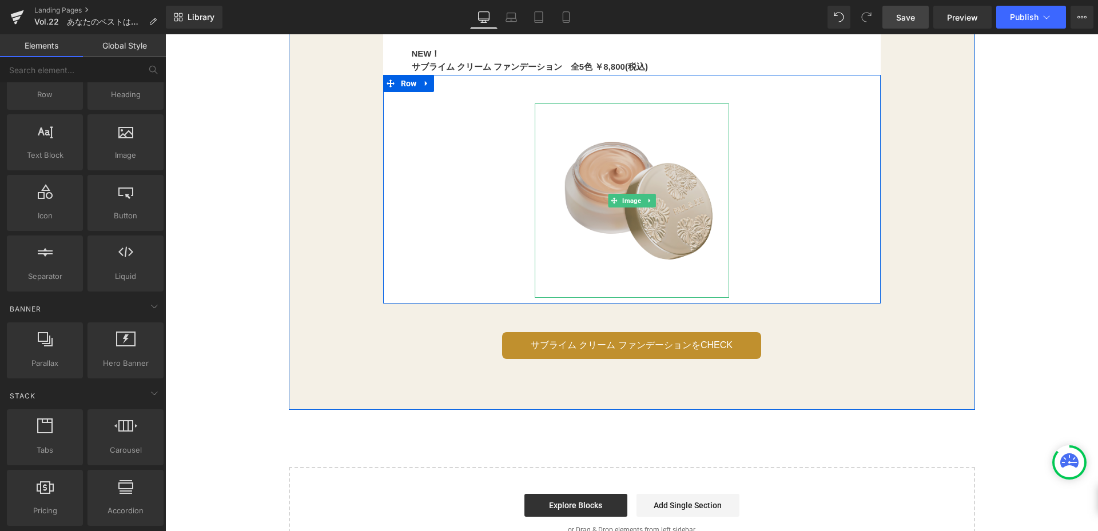
scroll to position [1716, 0]
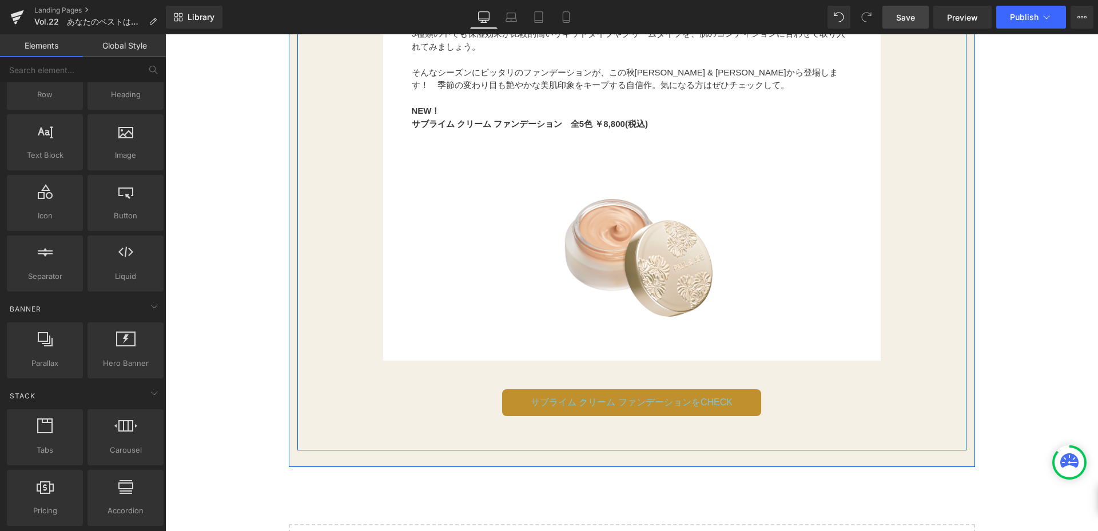
click at [576, 402] on span "サブライム クリーム ファンデーションをCHECK" at bounding box center [632, 402] width 202 height 15
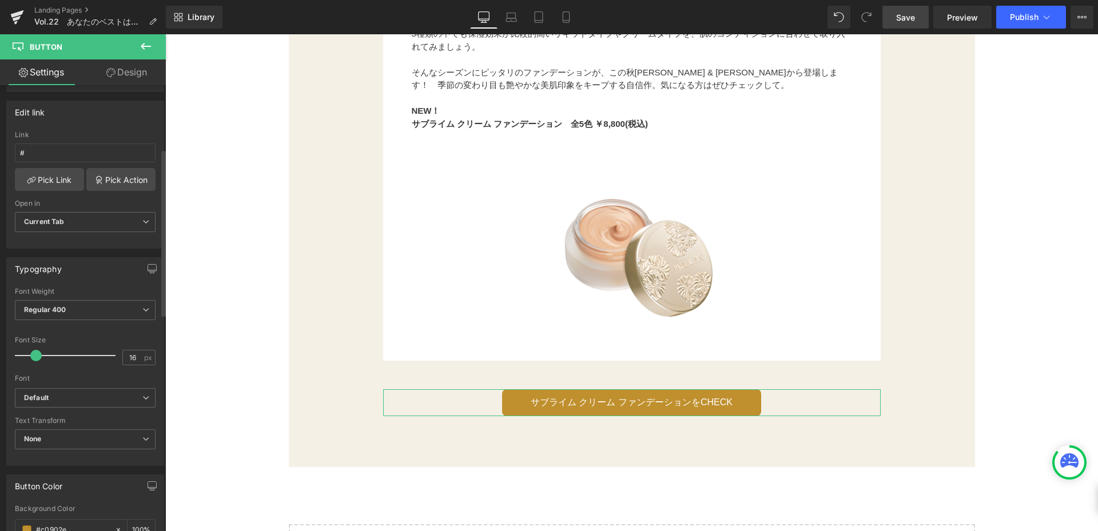
scroll to position [114, 0]
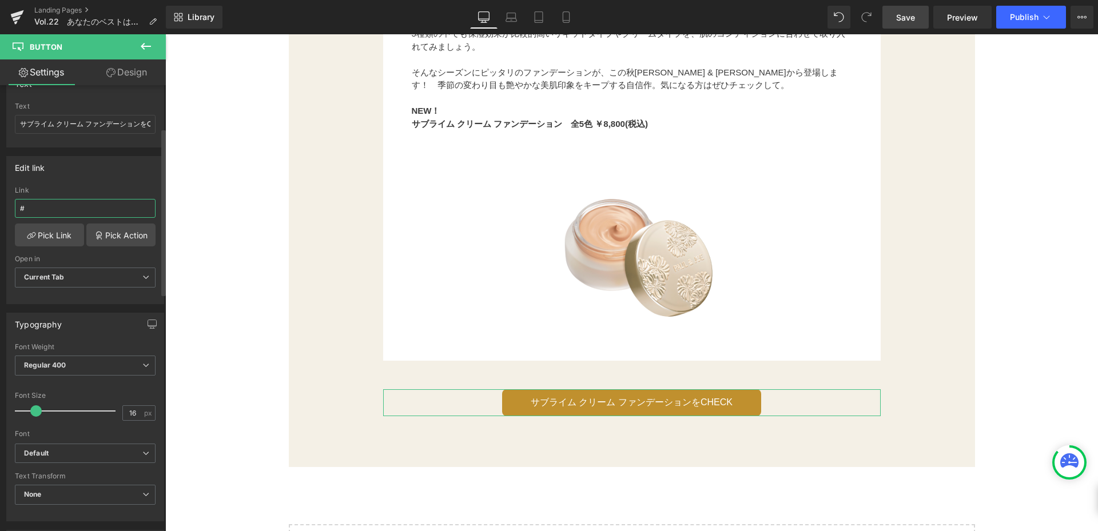
drag, startPoint x: 45, startPoint y: 203, endPoint x: 0, endPoint y: 209, distance: 45.0
click at [0, 209] on div "Edit link # Link # Pick Link Pick Action Current Tab New Tab Open in Current Ta…" at bounding box center [85, 226] width 171 height 157
type input "[URL][DOMAIN_NAME]"
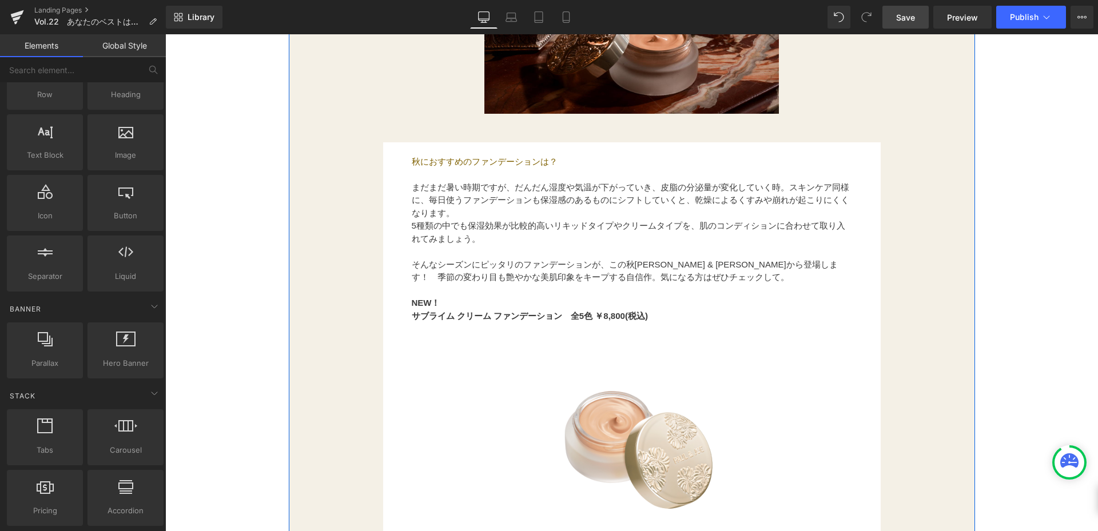
scroll to position [1545, 0]
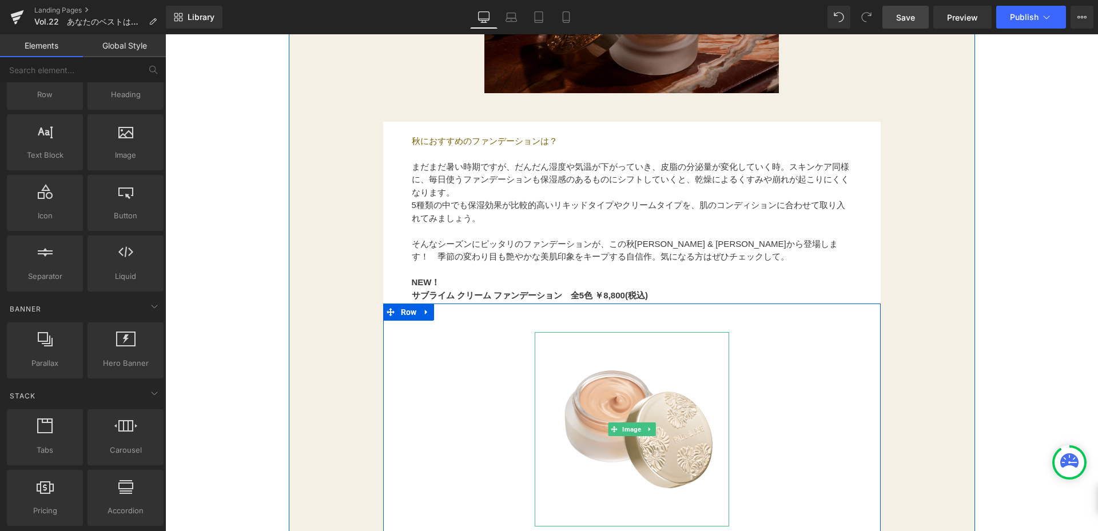
click at [641, 458] on img at bounding box center [632, 429] width 195 height 195
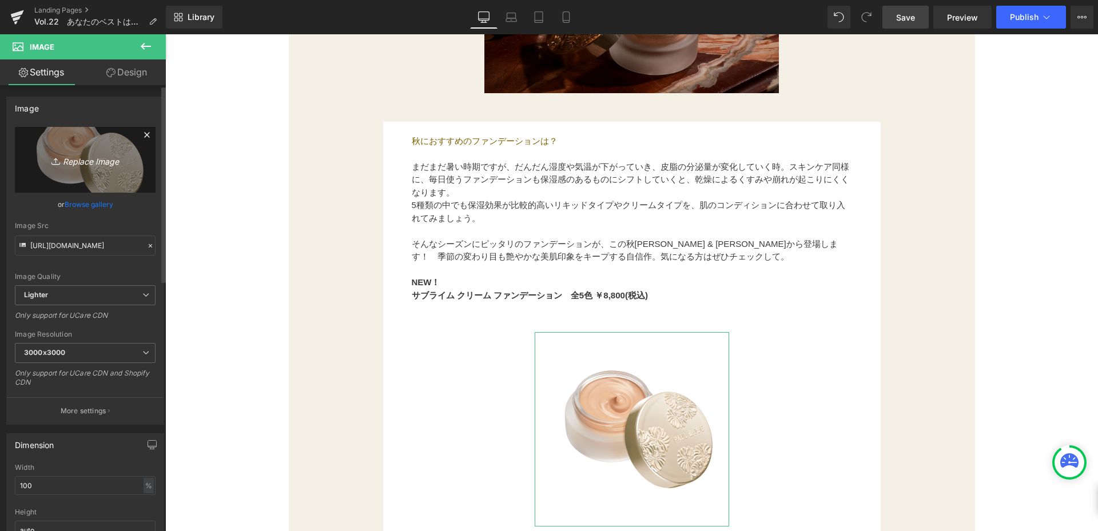
click at [97, 177] on link "Replace Image" at bounding box center [85, 160] width 141 height 66
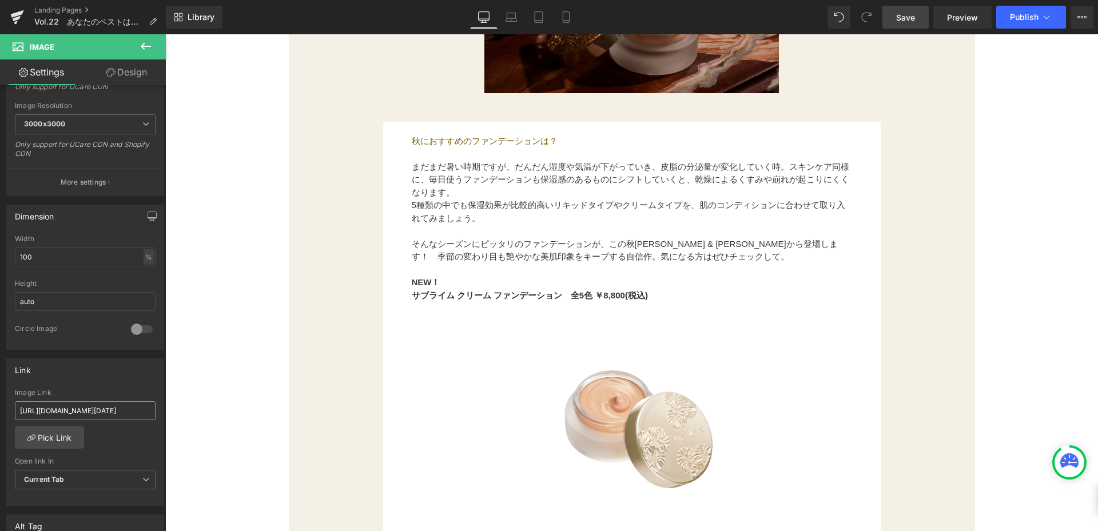
scroll to position [0, 283]
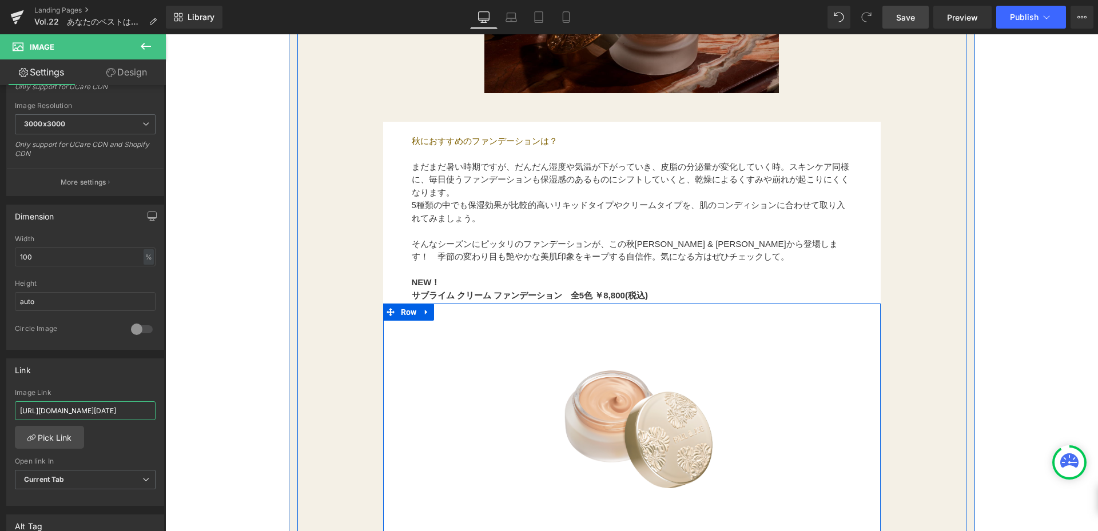
drag, startPoint x: 181, startPoint y: 442, endPoint x: 462, endPoint y: 413, distance: 282.4
paste input "ages/2025-autumn-collection-2"
type input "[URL][DOMAIN_NAME]"
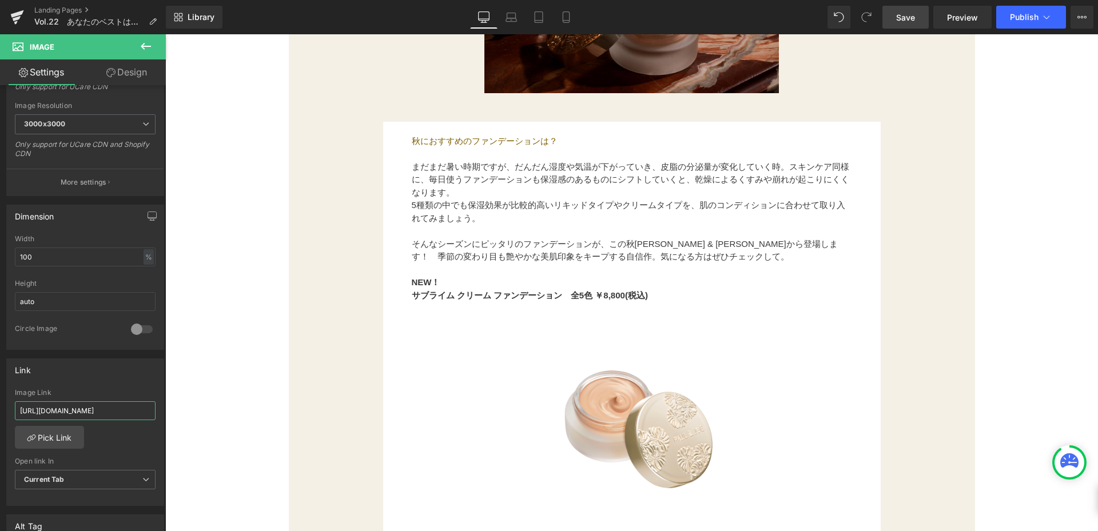
scroll to position [0, 96]
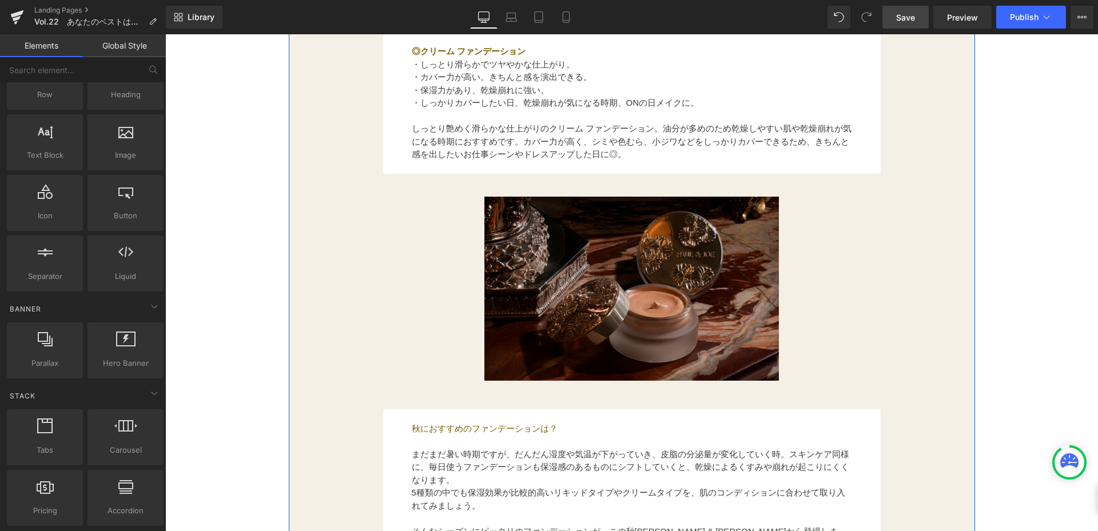
scroll to position [1201, 0]
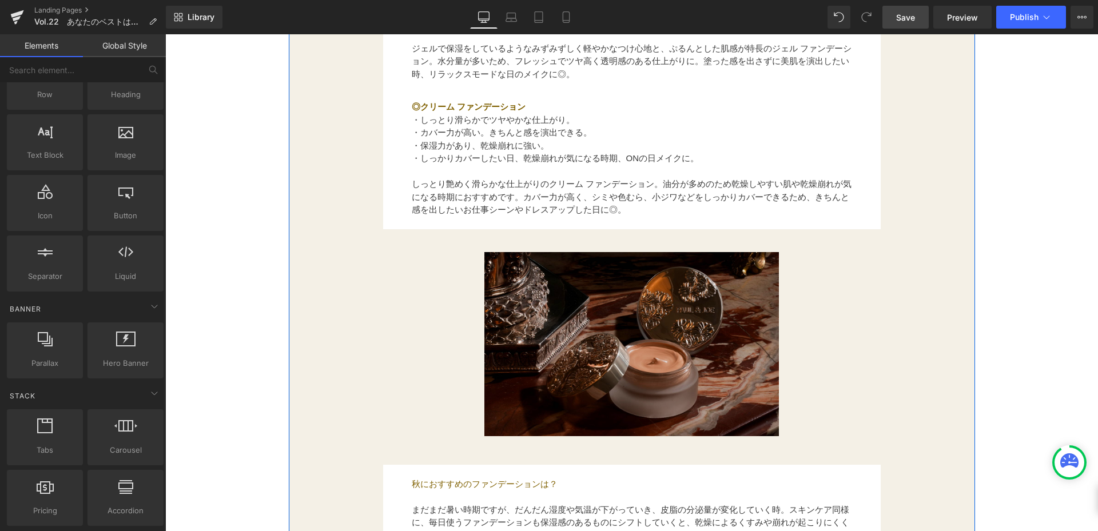
click at [621, 379] on img at bounding box center [632, 344] width 295 height 184
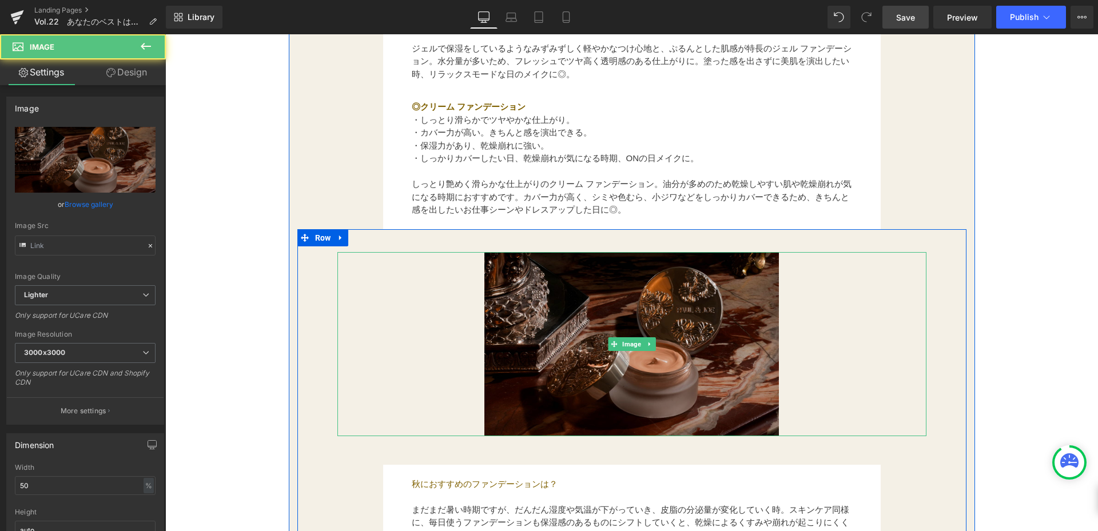
type input "[URL][DOMAIN_NAME]"
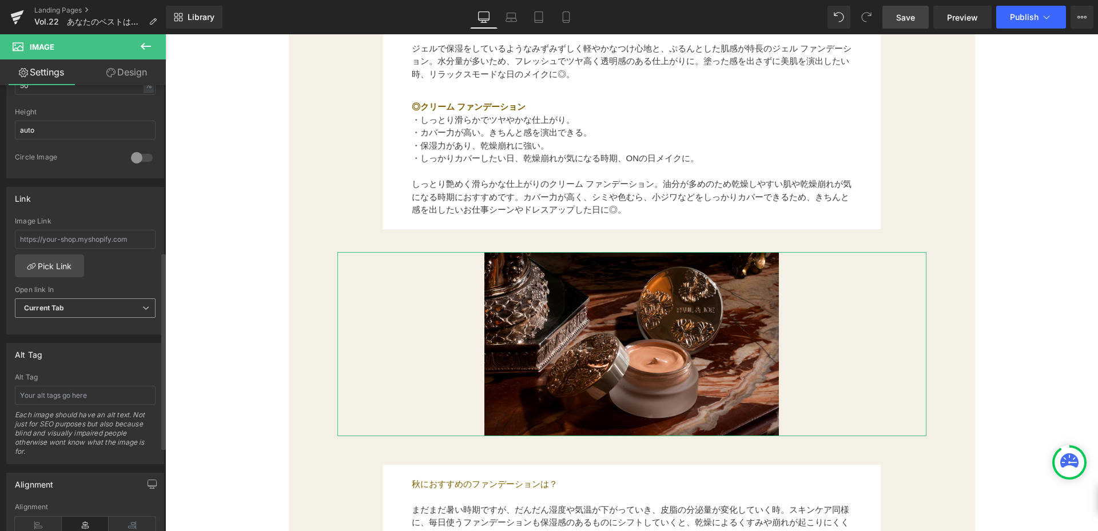
scroll to position [343, 0]
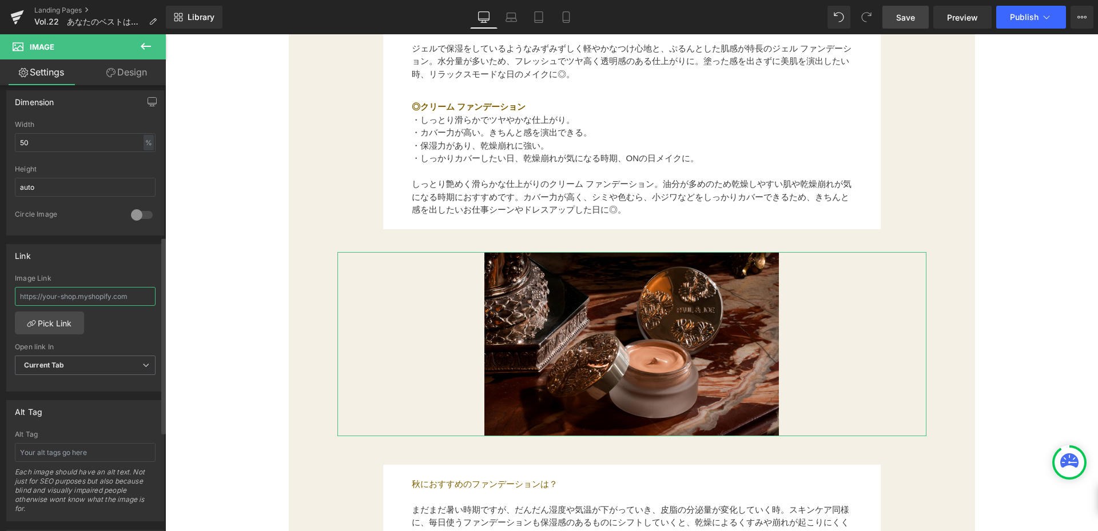
click at [106, 297] on input "text" at bounding box center [85, 296] width 141 height 19
paste input "[URL][DOMAIN_NAME]"
type input "[URL][DOMAIN_NAME]"
click at [277, 338] on div "PRODUCTについて Button 2025.8. Text Block Vol.22　あなたのベストはどれ？ ファンデーションの種類と選びかた Text …" at bounding box center [631, 36] width 933 height 2194
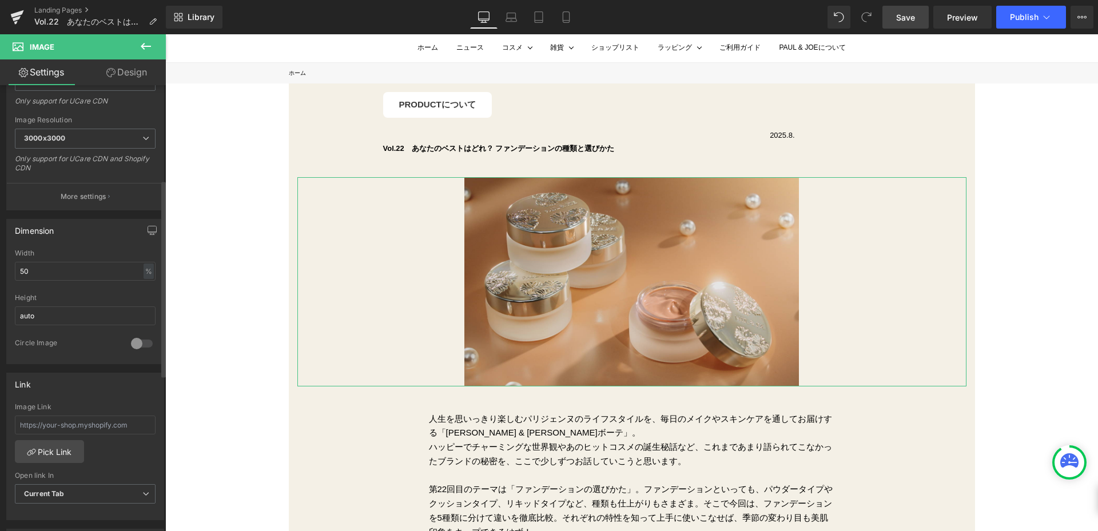
scroll to position [229, 0]
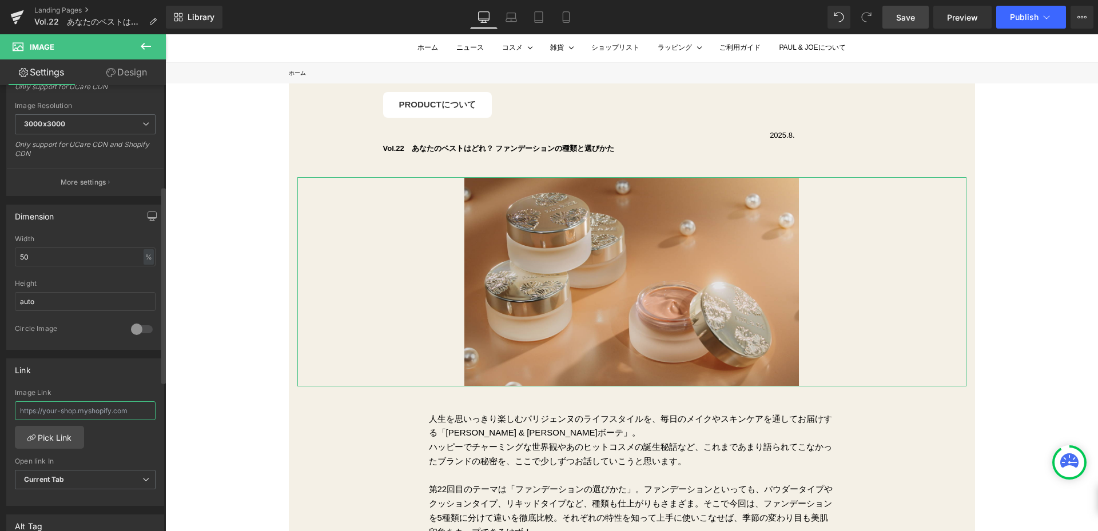
click at [136, 418] on input "text" at bounding box center [85, 411] width 141 height 19
paste input "[URL][DOMAIN_NAME]"
type input "[URL][DOMAIN_NAME]"
drag, startPoint x: 212, startPoint y: 401, endPoint x: 353, endPoint y: 394, distance: 141.5
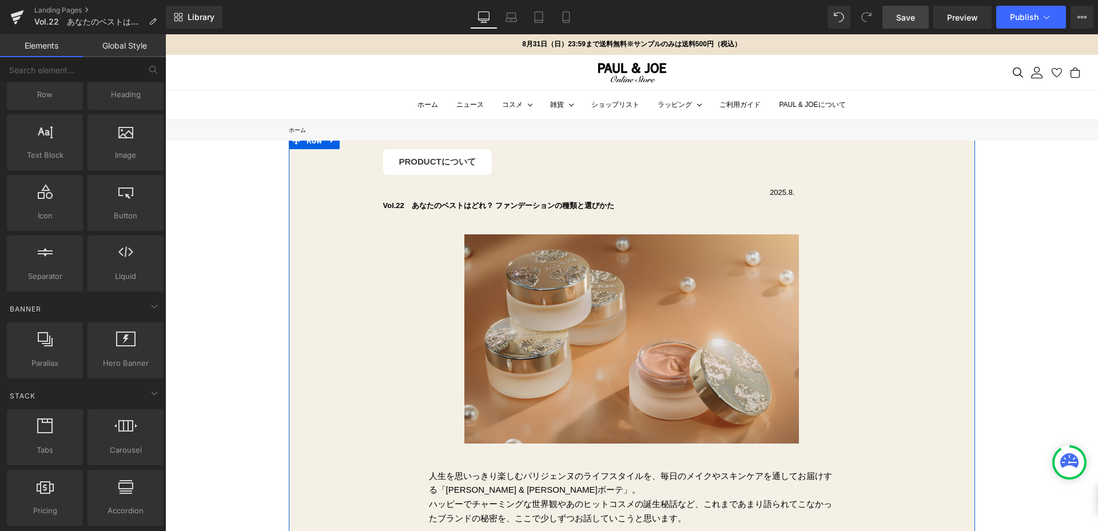
click at [165, 34] on div at bounding box center [165, 34] width 0 height 0
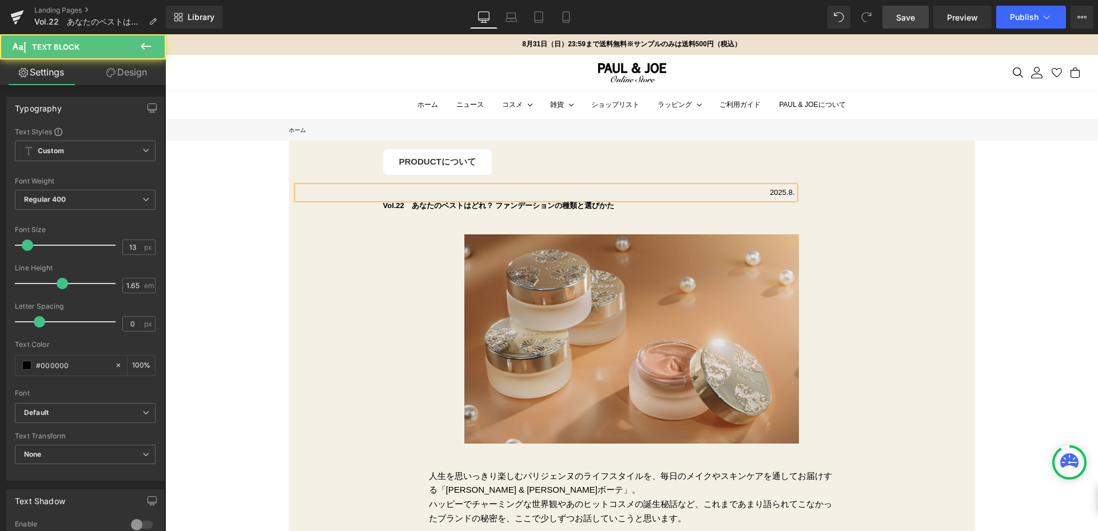
click at [780, 192] on p "2025.8." at bounding box center [546, 192] width 498 height 12
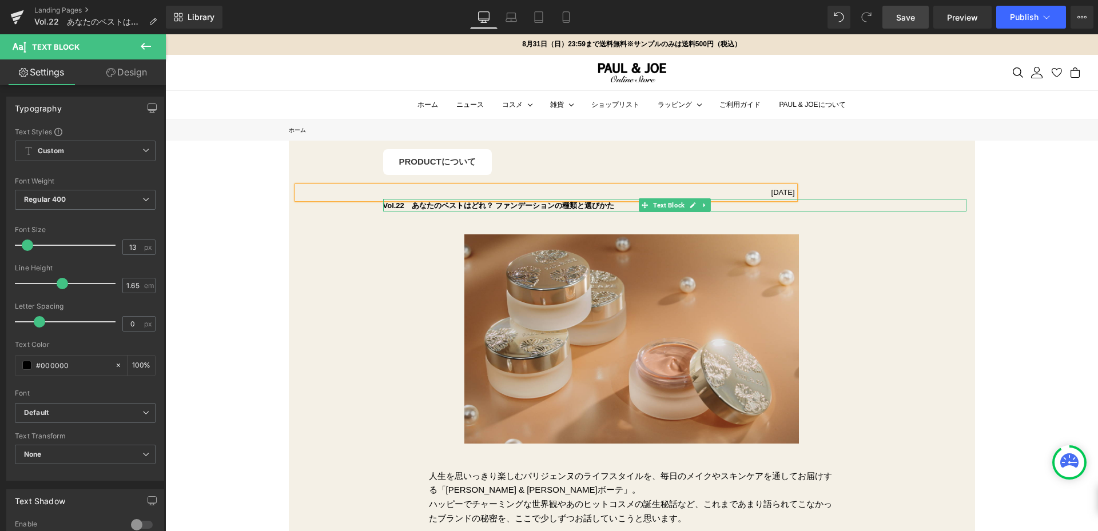
click at [765, 207] on p "Vol.22　あなたのベストはどれ？ ファンデーションの種類と選びかた" at bounding box center [675, 206] width 584 height 12
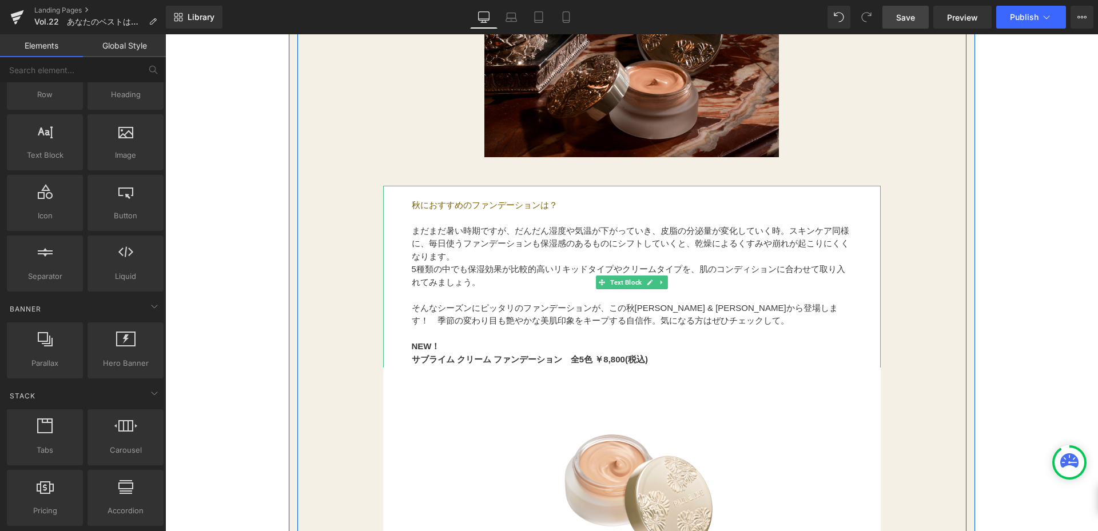
scroll to position [1602, 0]
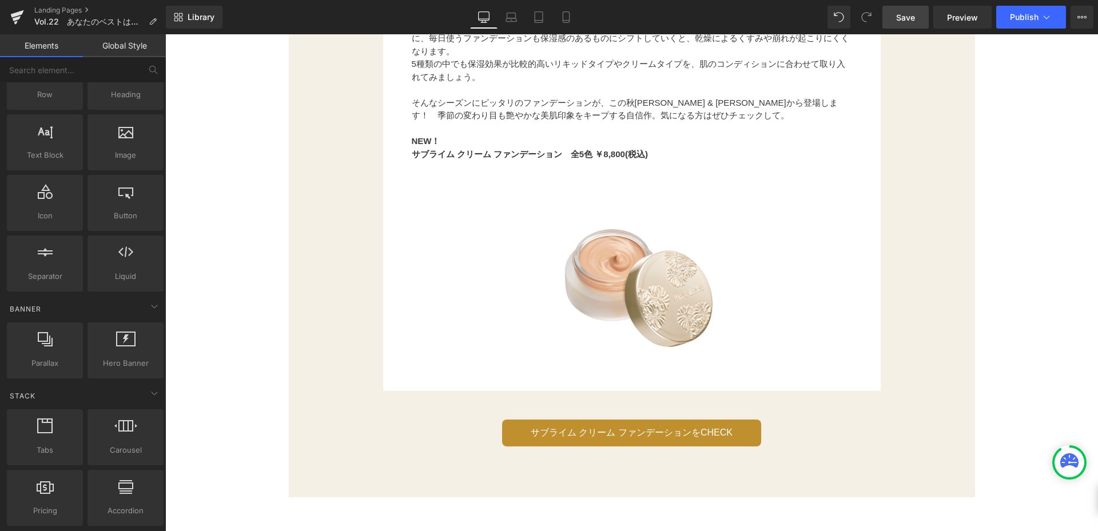
scroll to position [1831, 0]
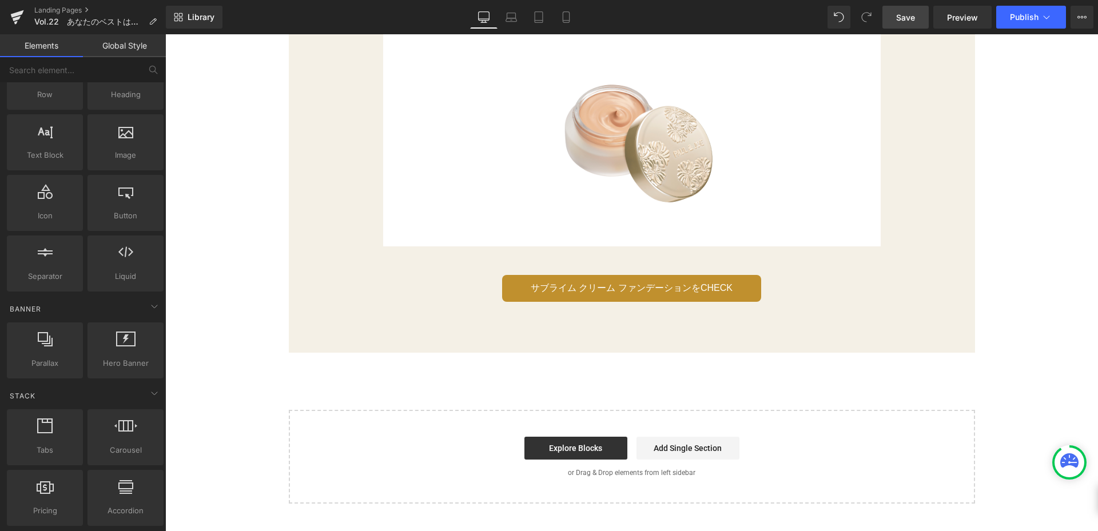
click at [927, 20] on link "Save" at bounding box center [906, 17] width 46 height 23
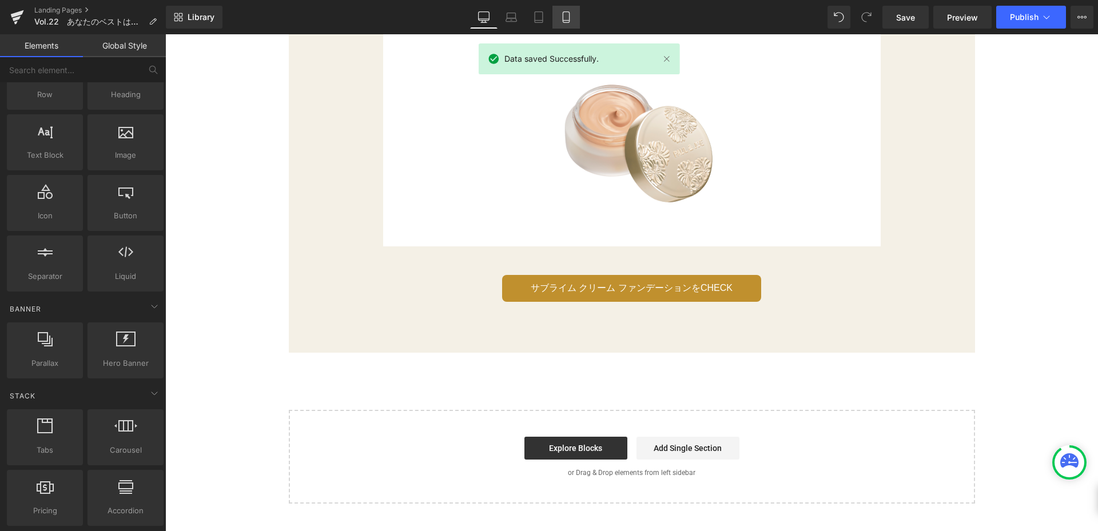
click at [557, 15] on link "Mobile" at bounding box center [566, 17] width 27 height 23
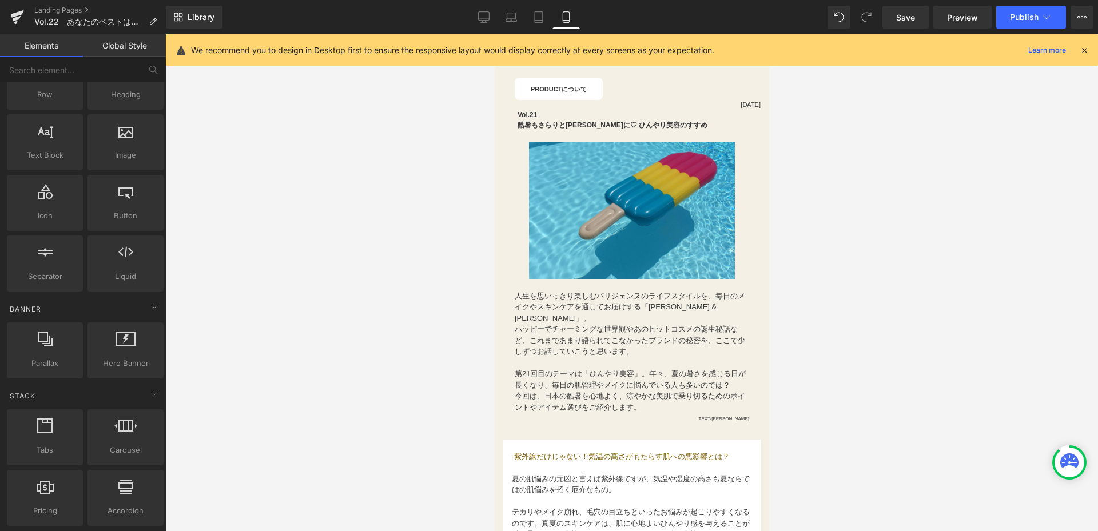
scroll to position [0, 0]
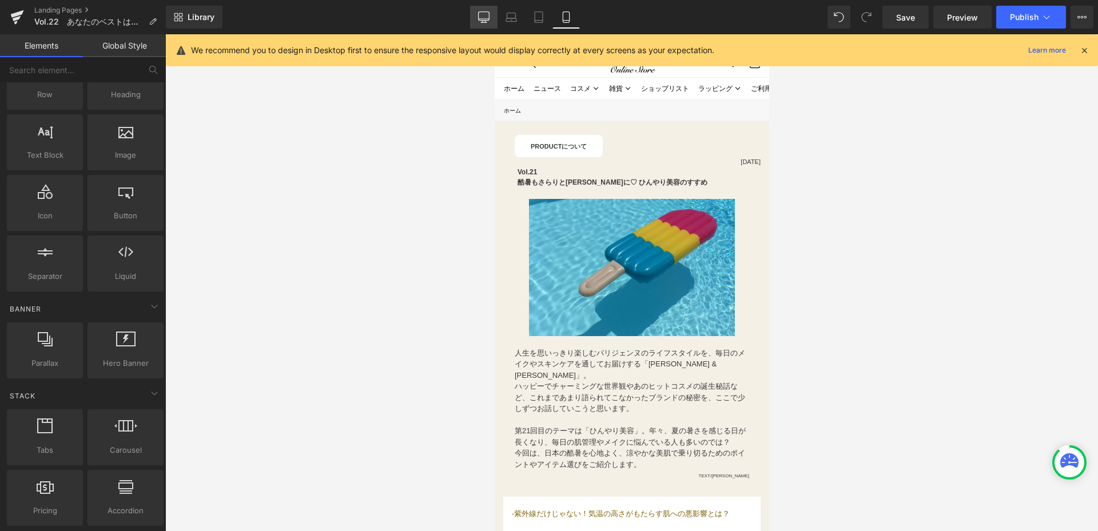
click at [491, 18] on link "Desktop" at bounding box center [483, 17] width 27 height 23
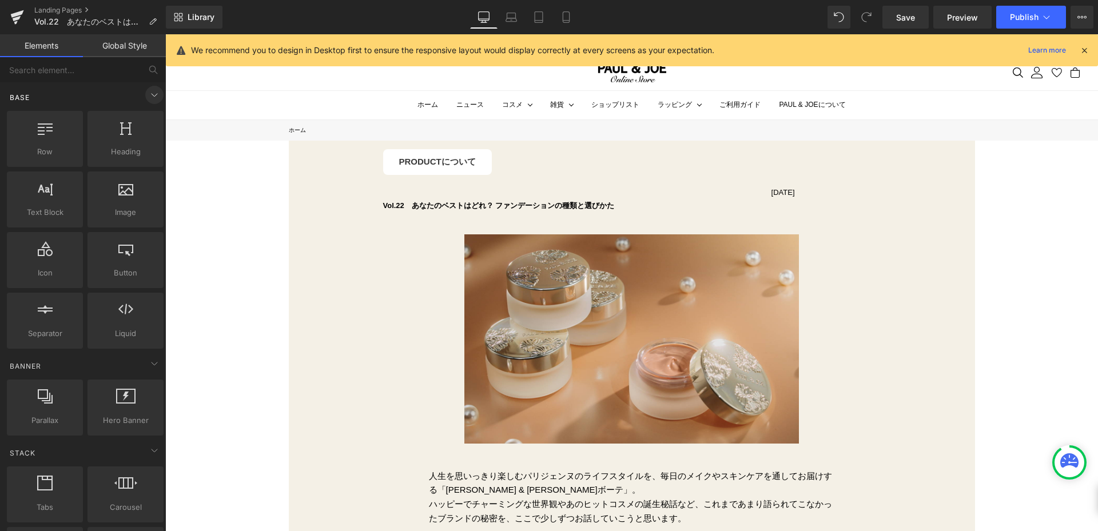
click at [150, 97] on icon at bounding box center [155, 95] width 14 height 14
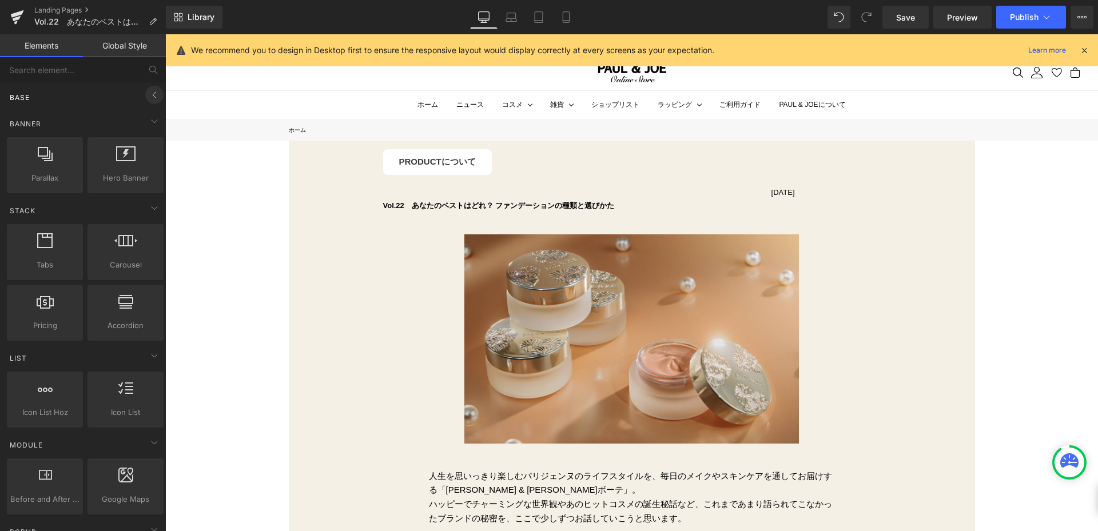
click at [150, 97] on icon at bounding box center [155, 95] width 14 height 14
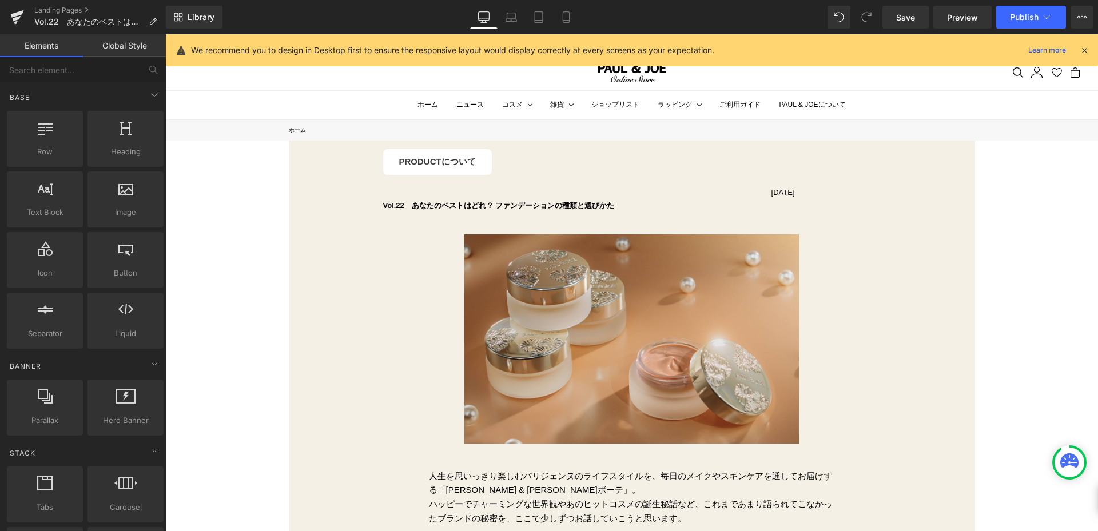
click at [144, 52] on link "Global Style" at bounding box center [124, 45] width 83 height 23
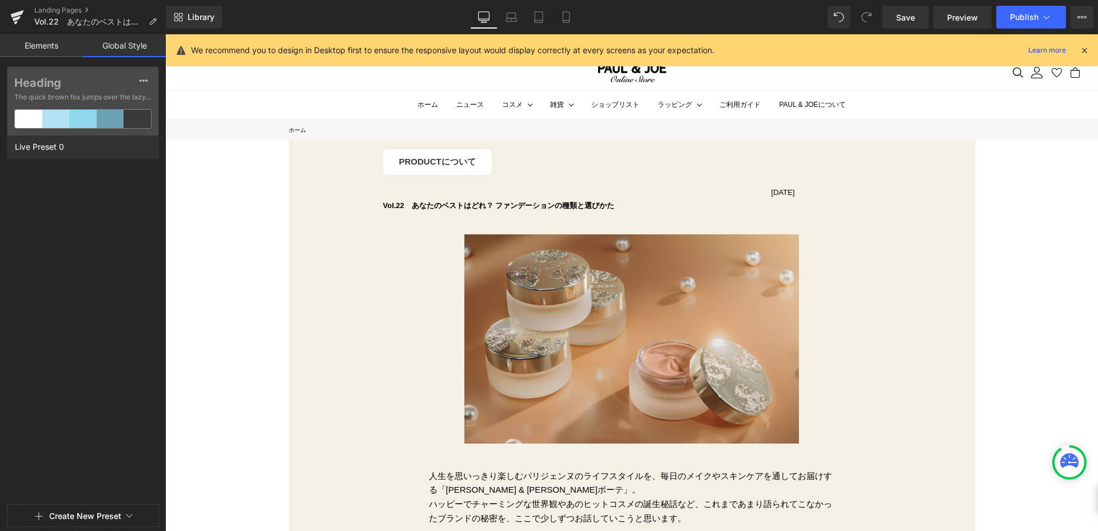
click at [49, 38] on link "Elements" at bounding box center [41, 45] width 83 height 23
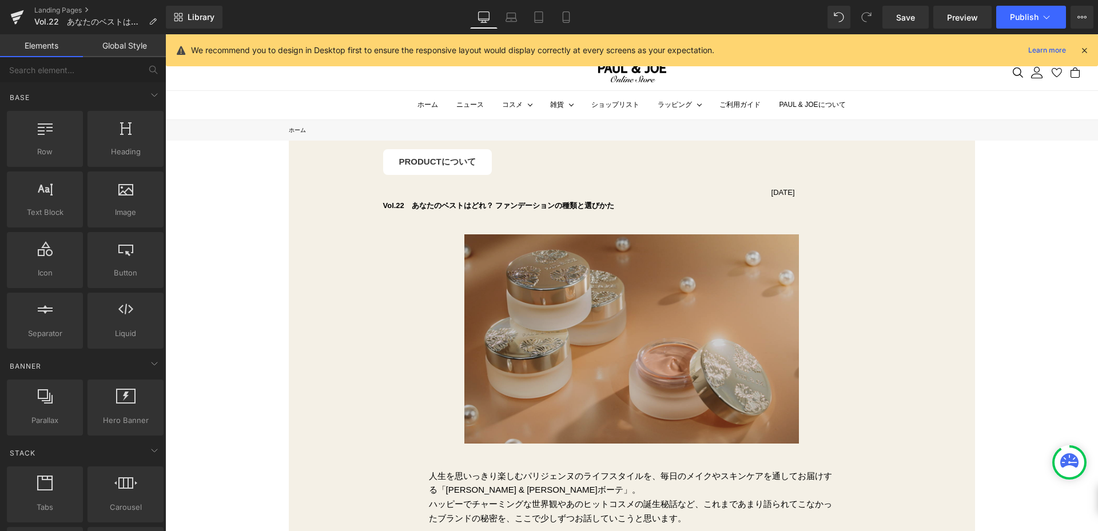
click at [626, 357] on img at bounding box center [632, 339] width 335 height 209
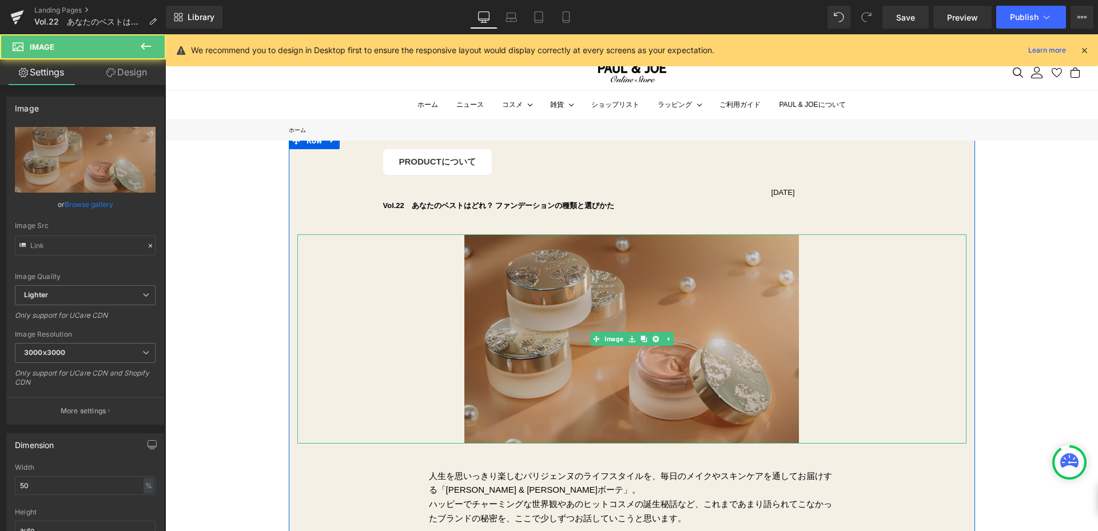
type input "[URL][DOMAIN_NAME][PERSON_NAME][PERSON_NAME]"
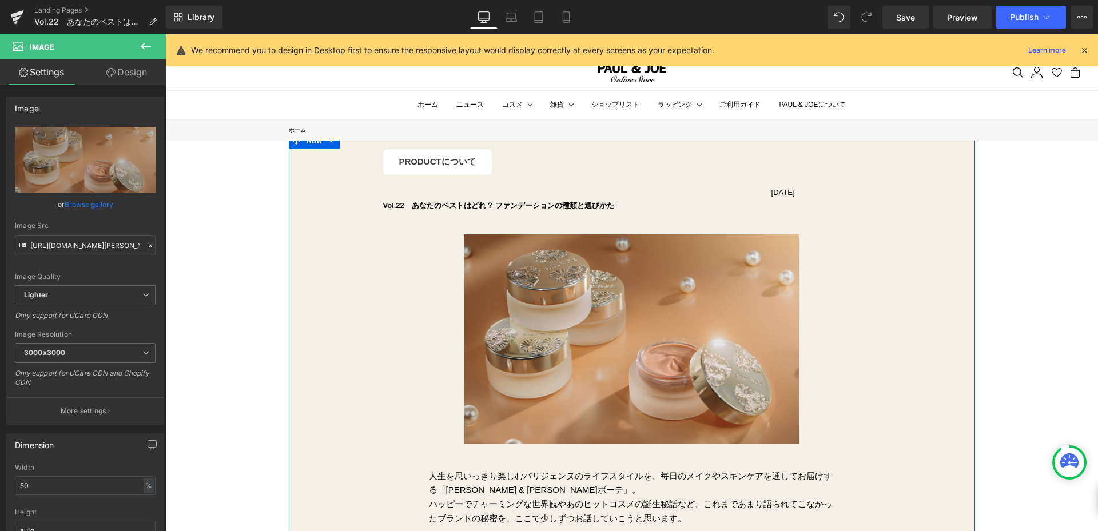
click at [165, 34] on div at bounding box center [165, 34] width 0 height 0
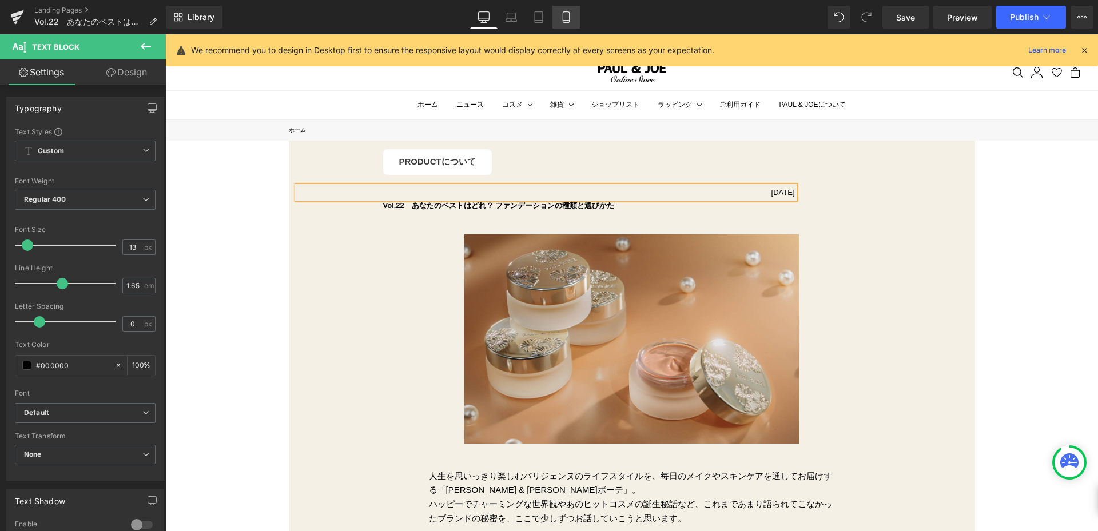
click at [559, 16] on link "Mobile" at bounding box center [566, 17] width 27 height 23
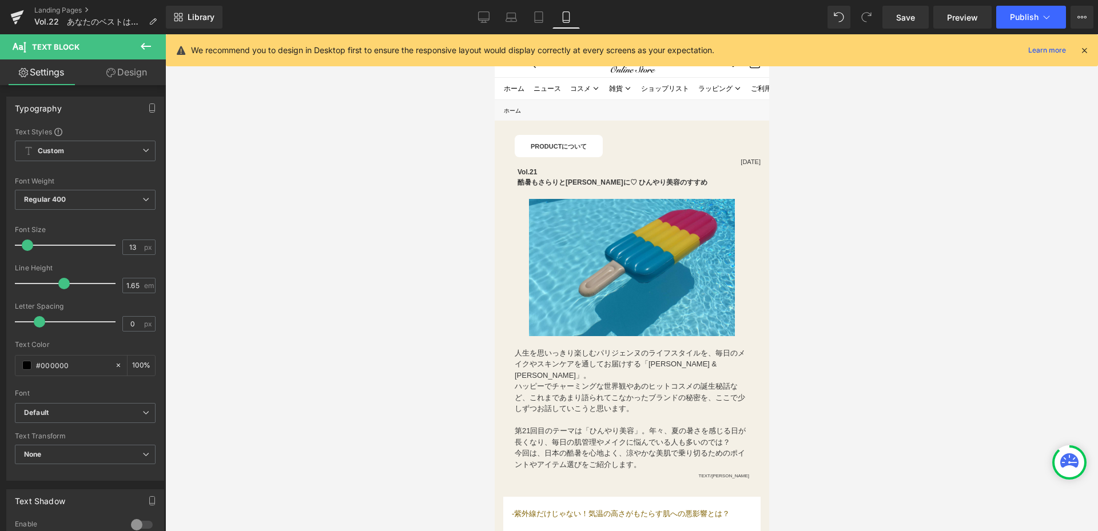
click at [557, 15] on link "Mobile" at bounding box center [566, 17] width 27 height 23
click at [567, 17] on icon at bounding box center [566, 16] width 11 height 11
click at [480, 20] on icon at bounding box center [484, 16] width 11 height 9
type input "100"
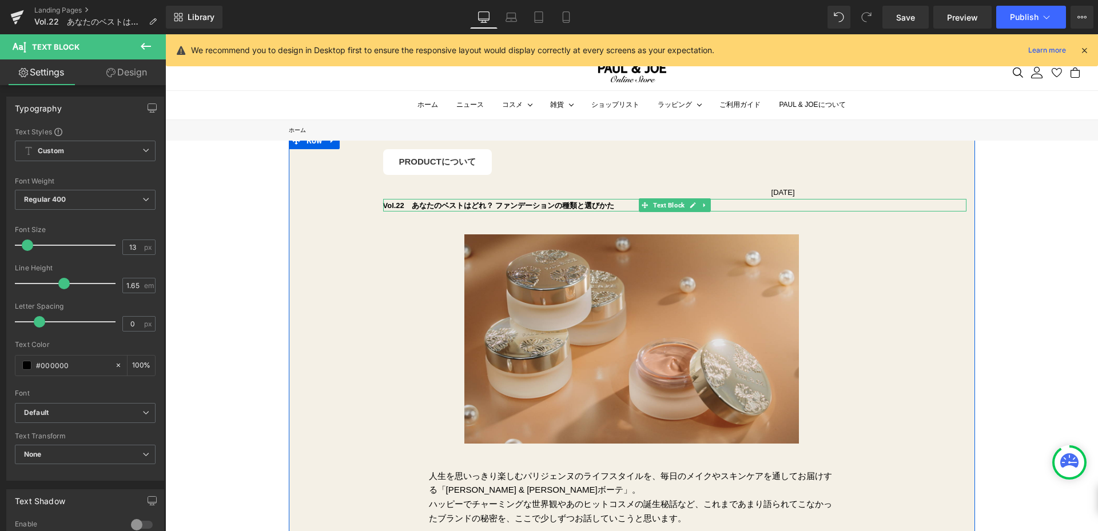
drag, startPoint x: 382, startPoint y: 205, endPoint x: 617, endPoint y: 204, distance: 235.7
click at [600, 208] on b "Vol.22　あなたのベストはどれ？ ファンデーションの種類と選びかた" at bounding box center [499, 205] width 232 height 9
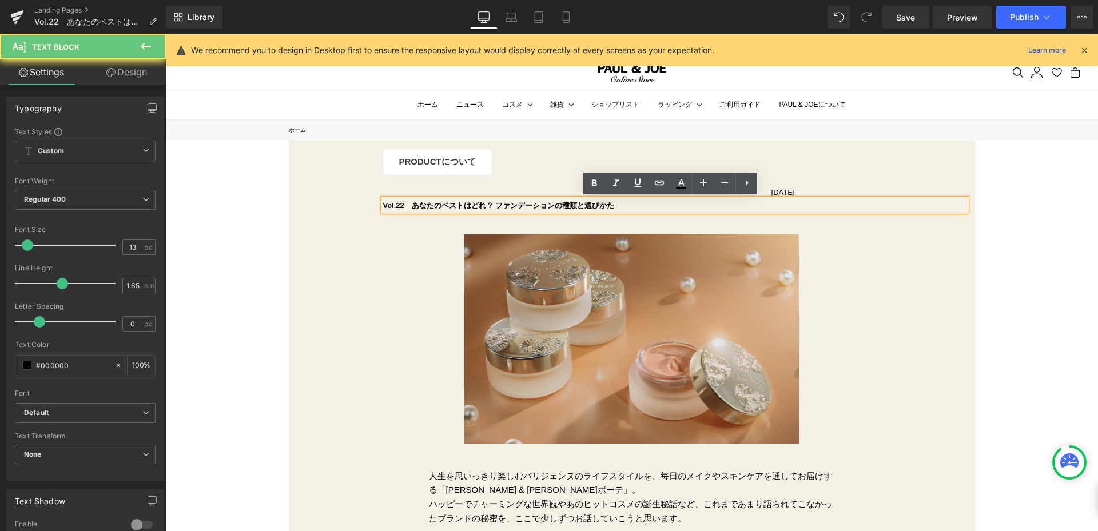
drag, startPoint x: 617, startPoint y: 204, endPoint x: 263, endPoint y: 208, distance: 354.7
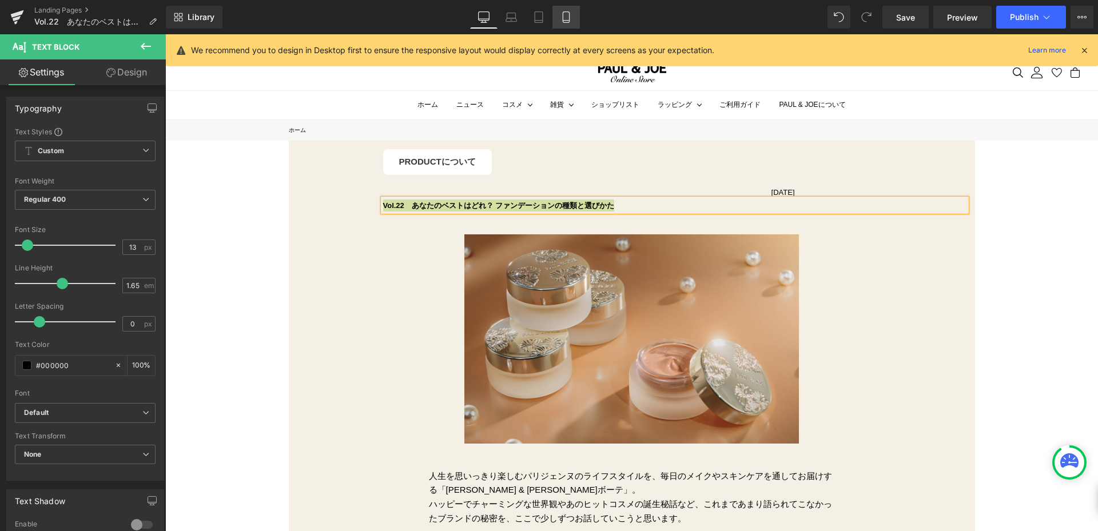
click at [569, 19] on icon at bounding box center [566, 17] width 6 height 11
type input "100"
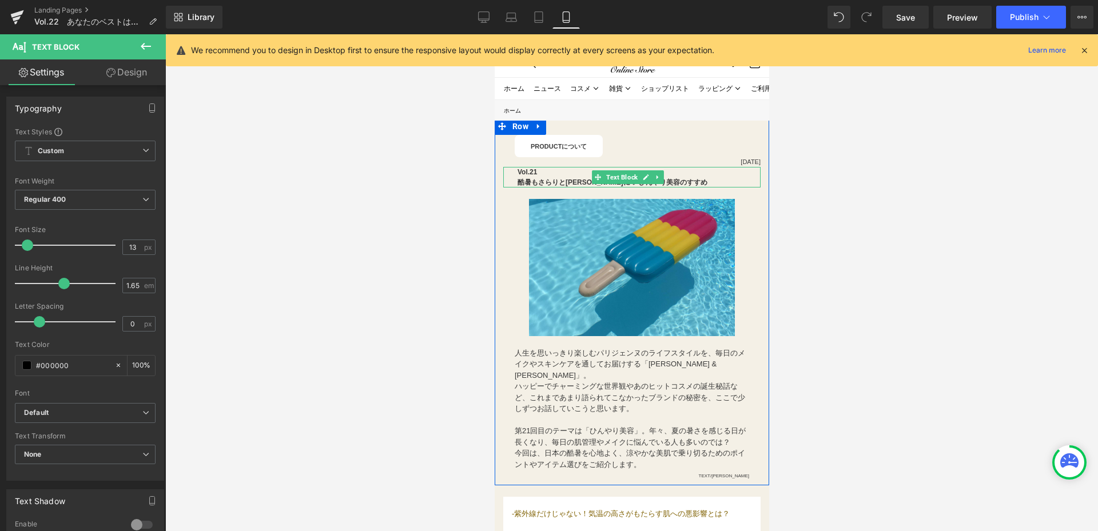
click at [533, 174] on b "Vol.21　 酷暑もさらりと[PERSON_NAME]に♡ ひんやり美容のすすめ" at bounding box center [612, 177] width 190 height 18
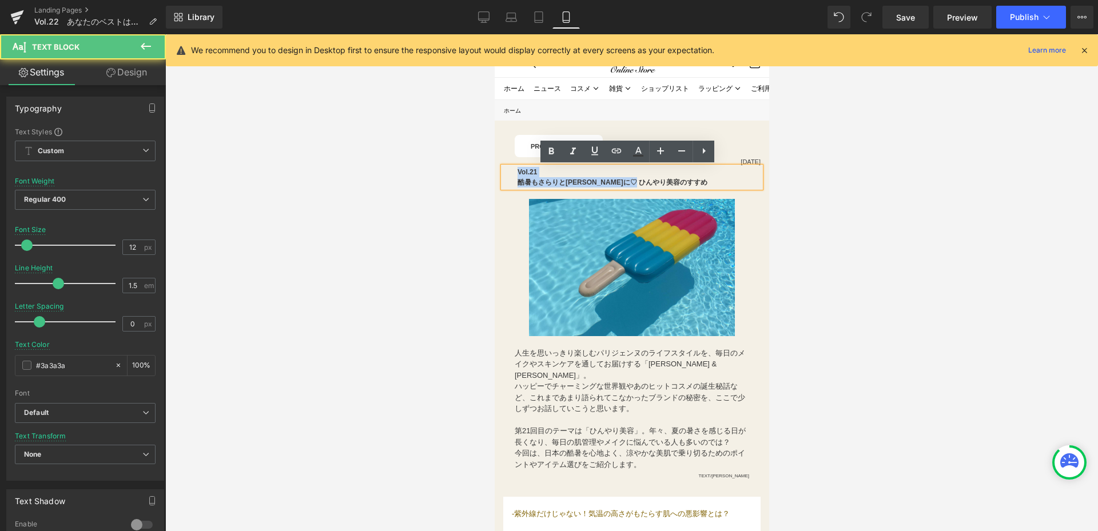
drag, startPoint x: 515, startPoint y: 173, endPoint x: 666, endPoint y: 185, distance: 151.5
click at [666, 185] on div "Vol.21　 酷暑もさらりと[PERSON_NAME]に♡ ひんやり美容のすすめ" at bounding box center [631, 177] width 257 height 21
drag, startPoint x: 682, startPoint y: 183, endPoint x: 481, endPoint y: 166, distance: 202.1
paste div
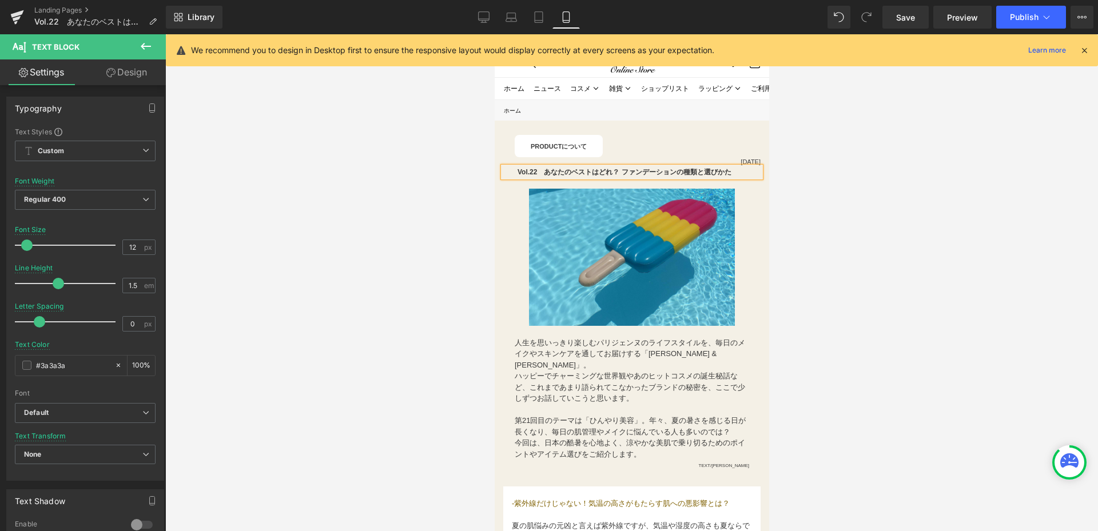
click at [546, 172] on b "Vol.22　あなたのベストはどれ？ ファンデーションの種類と選びかた" at bounding box center [624, 172] width 214 height 8
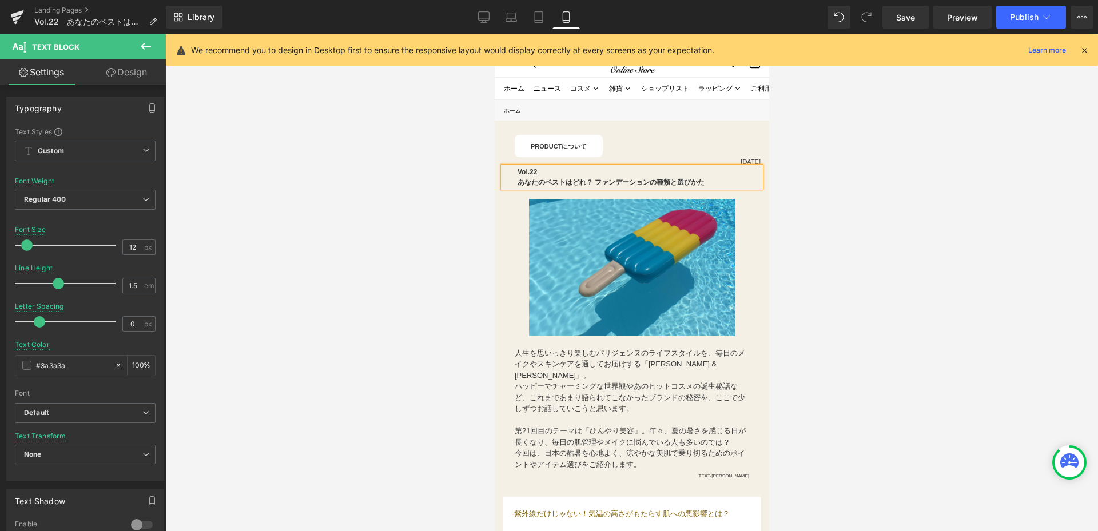
click at [598, 180] on b "あなたのベストはどれ？ ファンデーションの種類と選びかた" at bounding box center [610, 182] width 187 height 8
click at [746, 156] on div at bounding box center [637, 155] width 246 height 3
click at [747, 158] on div "[DATE] Text Block" at bounding box center [631, 162] width 257 height 10
click at [727, 161] on p "[DATE]" at bounding box center [631, 162] width 257 height 10
click at [896, 172] on div at bounding box center [631, 282] width 933 height 497
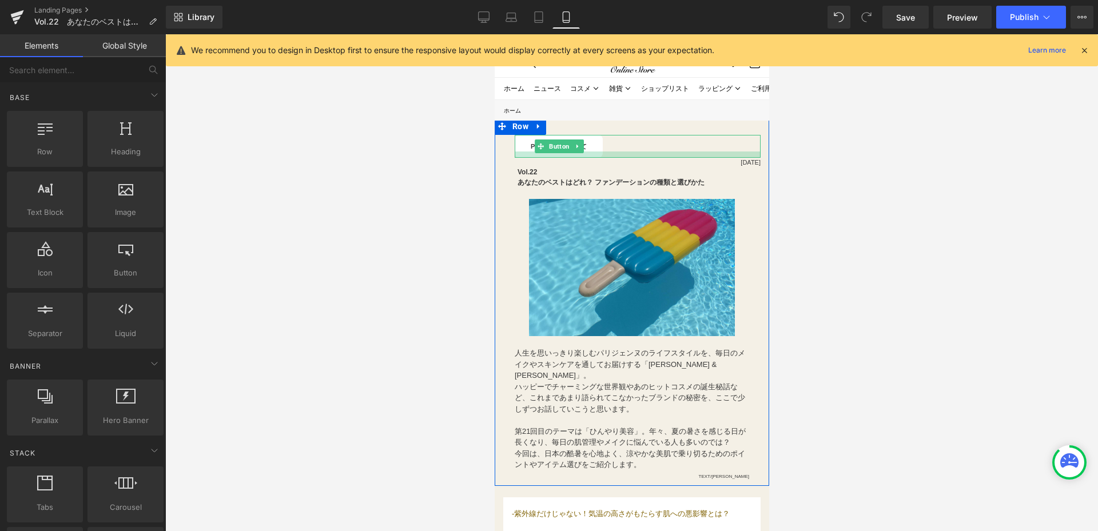
click at [744, 157] on div at bounding box center [637, 155] width 246 height 6
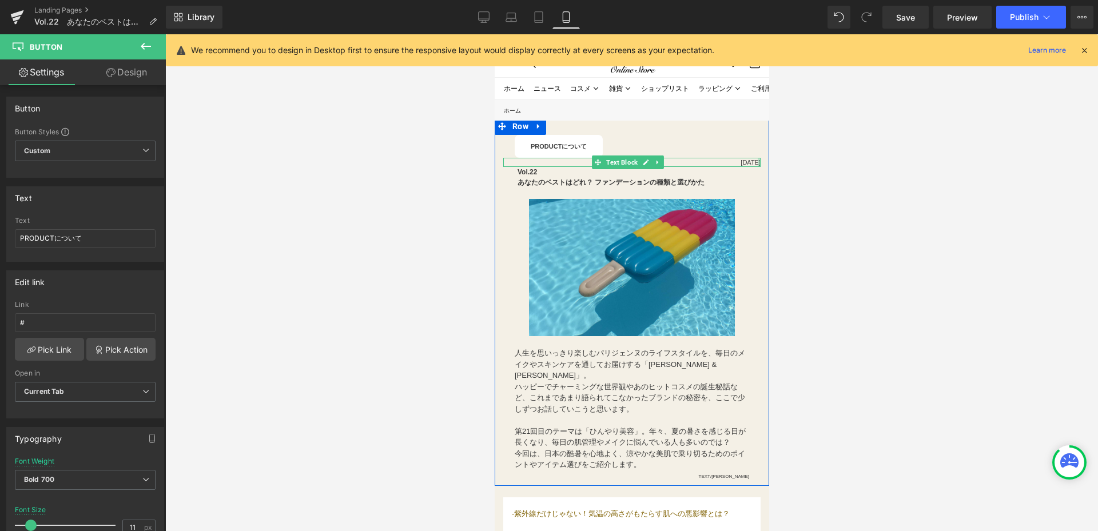
click at [757, 162] on div at bounding box center [758, 163] width 3 height 10
click at [726, 162] on p "[DATE]" at bounding box center [631, 163] width 257 height 10
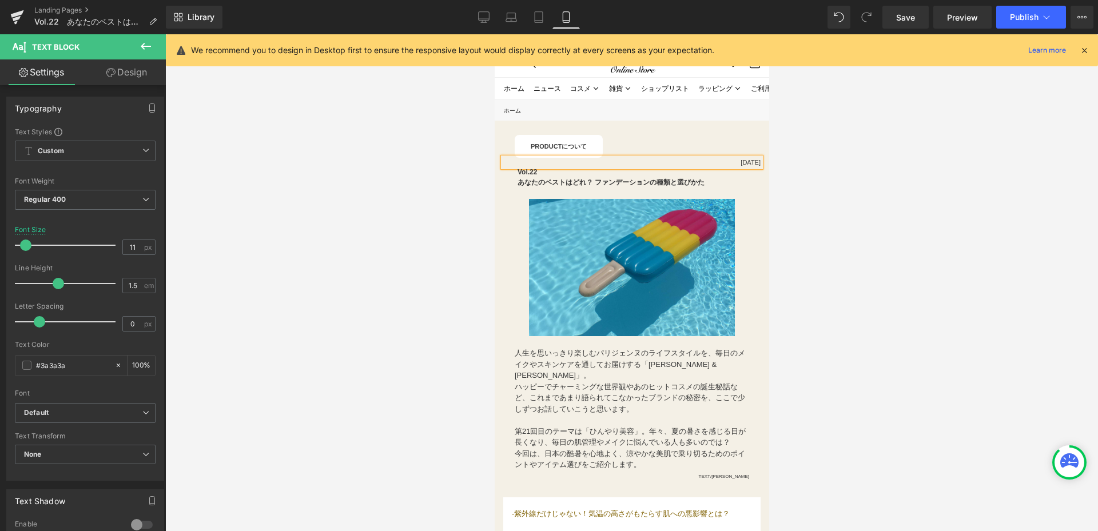
click at [1039, 455] on div at bounding box center [631, 282] width 933 height 497
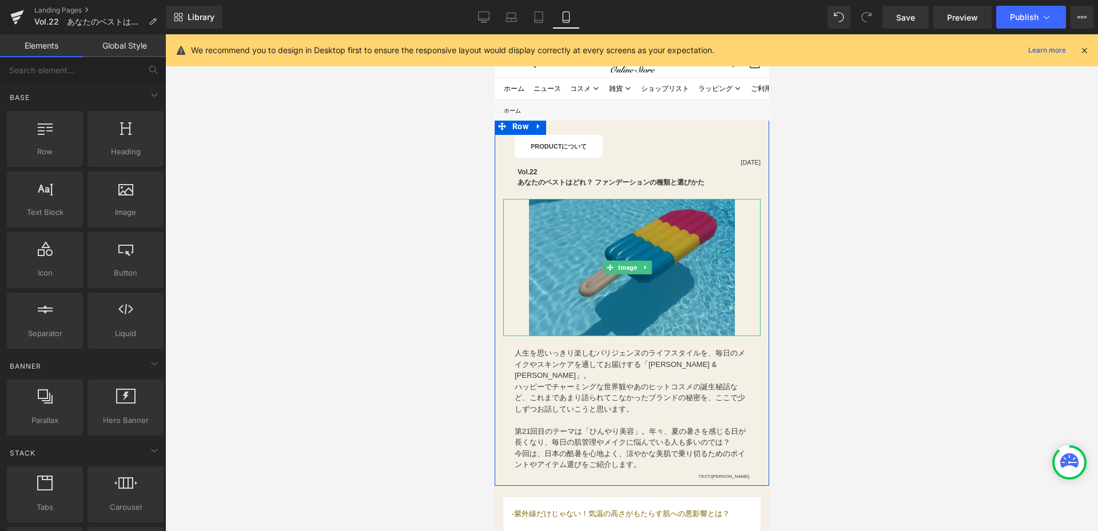
click at [569, 297] on img at bounding box center [632, 267] width 206 height 137
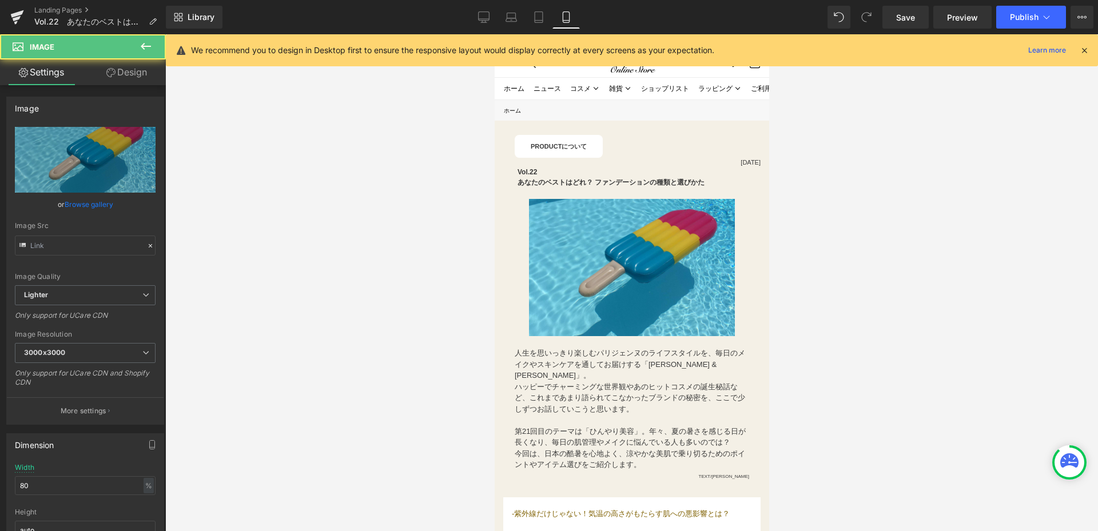
type input "[URL][DOMAIN_NAME]"
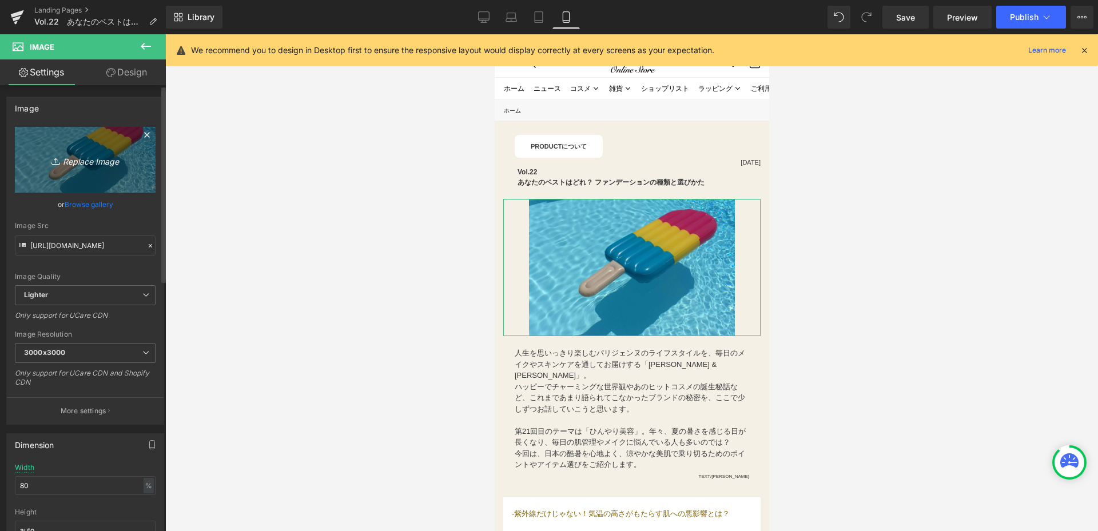
click at [98, 186] on link "Replace Image" at bounding box center [85, 160] width 141 height 66
type input "C:\fakepath\修正①250805_paul&joe_2025AU_CF_cutout.png"
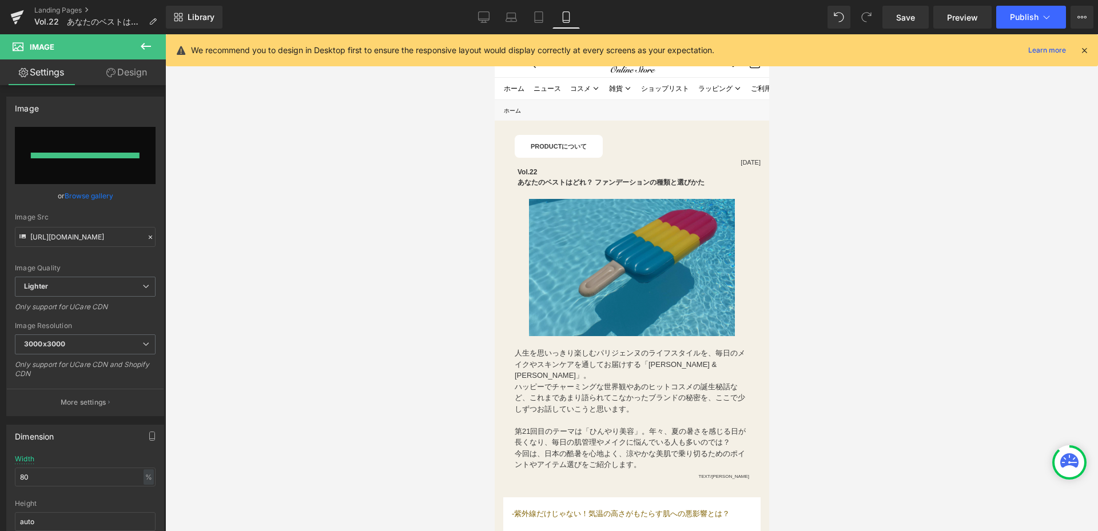
type input "[URL][DOMAIN_NAME][PERSON_NAME][PERSON_NAME]"
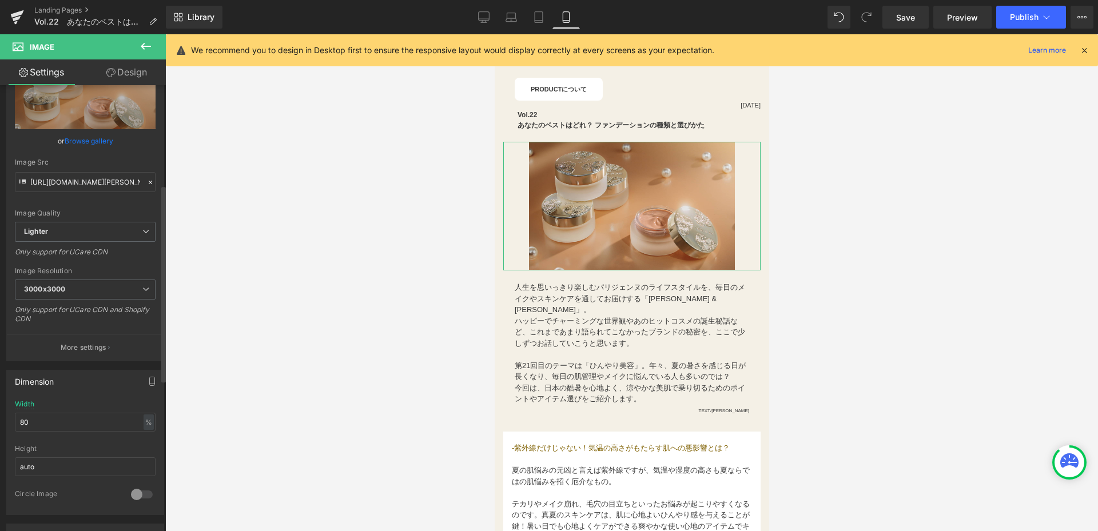
scroll to position [229, 0]
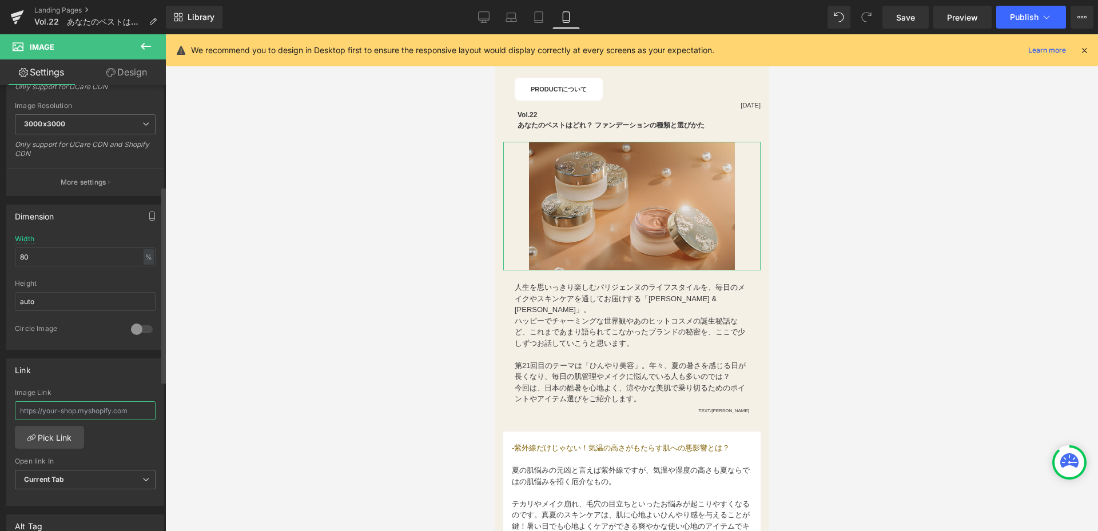
click at [109, 411] on input "text" at bounding box center [85, 411] width 141 height 19
paste input "Vol.22　あなたのベストはどれ？ ファンデーションの種類と選びかた"
type input "Vol.22　あなたのベストはどれ？ ファンデーションの種類と選びかた"
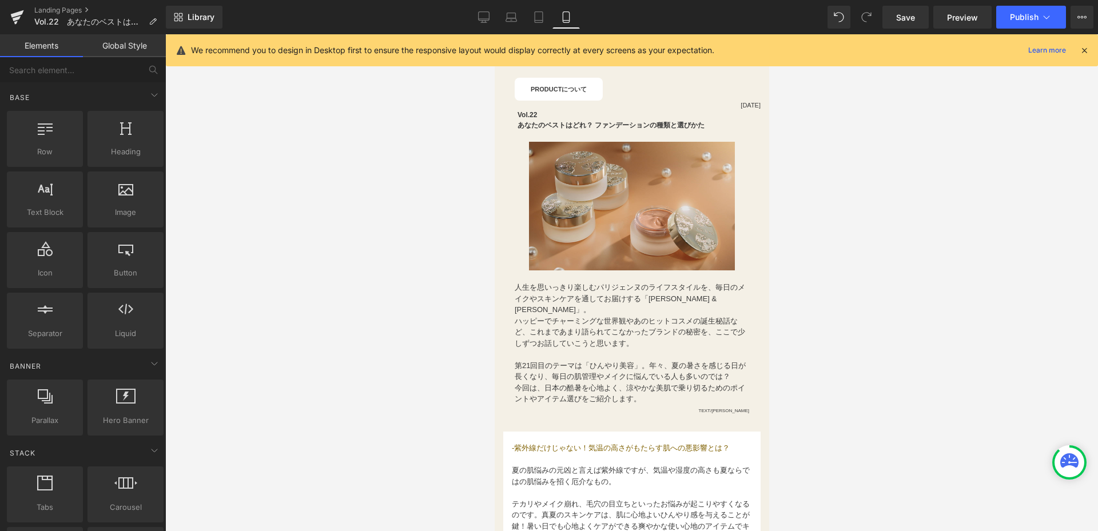
click at [370, 367] on div at bounding box center [631, 282] width 933 height 497
click at [474, 17] on link "Desktop" at bounding box center [483, 17] width 27 height 23
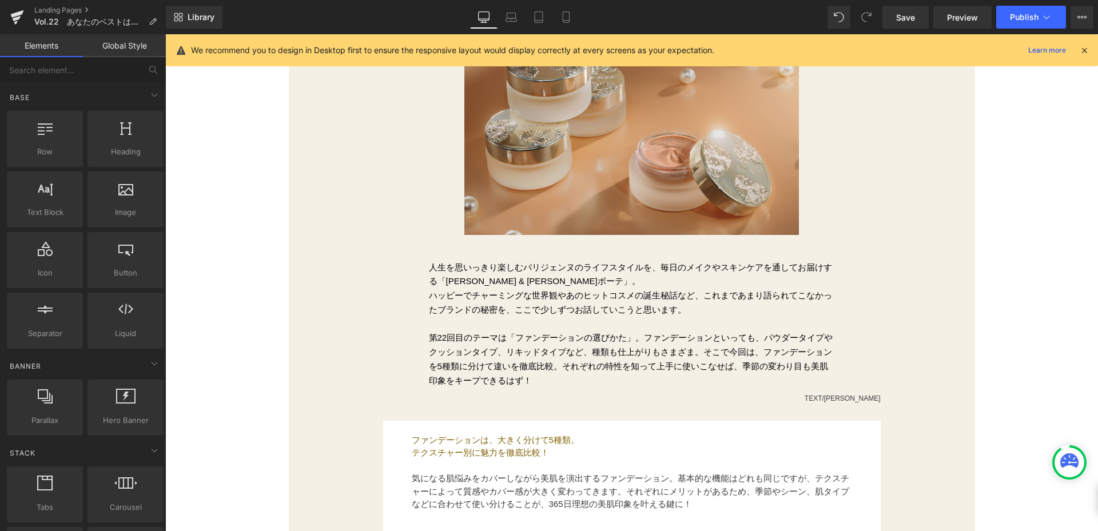
scroll to position [309, 0]
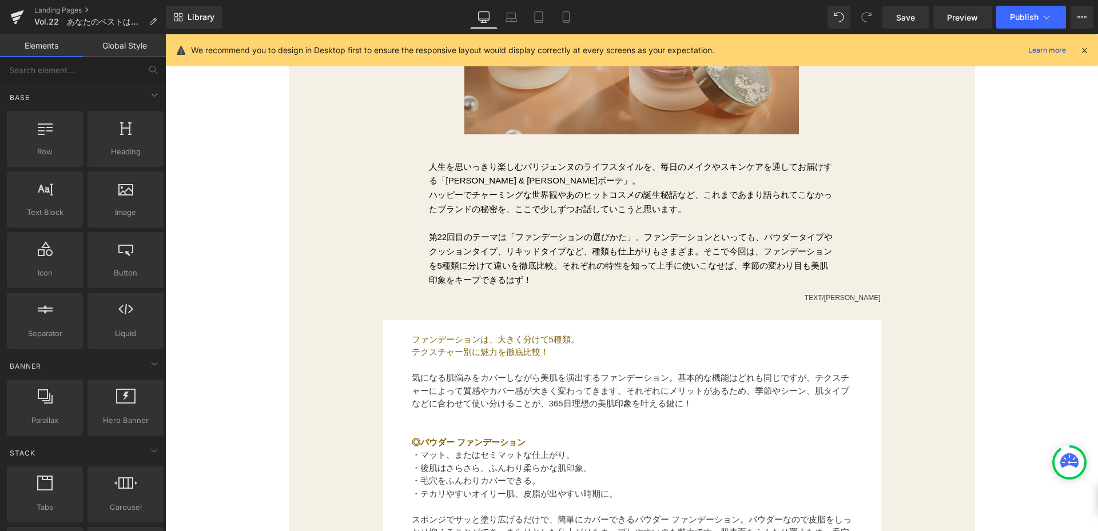
click at [431, 226] on p "第22回目のテーマは「ファンデーションの選びかた」。ファンデーションといっても、パウダータイプやクッションタイプ、リキッドタイプなど、種類も仕上がりもさまざま…" at bounding box center [632, 252] width 406 height 71
click at [431, 241] on span "第22回目のテーマは「ファンデーションの選びかた」。ファンデーションといっても、パウダータイプやクッションタイプ、リキッドタイプなど、種類も仕上がりもさまざま…" at bounding box center [631, 258] width 404 height 52
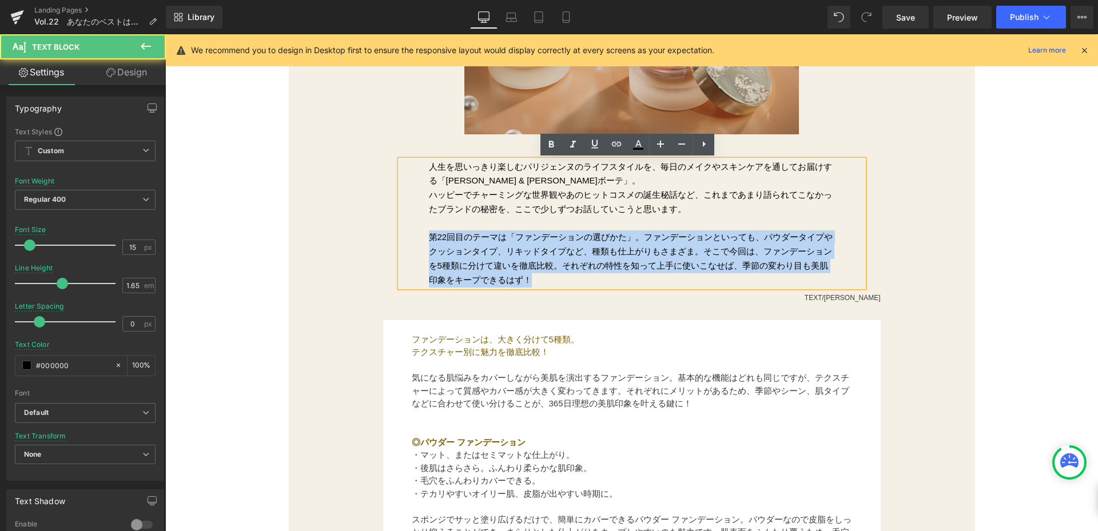
drag, startPoint x: 424, startPoint y: 232, endPoint x: 558, endPoint y: 275, distance: 141.1
click at [558, 275] on div "人生を思いっきり楽しむパリジェンヌのライフスタイルを、毎日のメイクやスキンケアを通してお届けする「 [PERSON_NAME] & [PERSON_NAME]…" at bounding box center [631, 224] width 463 height 128
copy span "第22回目のテーマは「ファンデーションの選びかた」。ファンデーションといっても、パウダータイプやクッションタイプ、リキッドタイプなど、種類も仕上がりもさまざま…"
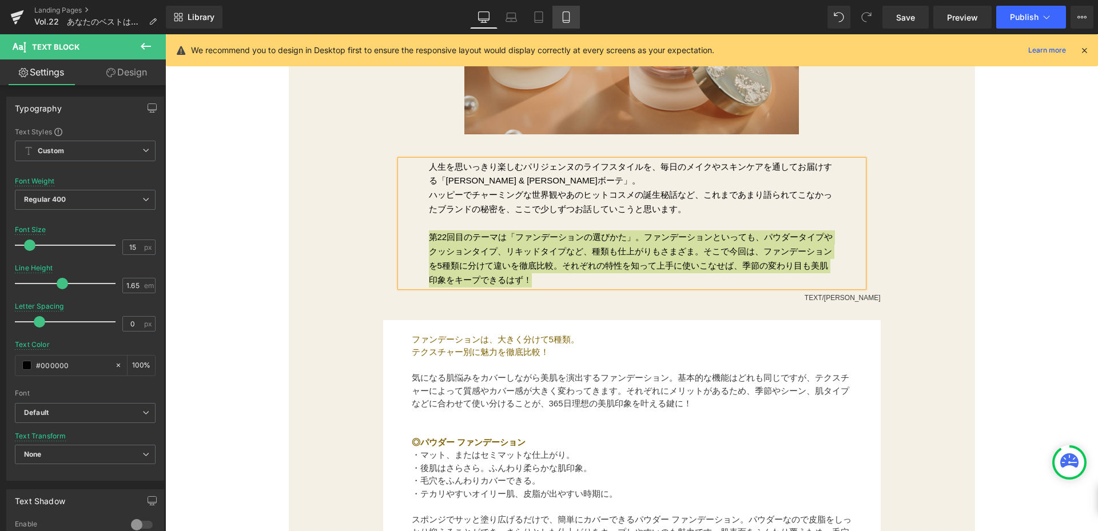
click at [566, 18] on icon at bounding box center [566, 16] width 11 height 11
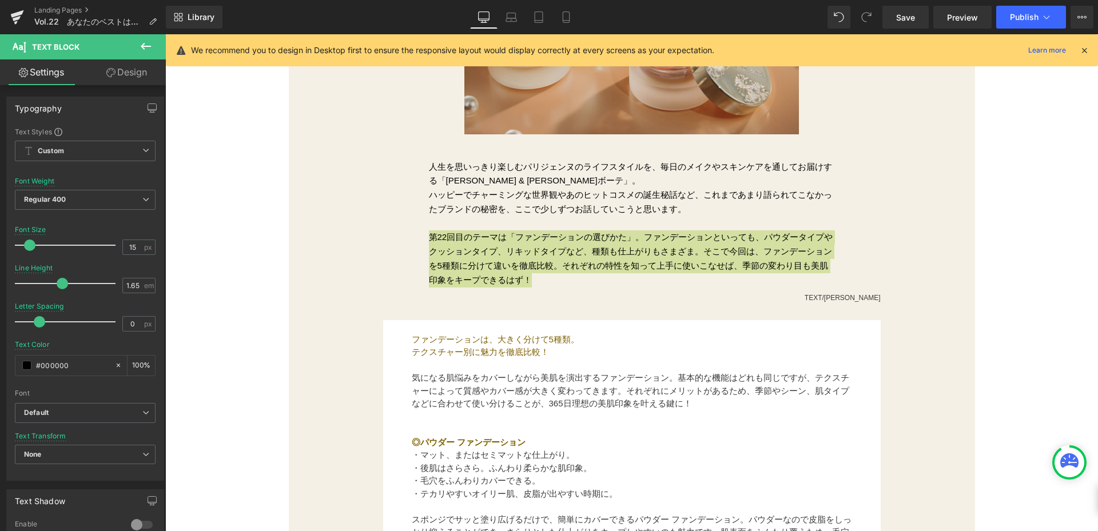
type input "11"
type input "1.5"
type input "#3a3a3a"
type input "100"
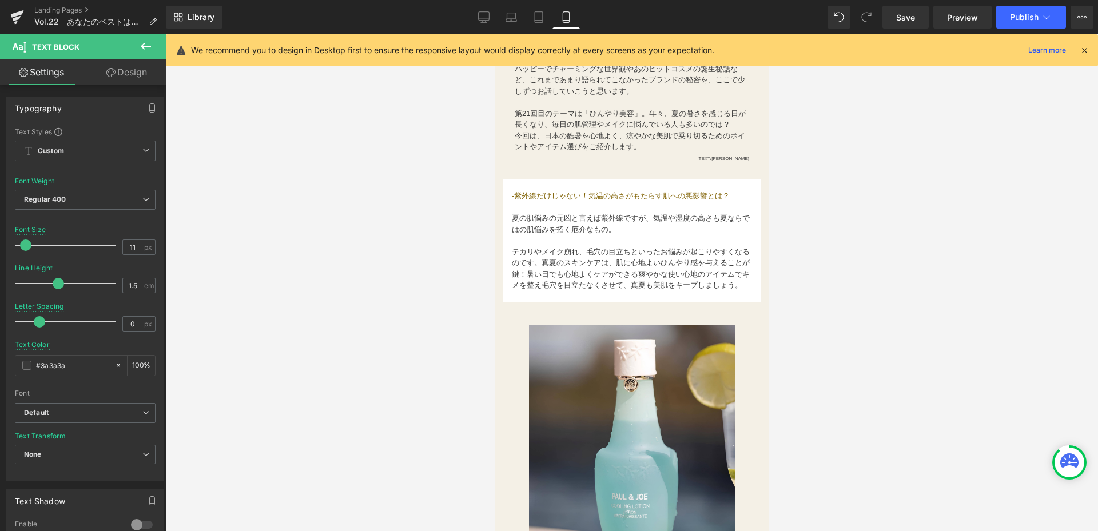
scroll to position [0, 0]
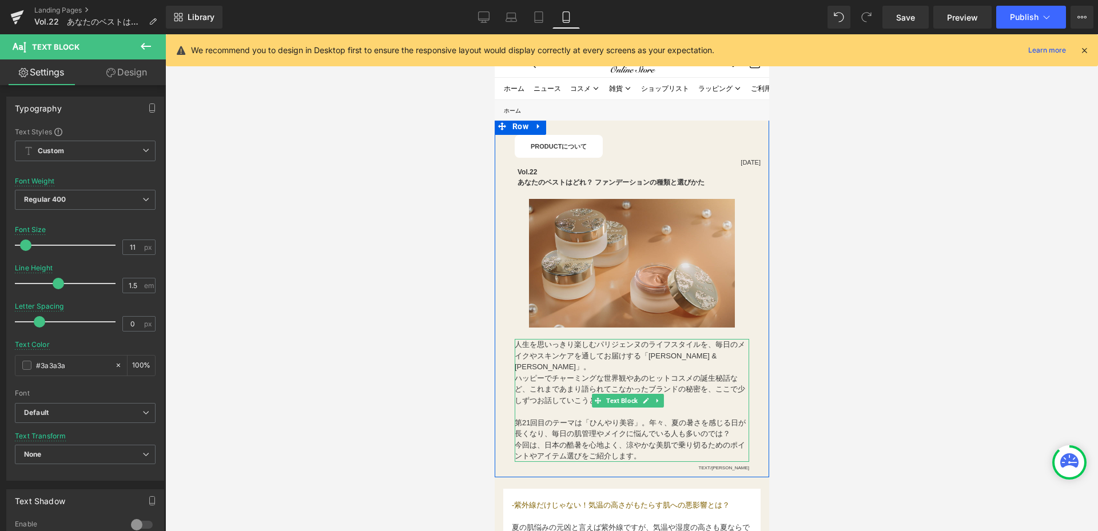
drag, startPoint x: 520, startPoint y: 403, endPoint x: 517, endPoint y: 420, distance: 18.0
click at [521, 403] on p "ハッピーでチャーミングな世界観やあのヒットコスメの誕生秘話など、これまであまり語られてこなかったブランドの秘密を、ここで少しずつお話していこうと思います。" at bounding box center [631, 395] width 235 height 45
click at [525, 420] on p "第21回目のテーマは「ひんやり美容」。年々、夏の暑さを感じる日が長くなり、毎日の肌管理やメイクに悩んでいる人も多いのでは？" at bounding box center [631, 429] width 235 height 22
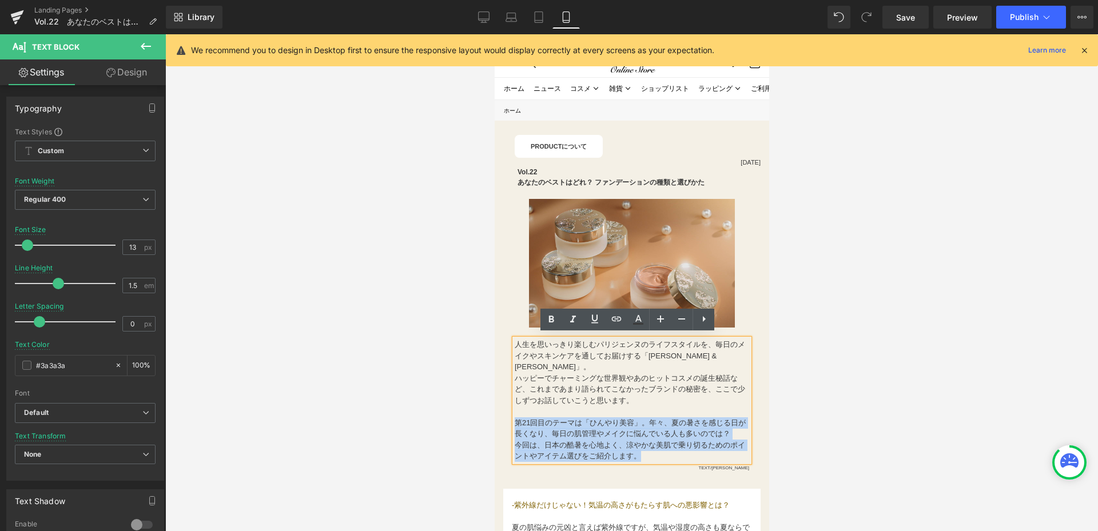
drag, startPoint x: 511, startPoint y: 416, endPoint x: 493, endPoint y: 416, distance: 17.7
paste div
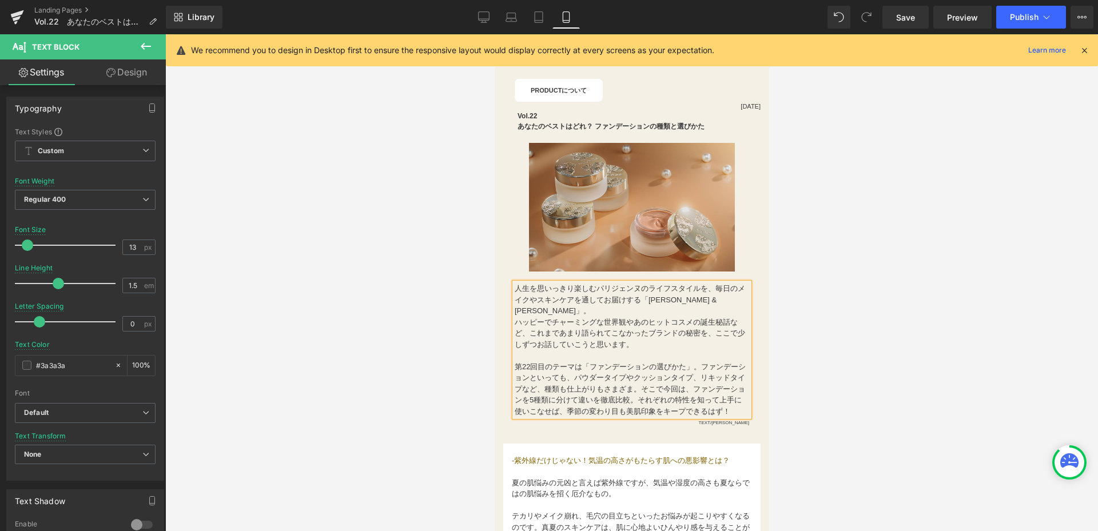
scroll to position [114, 0]
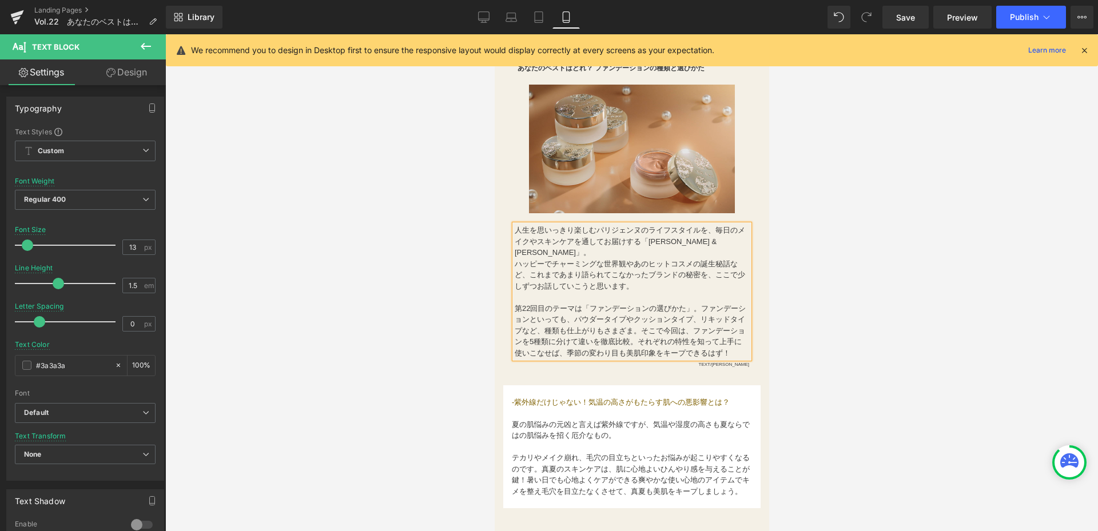
click at [918, 417] on div at bounding box center [631, 282] width 933 height 497
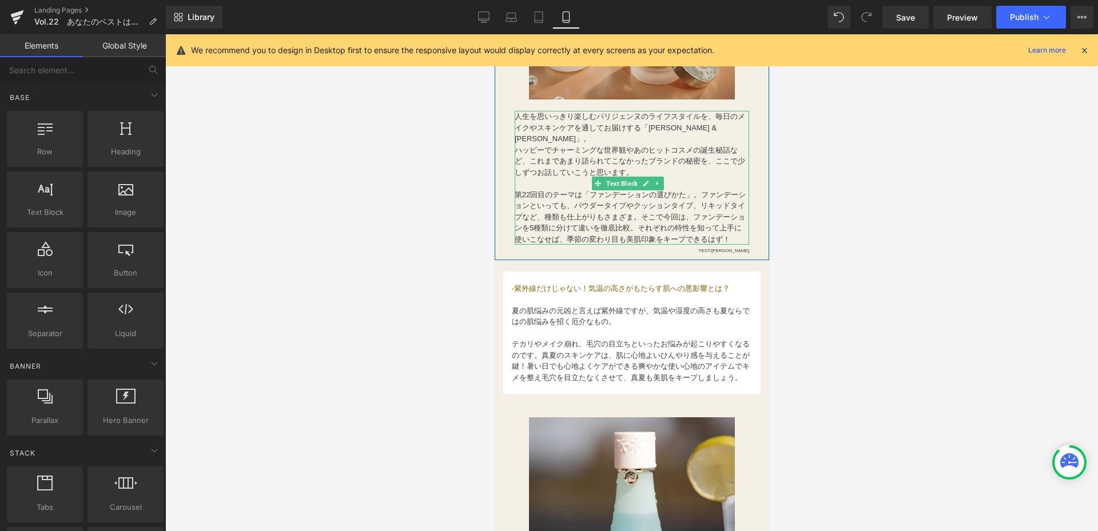
scroll to position [229, 0]
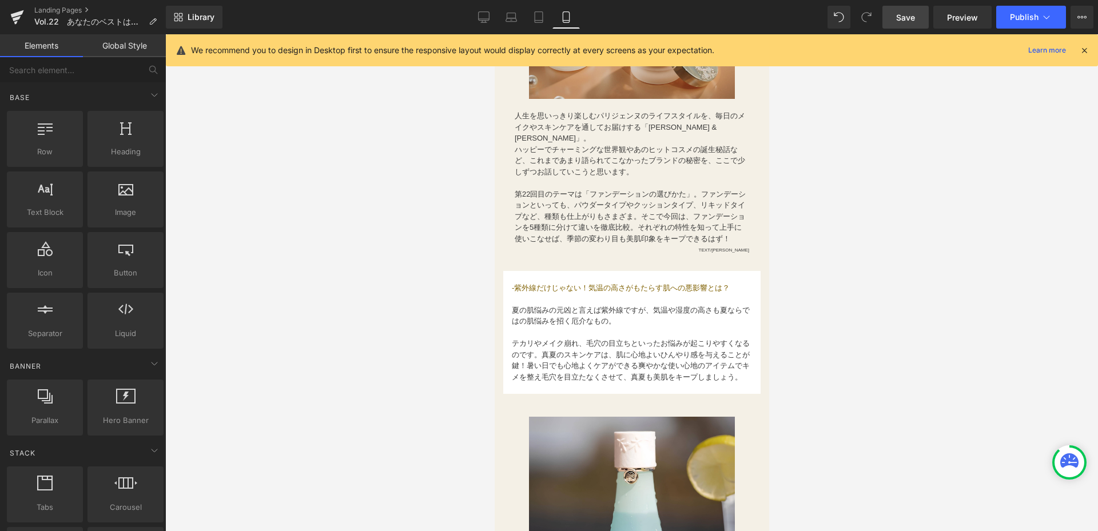
click at [910, 18] on span "Save" at bounding box center [905, 17] width 19 height 12
click at [481, 11] on link "Desktop" at bounding box center [483, 17] width 27 height 23
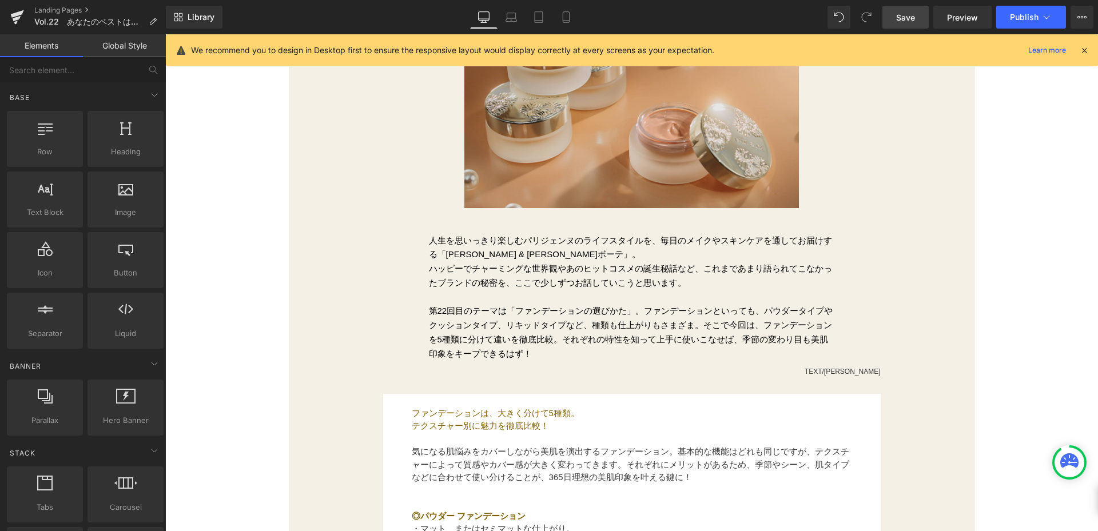
scroll to position [343, 0]
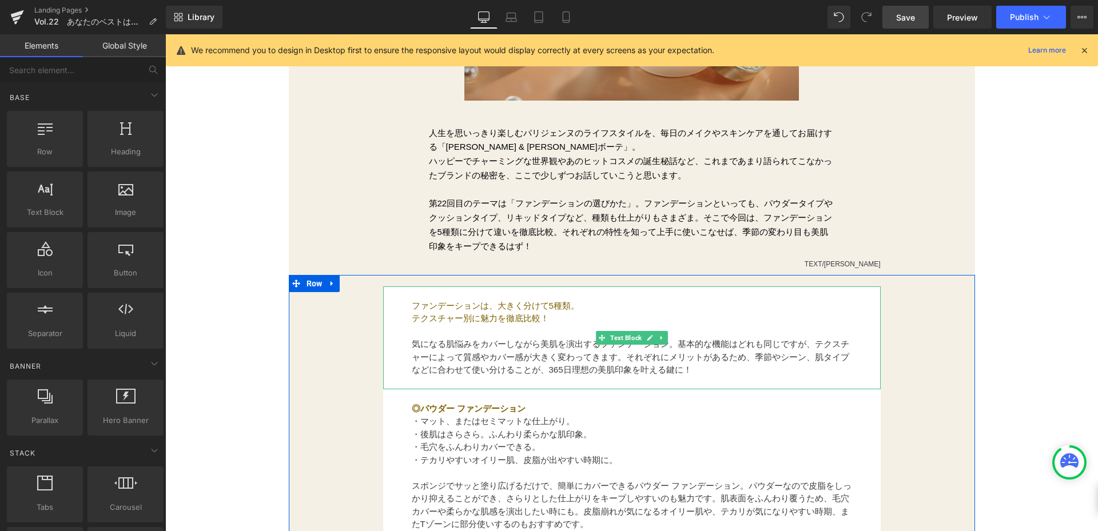
drag, startPoint x: 504, startPoint y: 316, endPoint x: 407, endPoint y: 301, distance: 97.8
click at [504, 316] on span "テクスチャー別に魅力を徹底比較！" at bounding box center [480, 319] width 137 height 10
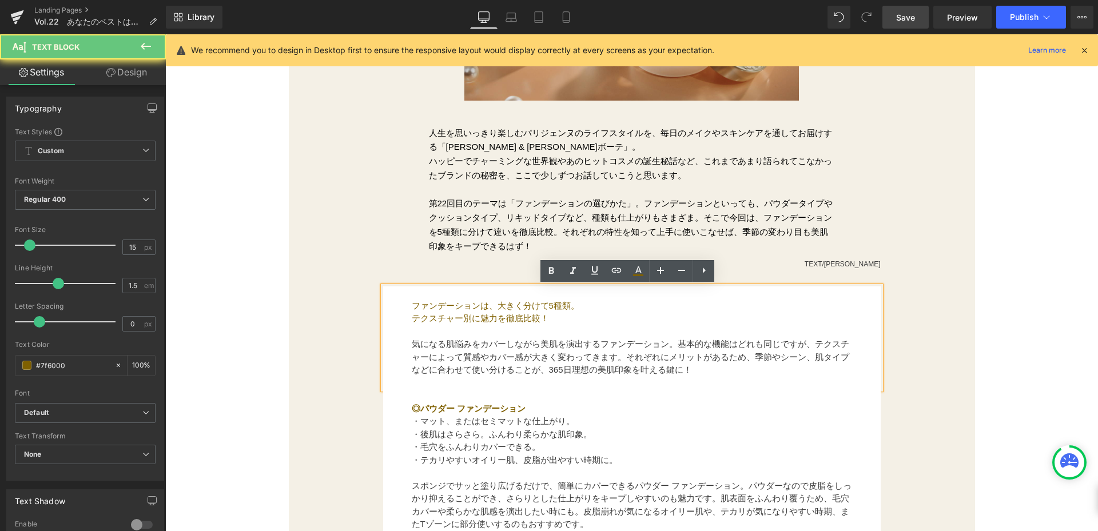
drag, startPoint x: 407, startPoint y: 301, endPoint x: 572, endPoint y: 324, distance: 166.3
click at [572, 324] on div "ファンデーションは、大きく分けて5種類。 テクスチャー別に魅力を徹底比較！ 気になる肌悩みをカバーしながら美肌を演出するファンデーション。基本的な機能はどれも…" at bounding box center [632, 338] width 498 height 103
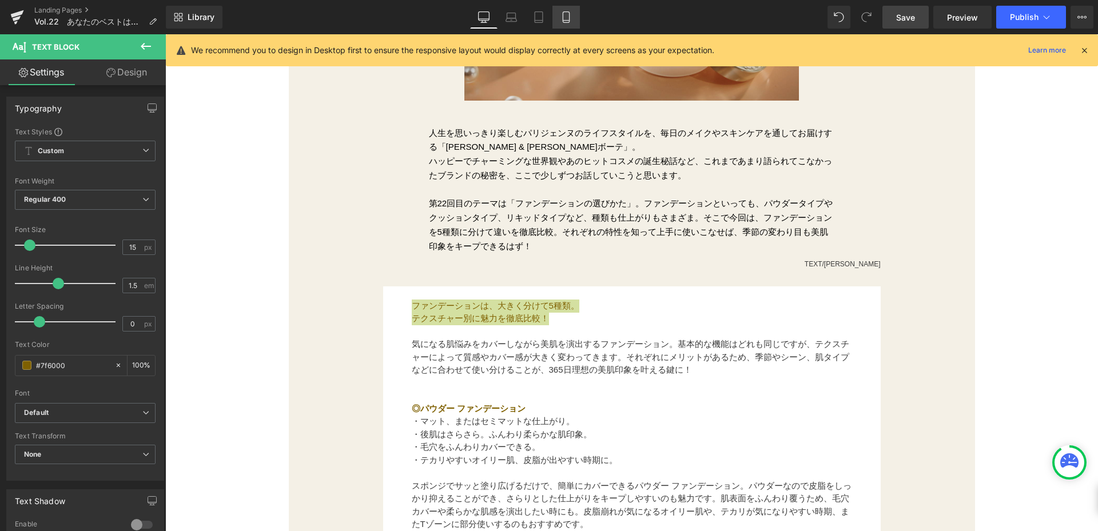
click at [573, 14] on link "Mobile" at bounding box center [566, 17] width 27 height 23
type input "100"
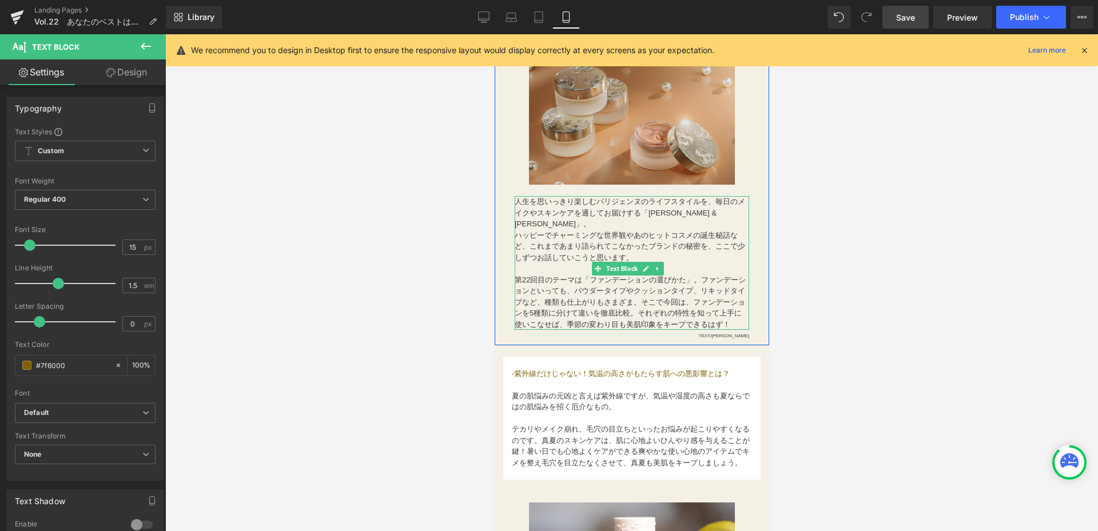
scroll to position [229, 0]
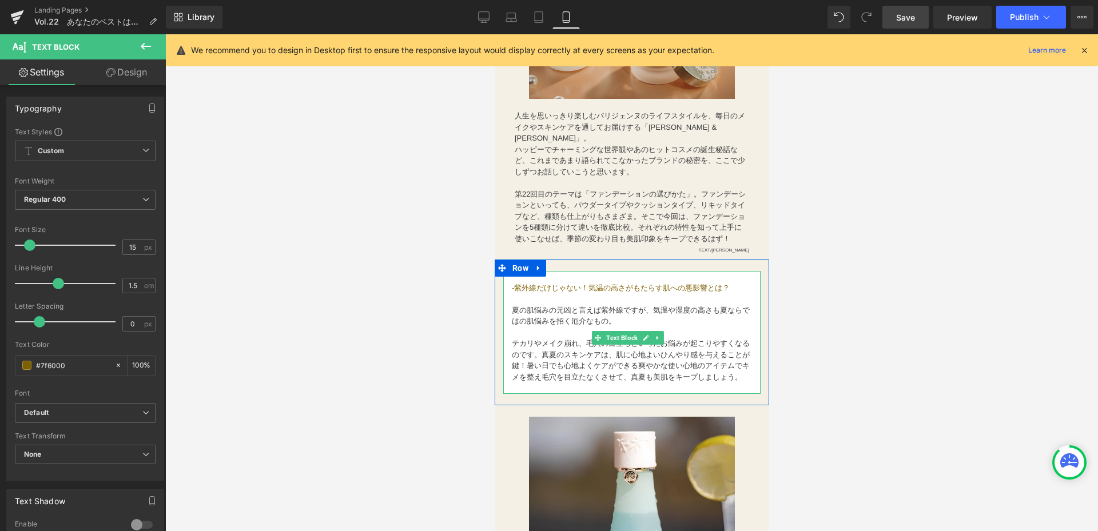
click at [511, 291] on span "-紫外線だけじゃない！気温の高さがもたらす肌への悪影響とは？" at bounding box center [620, 288] width 218 height 9
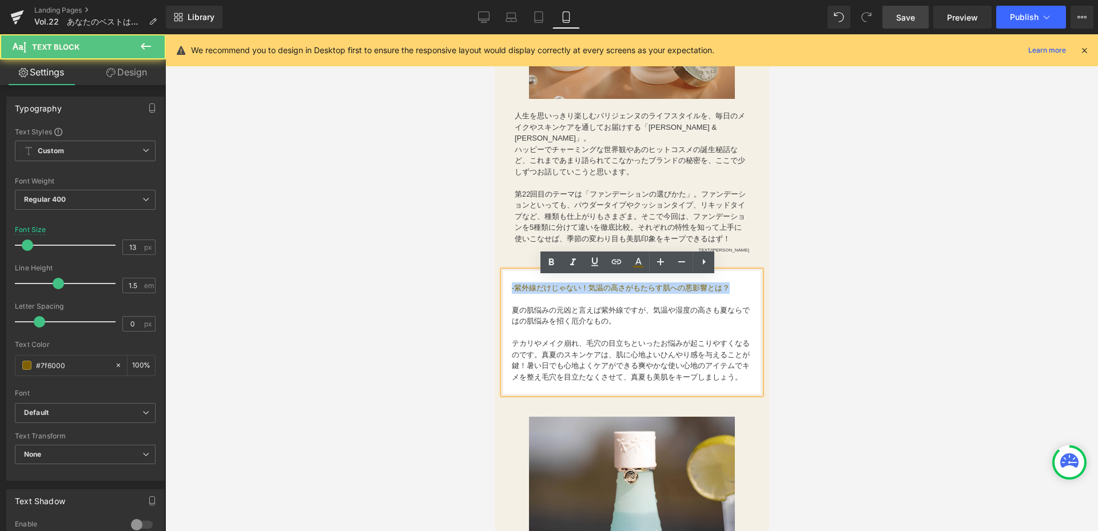
drag, startPoint x: 509, startPoint y: 295, endPoint x: 737, endPoint y: 293, distance: 228.3
click at [737, 293] on div "-紫外線だけじゃない！気温の高さがもたらす肌への悪影響とは？ 夏の肌悩みの元凶と言えば紫外線ですが、気温や湿度の高さも夏ならではの肌悩みを招く厄介なもの。 テ…" at bounding box center [631, 332] width 257 height 123
paste div
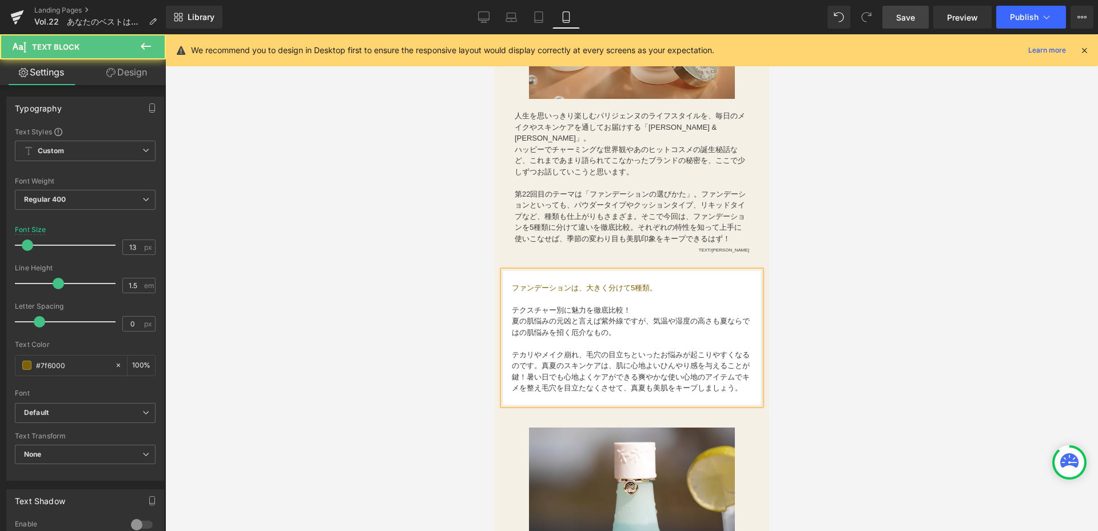
click at [513, 317] on span "テクスチャー別に魅力を徹底比較！ 夏の肌悩みの元凶と言えば紫外線ですが、気温や湿度の高さも夏ならではの肌悩みを招く厄介なもの。" at bounding box center [630, 321] width 238 height 31
drag, startPoint x: 529, startPoint y: 293, endPoint x: 575, endPoint y: 291, distance: 45.8
click at [575, 291] on span "ファンデーションは、大きく分けて5種類。" at bounding box center [583, 288] width 145 height 9
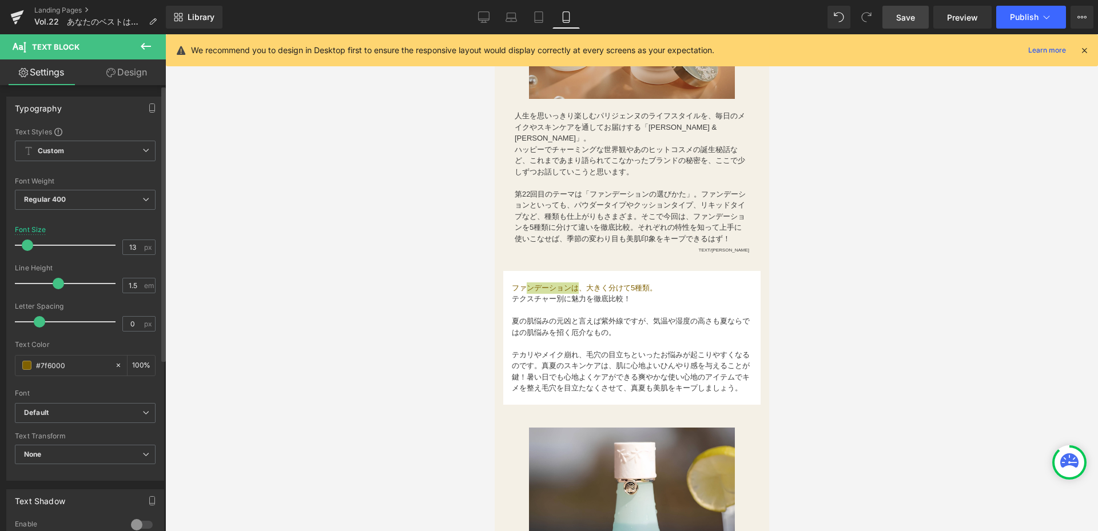
drag, startPoint x: 88, startPoint y: 360, endPoint x: 0, endPoint y: 374, distance: 89.1
click at [0, 374] on div "Typography Text Styles Custom Custom Setup Global Style Custom Setup Global Sty…" at bounding box center [85, 284] width 171 height 393
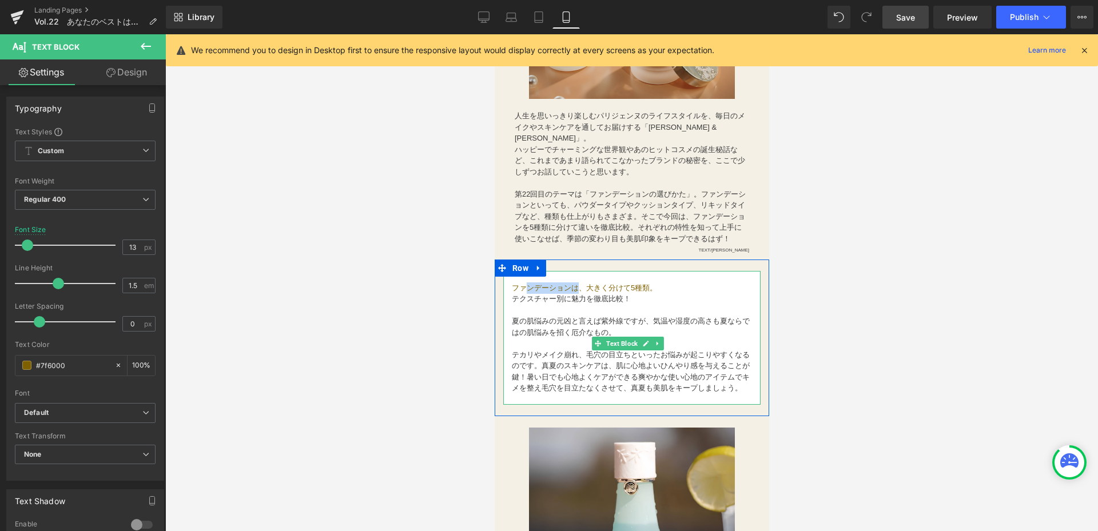
click at [649, 372] on span "真夏のスキンケアは、肌に心地よいひんやり感を与えることが鍵！" at bounding box center [630, 372] width 238 height 20
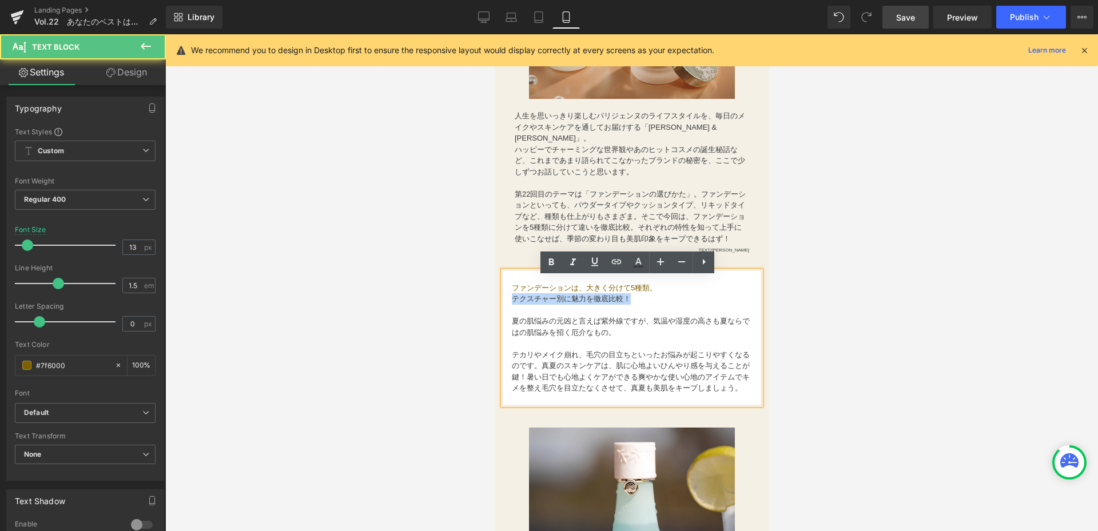
drag, startPoint x: 514, startPoint y: 304, endPoint x: 645, endPoint y: 304, distance: 131.0
click at [645, 304] on p "テクスチャー別に魅力を徹底比較！" at bounding box center [631, 298] width 240 height 11
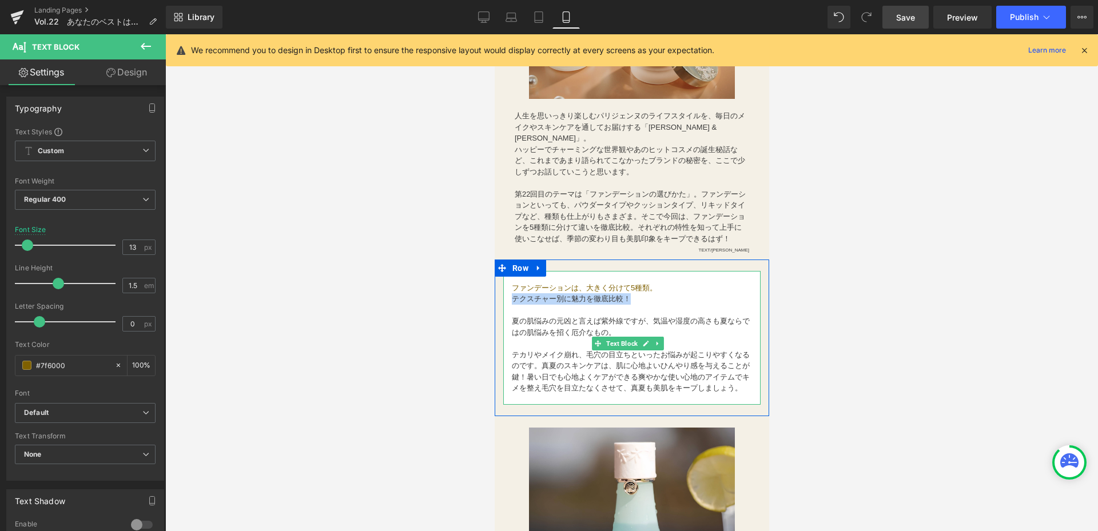
click at [557, 305] on p "テクスチャー別に魅力を徹底比較！" at bounding box center [631, 298] width 240 height 11
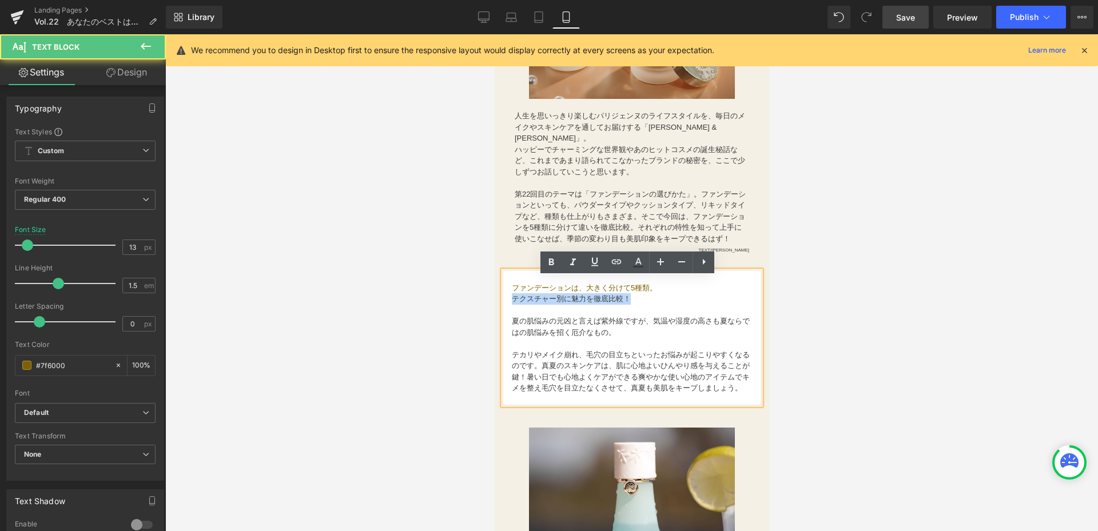
drag, startPoint x: 630, startPoint y: 307, endPoint x: 420, endPoint y: 311, distance: 210.0
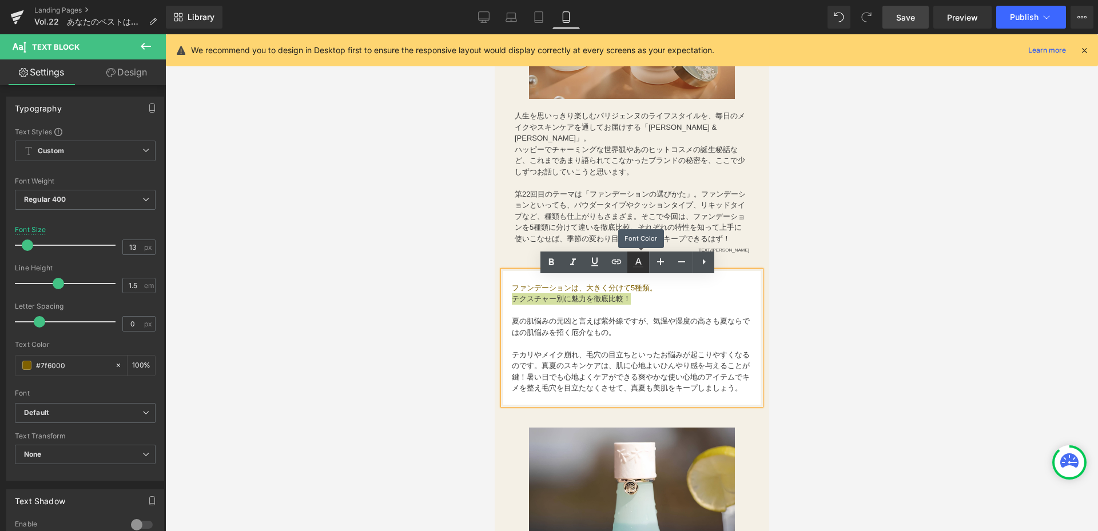
click at [642, 264] on icon at bounding box center [639, 263] width 14 height 14
type input "100"
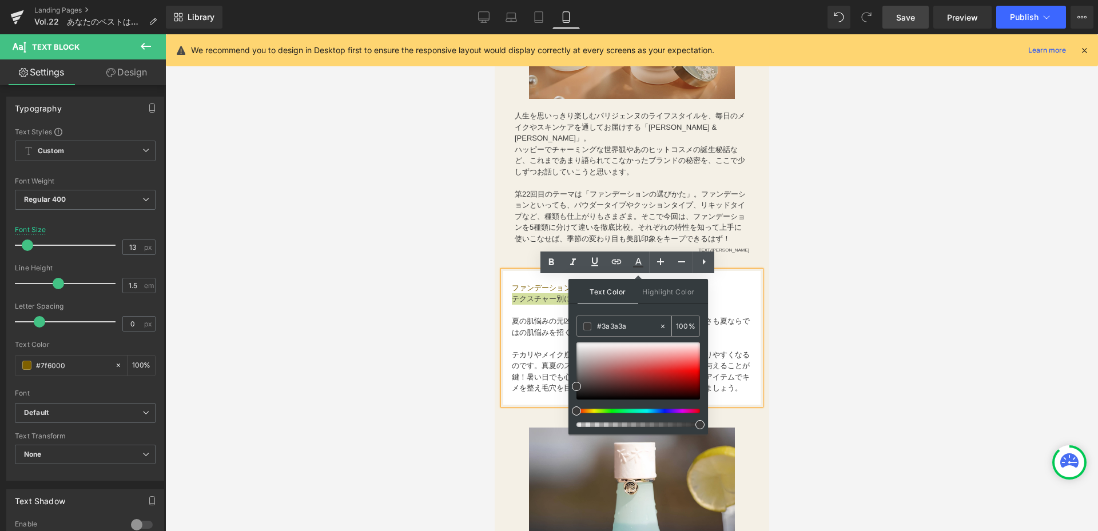
drag, startPoint x: 630, startPoint y: 318, endPoint x: 620, endPoint y: 321, distance: 10.1
click at [620, 321] on div "#3a3a3a" at bounding box center [618, 326] width 82 height 20
click at [660, 325] on icon at bounding box center [663, 327] width 8 height 8
type input "none"
type input "0"
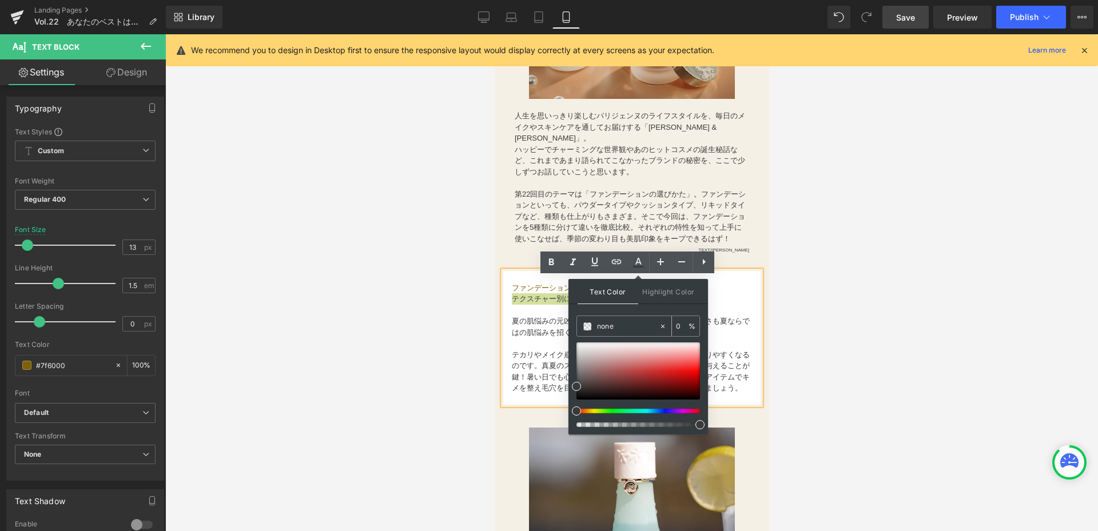
click at [641, 322] on input "none" at bounding box center [628, 326] width 62 height 13
paste input "#7f6000"
click at [614, 324] on input "none#7f6000" at bounding box center [628, 326] width 62 height 13
drag, startPoint x: 1111, startPoint y: 360, endPoint x: 506, endPoint y: 327, distance: 605.6
type input "7f6000"
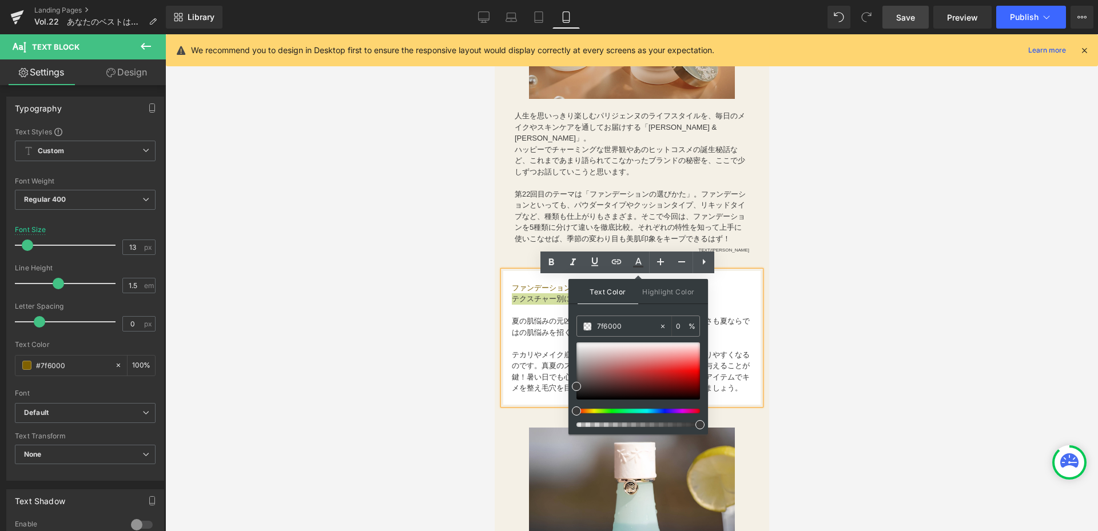
type input "100"
type input "7f6000"
click at [641, 265] on icon at bounding box center [639, 263] width 14 height 14
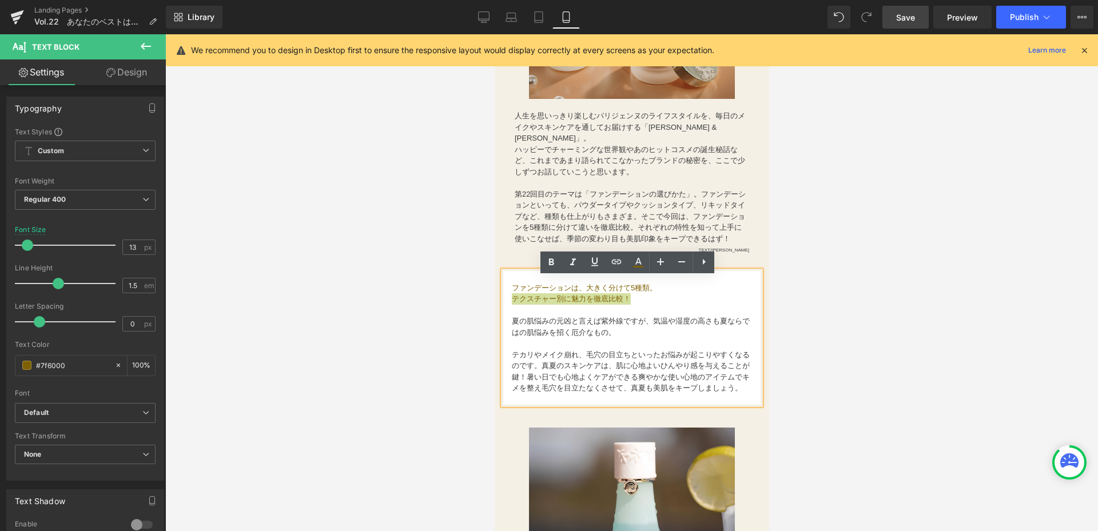
click at [868, 342] on div at bounding box center [631, 282] width 933 height 497
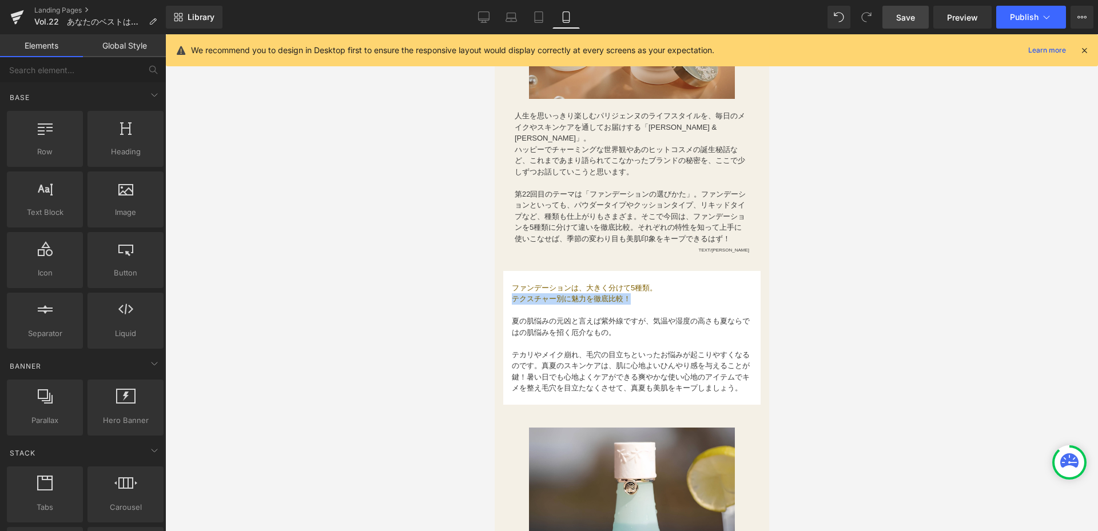
click at [662, 368] on span "真夏のスキンケアは、肌に心地よいひんやり感を与えることが鍵！" at bounding box center [630, 372] width 238 height 20
click at [543, 382] on span "真夏のスキンケアは、肌に心地よいひんやり感を与えることが鍵！" at bounding box center [630, 372] width 238 height 20
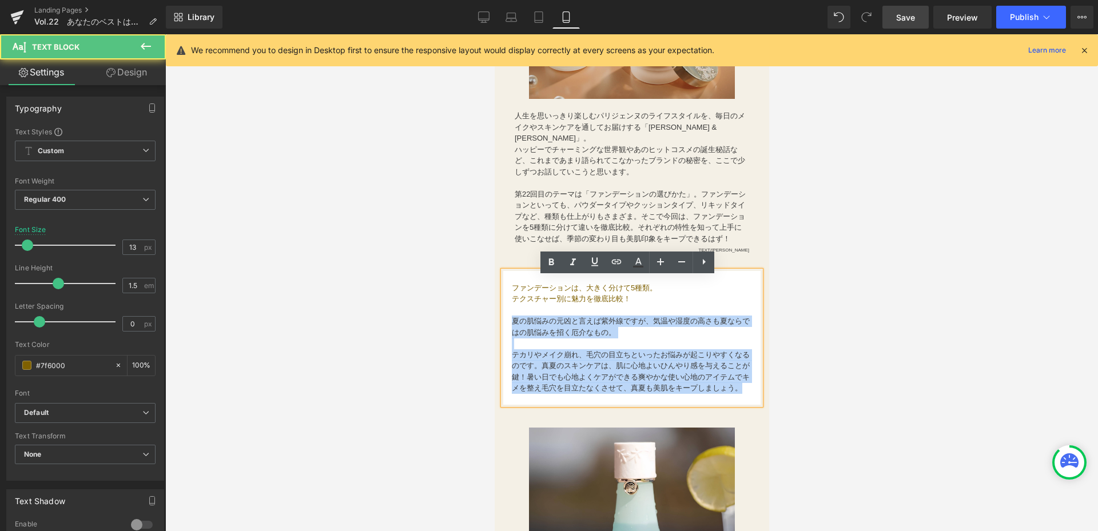
drag, startPoint x: 511, startPoint y: 326, endPoint x: 555, endPoint y: 402, distance: 87.6
click at [555, 402] on div "ファンデーションは、大きく分けて5種類。　  テクスチャー別に魅力を徹底比較！ 夏の肌悩みの元凶と言えば紫外線ですが、気温や湿度の高さも夏ならではの肌悩み…" at bounding box center [631, 338] width 257 height 134
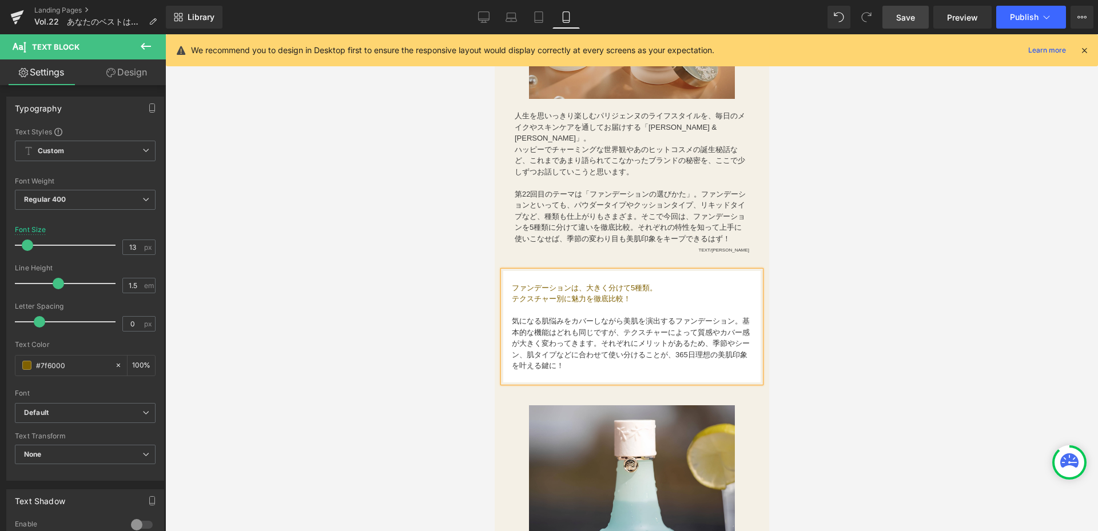
click at [826, 126] on div at bounding box center [631, 282] width 933 height 497
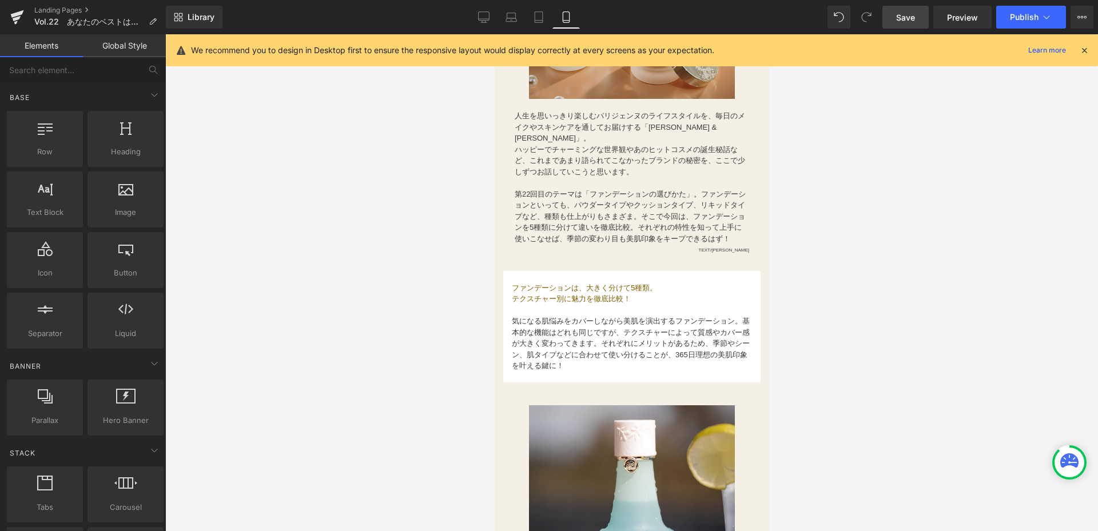
click at [923, 24] on link "Save" at bounding box center [906, 17] width 46 height 23
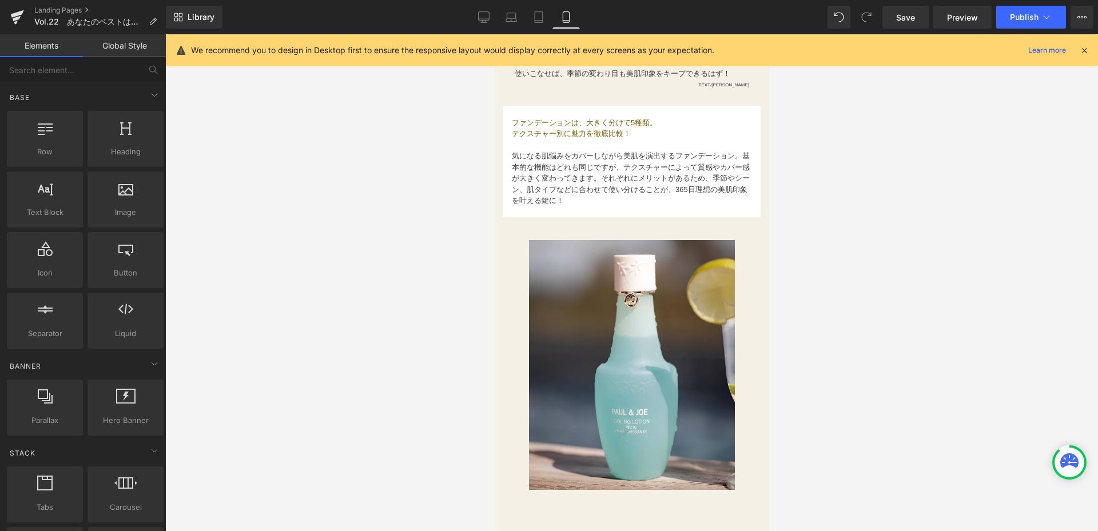
scroll to position [515, 0]
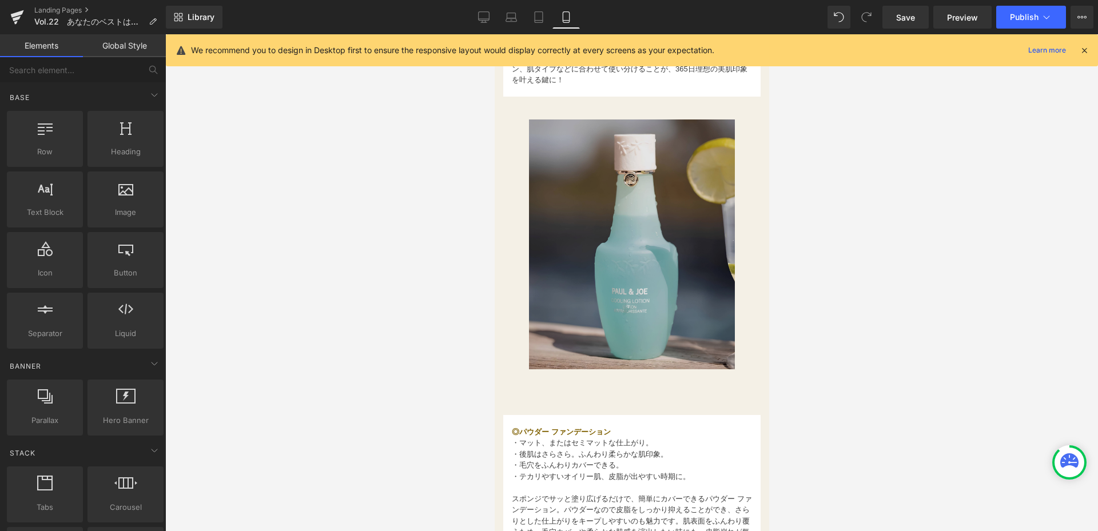
click at [670, 272] on img at bounding box center [632, 245] width 206 height 250
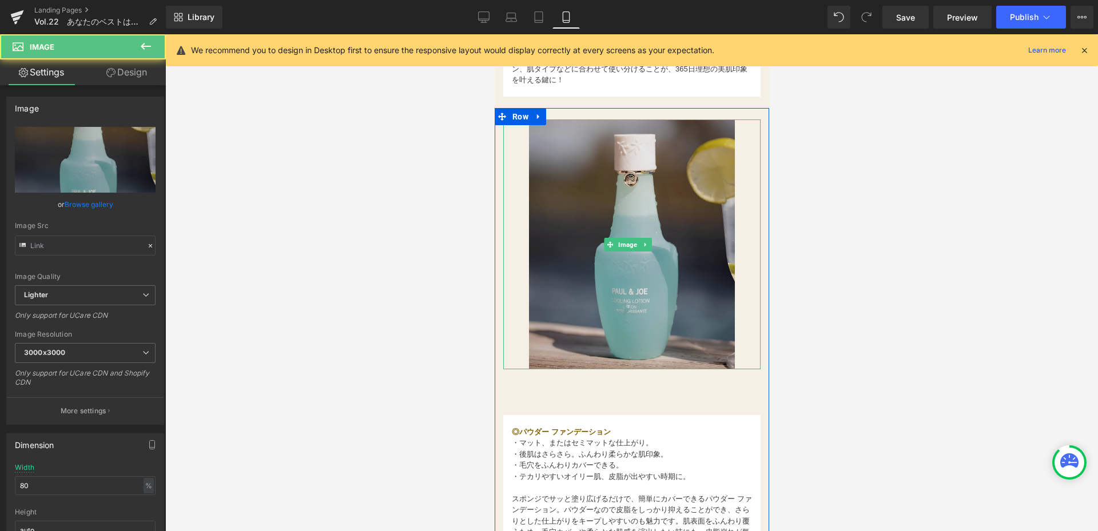
type input "[URL][DOMAIN_NAME]"
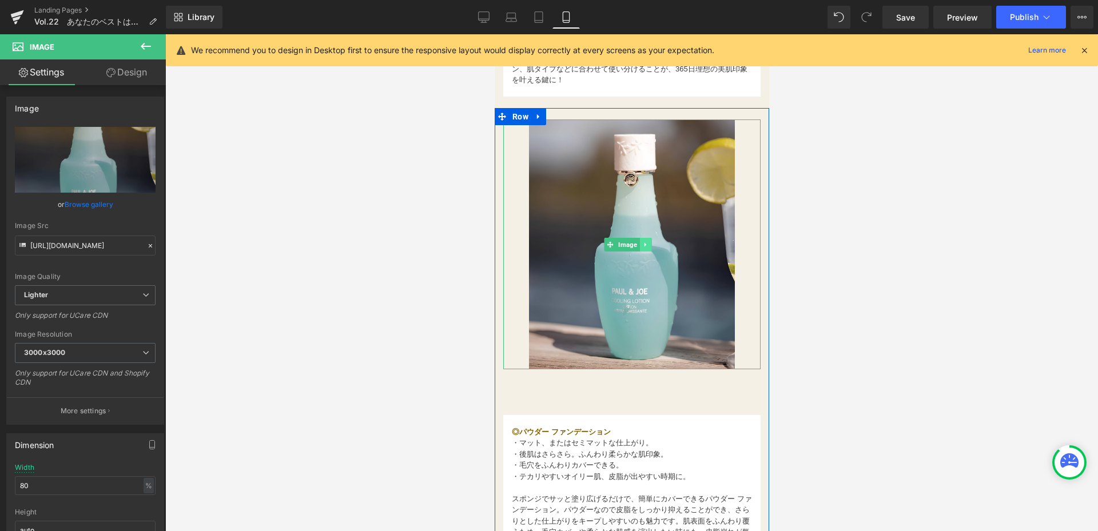
click at [644, 247] on icon at bounding box center [645, 245] width 2 height 4
click at [650, 248] on icon at bounding box center [651, 244] width 6 height 7
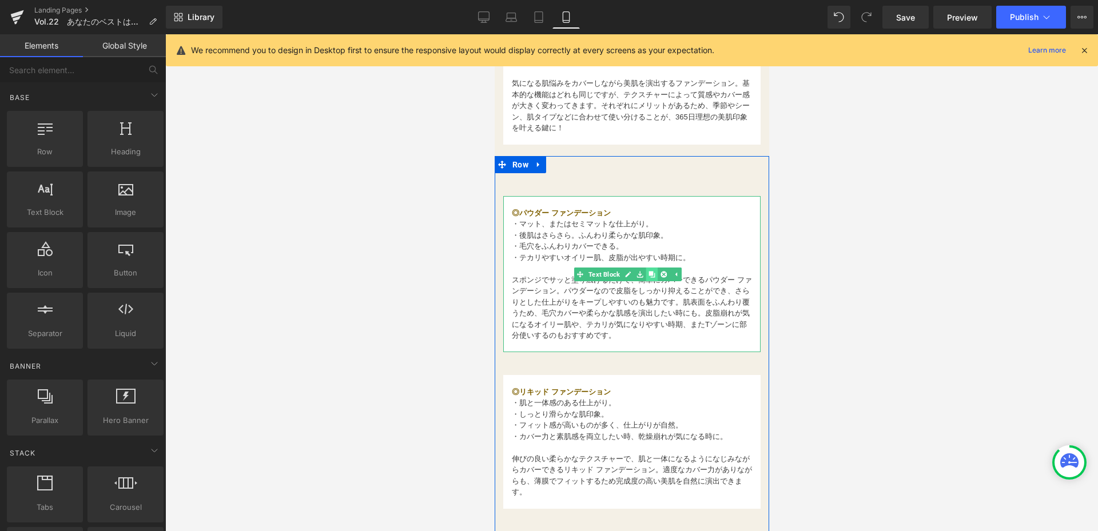
scroll to position [400, 0]
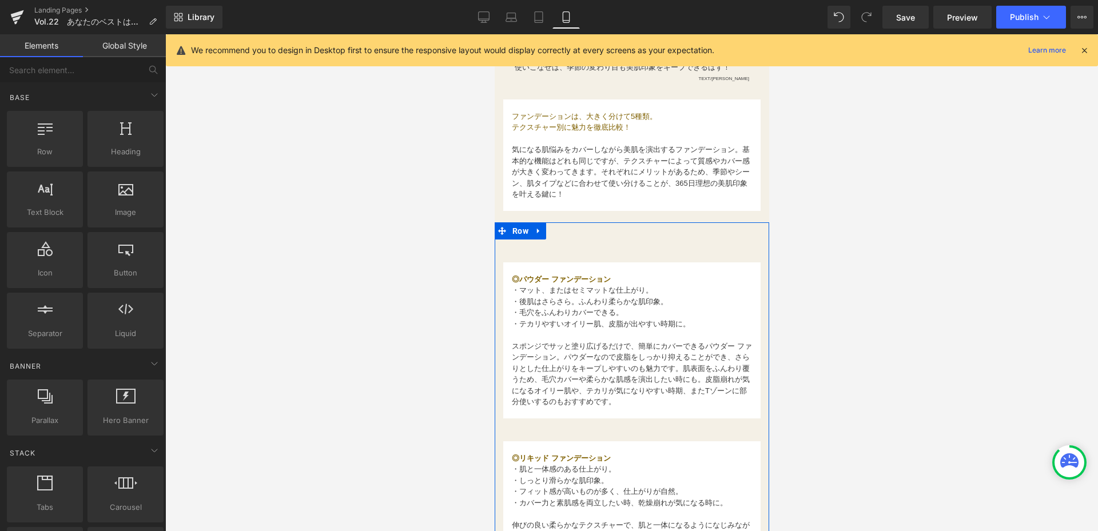
click at [533, 293] on span "・マット、またはセミマットな仕上がり。" at bounding box center [581, 290] width 141 height 9
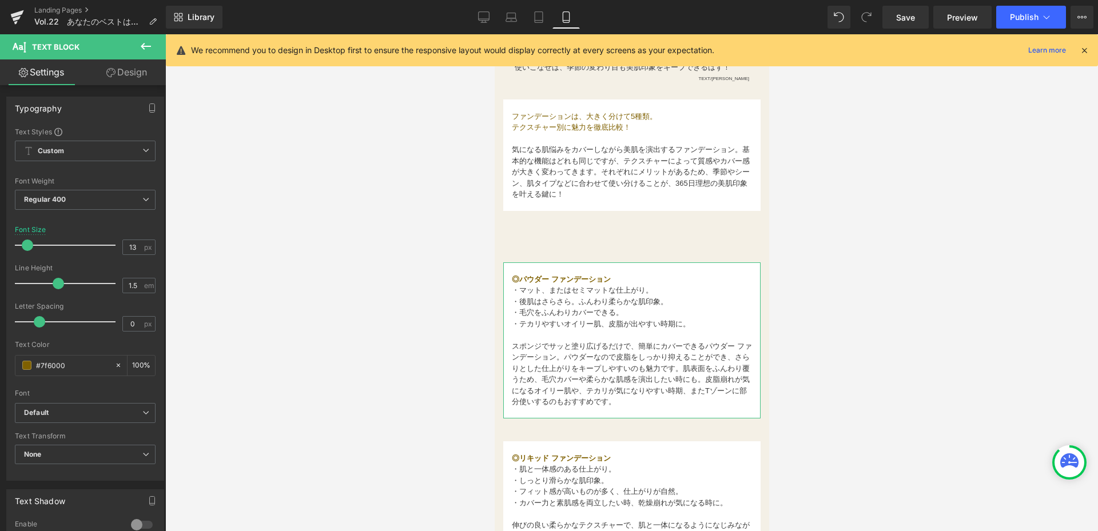
click at [142, 72] on link "Design" at bounding box center [126, 72] width 83 height 26
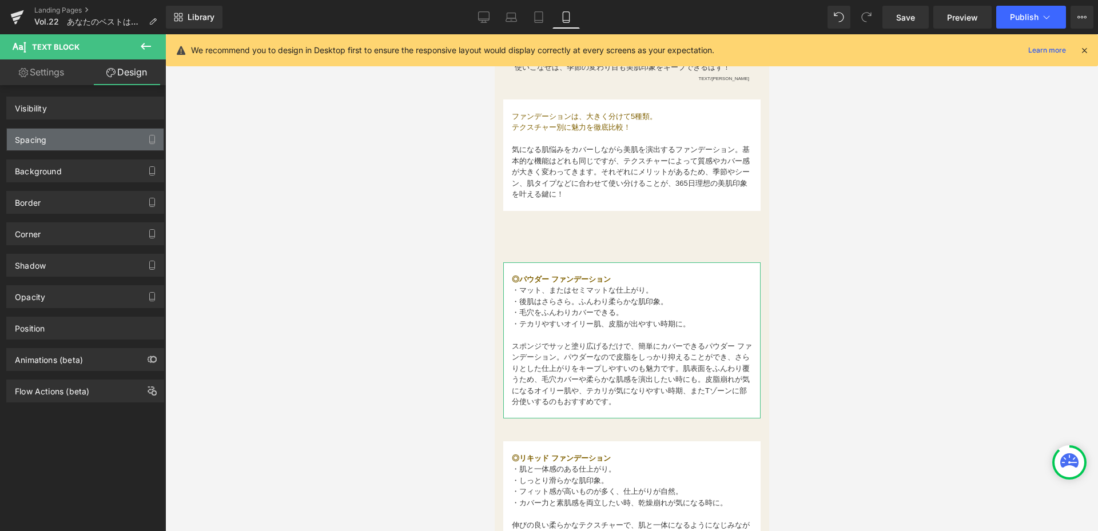
click at [100, 146] on div "Spacing" at bounding box center [85, 140] width 157 height 22
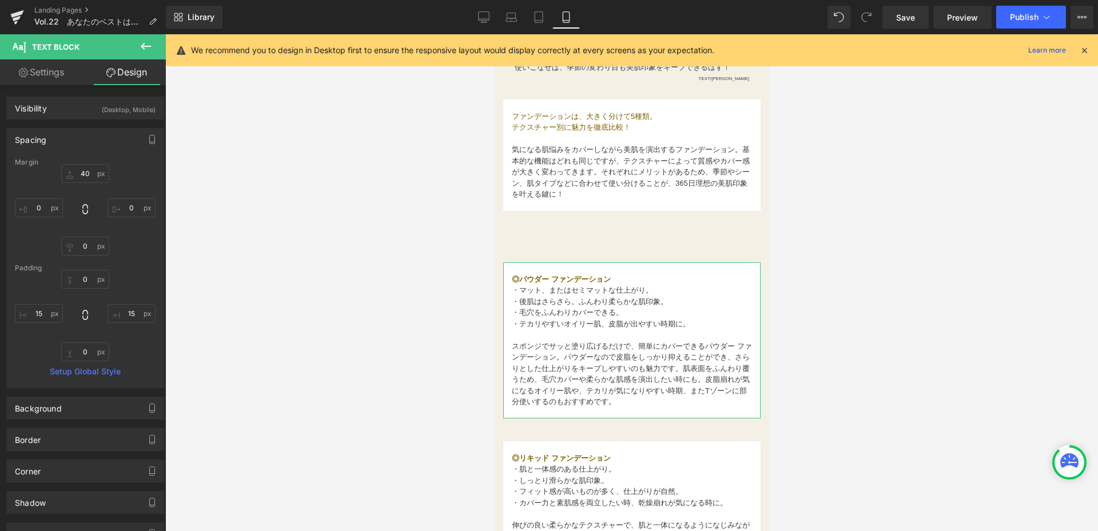
type input "40"
type input "0"
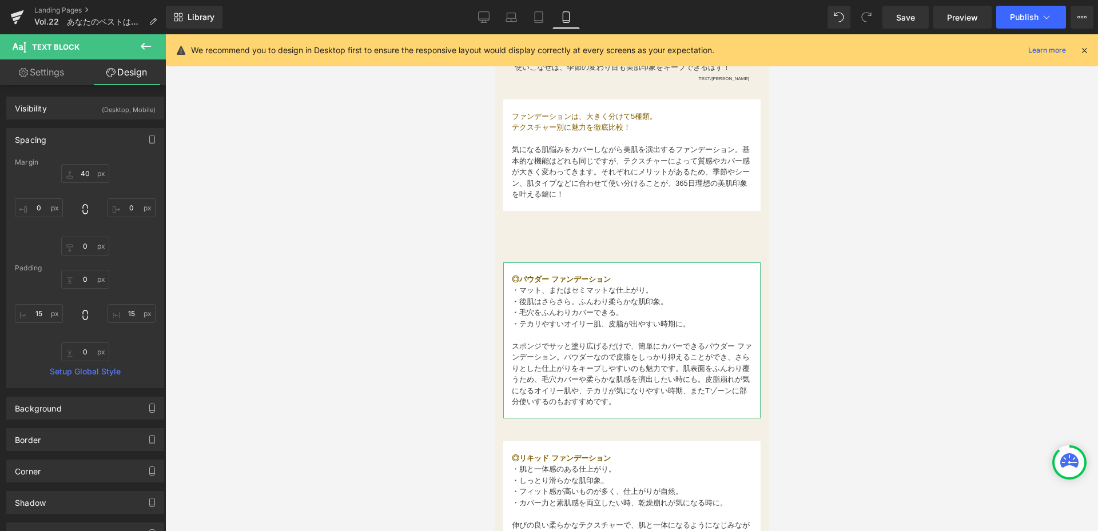
type input "15"
type input "0"
type input "15"
click at [93, 174] on input "40" at bounding box center [85, 173] width 48 height 19
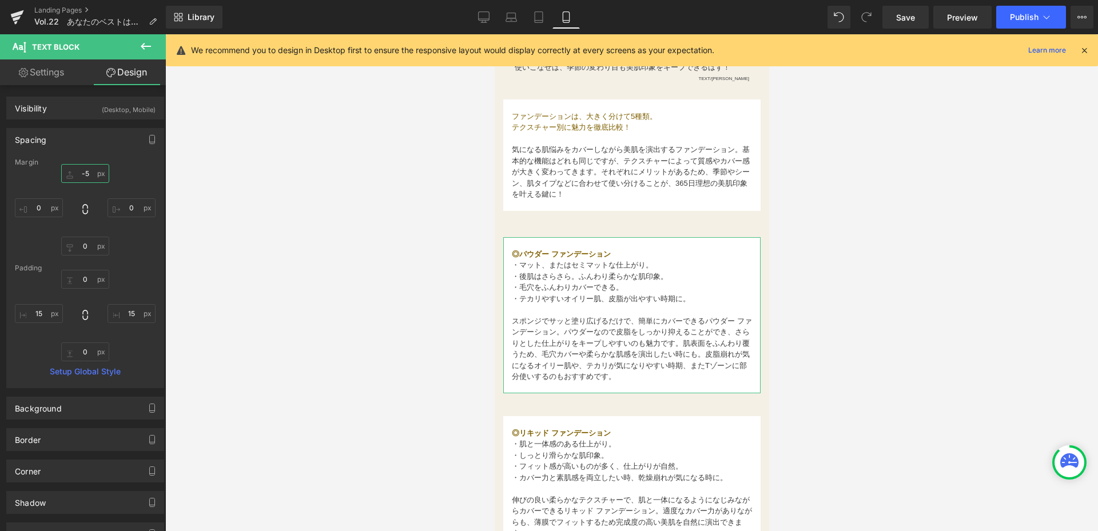
type input "-50"
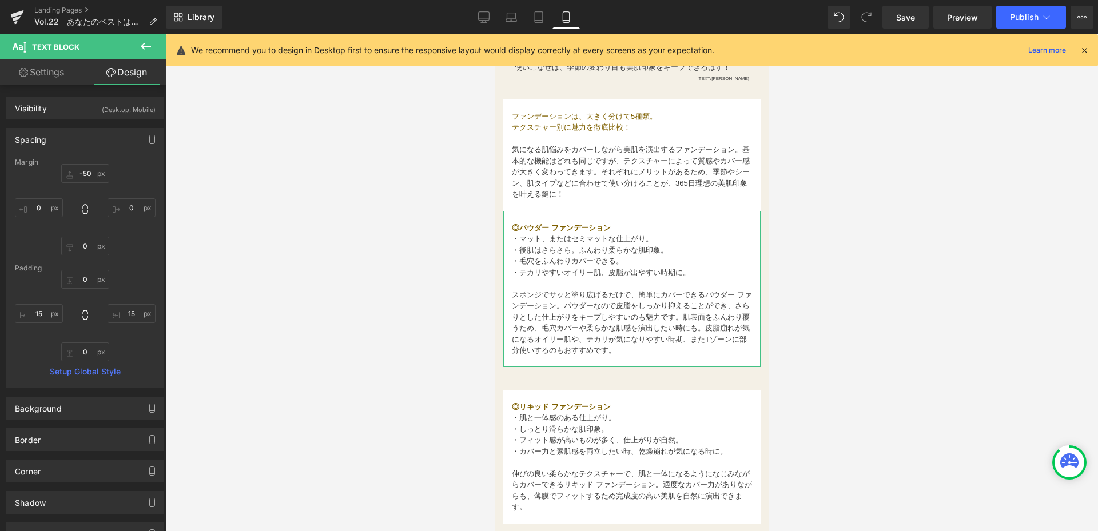
click at [212, 220] on div at bounding box center [631, 282] width 933 height 497
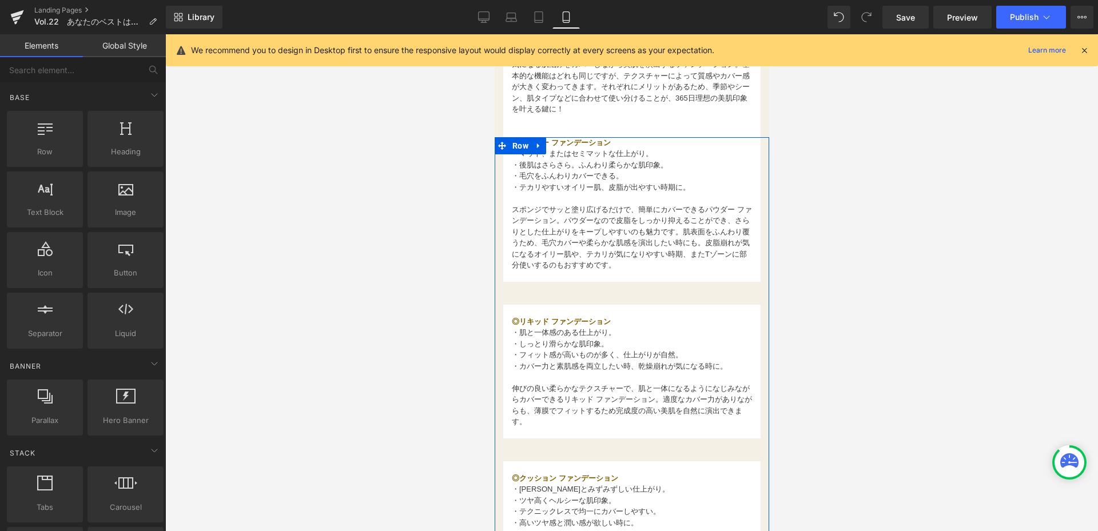
scroll to position [572, 0]
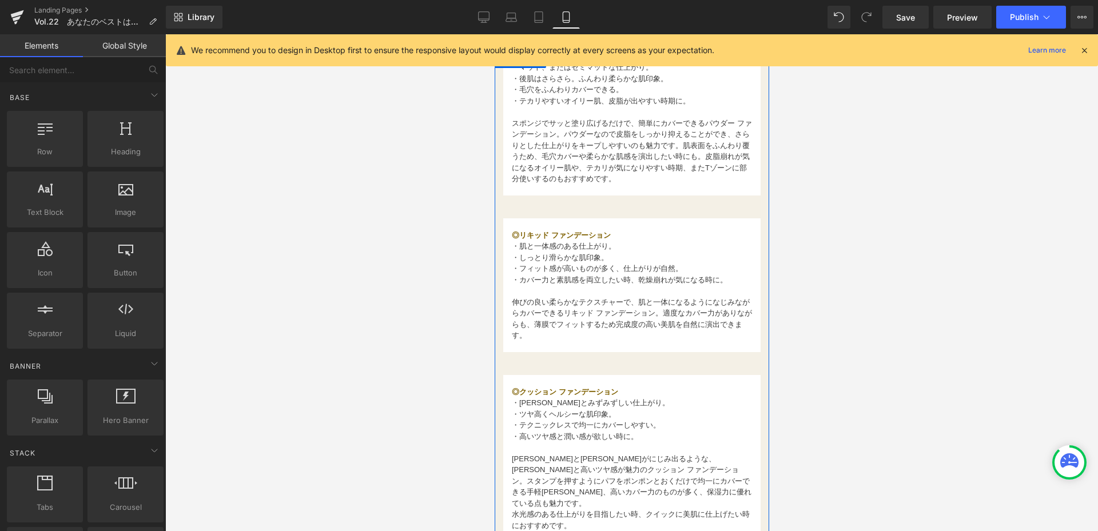
click at [539, 251] on span "・肌と一体感のある仕上がり。" at bounding box center [563, 246] width 104 height 9
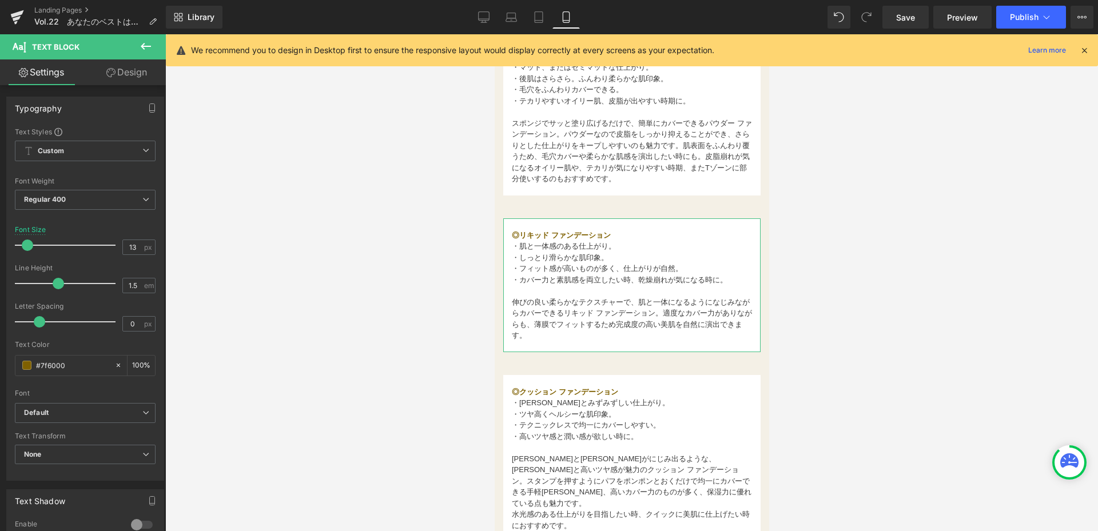
click at [151, 69] on link "Design" at bounding box center [126, 72] width 83 height 26
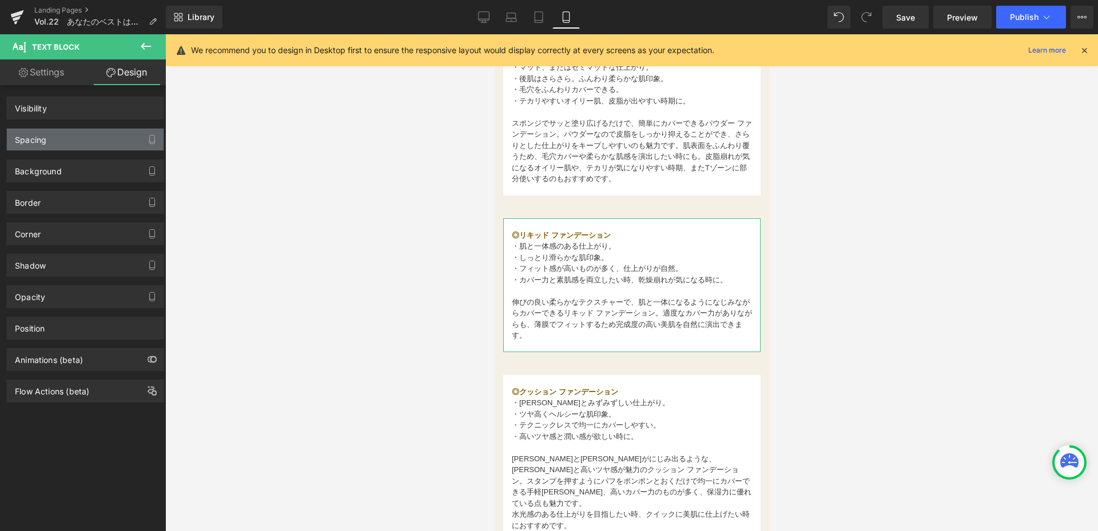
click at [82, 147] on div "Spacing" at bounding box center [85, 140] width 157 height 22
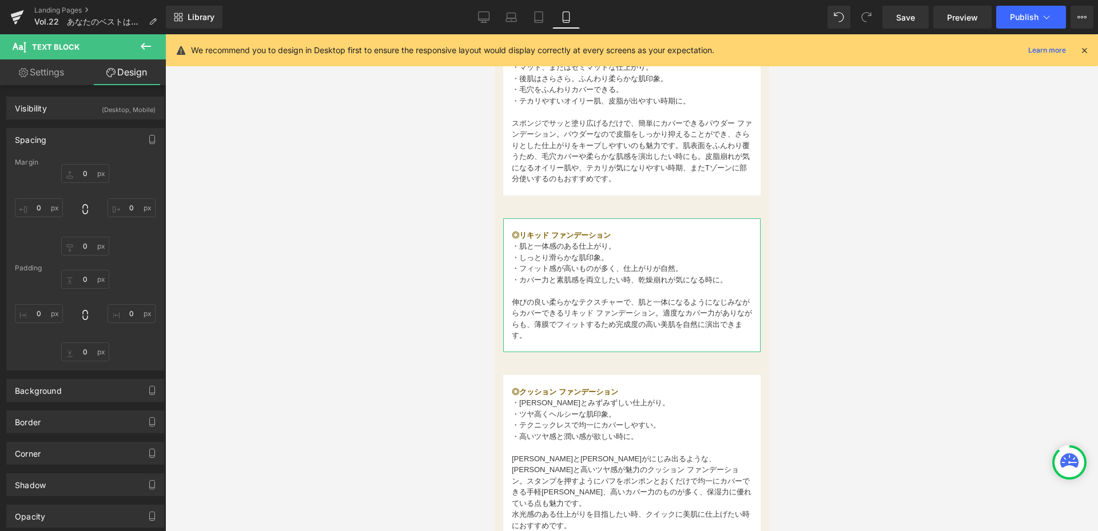
type input "40"
type input "0"
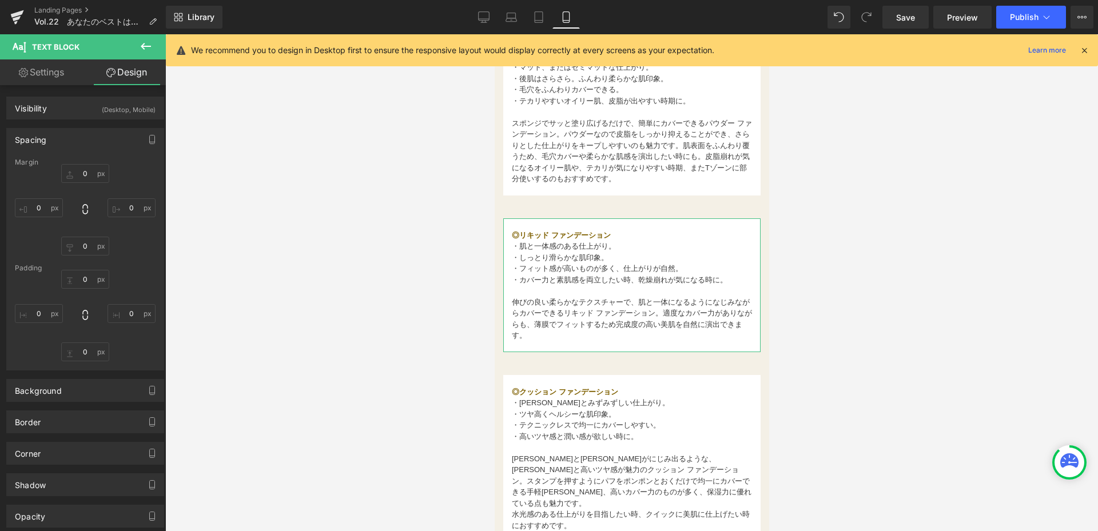
type input "15"
type input "0"
type input "15"
click at [92, 172] on input "40" at bounding box center [85, 173] width 48 height 19
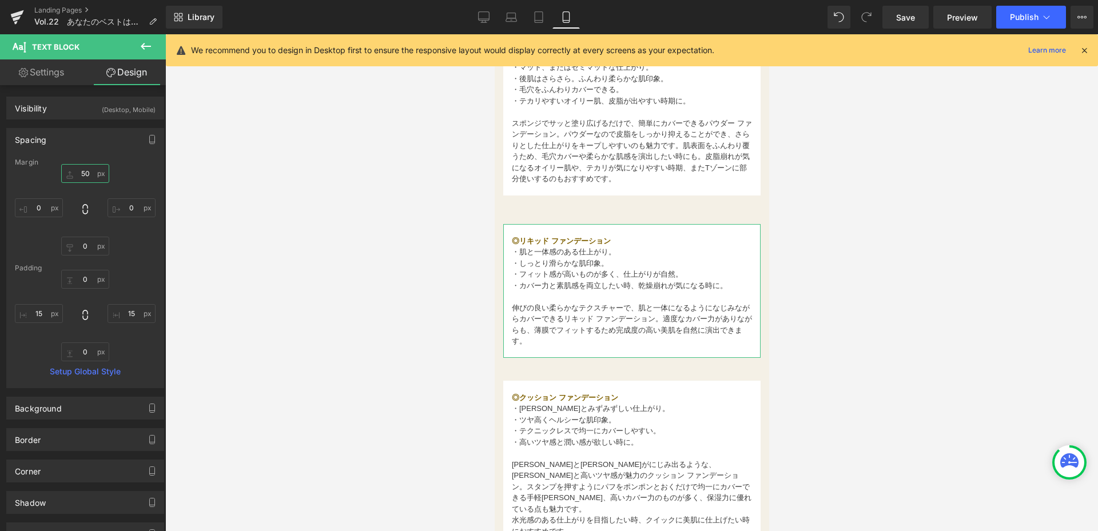
type input "5"
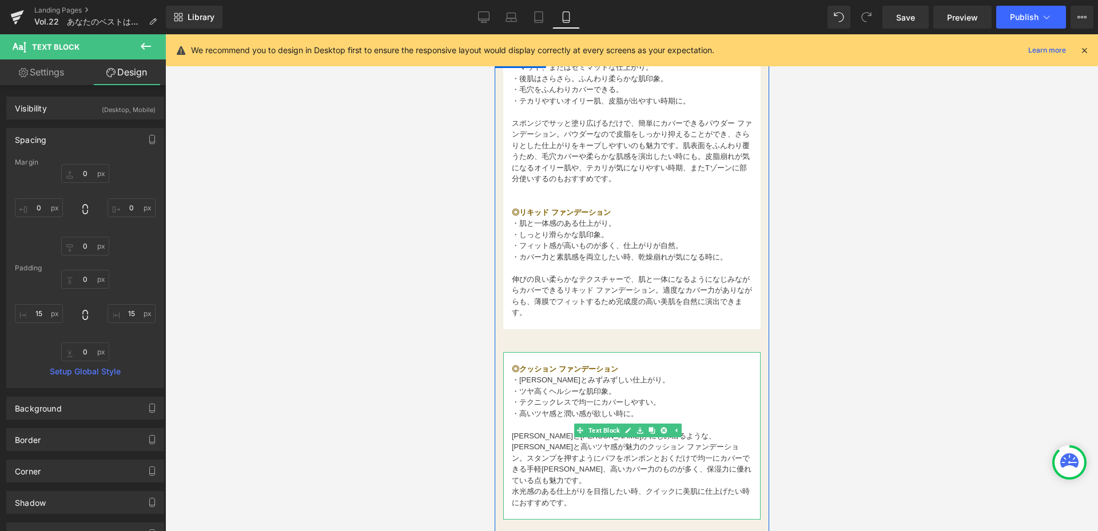
click at [647, 405] on font "・テクニックレスで均一にカバーしやすい。" at bounding box center [585, 402] width 149 height 9
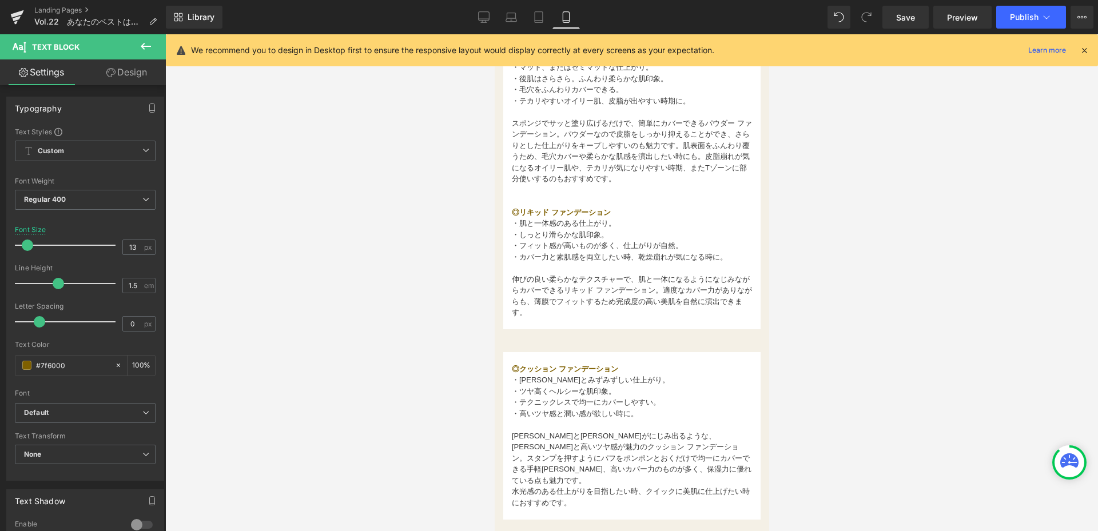
click at [136, 74] on link "Design" at bounding box center [126, 72] width 83 height 26
click at [0, 0] on div "Spacing" at bounding box center [0, 0] width 0 height 0
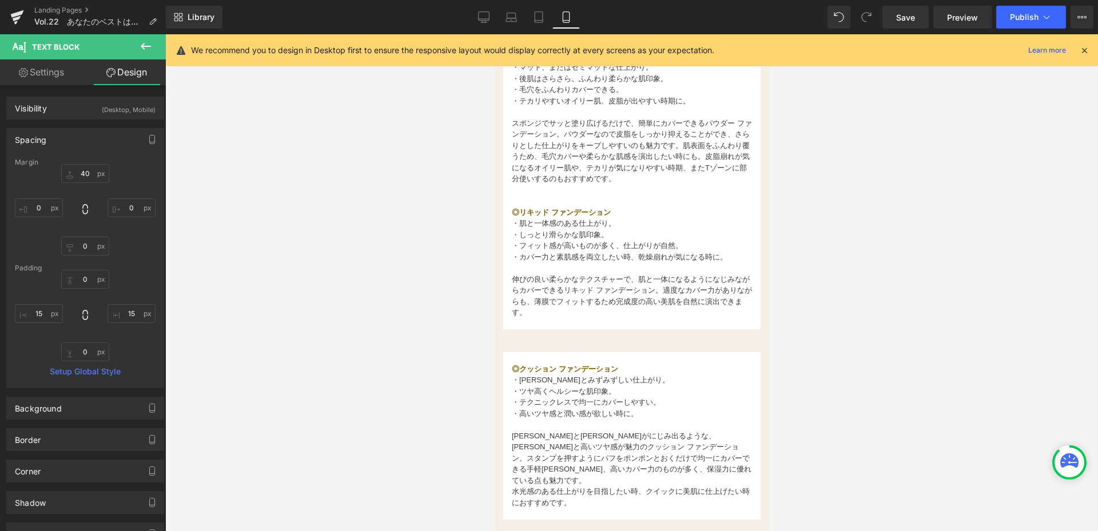
type input "40"
type input "0"
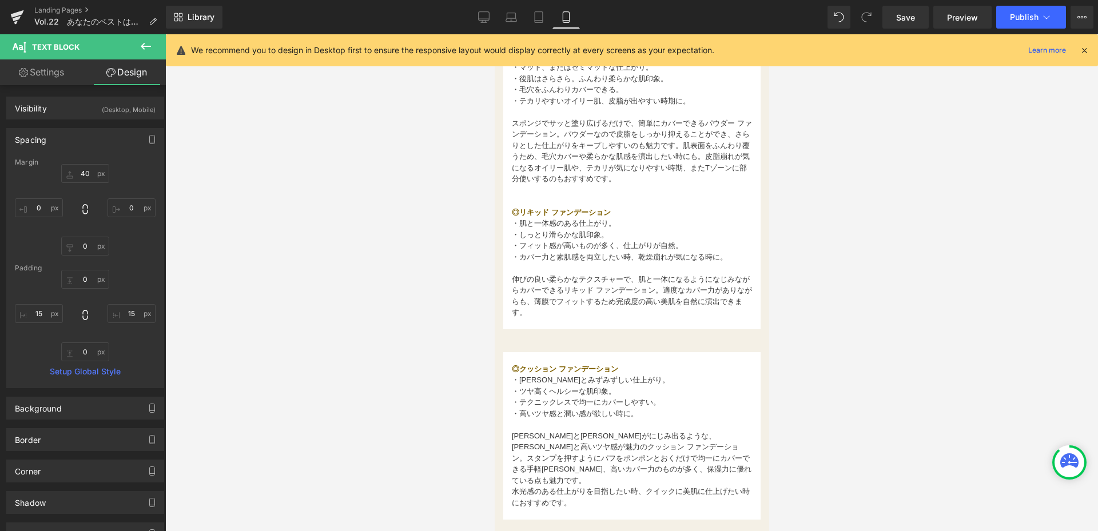
type input "15"
type input "0"
type input "15"
click at [96, 172] on input "40" at bounding box center [85, 173] width 48 height 19
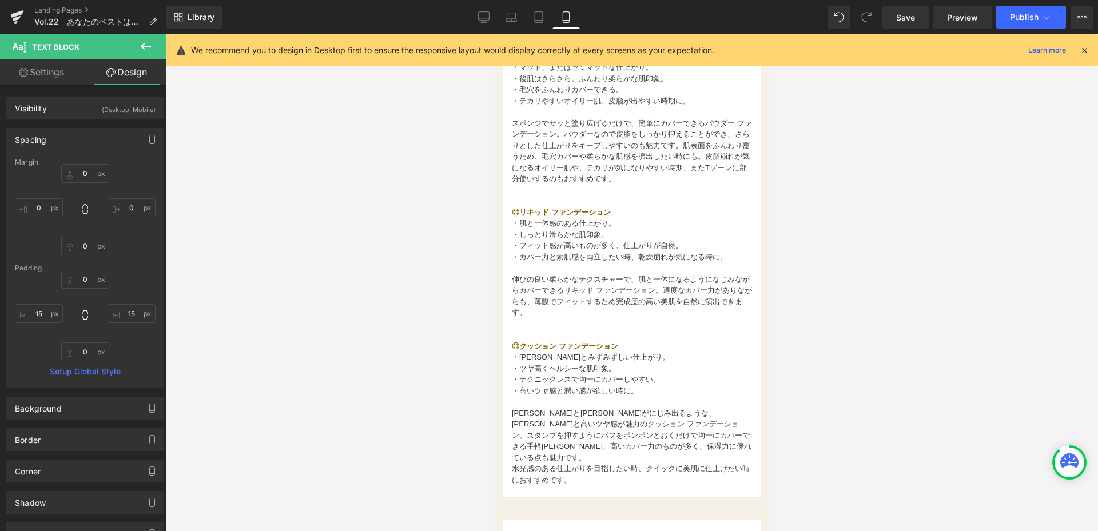
click at [405, 103] on div at bounding box center [631, 282] width 933 height 497
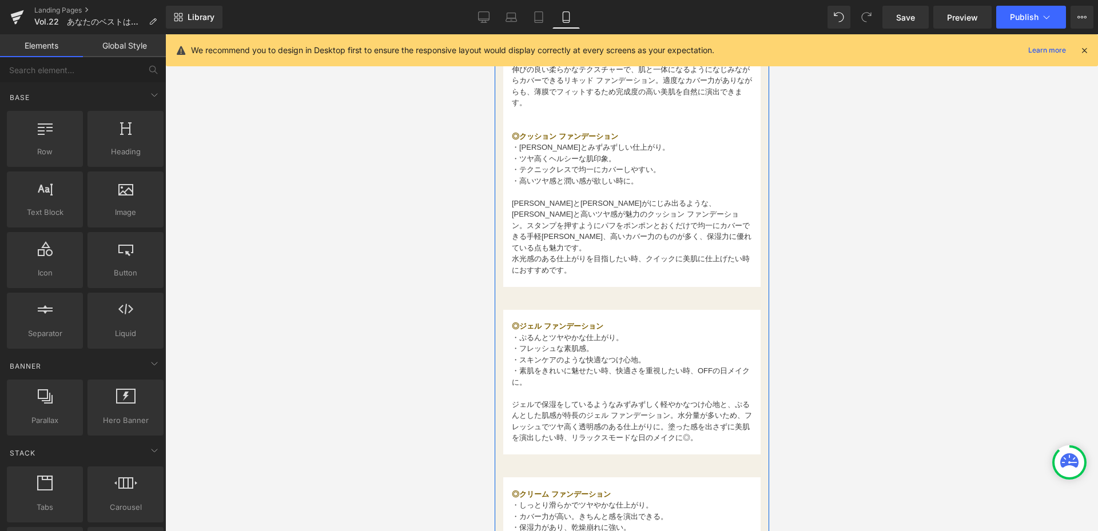
scroll to position [801, 0]
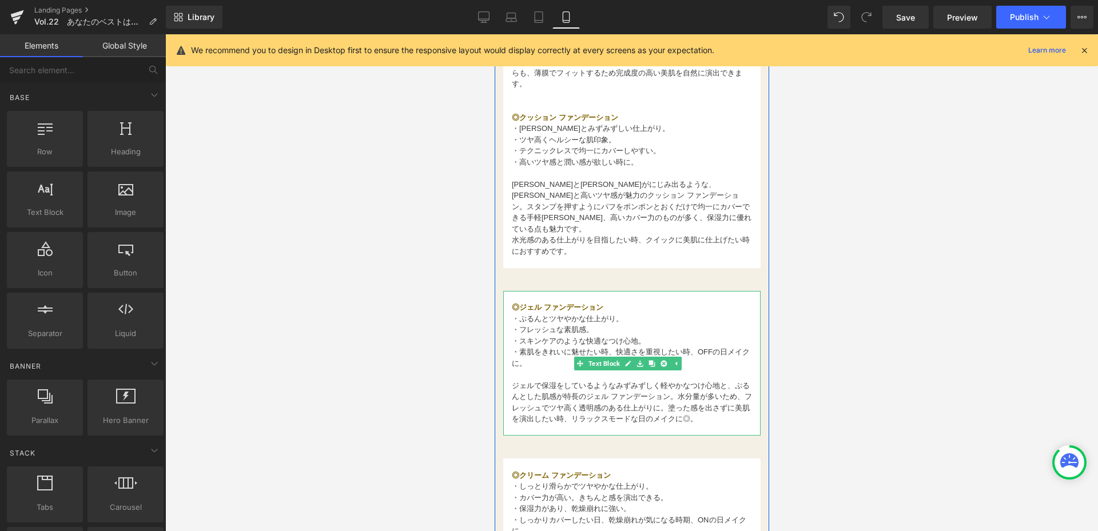
click at [638, 319] on p "・ぷるんとツヤやかな仕上がり。" at bounding box center [631, 319] width 240 height 11
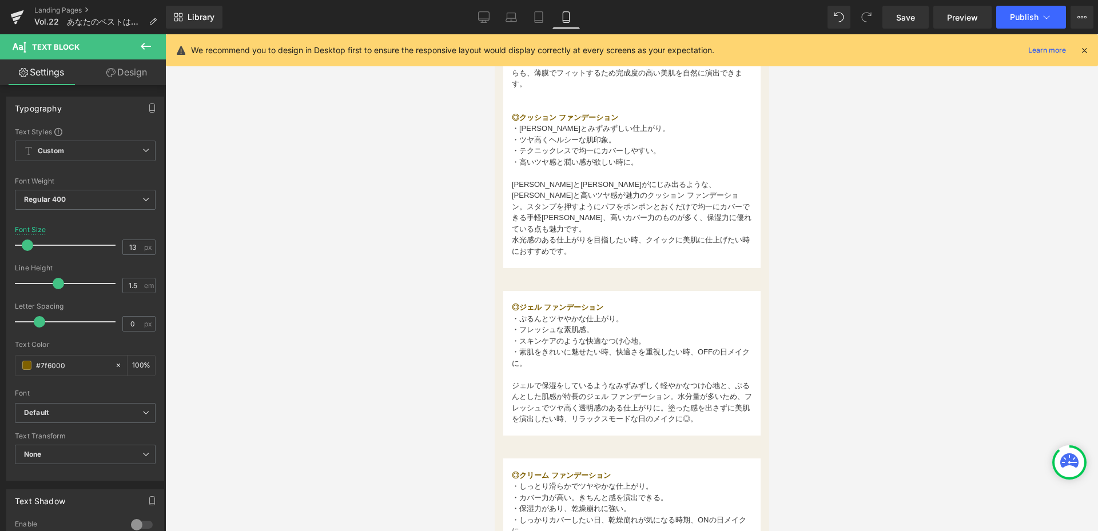
click at [124, 81] on link "Design" at bounding box center [126, 72] width 83 height 26
click at [0, 0] on div "Spacing" at bounding box center [0, 0] width 0 height 0
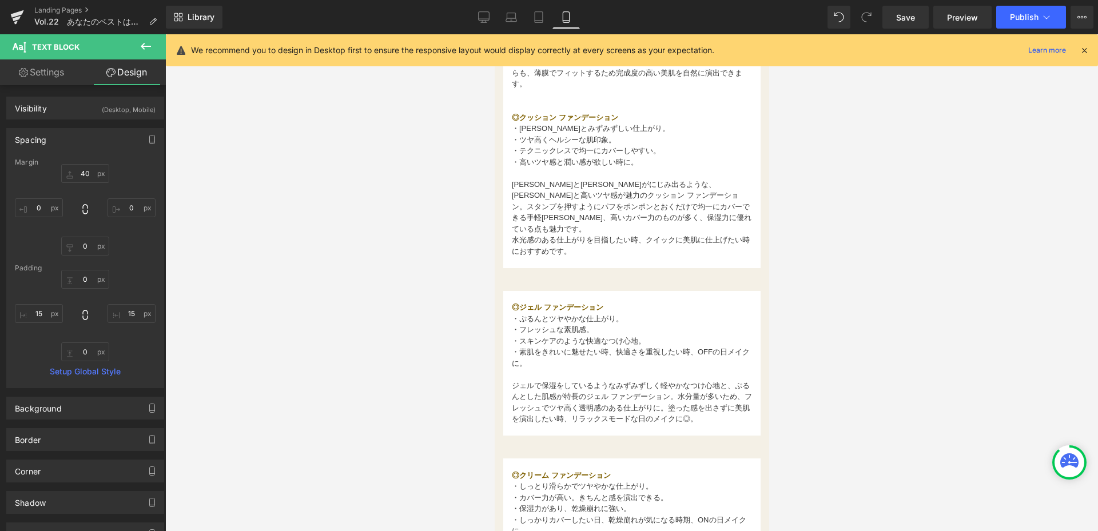
type input "40"
type input "0"
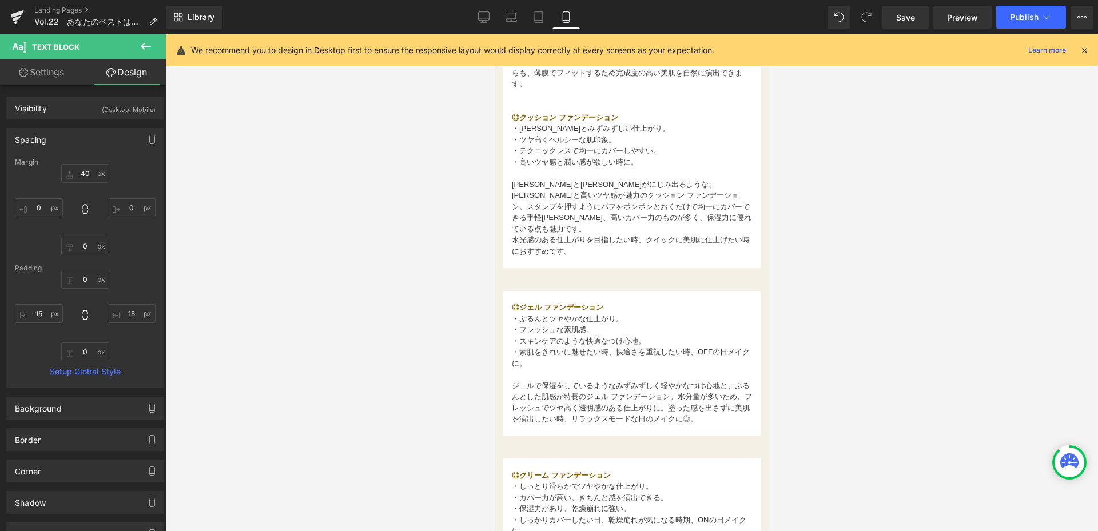
type input "15"
type input "0"
type input "15"
click at [98, 184] on div "40px 40 0px 0 0px 0 0px 0" at bounding box center [85, 210] width 141 height 92
click at [96, 179] on input "40" at bounding box center [85, 173] width 48 height 19
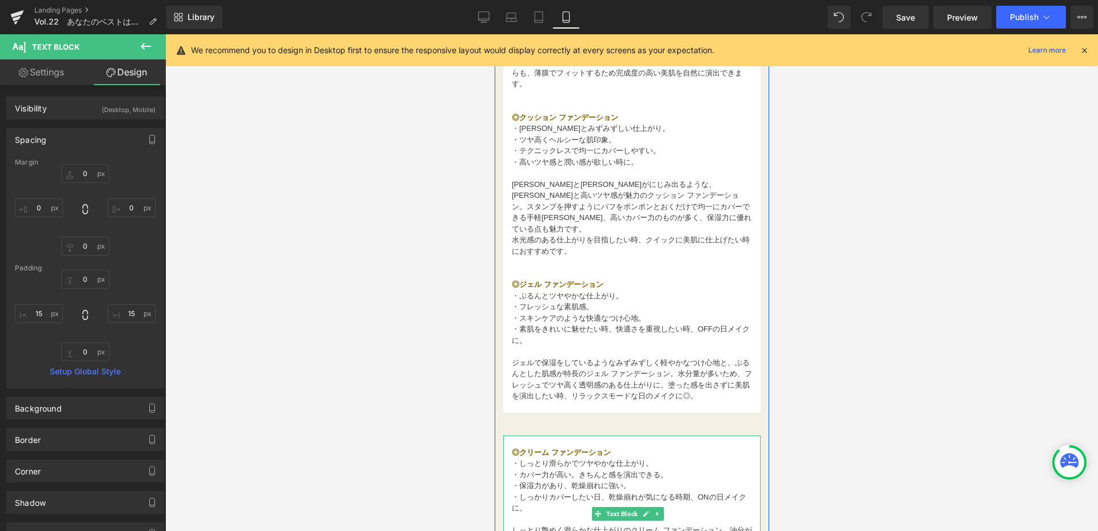
click at [541, 449] on b "◎クリーム ファンデーション" at bounding box center [560, 453] width 99 height 9
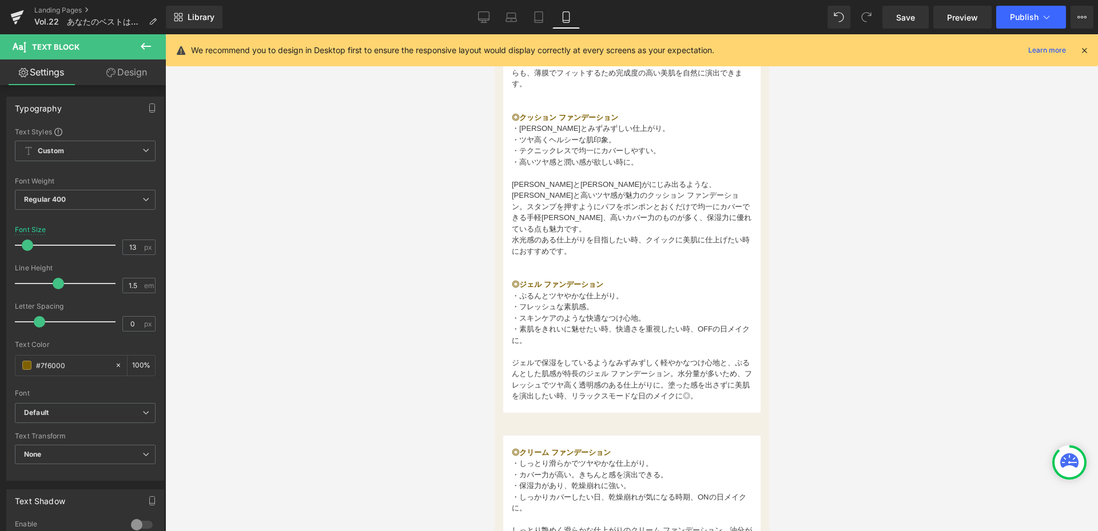
click at [138, 82] on link "Design" at bounding box center [126, 72] width 83 height 26
click at [0, 0] on div "Spacing" at bounding box center [0, 0] width 0 height 0
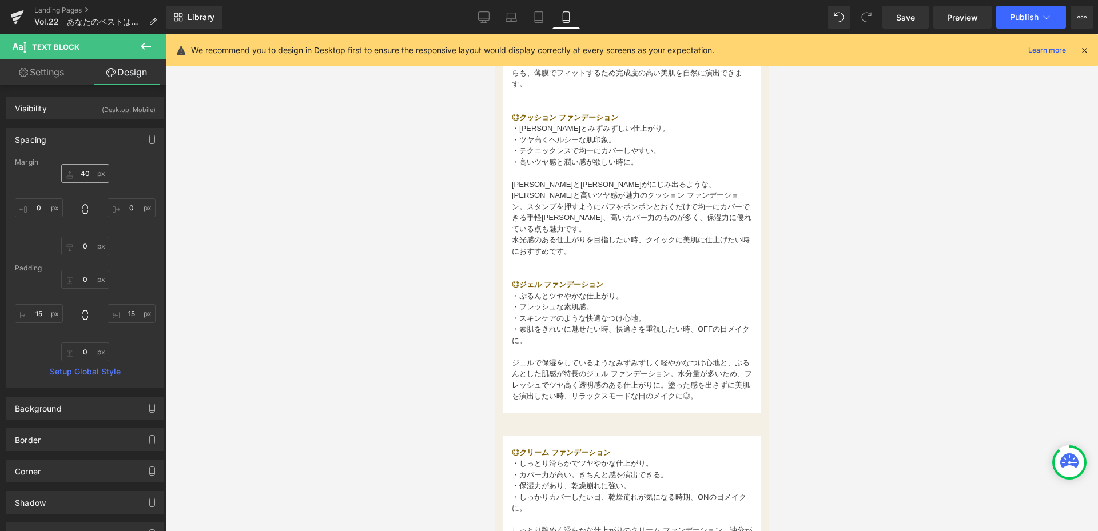
type input "40"
type input "0"
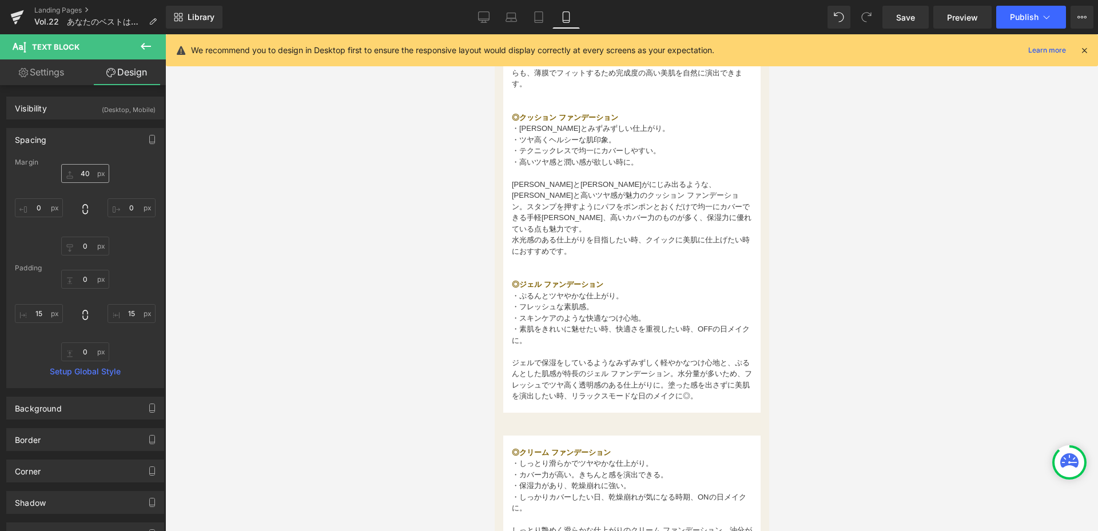
type input "15"
type input "0"
type input "15"
click at [92, 171] on input "40" at bounding box center [85, 173] width 48 height 19
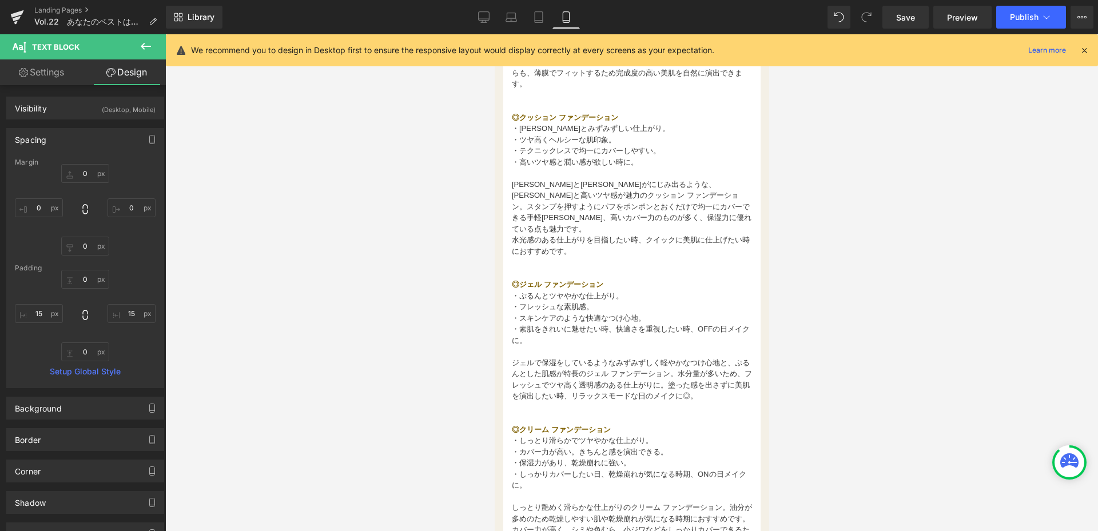
click at [450, 270] on div at bounding box center [631, 282] width 933 height 497
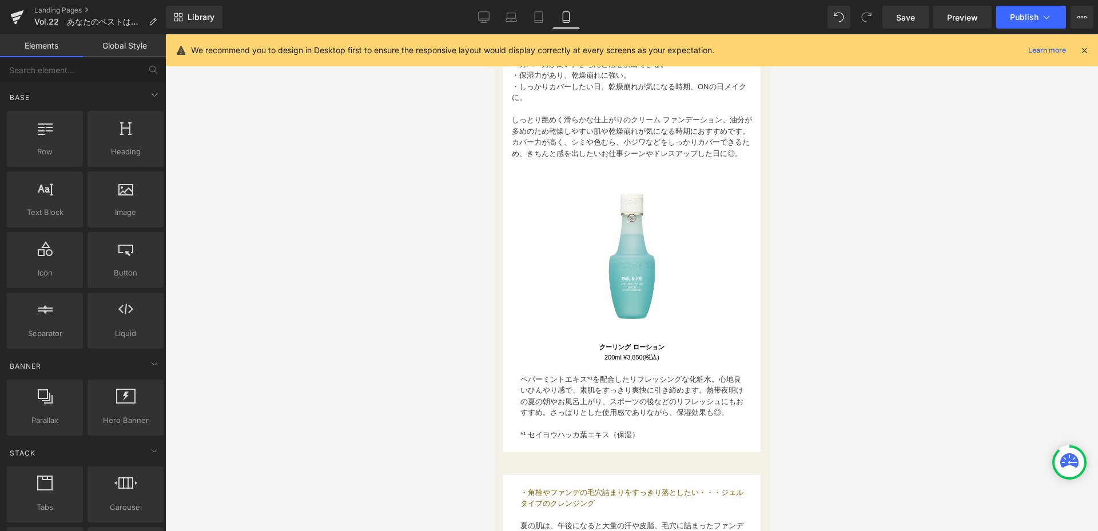
scroll to position [1201, 0]
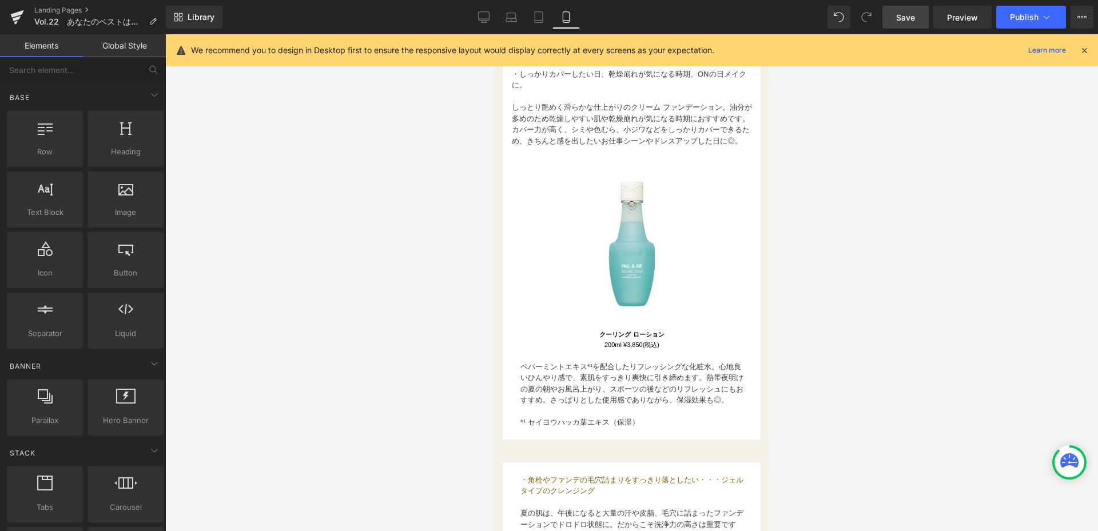
click at [915, 21] on span "Save" at bounding box center [905, 17] width 19 height 12
click at [480, 20] on icon at bounding box center [483, 16] width 11 height 11
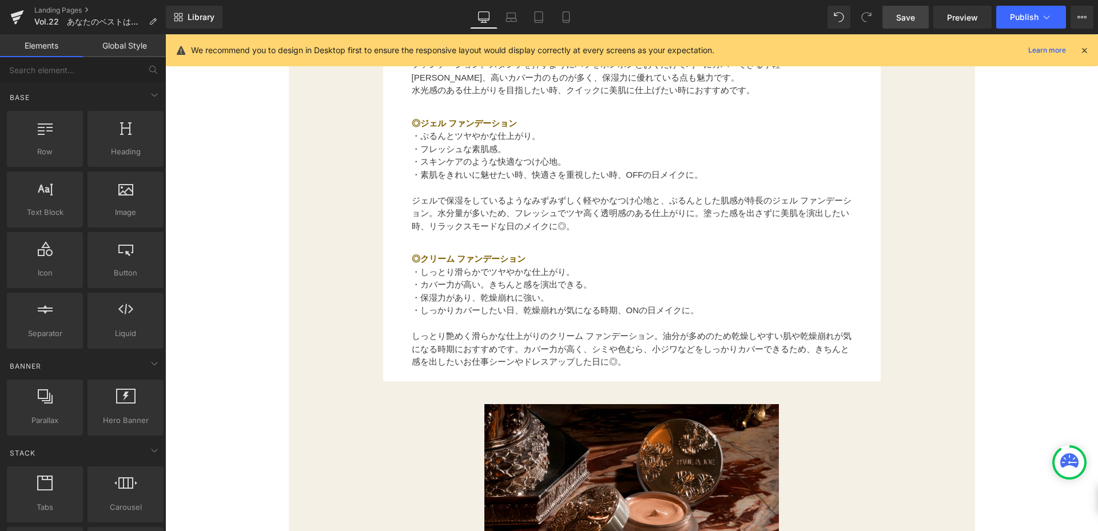
scroll to position [1144, 0]
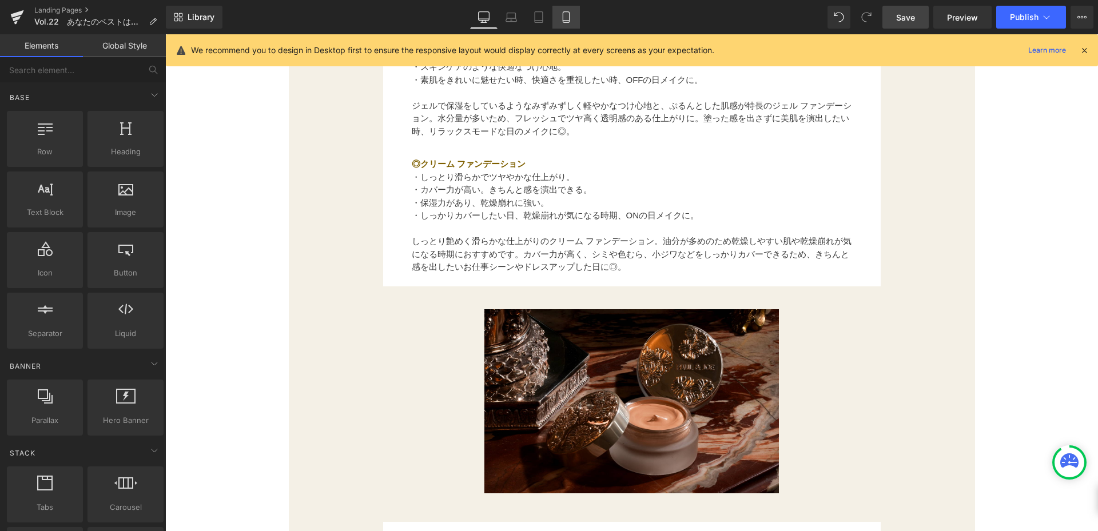
drag, startPoint x: 568, startPoint y: 19, endPoint x: 125, endPoint y: 209, distance: 481.6
click at [568, 19] on icon at bounding box center [566, 16] width 11 height 11
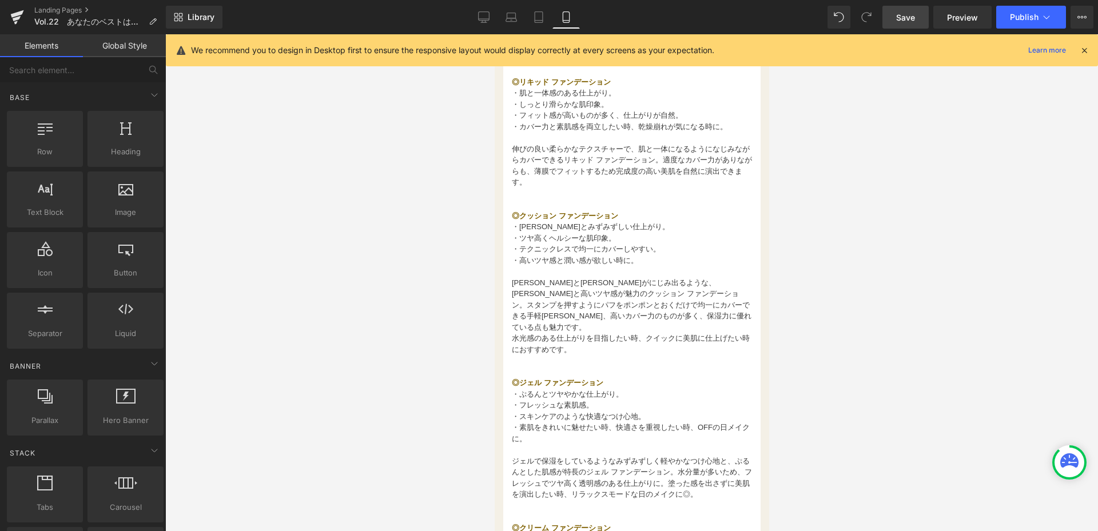
scroll to position [698, 0]
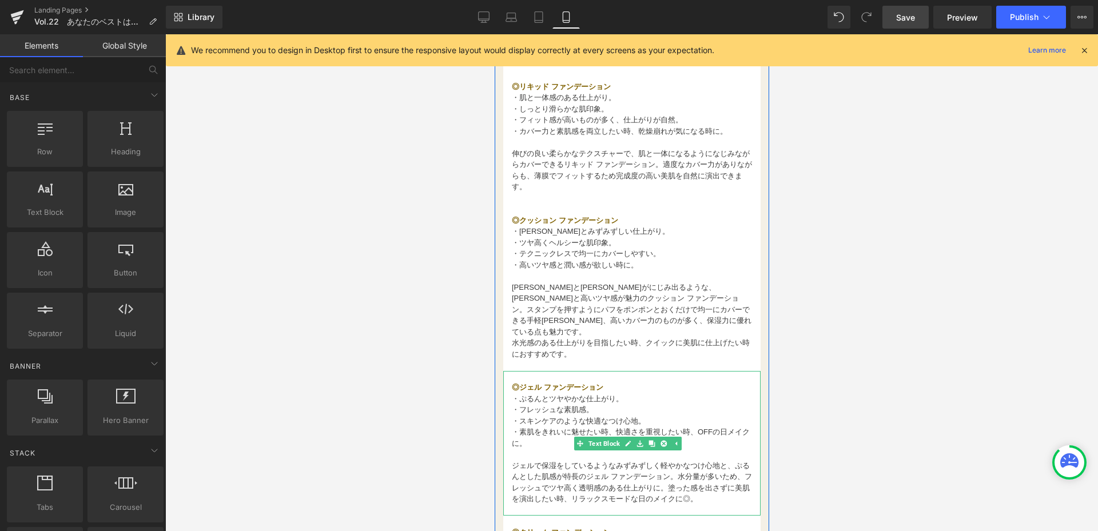
click at [513, 384] on b "◎ジェル ファンデーション" at bounding box center [557, 387] width 92 height 9
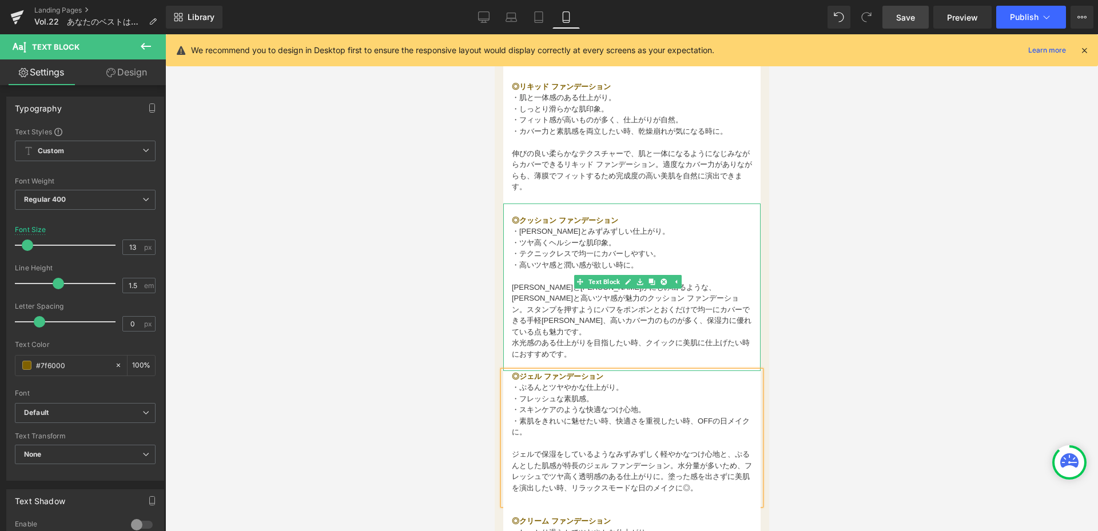
click at [511, 232] on span "・[PERSON_NAME]とみずみずしい仕上がり。" at bounding box center [590, 231] width 158 height 9
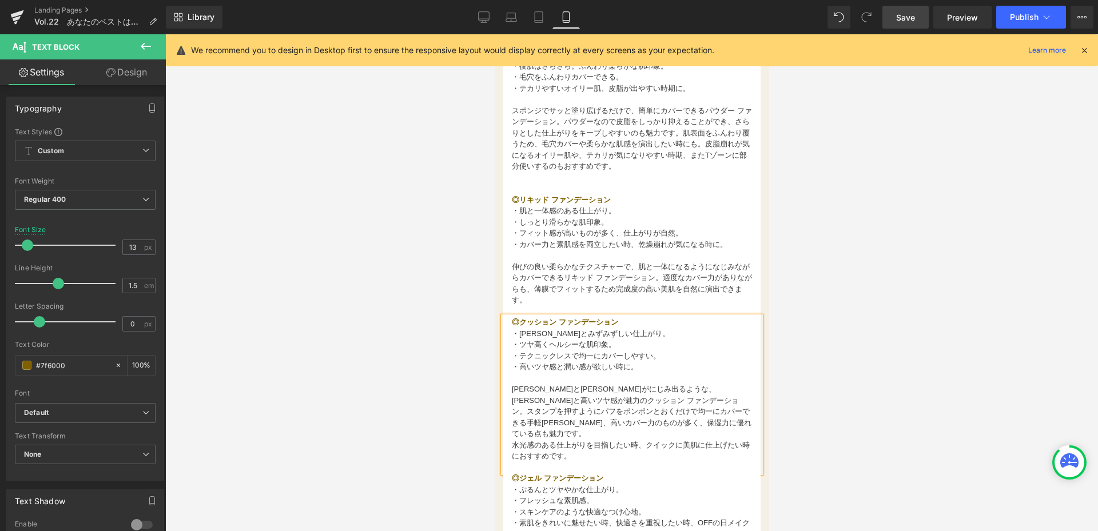
scroll to position [584, 0]
click at [511, 205] on b "◎リキッド ファンデーション" at bounding box center [560, 201] width 99 height 9
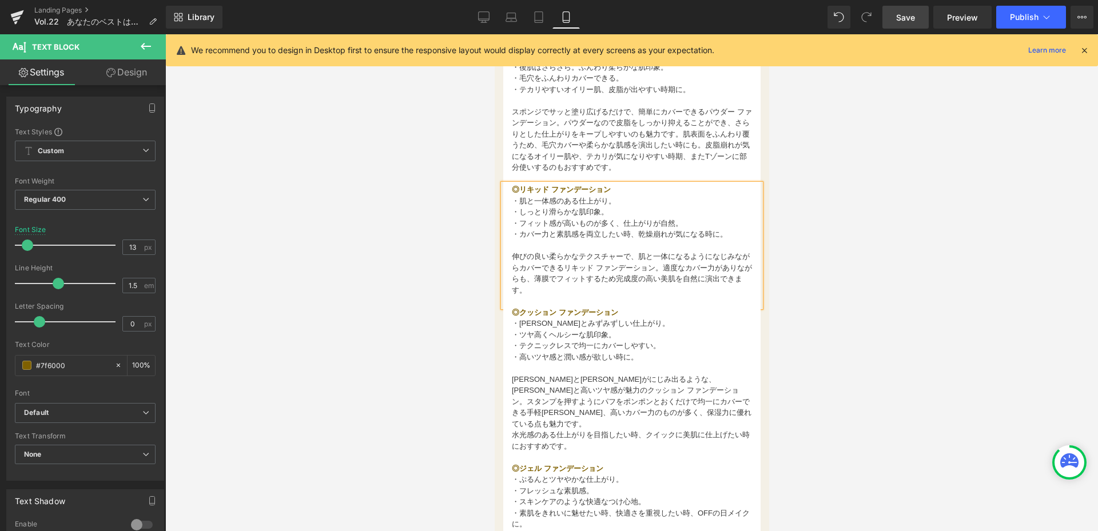
click at [421, 337] on div at bounding box center [631, 282] width 933 height 497
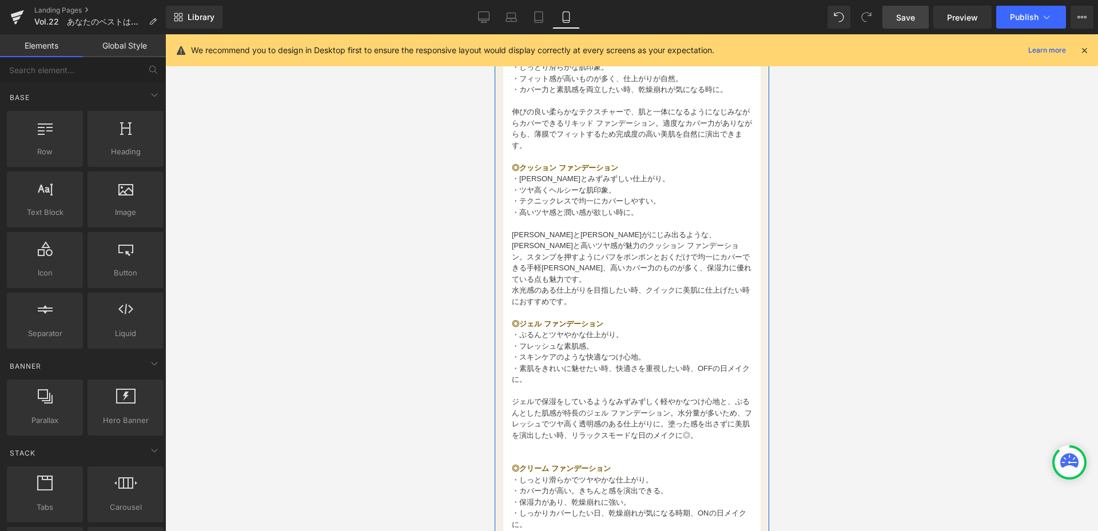
scroll to position [812, 0]
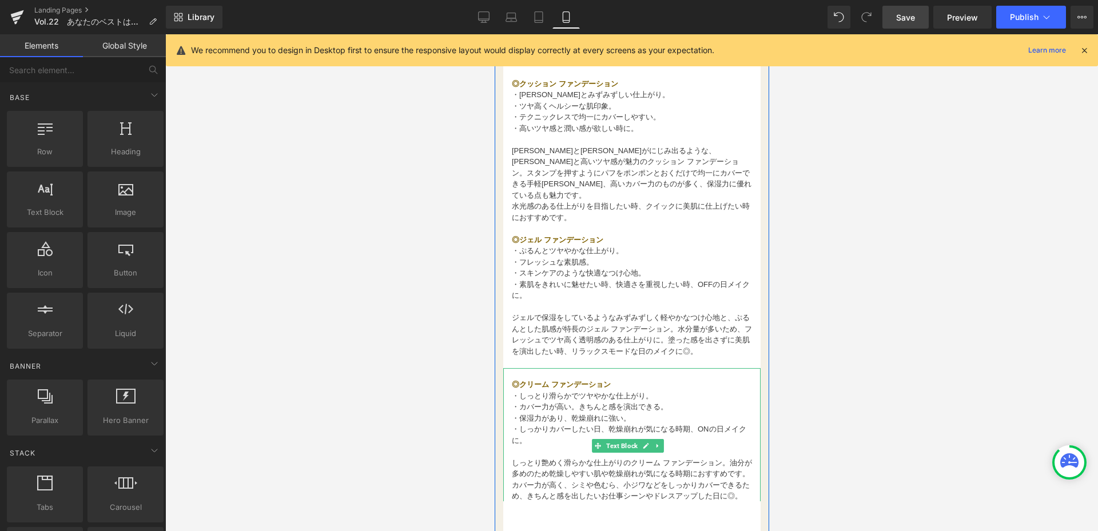
click at [515, 383] on b "◎クリーム ファンデーション" at bounding box center [560, 384] width 99 height 9
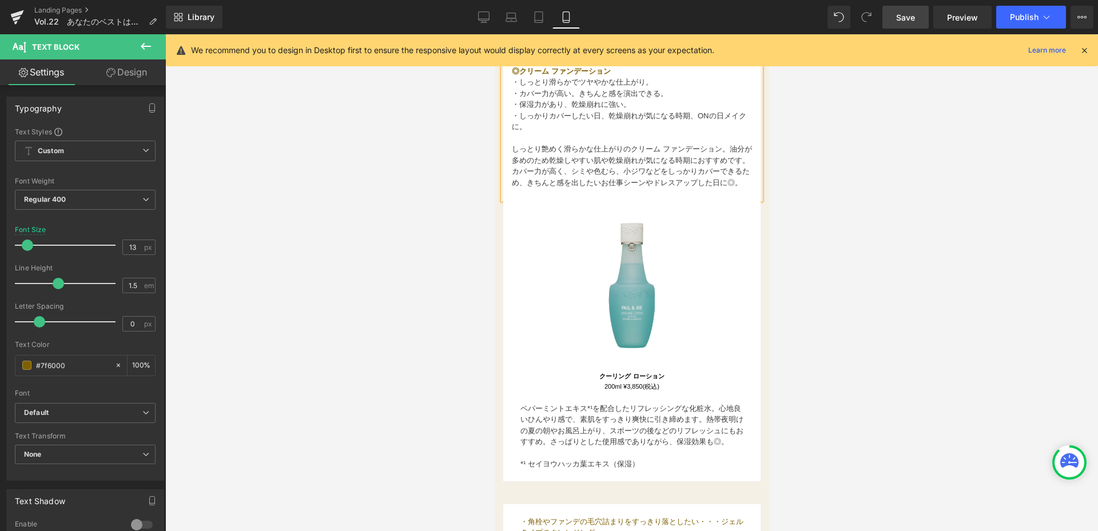
scroll to position [1098, 0]
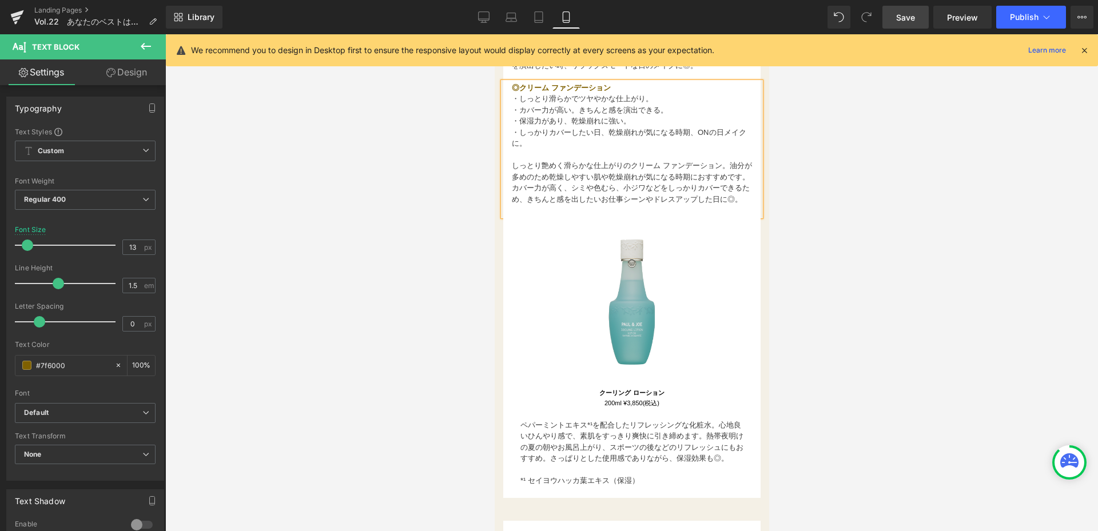
click at [665, 312] on img at bounding box center [631, 302] width 195 height 195
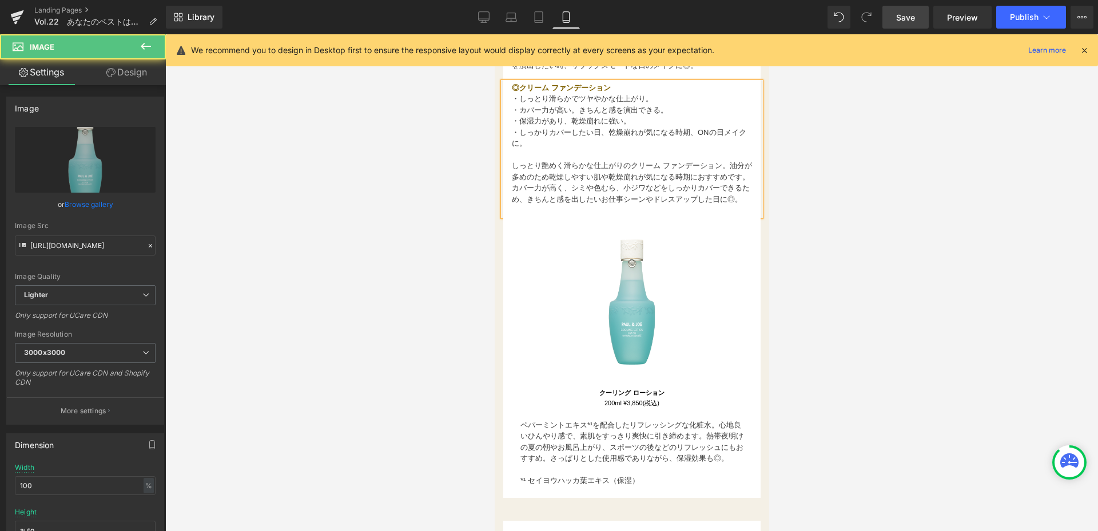
click at [1005, 251] on div at bounding box center [631, 282] width 933 height 497
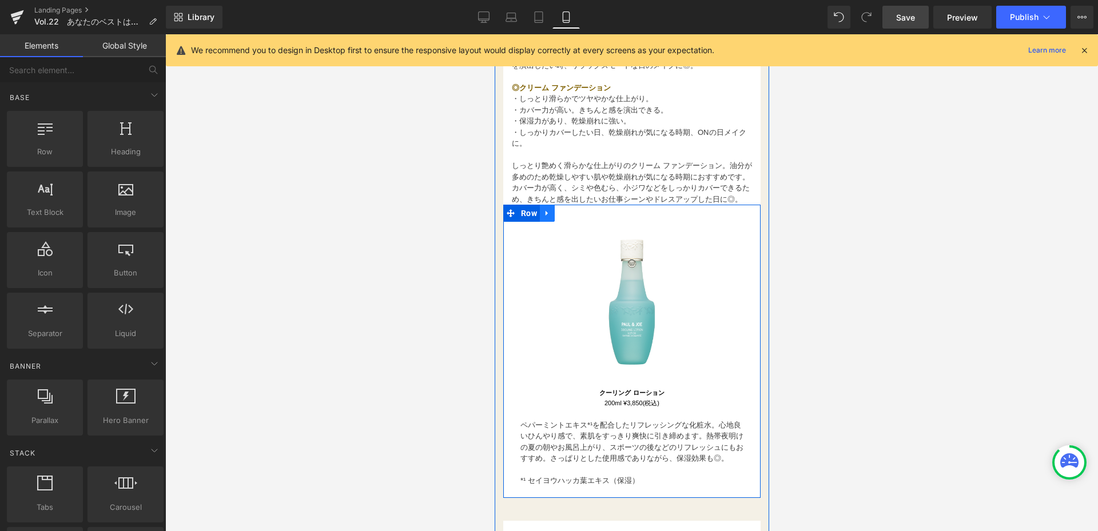
click at [543, 217] on icon at bounding box center [547, 213] width 8 height 9
click at [574, 217] on icon at bounding box center [577, 213] width 8 height 8
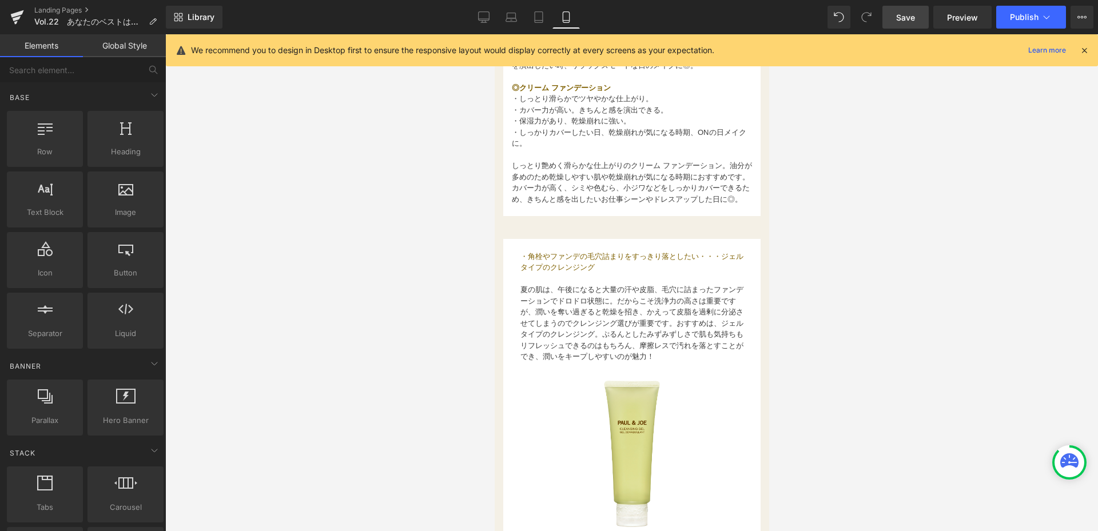
click at [903, 23] on link "Save" at bounding box center [906, 17] width 46 height 23
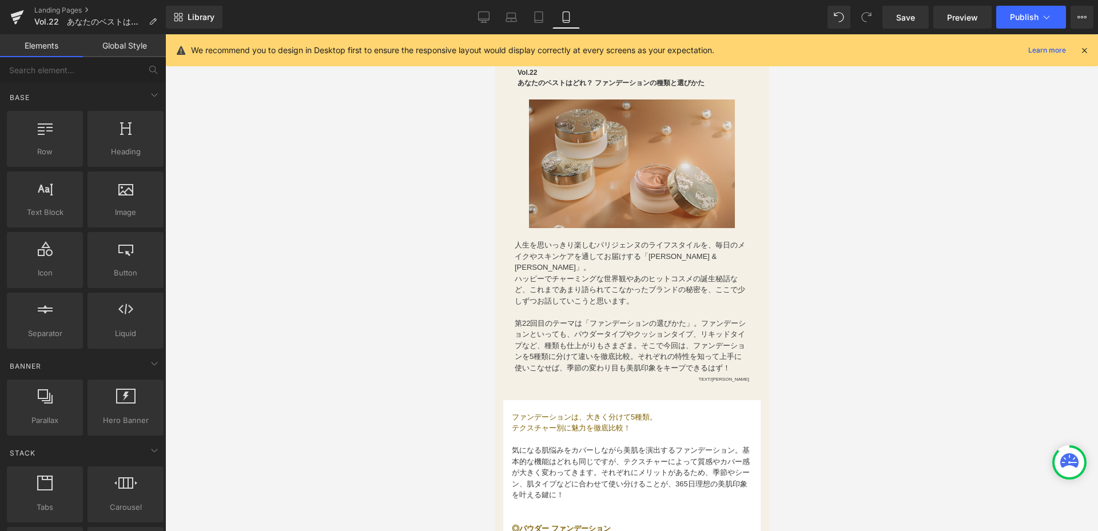
scroll to position [11, 0]
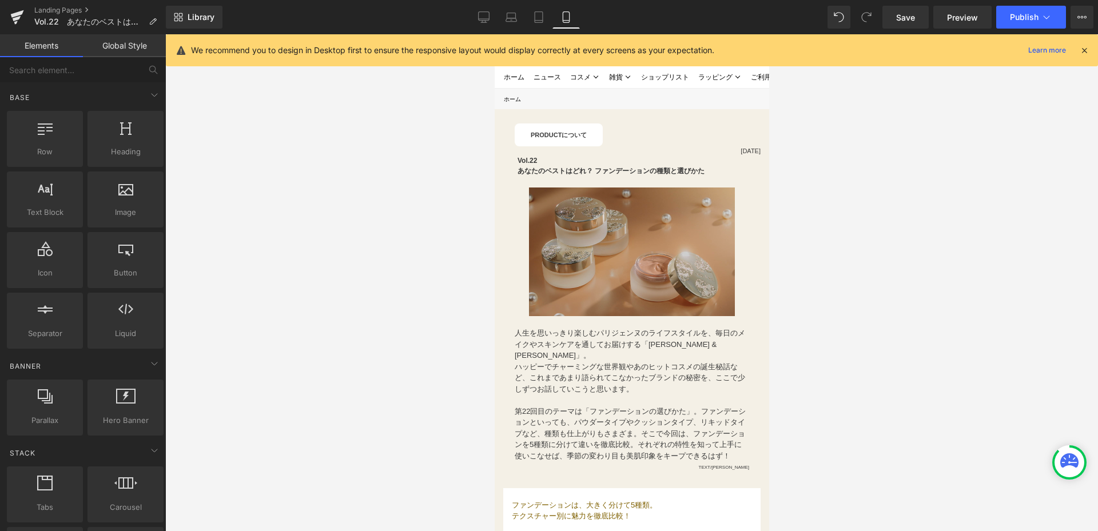
click at [648, 244] on div "Image" at bounding box center [631, 252] width 257 height 129
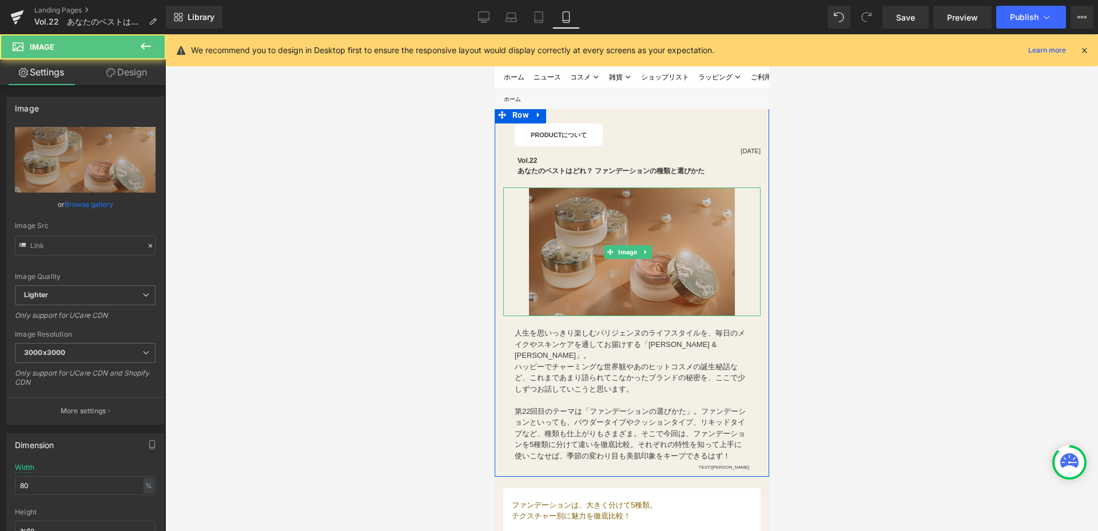
type input "[URL][DOMAIN_NAME][PERSON_NAME][PERSON_NAME]"
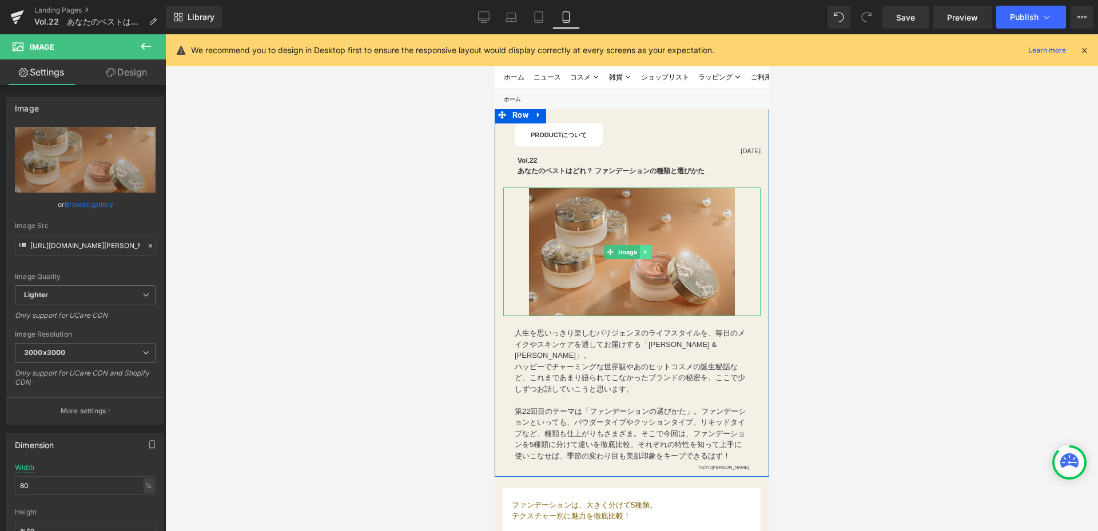
click at [648, 248] on link at bounding box center [645, 252] width 12 height 14
click at [640, 252] on icon at bounding box center [639, 252] width 6 height 6
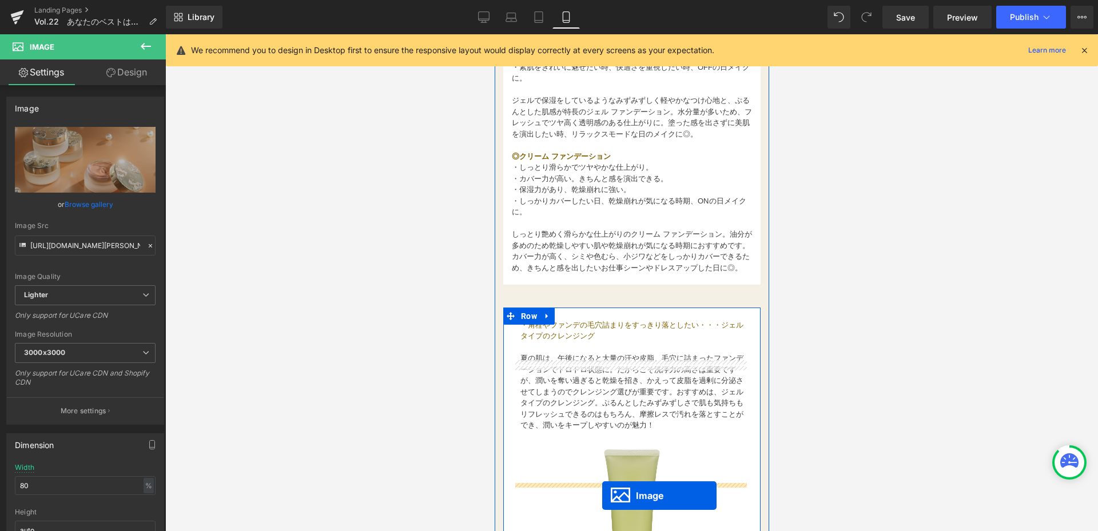
scroll to position [1121, 0]
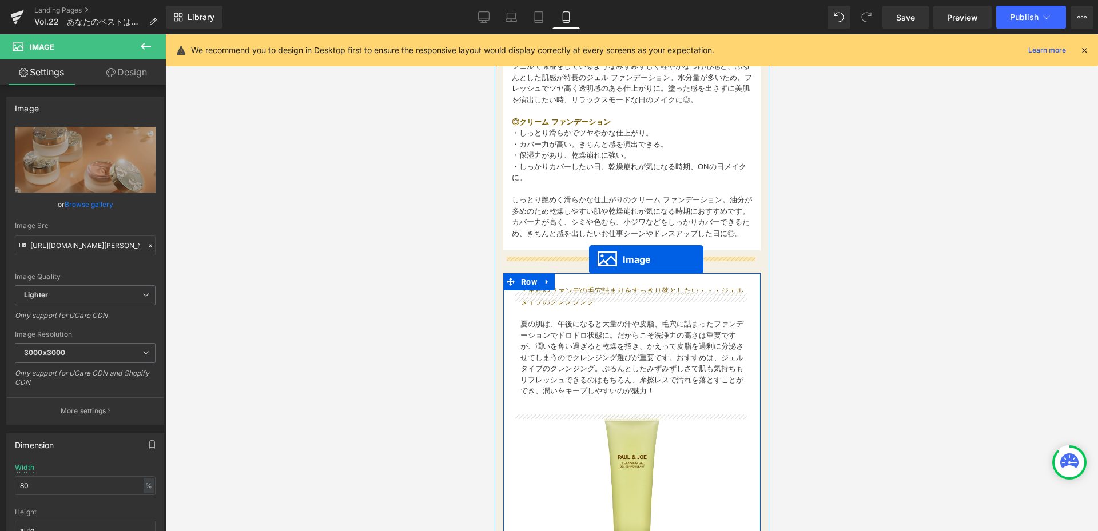
drag, startPoint x: 598, startPoint y: 541, endPoint x: 589, endPoint y: 260, distance: 281.6
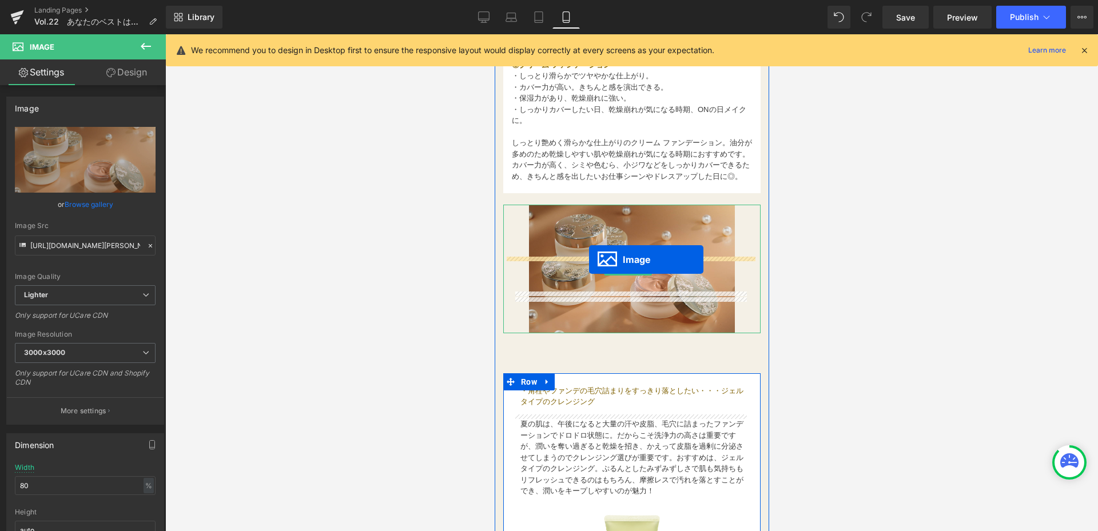
scroll to position [1064, 0]
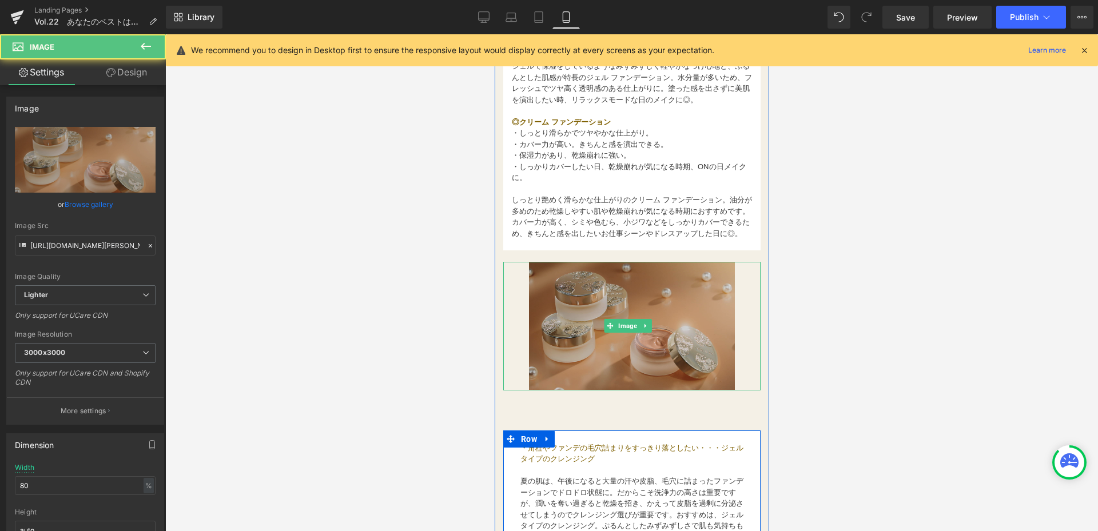
click at [586, 318] on img at bounding box center [632, 326] width 206 height 129
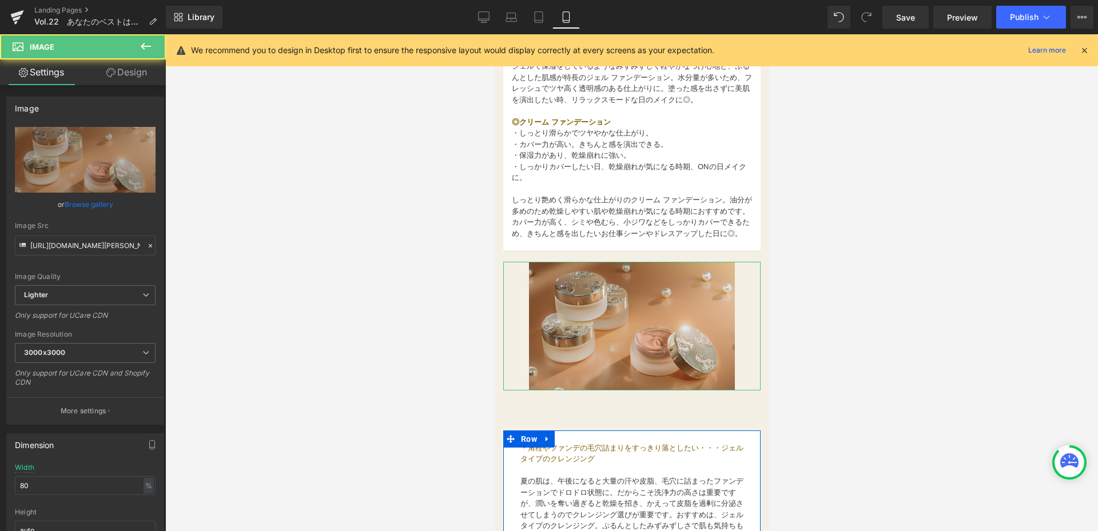
click at [141, 70] on link "Design" at bounding box center [126, 72] width 83 height 26
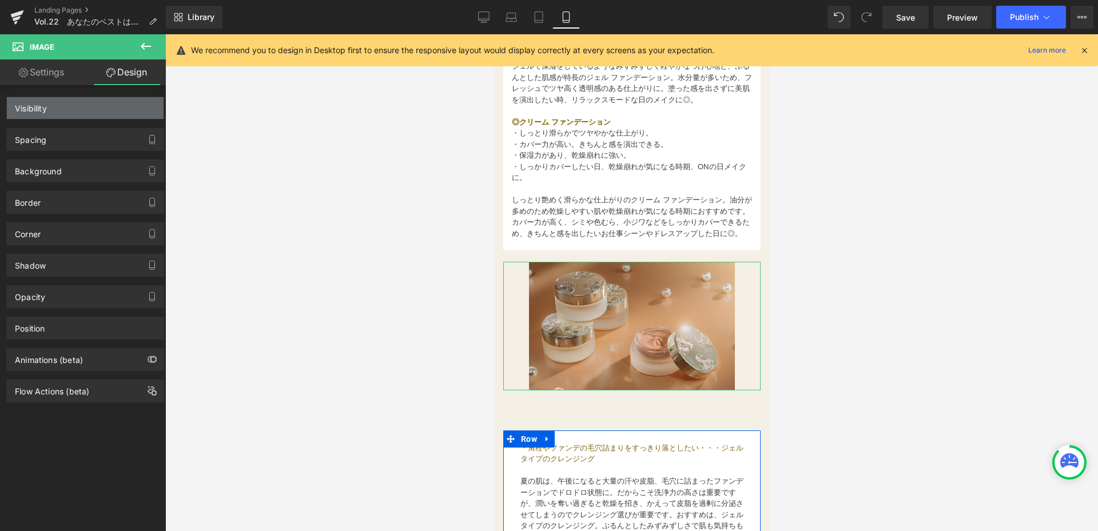
click at [109, 108] on div "Visibility" at bounding box center [85, 108] width 157 height 22
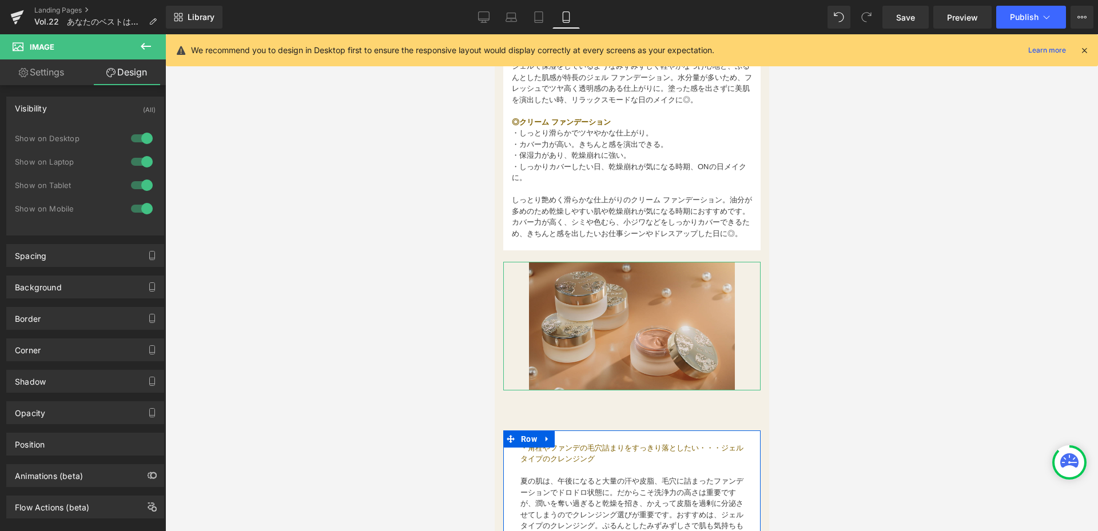
click at [141, 136] on div at bounding box center [141, 138] width 27 height 18
click at [141, 161] on div at bounding box center [141, 162] width 27 height 18
click at [452, 415] on div at bounding box center [631, 282] width 933 height 497
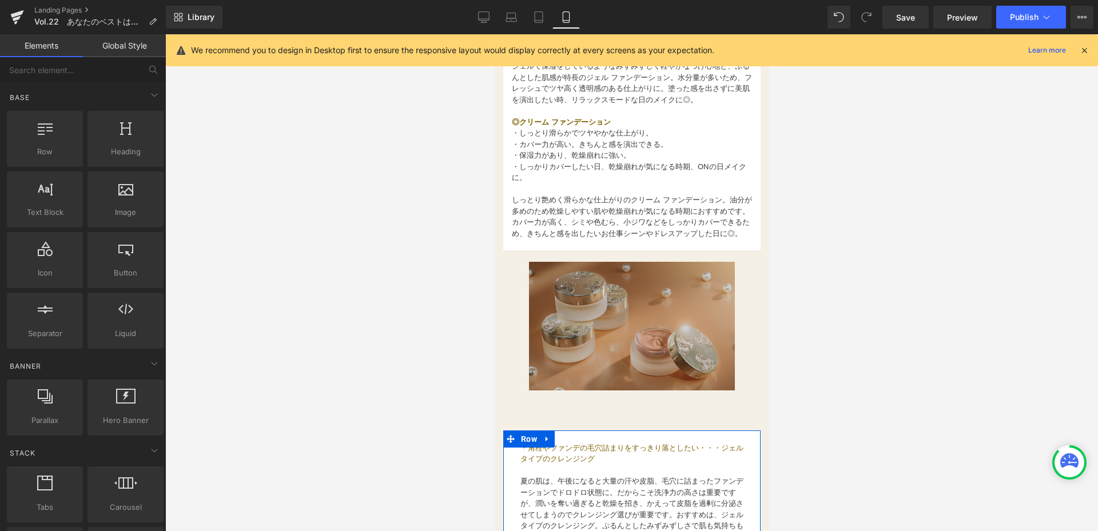
click at [629, 355] on img at bounding box center [632, 326] width 206 height 129
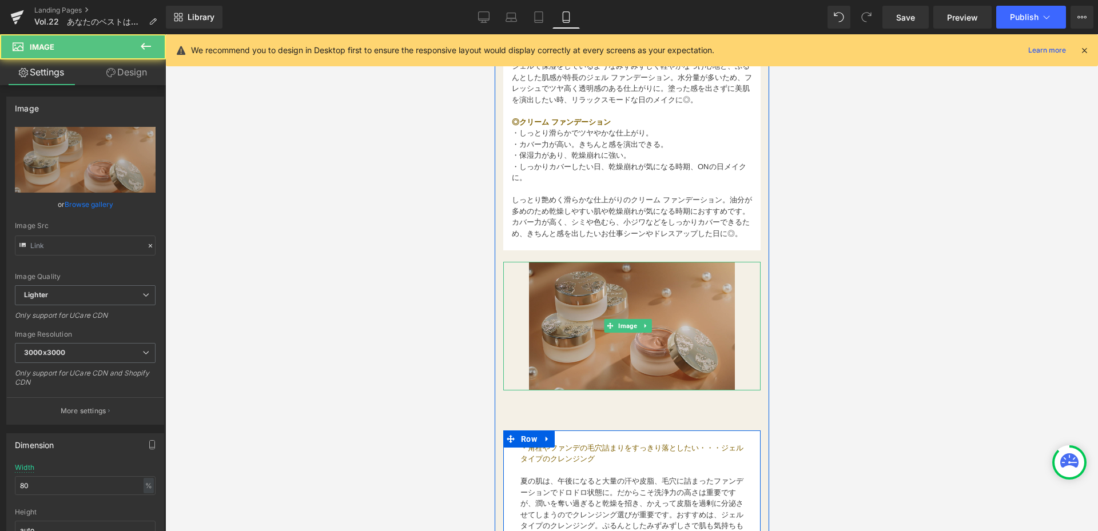
type input "[URL][DOMAIN_NAME][PERSON_NAME][PERSON_NAME]"
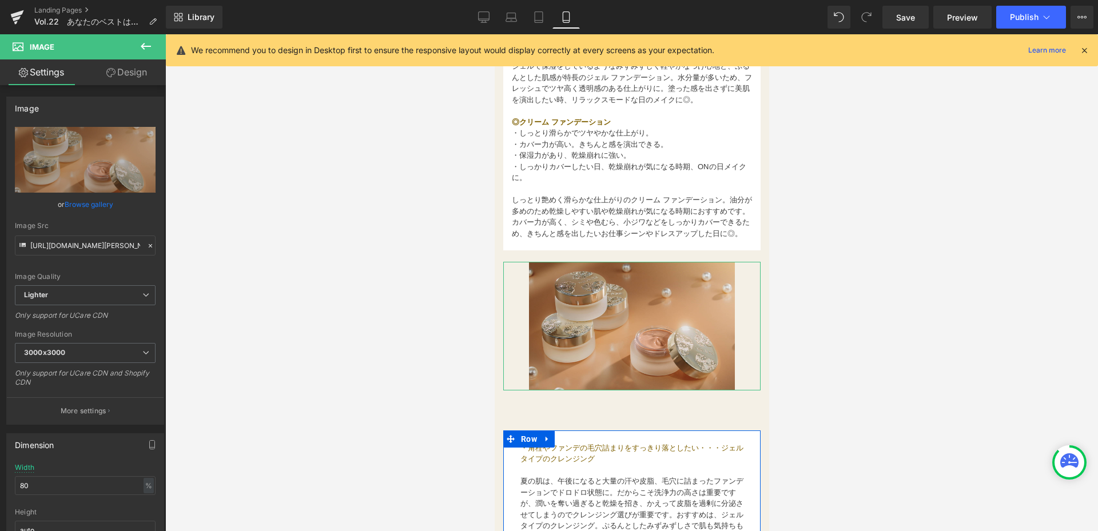
click at [122, 77] on link "Design" at bounding box center [126, 72] width 83 height 26
click at [0, 0] on div "Spacing" at bounding box center [0, 0] width 0 height 0
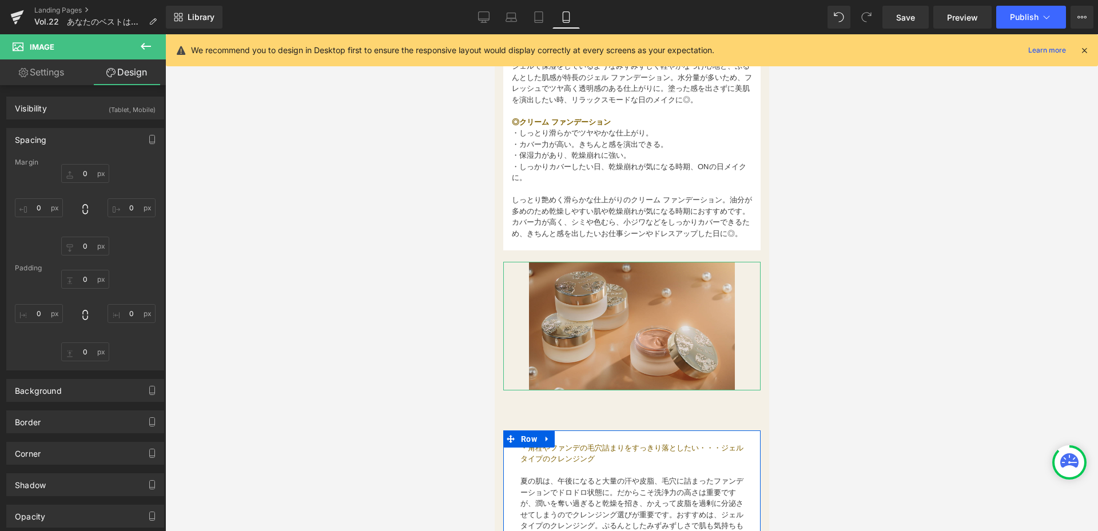
type input "20"
type input "0"
click at [92, 176] on input "20" at bounding box center [85, 173] width 48 height 19
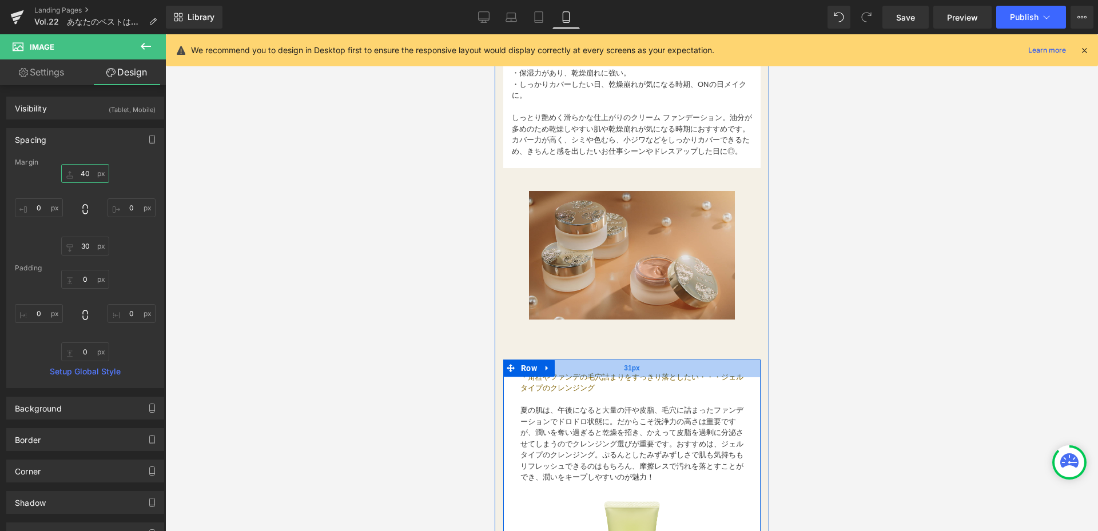
scroll to position [1293, 0]
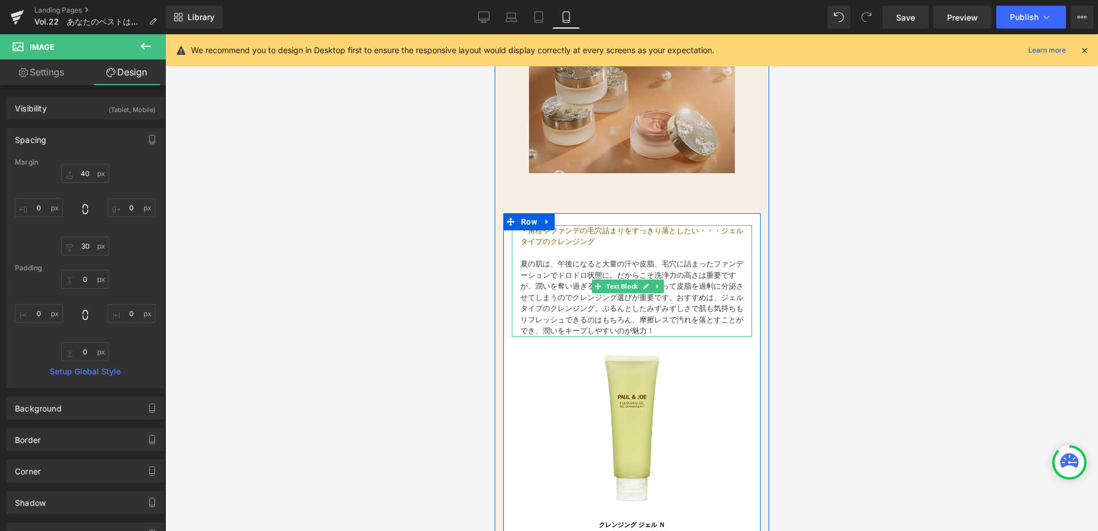
drag, startPoint x: 543, startPoint y: 235, endPoint x: 608, endPoint y: 295, distance: 88.6
click at [543, 235] on span "・角栓やファンデの毛穴詰まりをすっきり落としたい・・・ジェルタイプのクレンジング" at bounding box center [631, 237] width 223 height 20
click at [534, 252] on p at bounding box center [631, 253] width 223 height 11
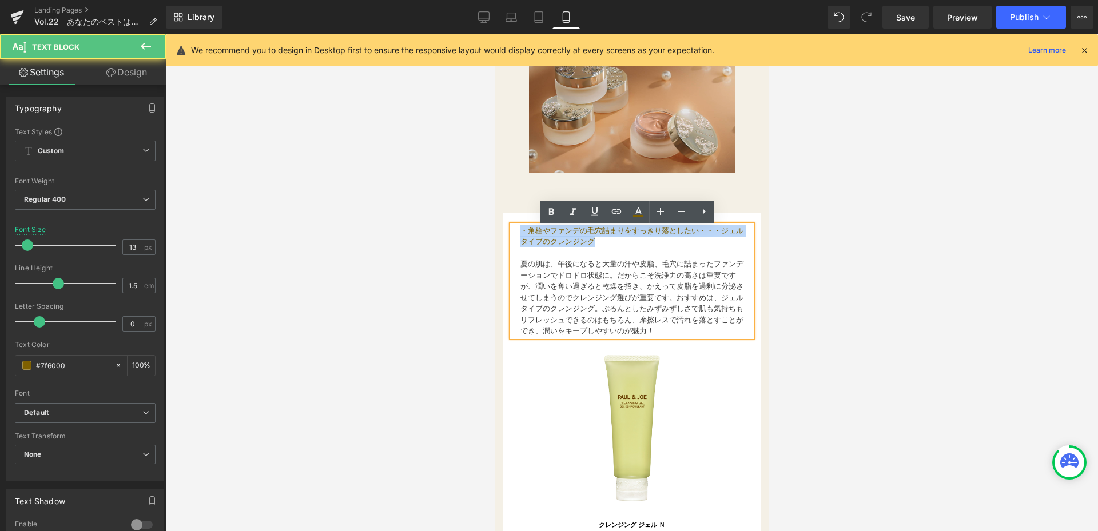
drag, startPoint x: 519, startPoint y: 229, endPoint x: 626, endPoint y: 249, distance: 108.8
click at [626, 249] on div "・角栓やファンデの毛穴詰まりをすっきり落としたい・・・ジェルタイプのクレンジング 夏の肌は、午後になると大量の汗や皮脂、毛穴に詰まったファンデーションでドロド…" at bounding box center [631, 281] width 240 height 112
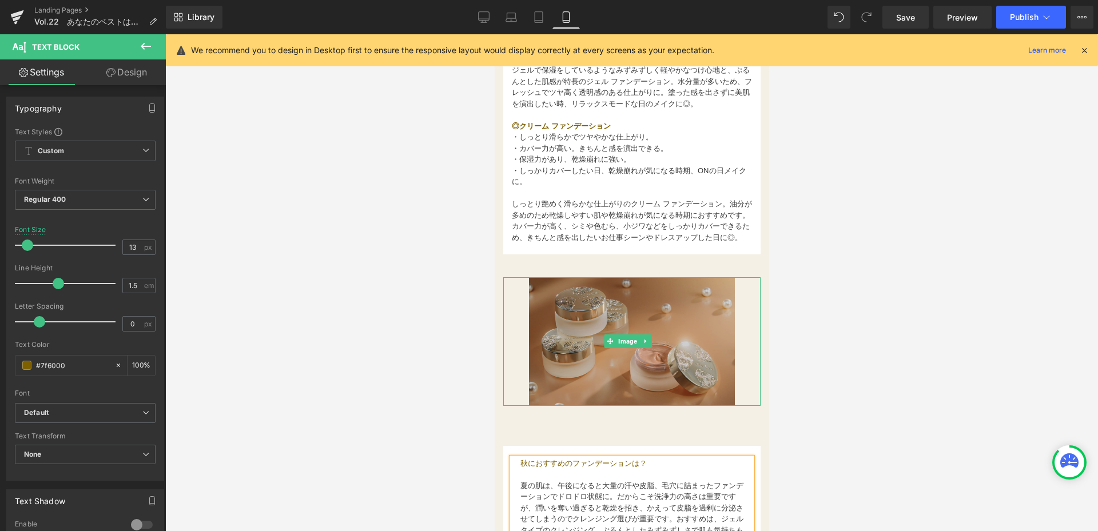
scroll to position [1121, 0]
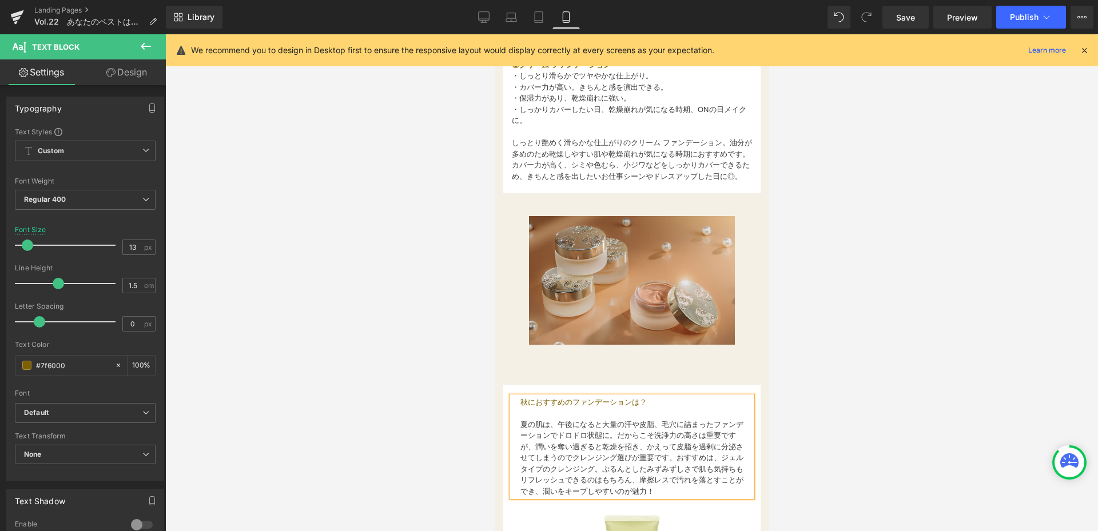
click at [419, 393] on div at bounding box center [631, 282] width 933 height 497
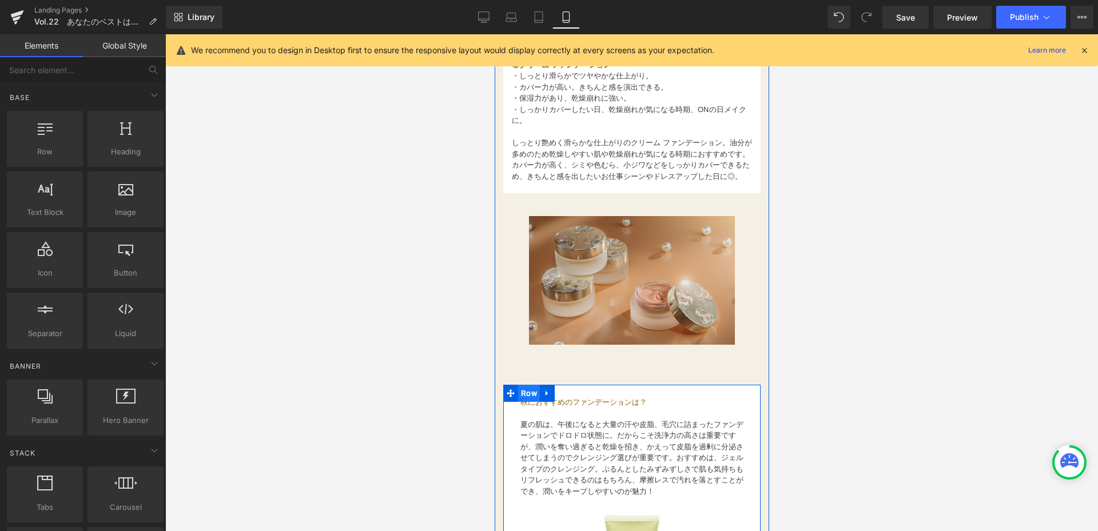
click at [522, 395] on span "Row" at bounding box center [529, 393] width 22 height 17
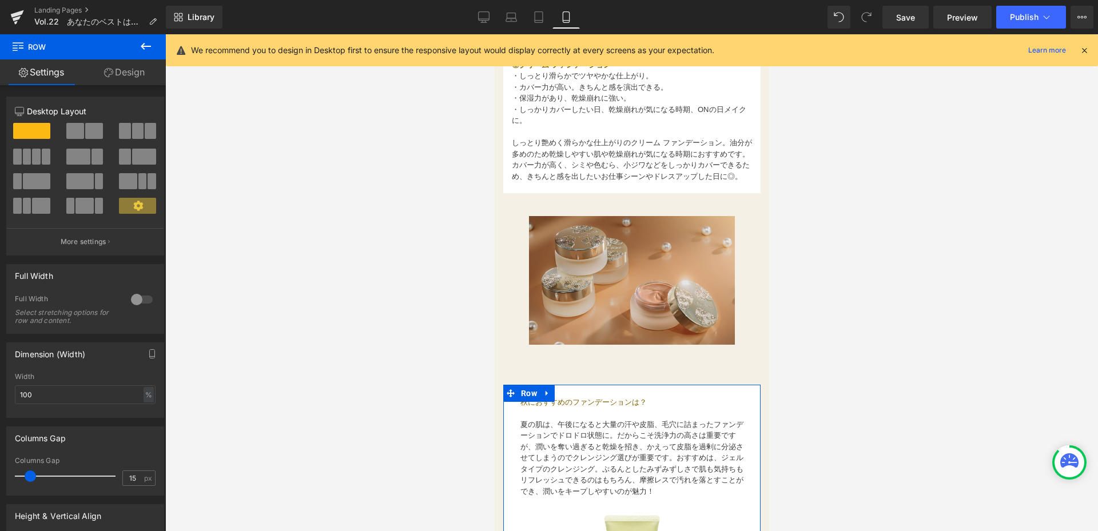
click at [127, 69] on link "Design" at bounding box center [124, 72] width 83 height 26
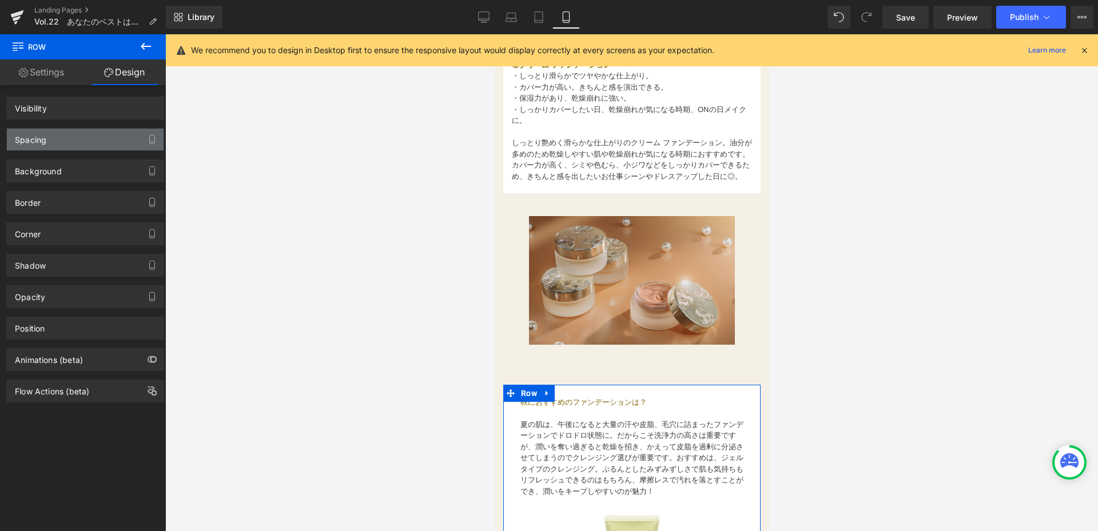
click at [104, 142] on div "Spacing" at bounding box center [85, 140] width 157 height 22
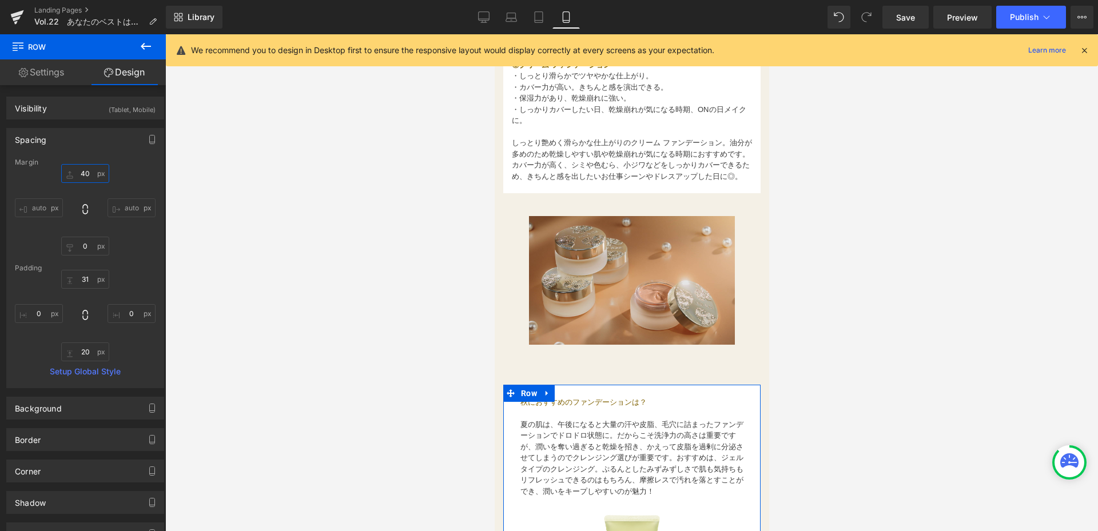
click at [94, 171] on input "40" at bounding box center [85, 173] width 48 height 19
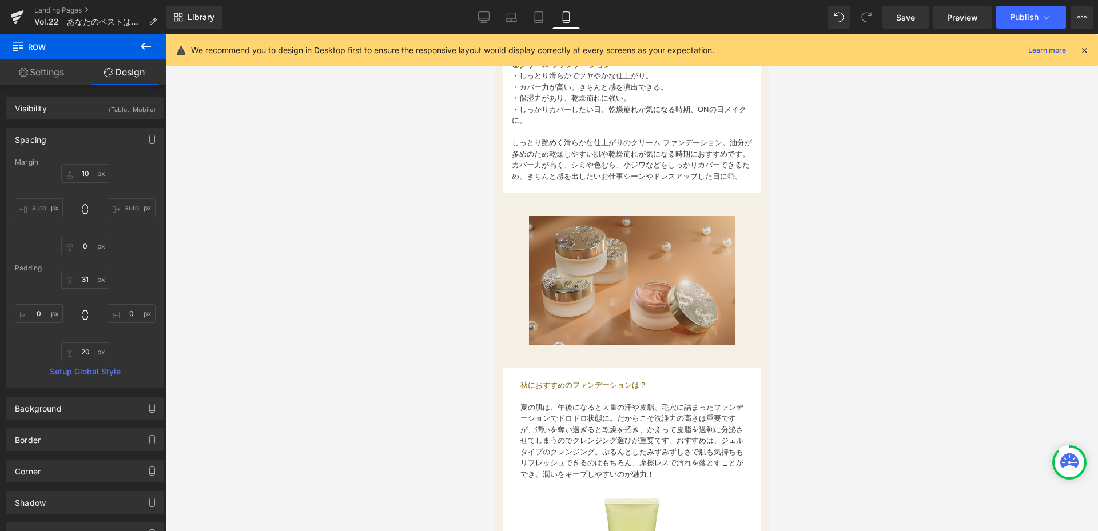
click at [284, 298] on div at bounding box center [631, 282] width 933 height 497
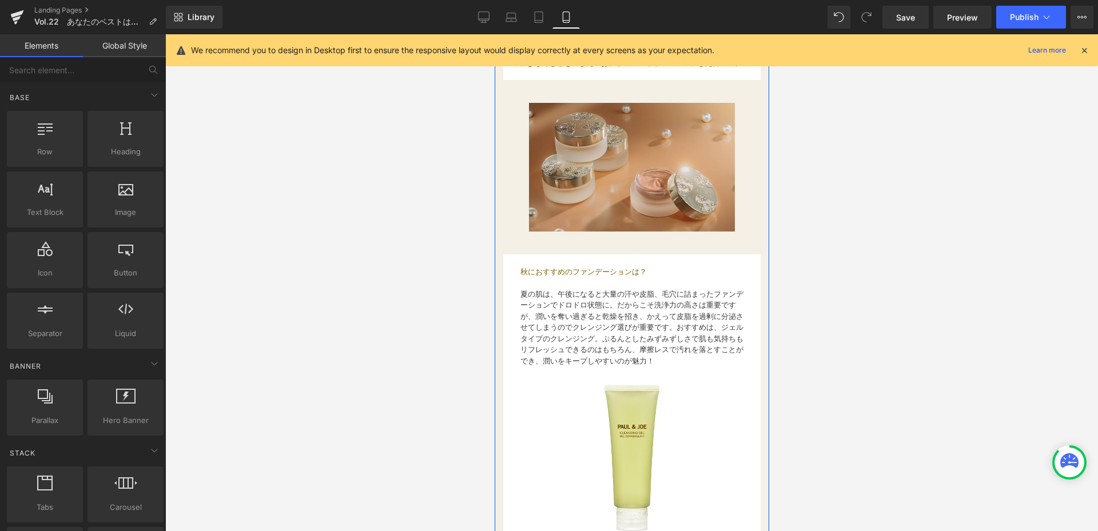
scroll to position [1236, 0]
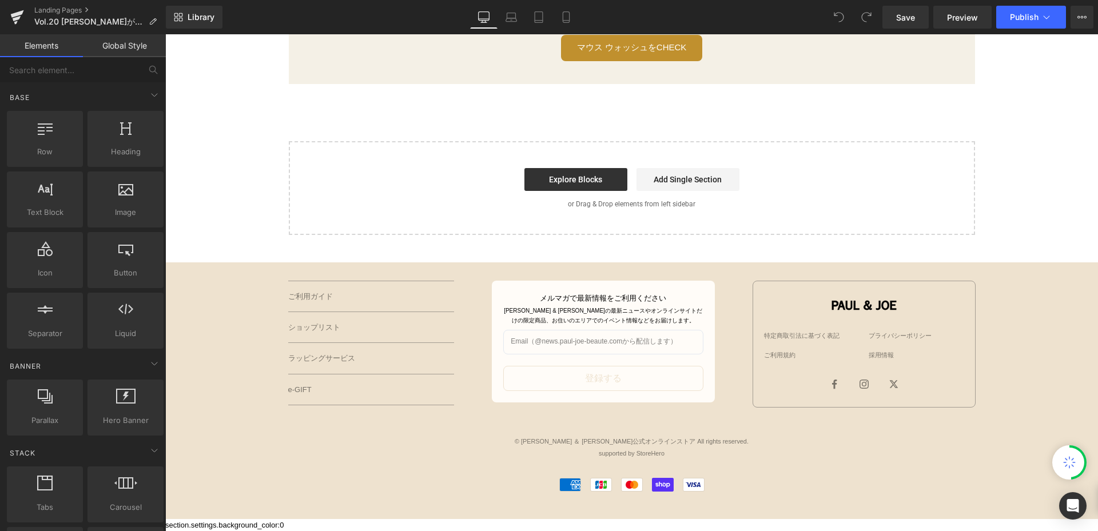
scroll to position [1820, 0]
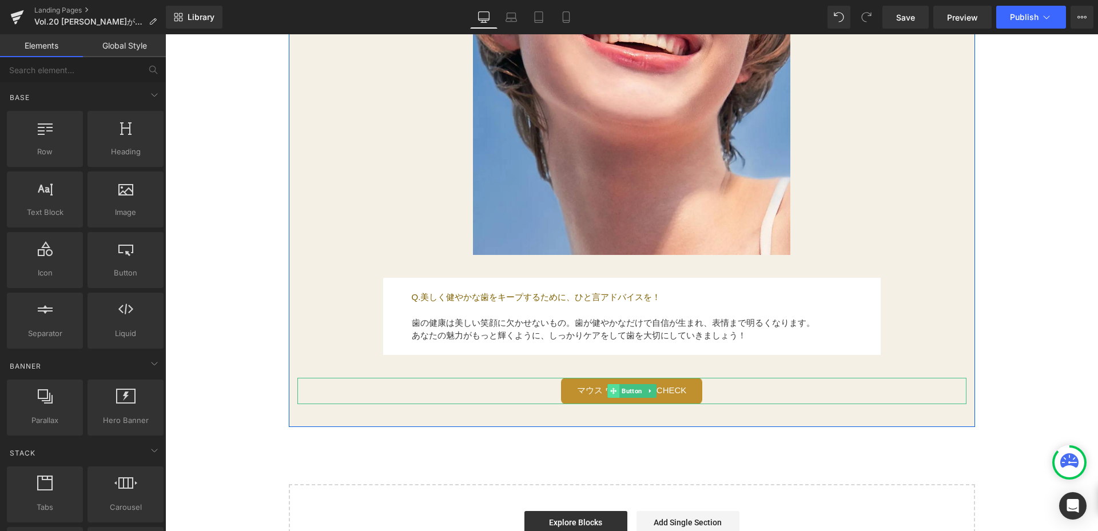
click at [608, 396] on span at bounding box center [614, 391] width 12 height 14
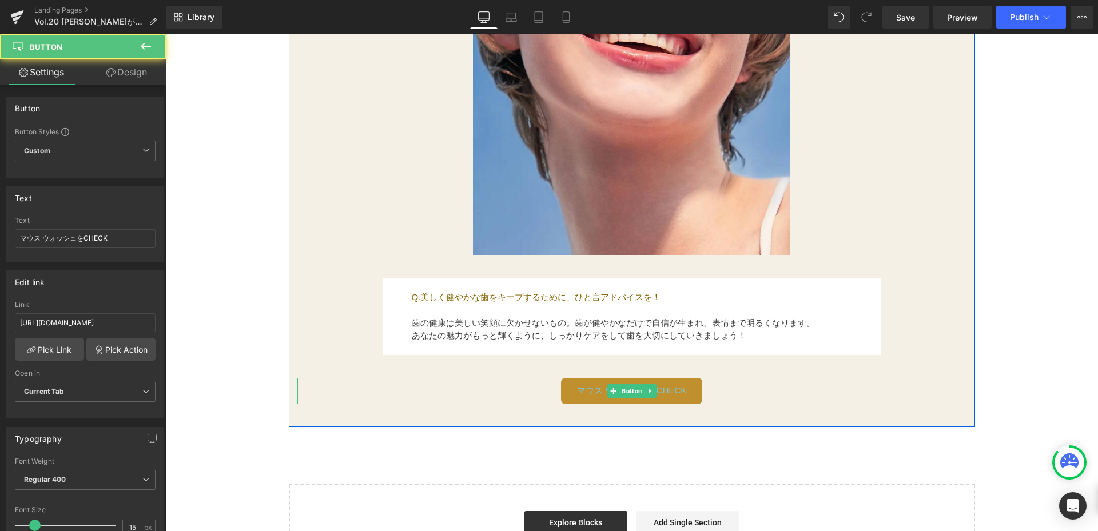
click at [580, 397] on span "マウス ウォッシュをCHECK" at bounding box center [632, 391] width 110 height 14
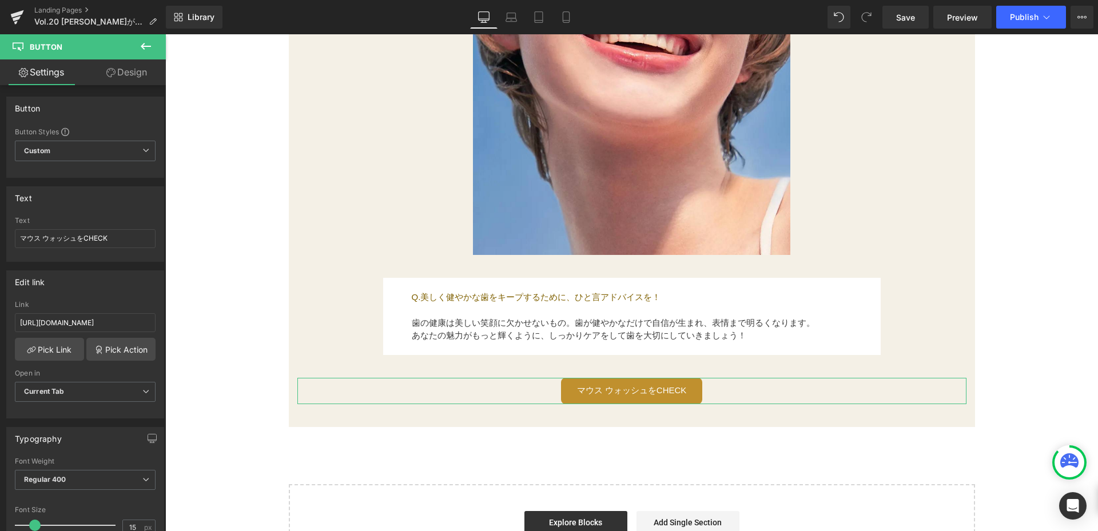
click at [136, 69] on link "Design" at bounding box center [126, 72] width 83 height 26
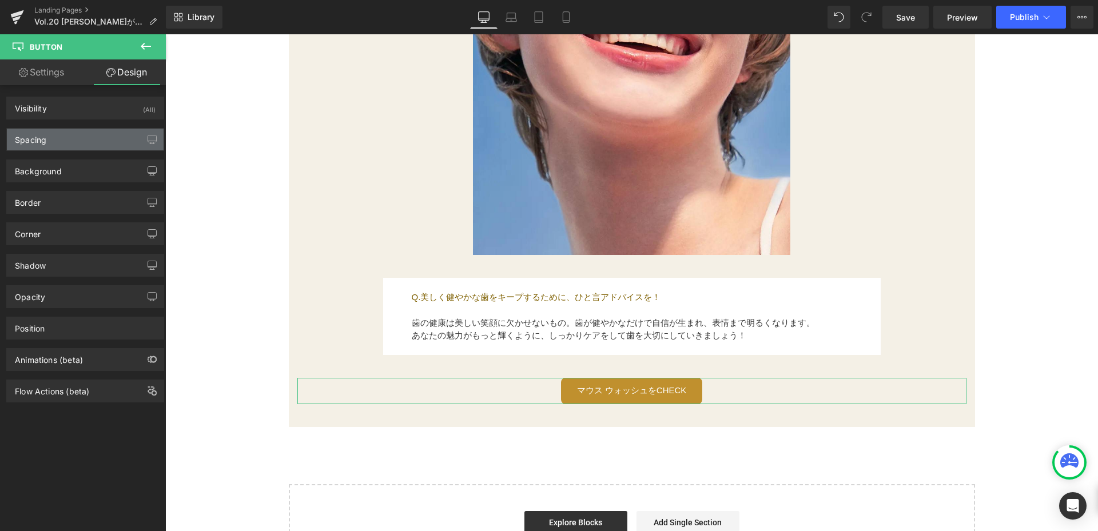
type input "30"
type input "0"
type input "10.4"
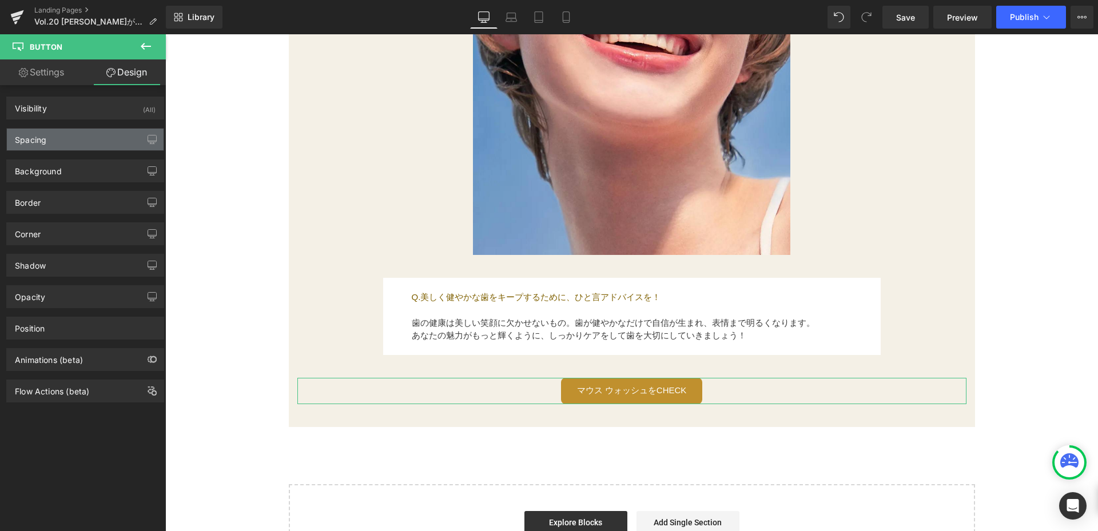
type input "28"
type input "10.4"
type input "28"
click at [102, 139] on div "Spacing" at bounding box center [85, 140] width 157 height 22
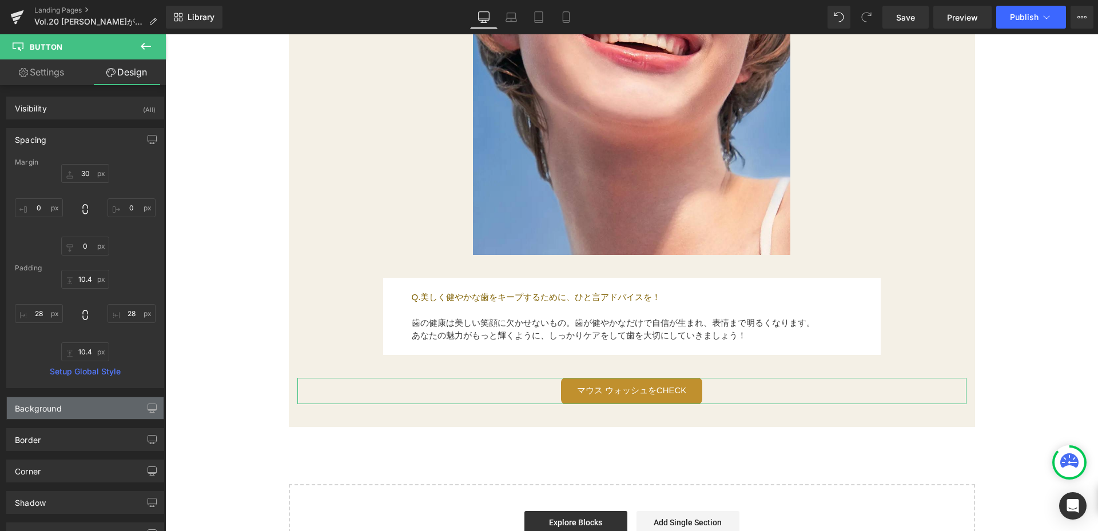
click at [90, 405] on div "Background" at bounding box center [85, 409] width 157 height 22
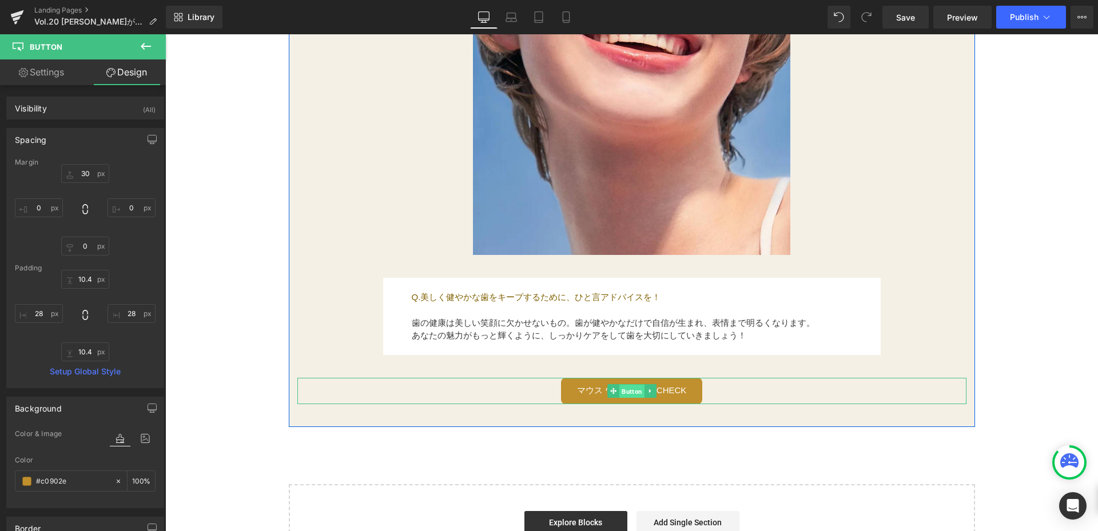
click at [620, 387] on span "Button" at bounding box center [632, 392] width 25 height 14
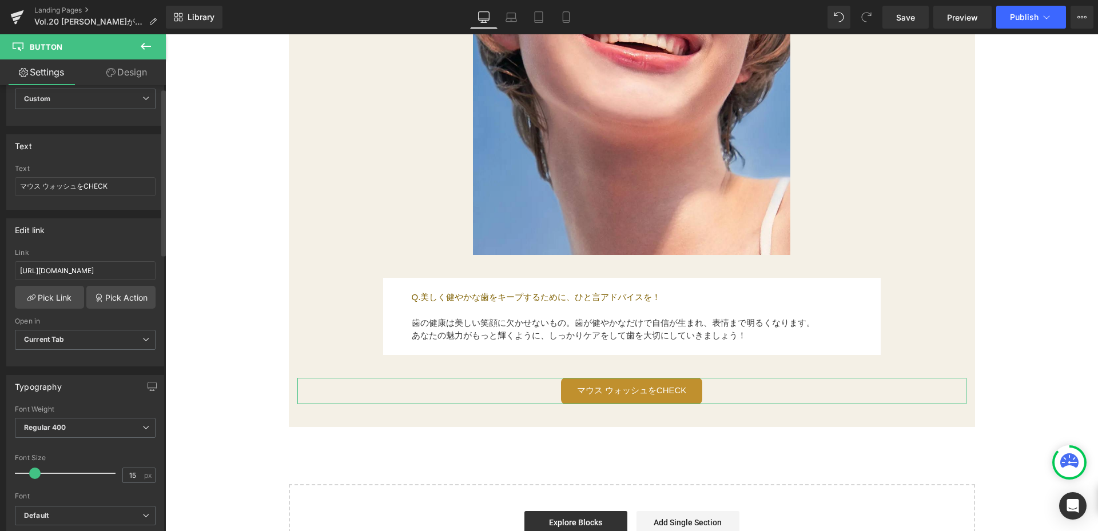
scroll to position [172, 0]
